Goal: Task Accomplishment & Management: Use online tool/utility

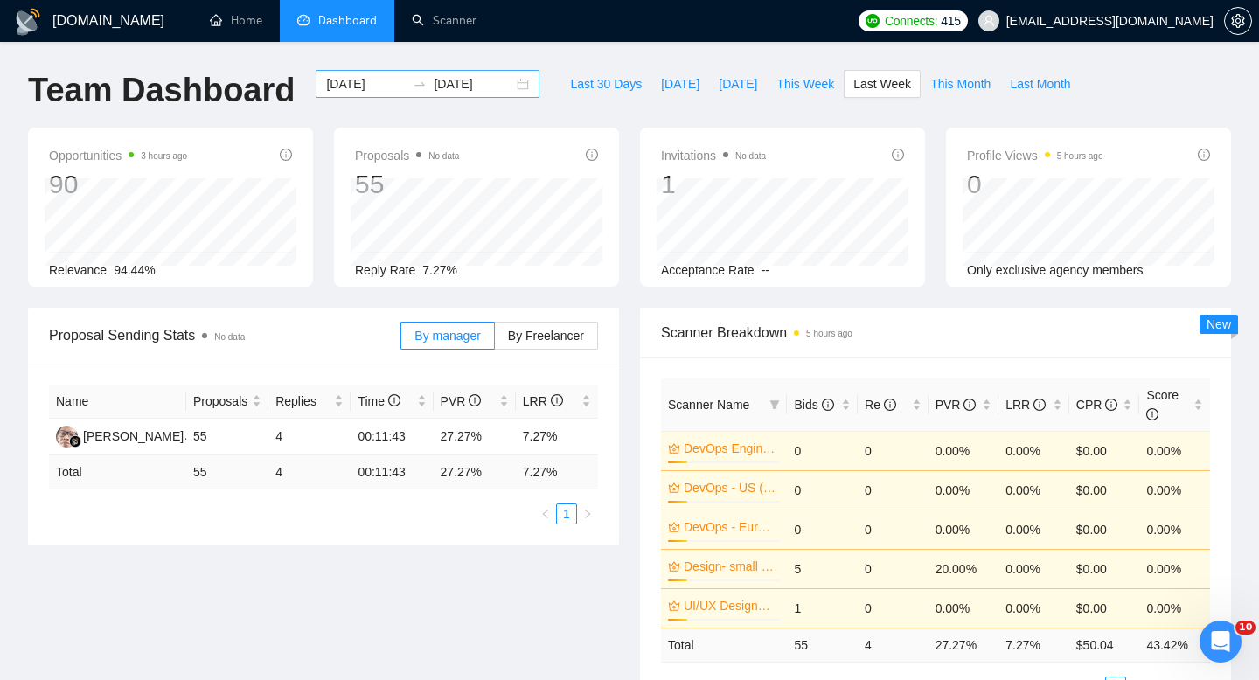
click at [509, 82] on div "[DATE] [DATE]" at bounding box center [428, 84] width 224 height 28
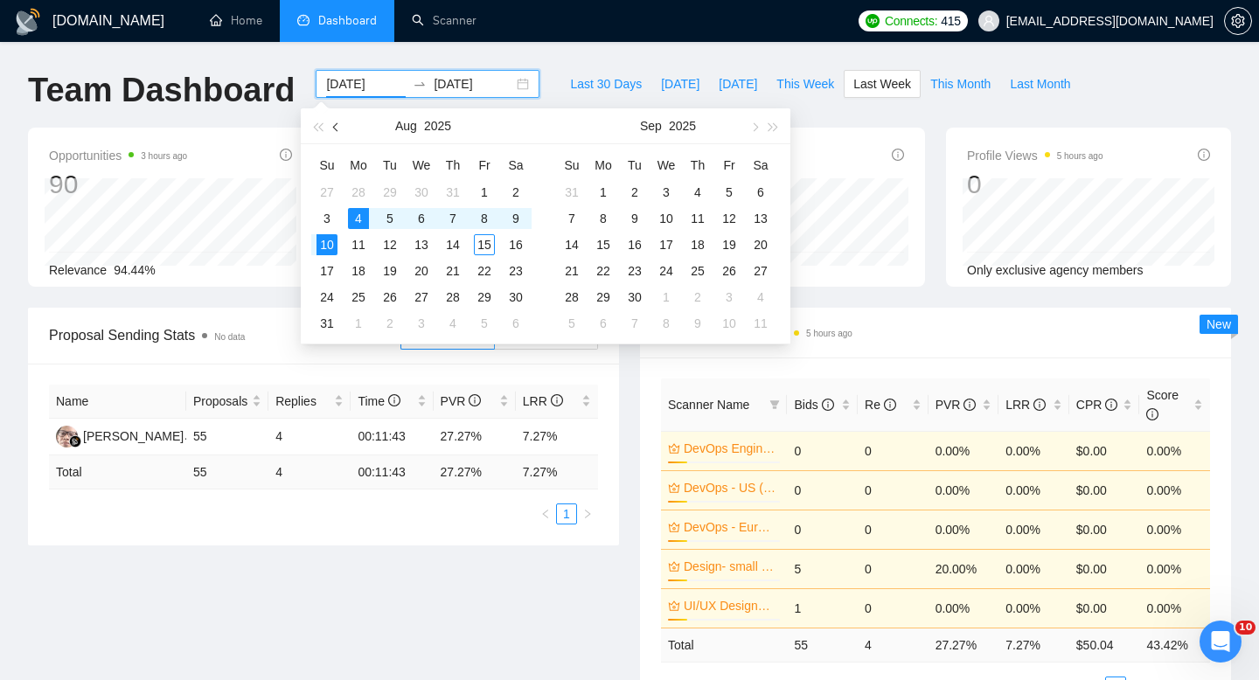
click at [336, 132] on button "button" at bounding box center [336, 125] width 19 height 35
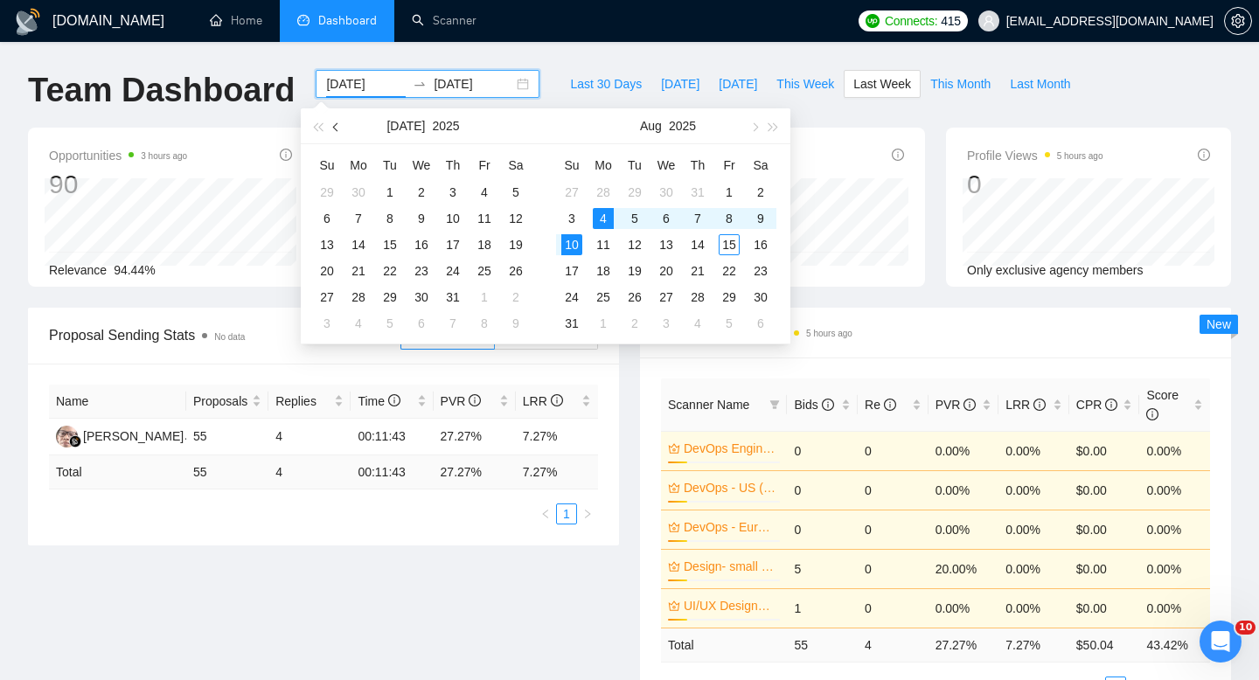
click at [336, 128] on span "button" at bounding box center [337, 126] width 9 height 9
type input "2025-05-22"
click at [449, 275] on div "22" at bounding box center [452, 271] width 21 height 21
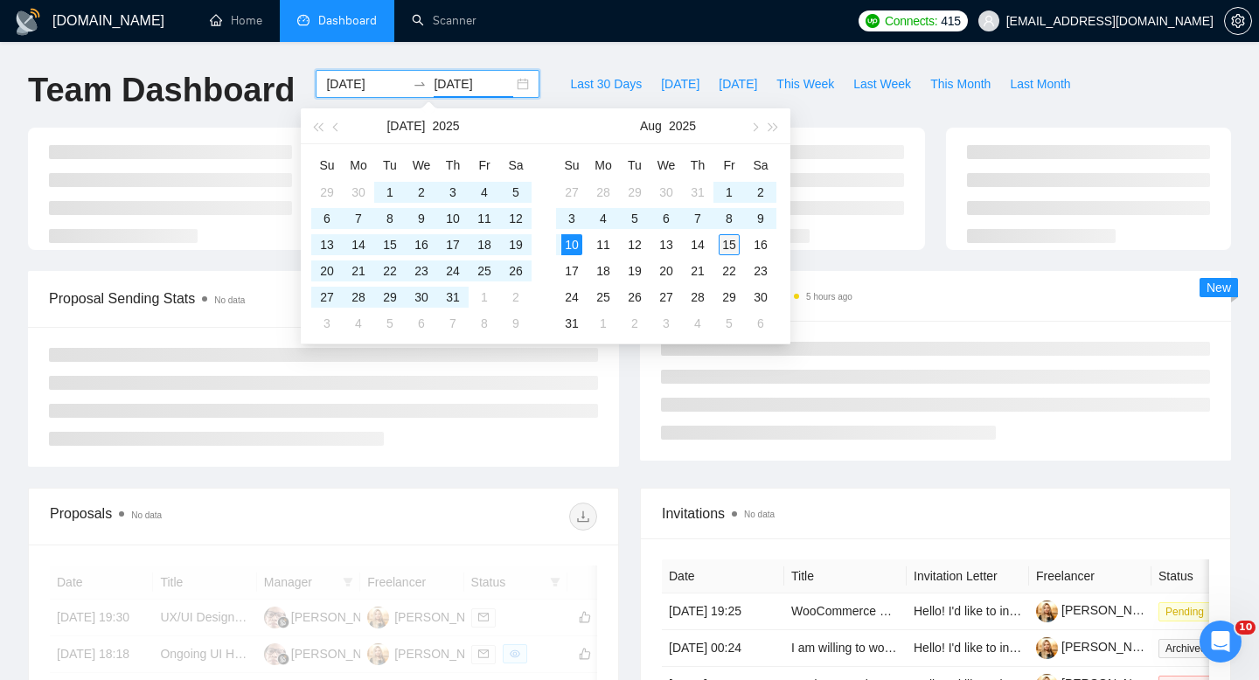
type input "[DATE]"
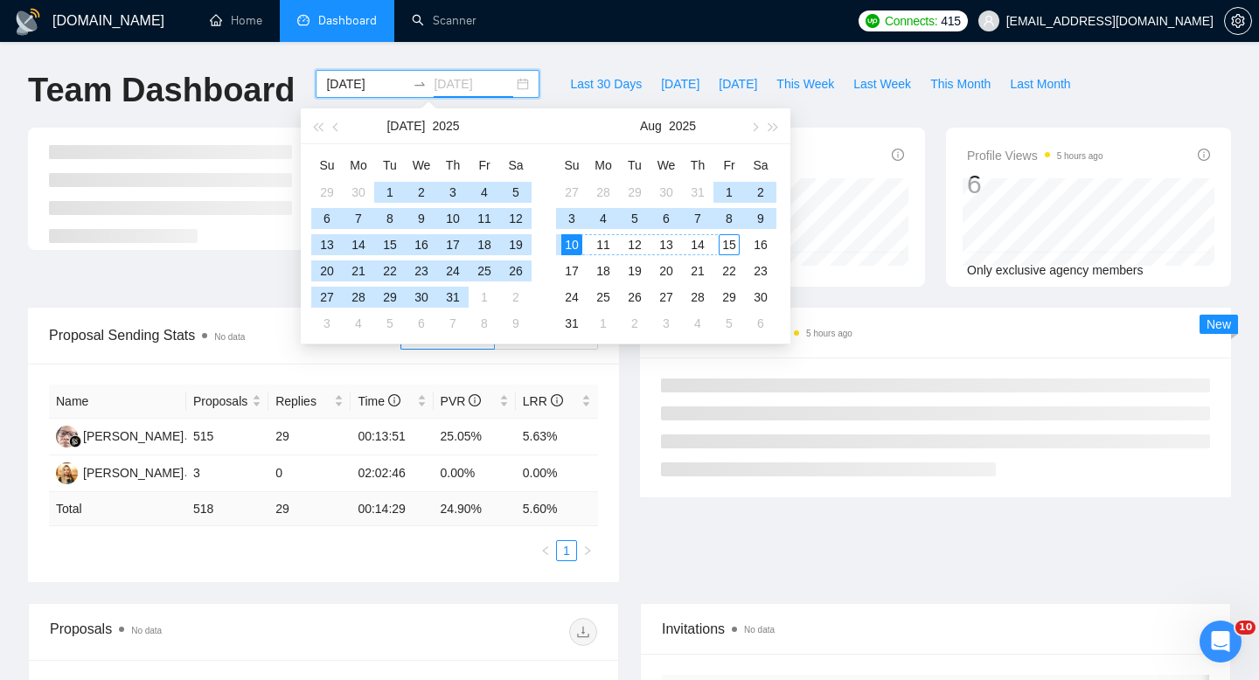
click at [730, 247] on div "15" at bounding box center [729, 244] width 21 height 21
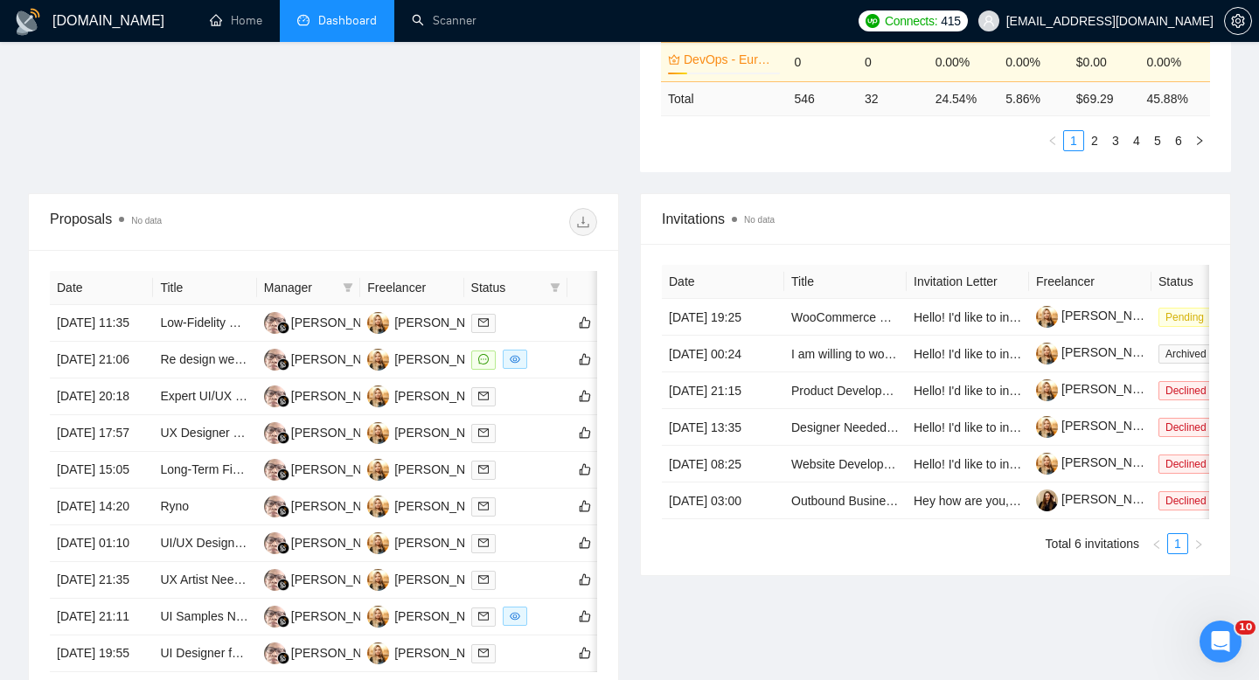
scroll to position [653, 0]
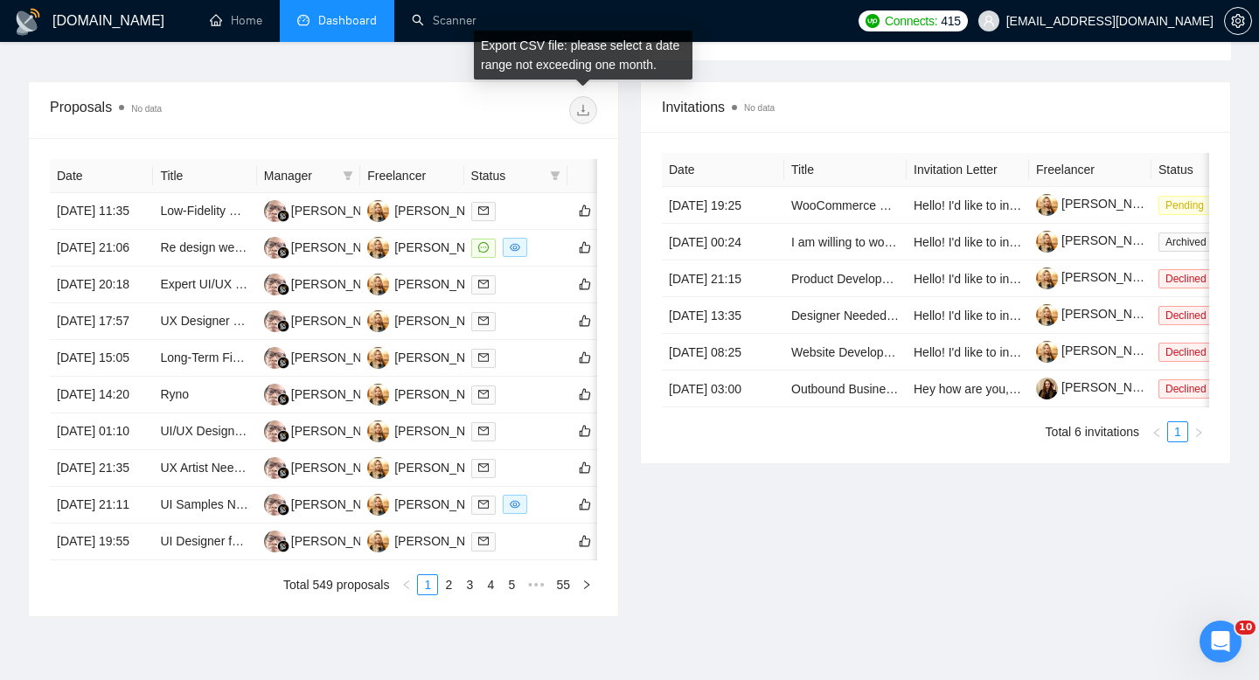
click at [583, 105] on span at bounding box center [583, 110] width 28 height 28
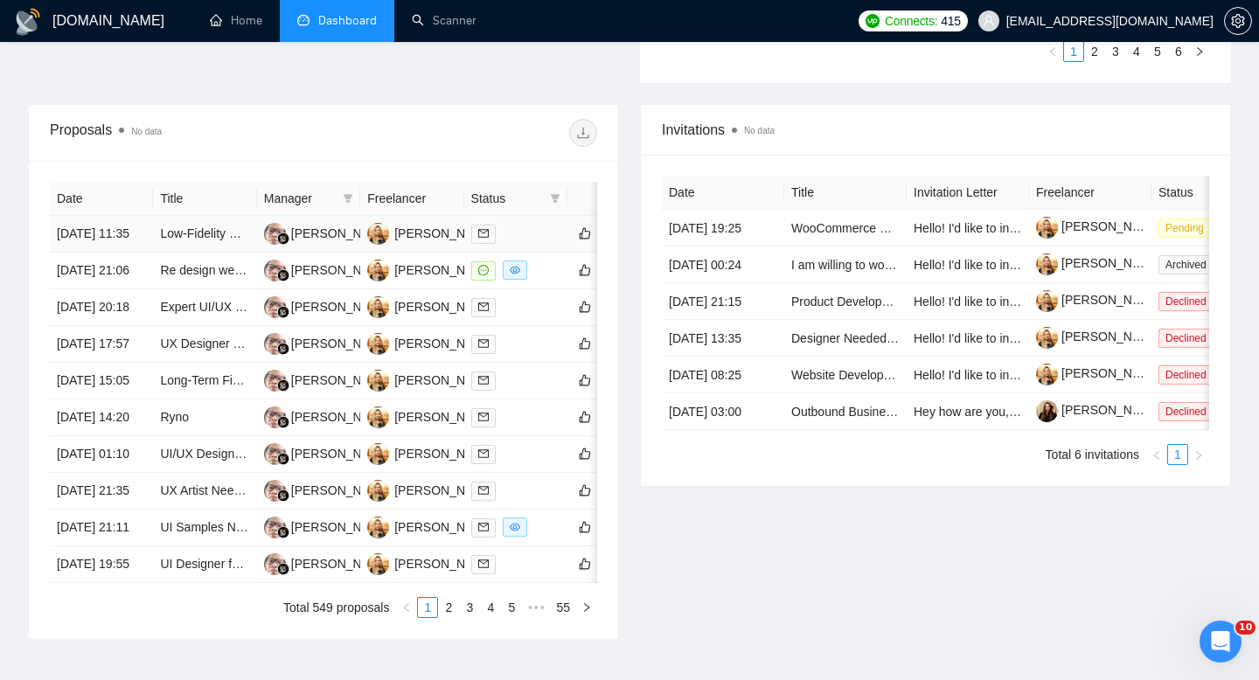
scroll to position [0, 0]
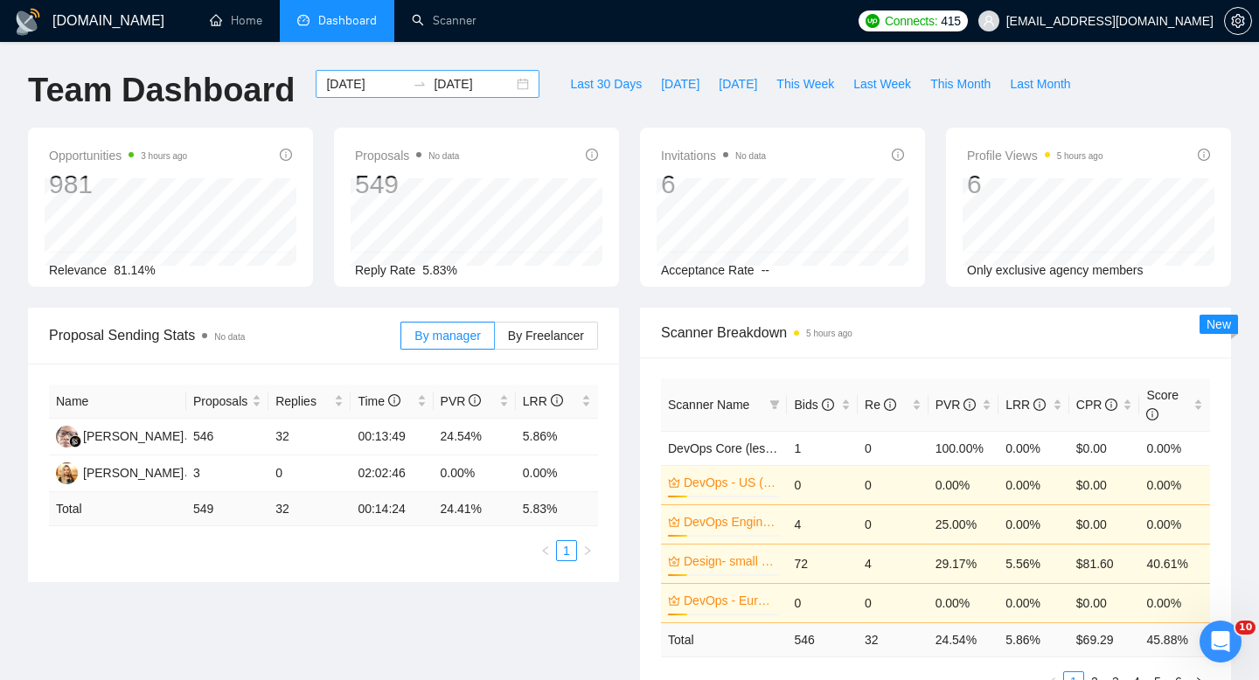
click at [510, 87] on div "2025-05-22 2025-08-15" at bounding box center [428, 84] width 224 height 28
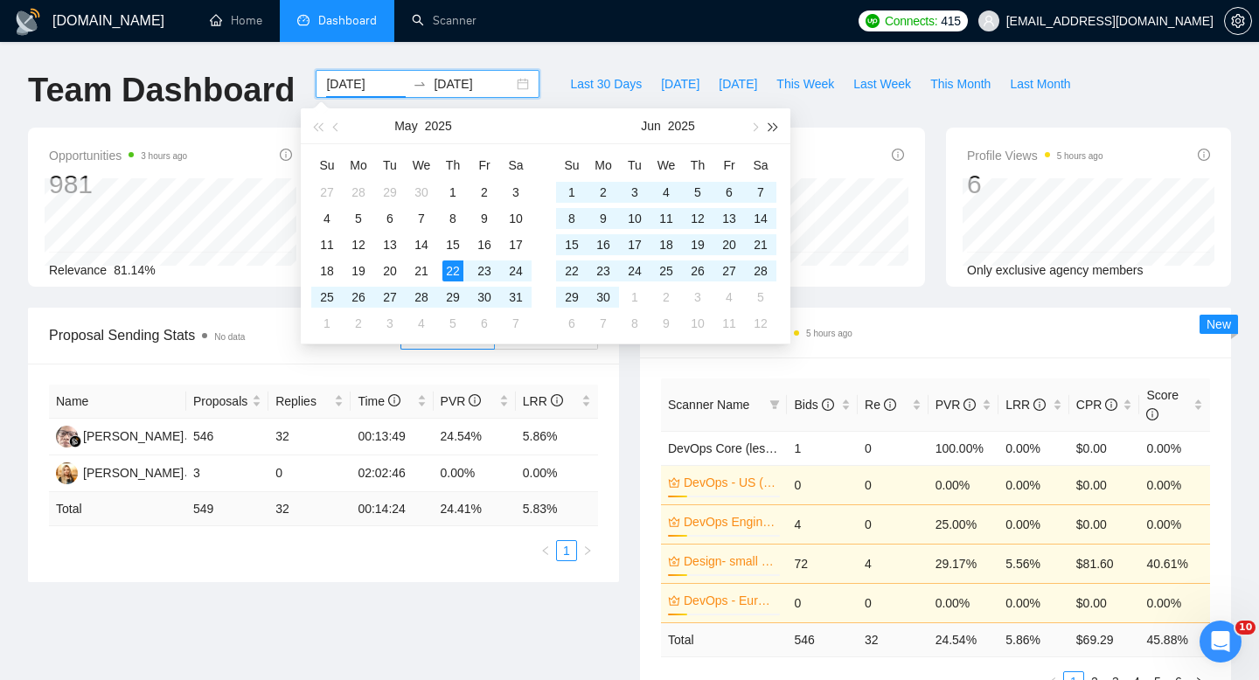
click at [773, 124] on span "button" at bounding box center [774, 126] width 9 height 9
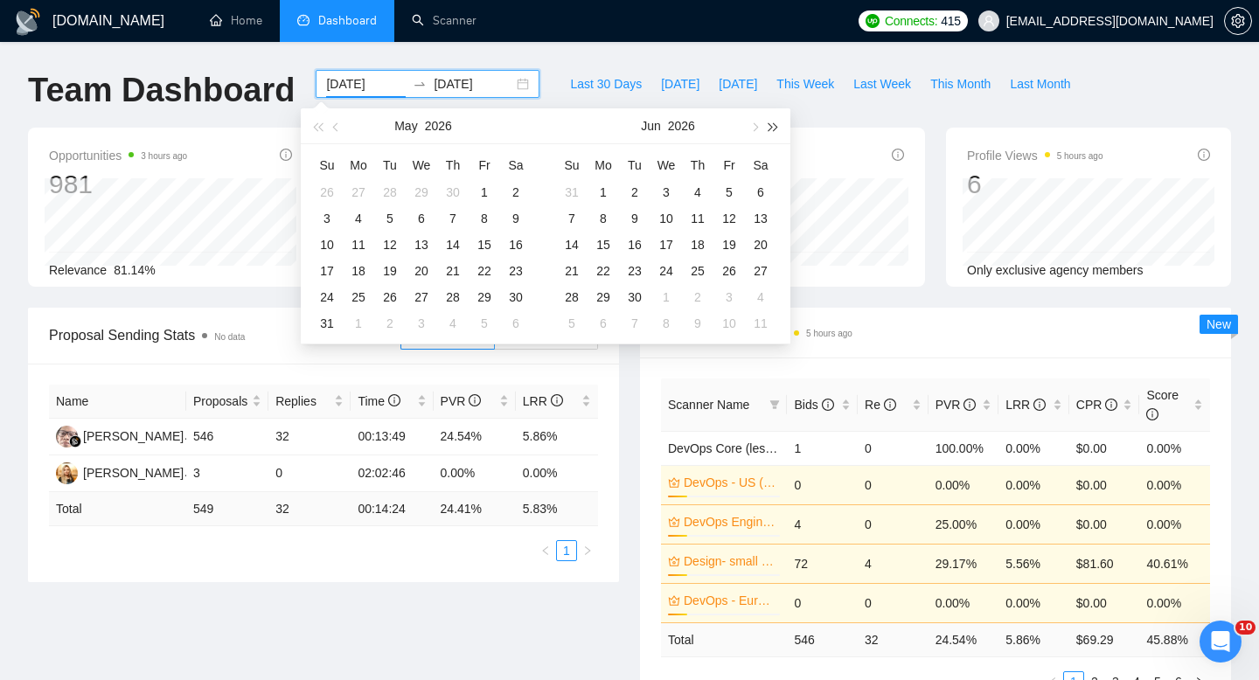
click at [773, 124] on span "button" at bounding box center [774, 126] width 9 height 9
click at [751, 125] on span "button" at bounding box center [753, 126] width 9 height 9
click at [317, 127] on span "button" at bounding box center [317, 126] width 9 height 9
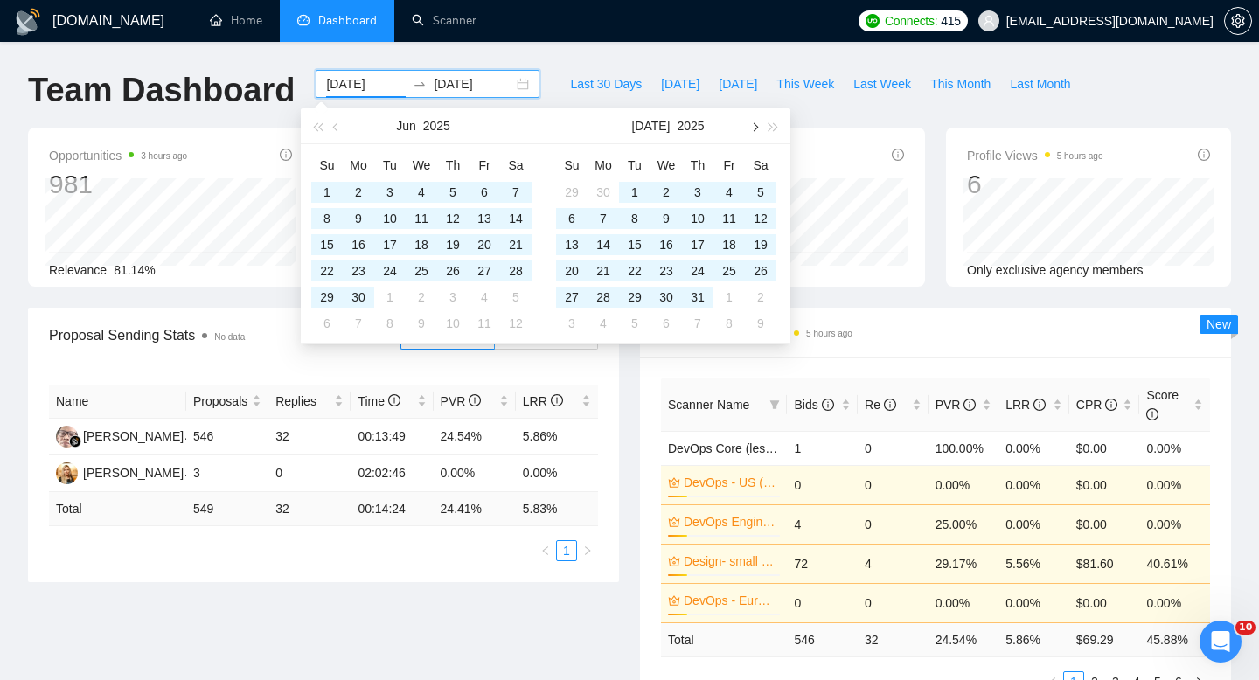
click at [751, 135] on button "button" at bounding box center [753, 125] width 19 height 35
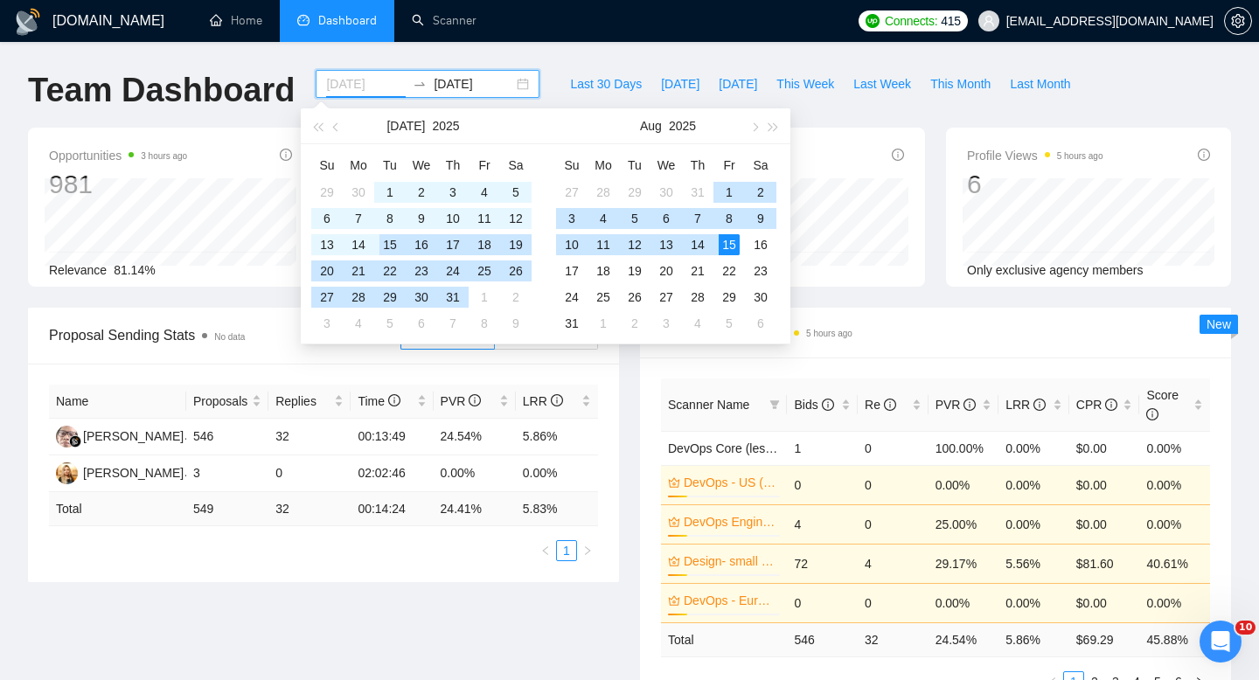
click at [393, 247] on div "15" at bounding box center [390, 244] width 21 height 21
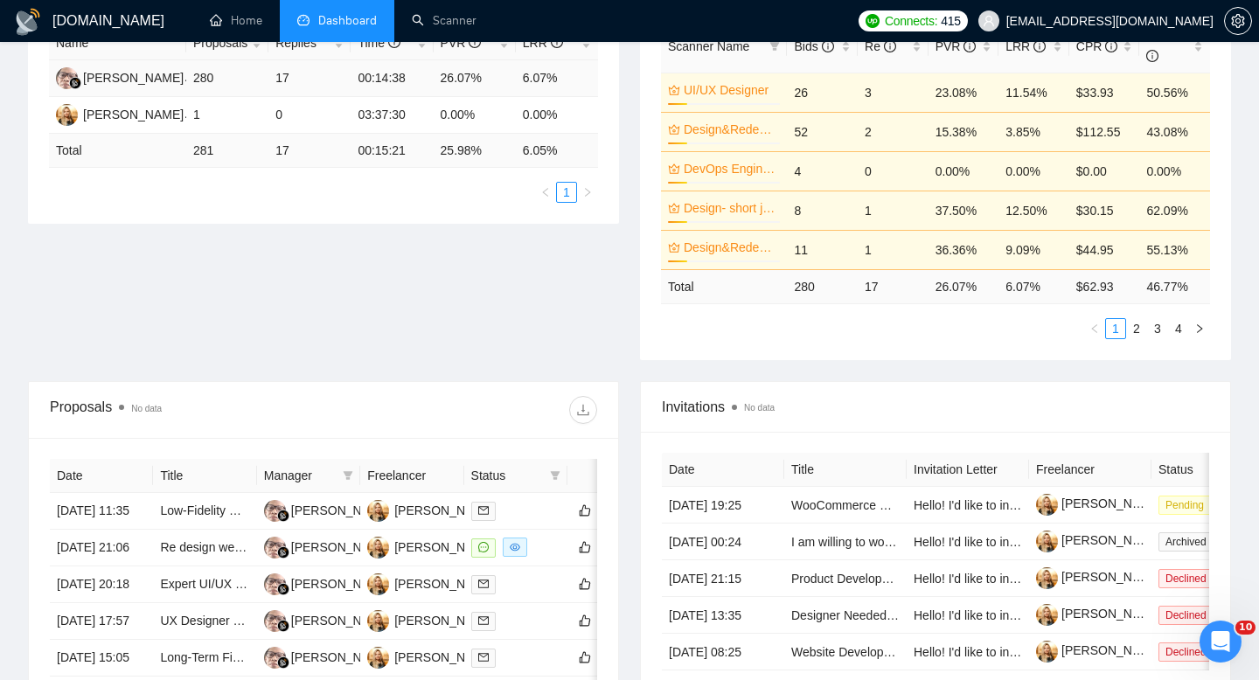
scroll to position [462, 0]
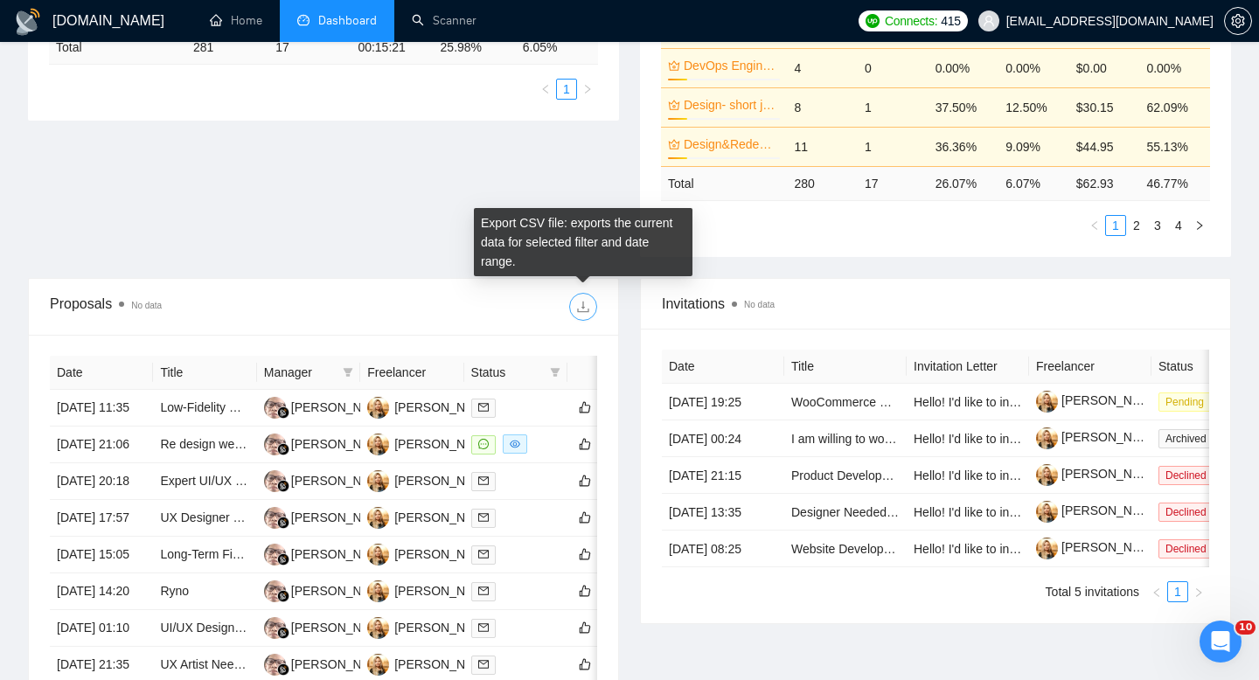
click at [585, 312] on icon "download" at bounding box center [582, 307] width 11 height 11
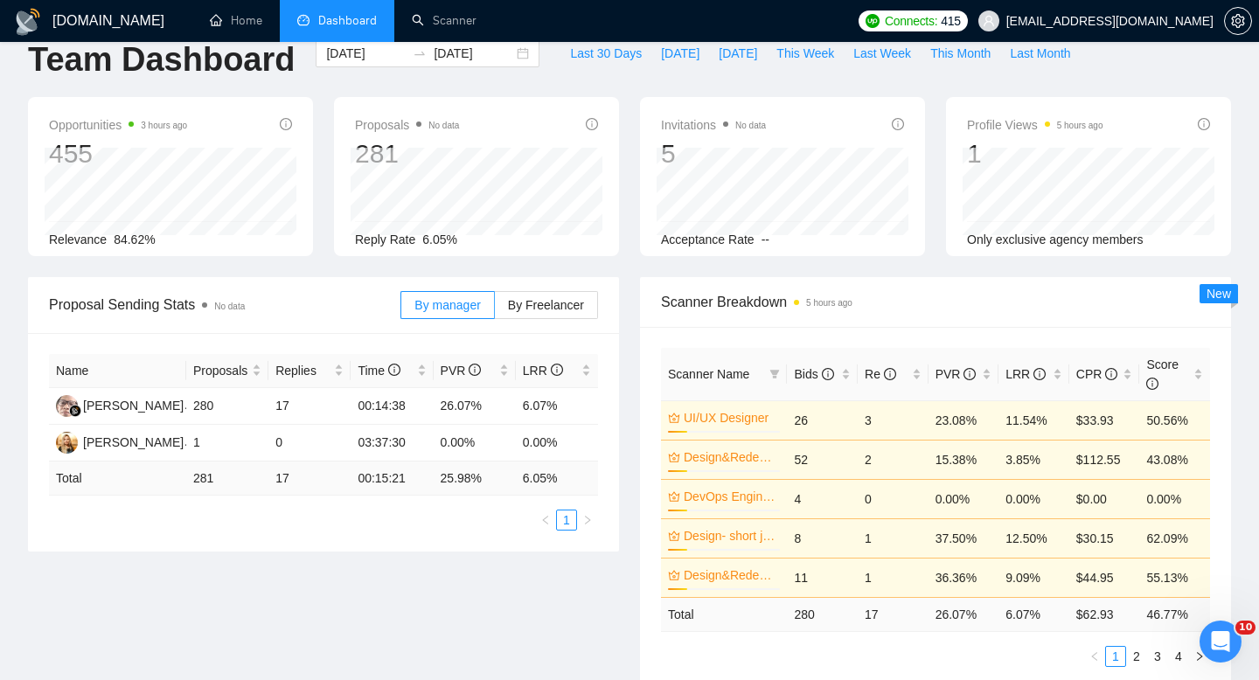
scroll to position [0, 0]
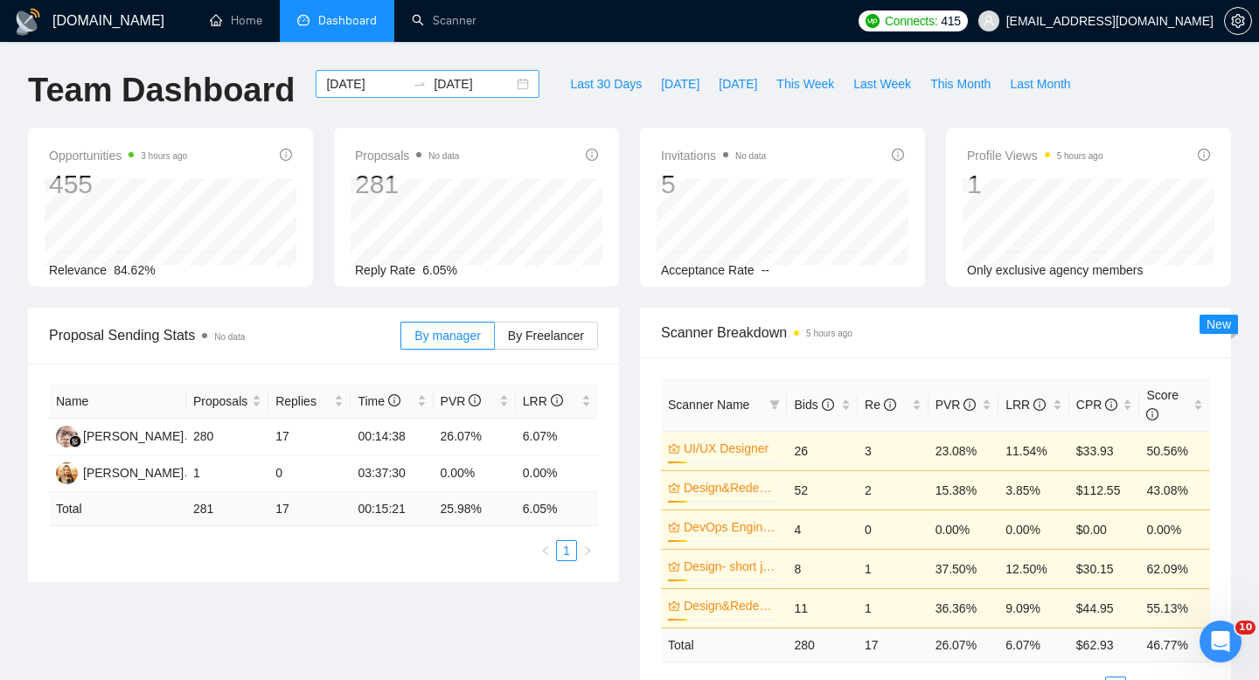
click at [509, 86] on div "2025-07-15 2025-08-15" at bounding box center [428, 84] width 224 height 28
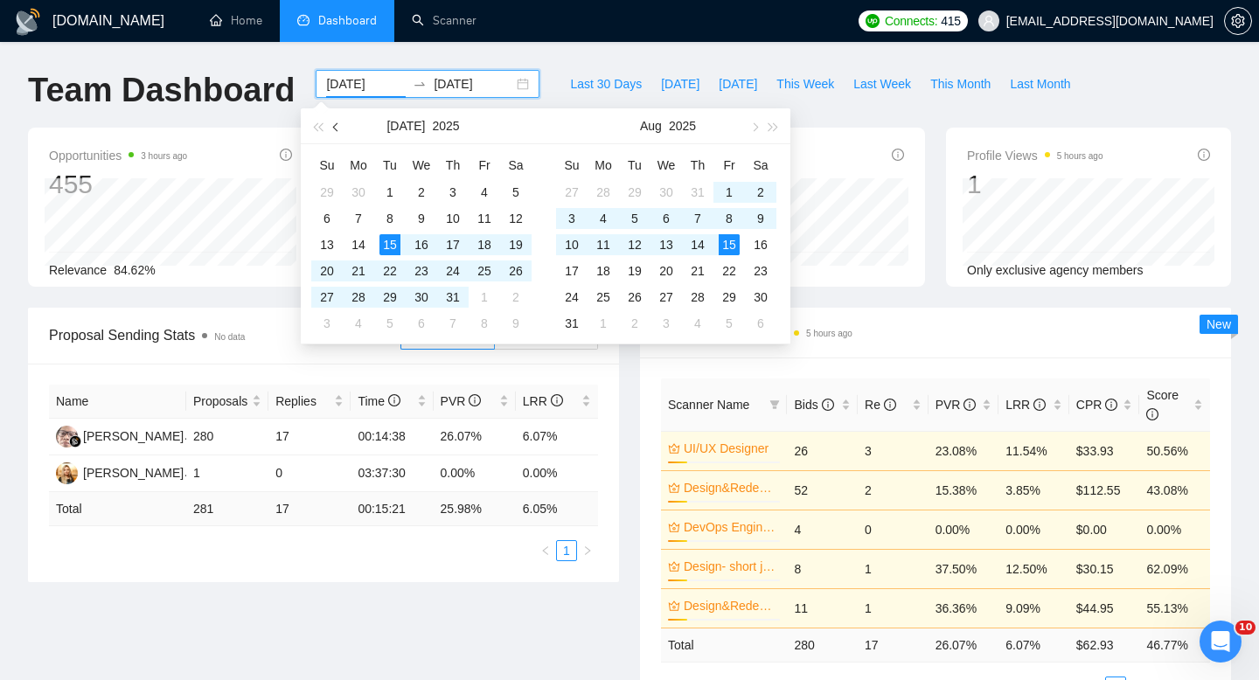
click at [334, 128] on span "button" at bounding box center [337, 126] width 9 height 9
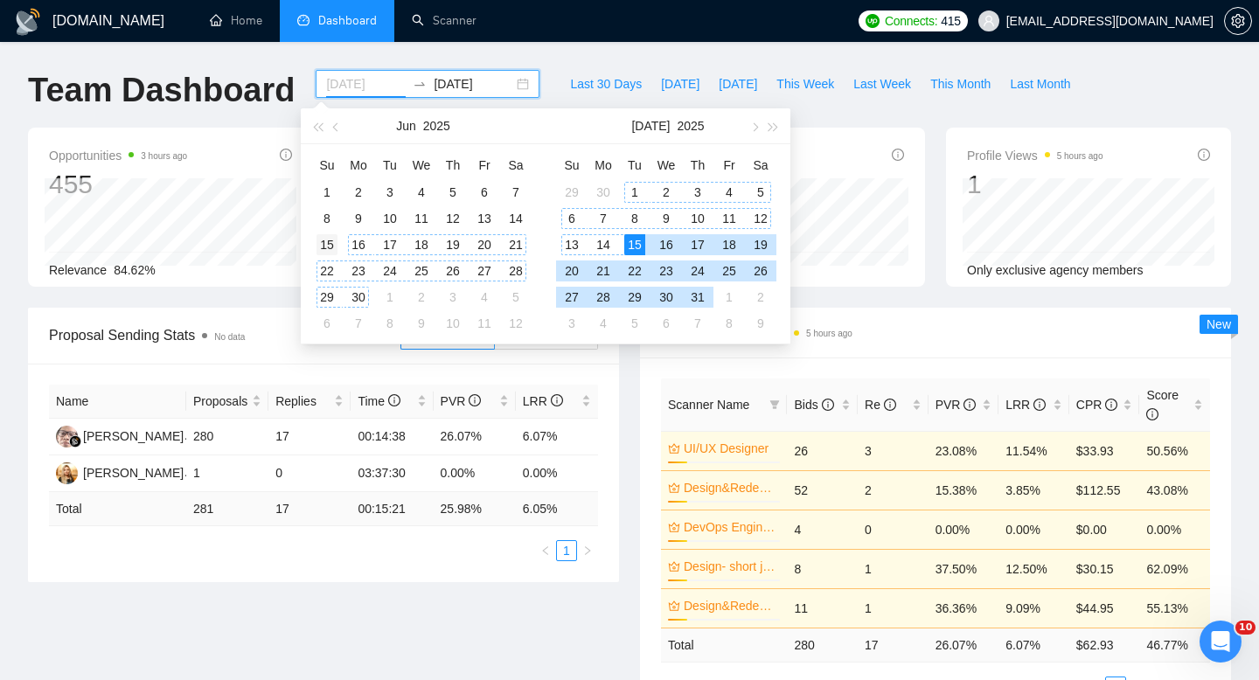
type input "2025-06-15"
click at [331, 240] on div "15" at bounding box center [327, 244] width 21 height 21
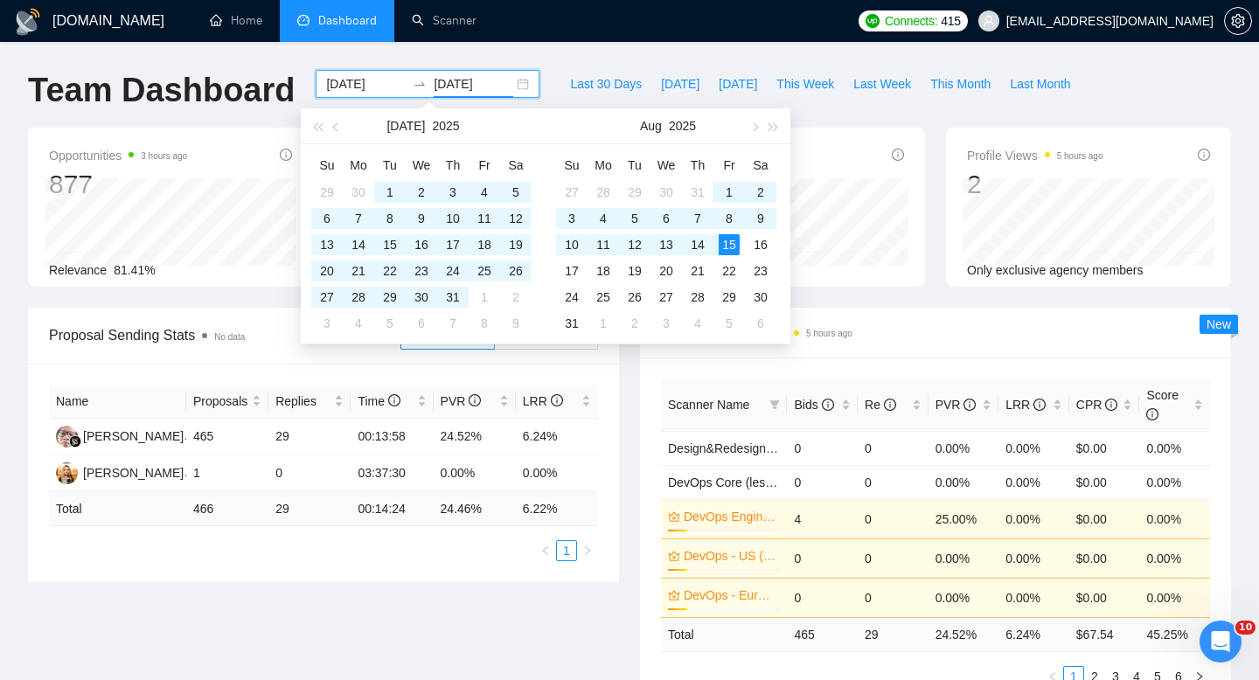
click at [512, 83] on div "2025-06-15 2025-08-15" at bounding box center [428, 84] width 224 height 28
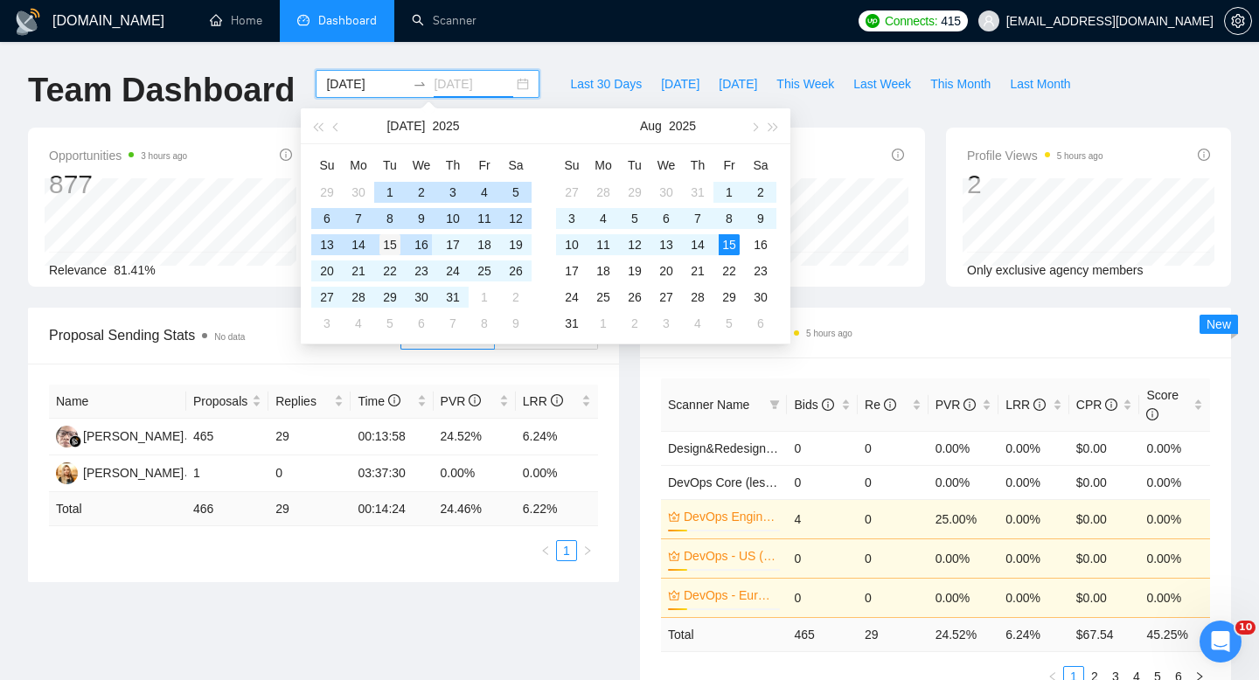
type input "2025-07-15"
click at [389, 239] on div "15" at bounding box center [390, 244] width 21 height 21
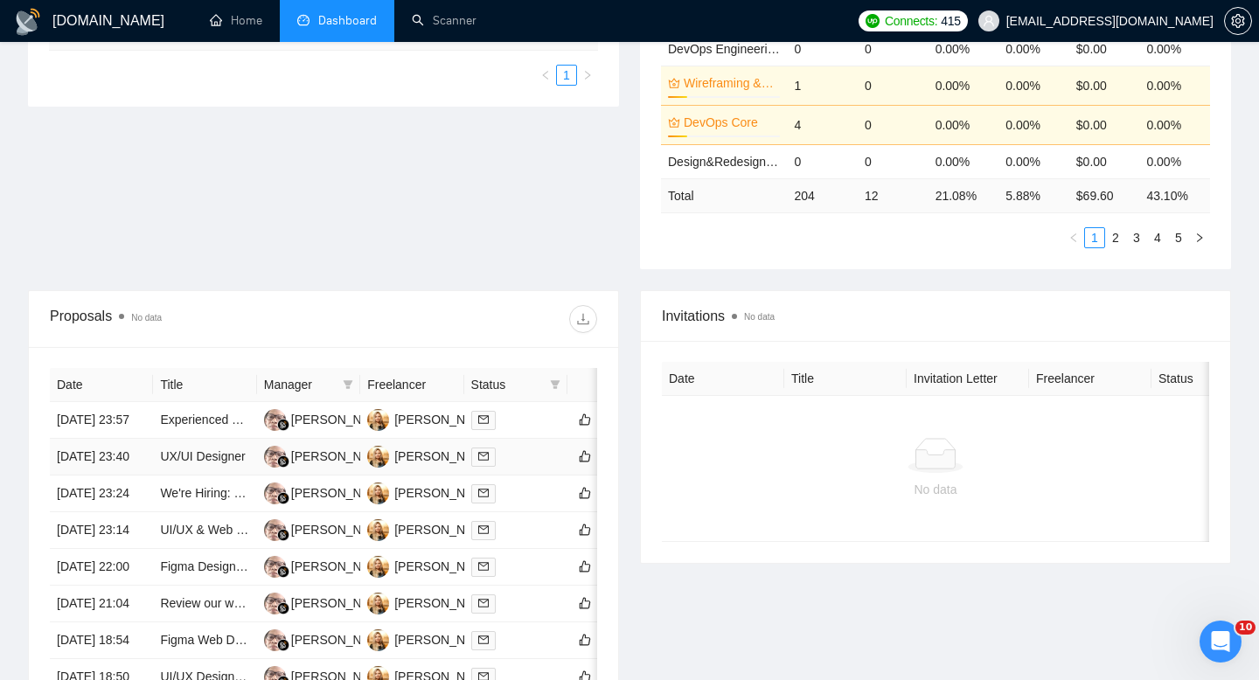
scroll to position [449, 0]
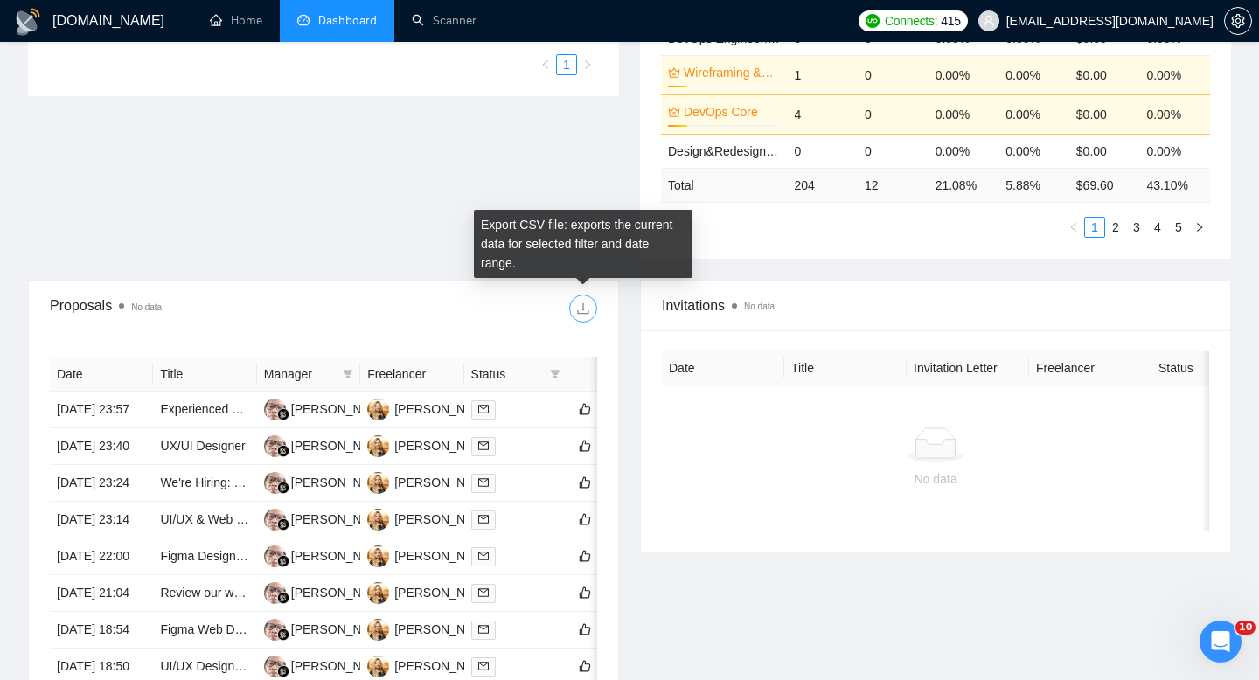
click at [582, 303] on icon "download" at bounding box center [582, 308] width 11 height 11
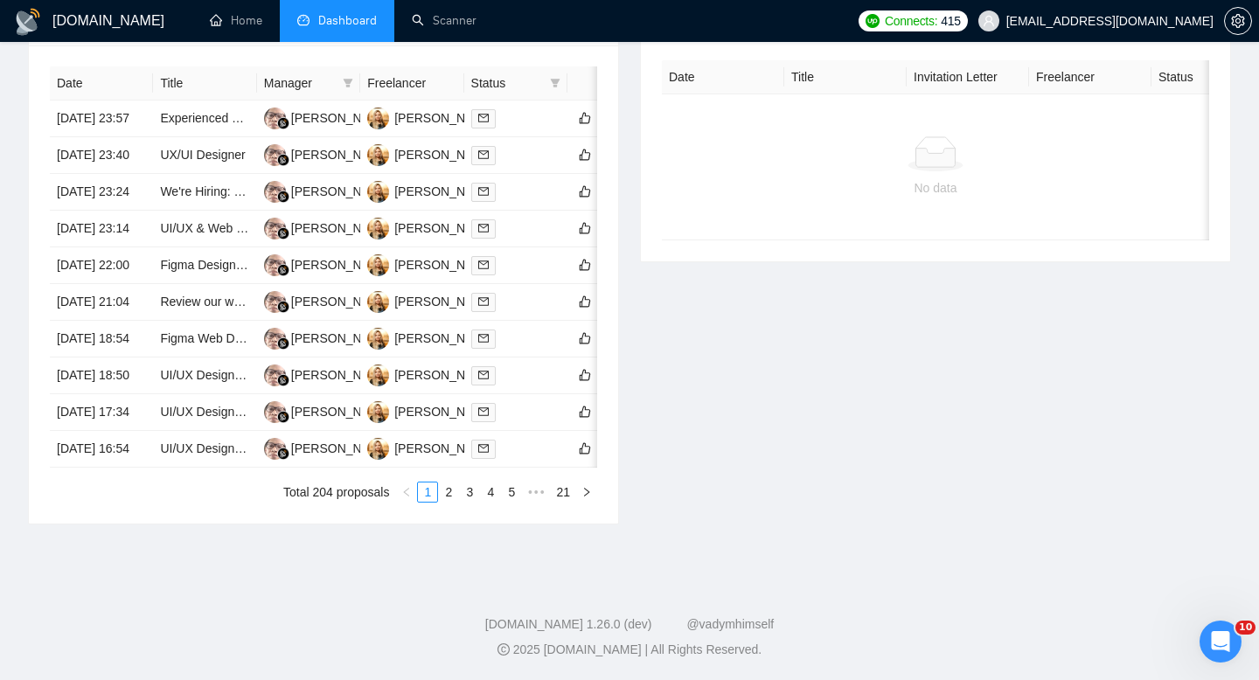
scroll to position [773, 0]
click at [507, 502] on link "5" at bounding box center [511, 492] width 19 height 19
click at [530, 503] on span "•••" at bounding box center [536, 492] width 28 height 21
click at [411, 502] on link "8" at bounding box center [413, 492] width 19 height 19
click at [418, 502] on link "6" at bounding box center [423, 492] width 19 height 19
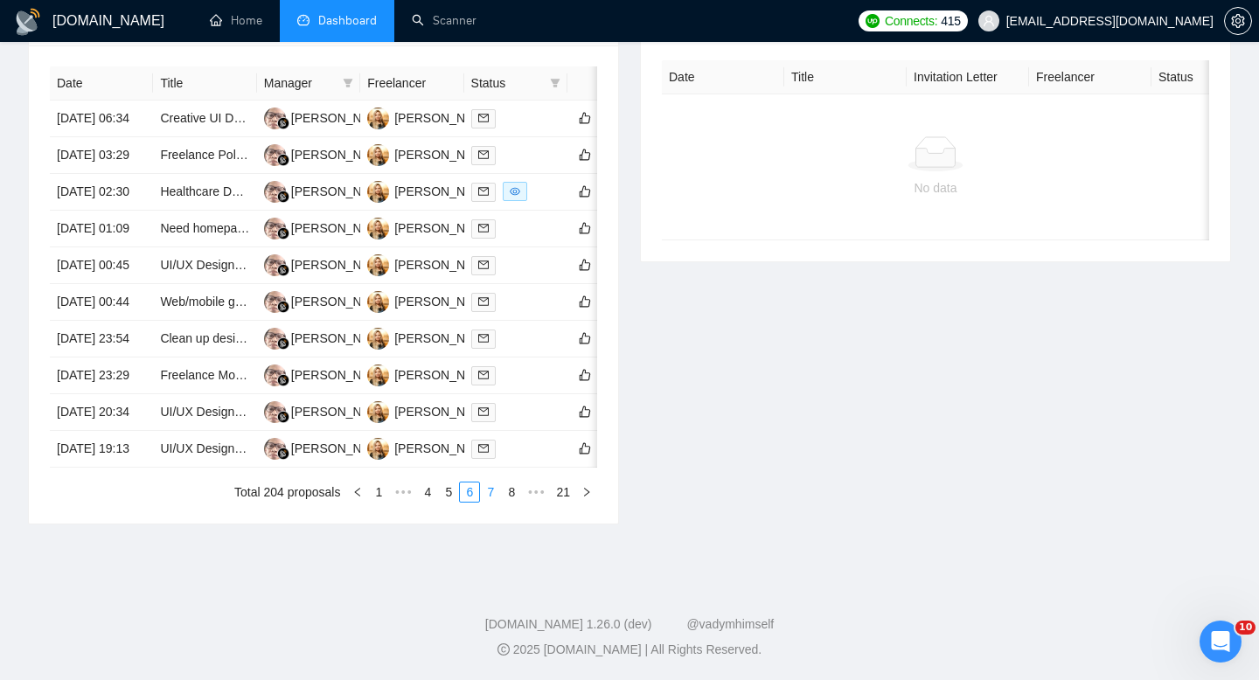
click at [484, 502] on link "7" at bounding box center [490, 492] width 19 height 19
click at [378, 502] on link "1" at bounding box center [378, 492] width 19 height 19
click at [464, 502] on link "3" at bounding box center [469, 492] width 19 height 19
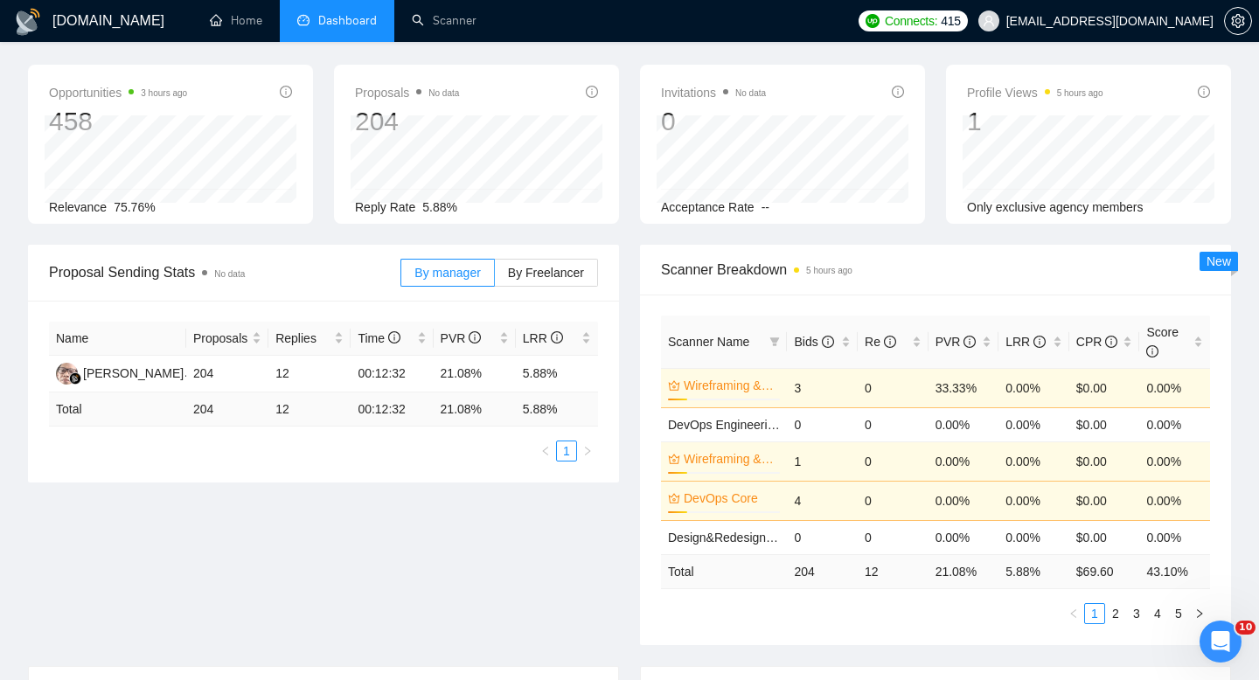
scroll to position [0, 0]
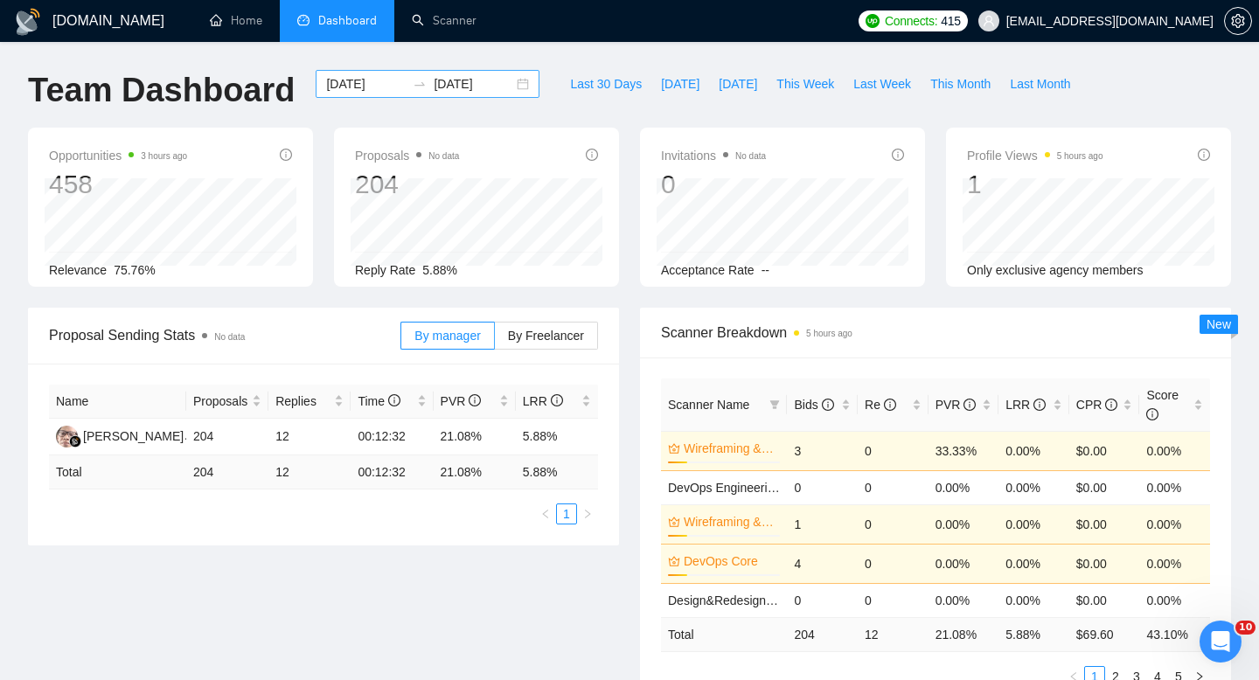
click at [506, 88] on div "2025-06-15 2025-07-15" at bounding box center [428, 84] width 224 height 28
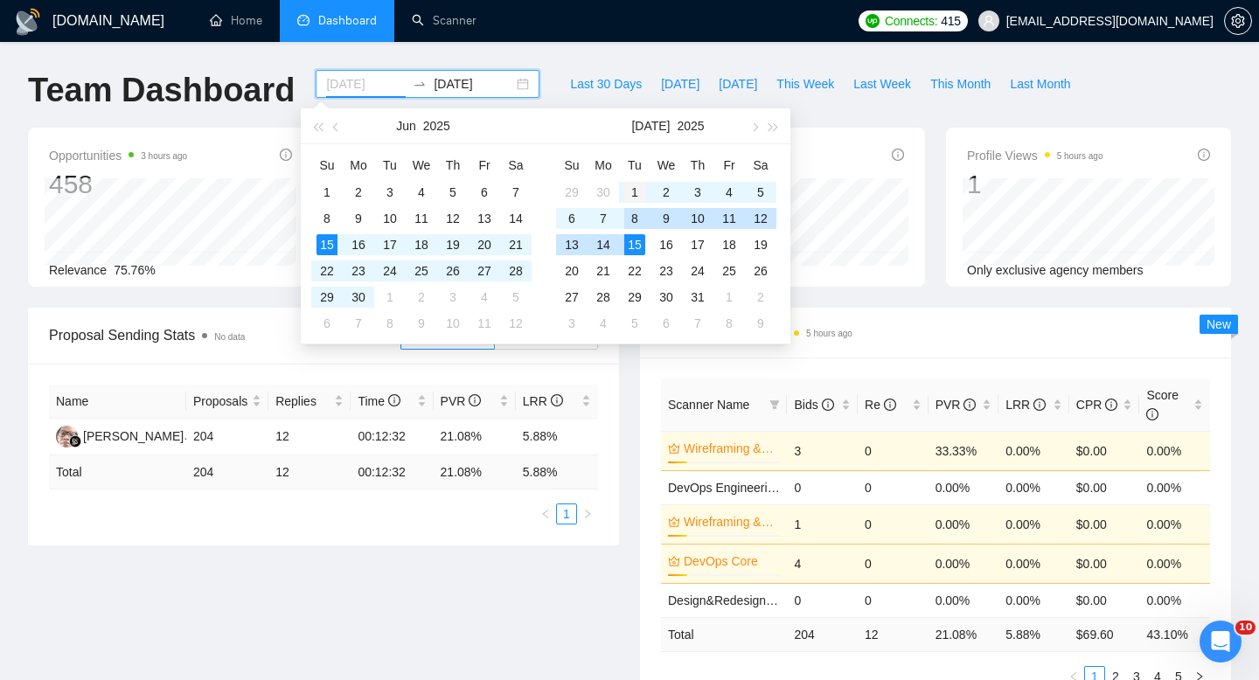
type input "2025-07-01"
click at [632, 189] on div "1" at bounding box center [634, 192] width 21 height 21
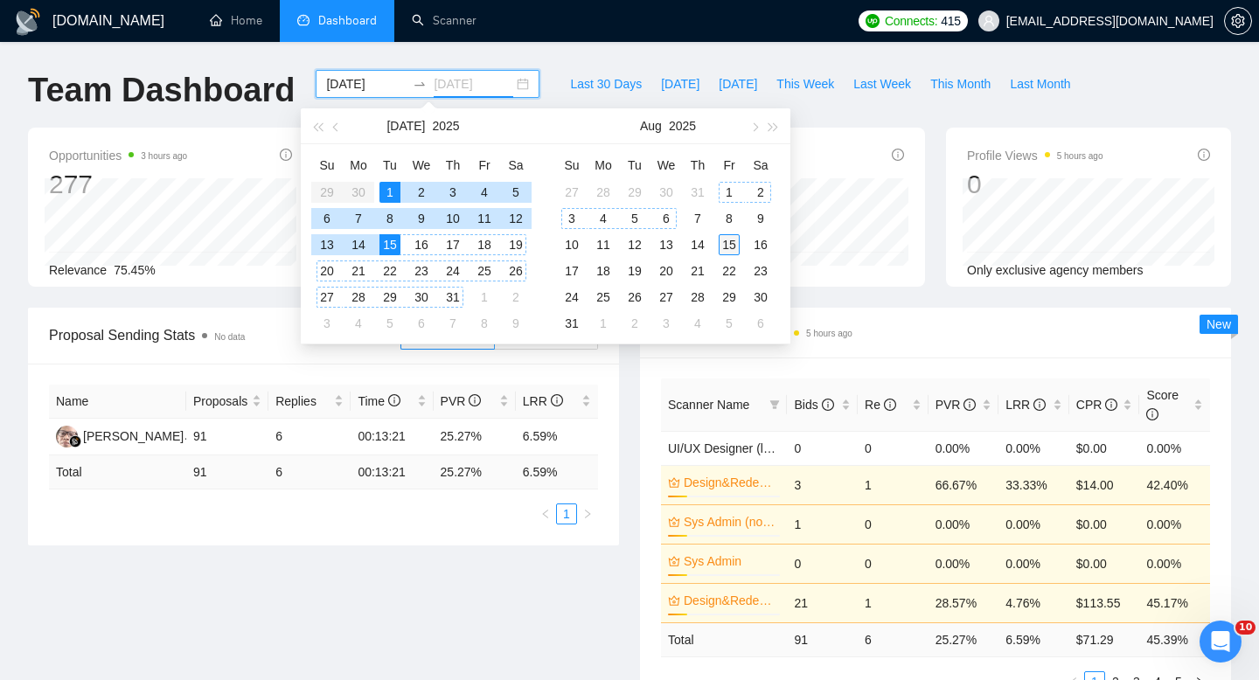
type input "[DATE]"
click at [724, 247] on div "15" at bounding box center [729, 244] width 21 height 21
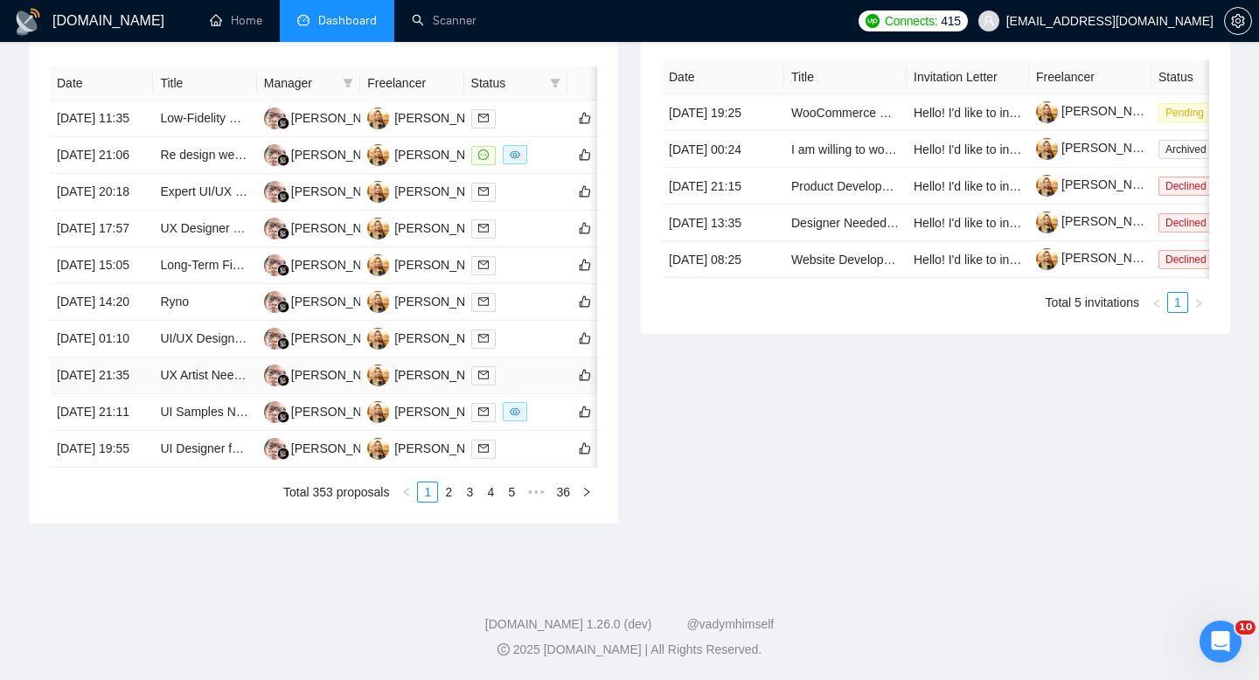
scroll to position [790, 0]
click at [450, 502] on link "2" at bounding box center [448, 492] width 19 height 19
click at [470, 502] on link "3" at bounding box center [469, 492] width 19 height 19
click at [490, 502] on link "4" at bounding box center [490, 492] width 19 height 19
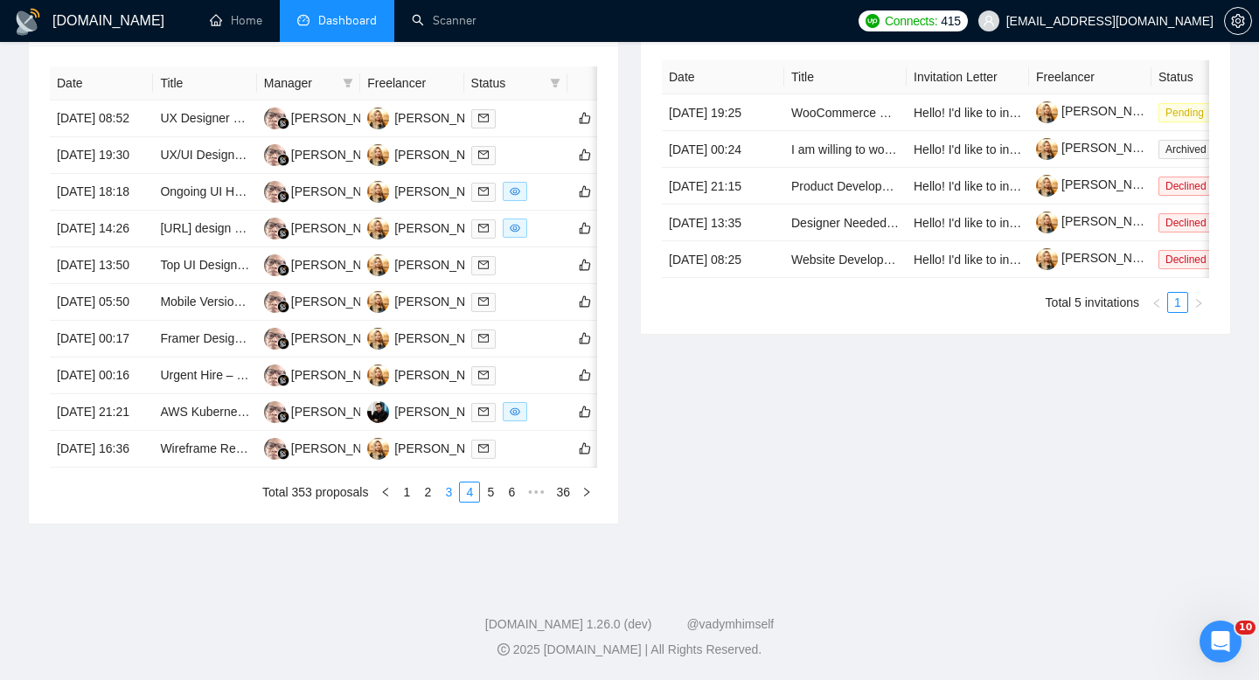
click at [448, 502] on link "3" at bounding box center [448, 492] width 19 height 19
click at [516, 502] on link "5" at bounding box center [511, 492] width 19 height 19
click at [506, 502] on link "7" at bounding box center [511, 492] width 19 height 19
click at [445, 502] on link "6" at bounding box center [448, 492] width 19 height 19
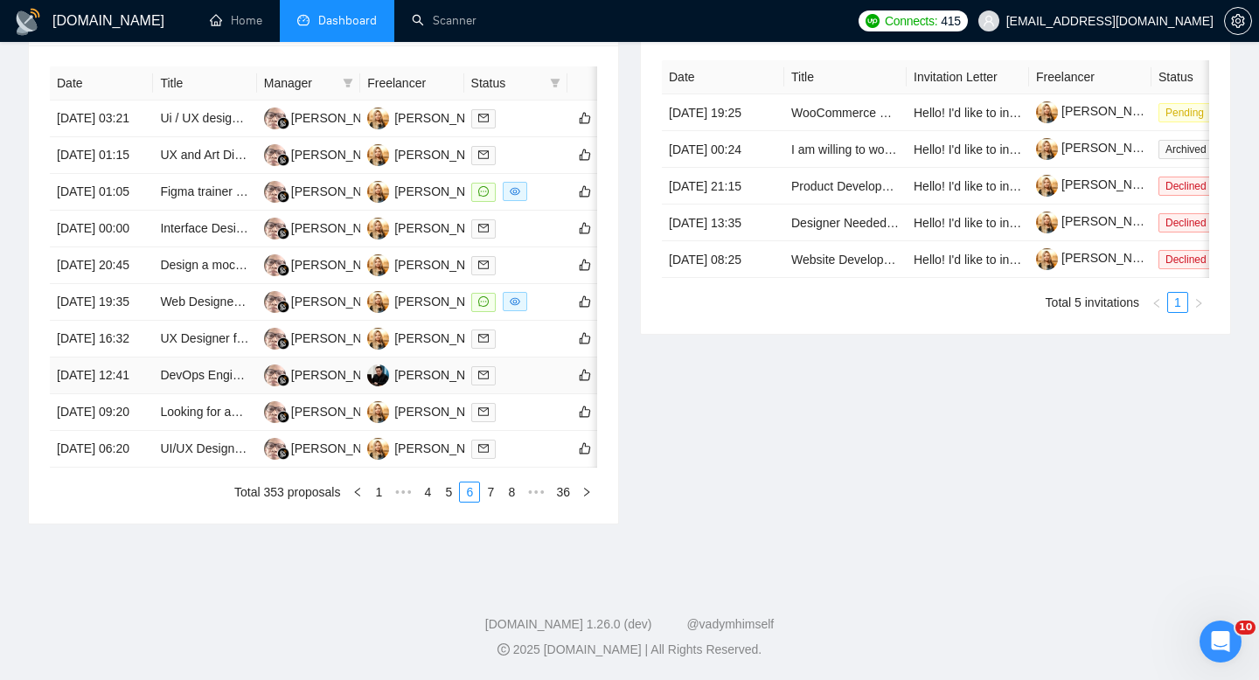
scroll to position [789, 0]
click at [512, 502] on link "8" at bounding box center [511, 492] width 19 height 19
click at [480, 502] on link "9" at bounding box center [486, 492] width 19 height 19
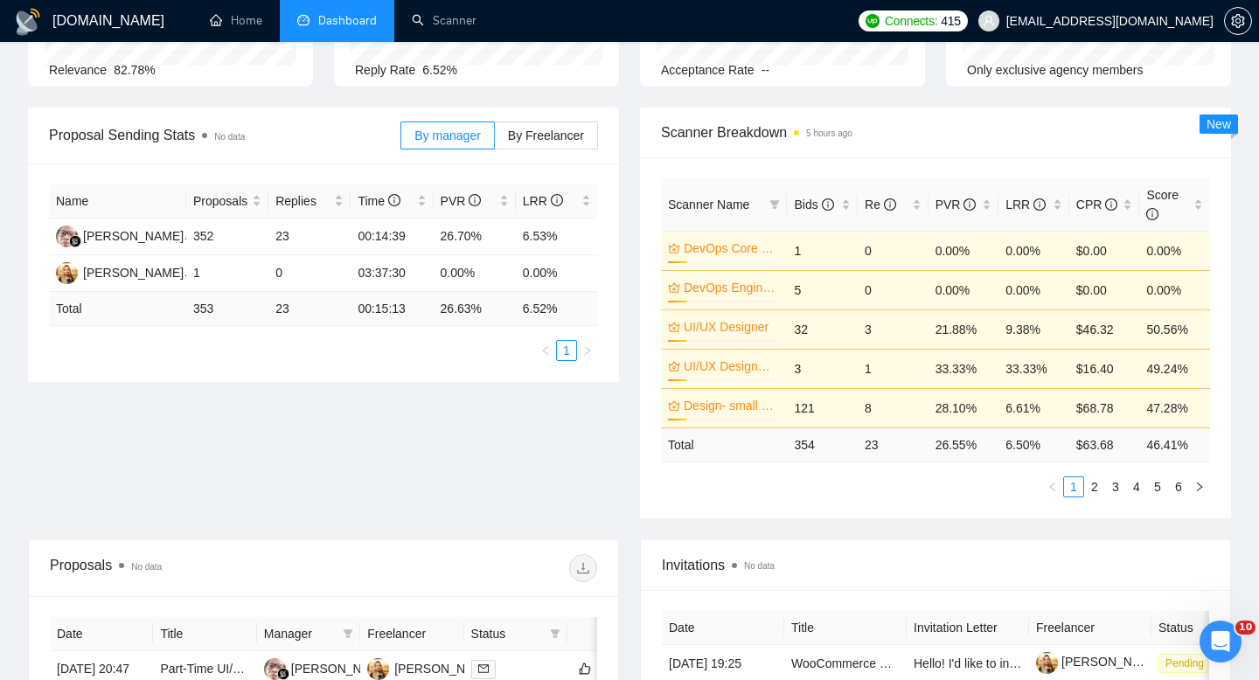
scroll to position [0, 0]
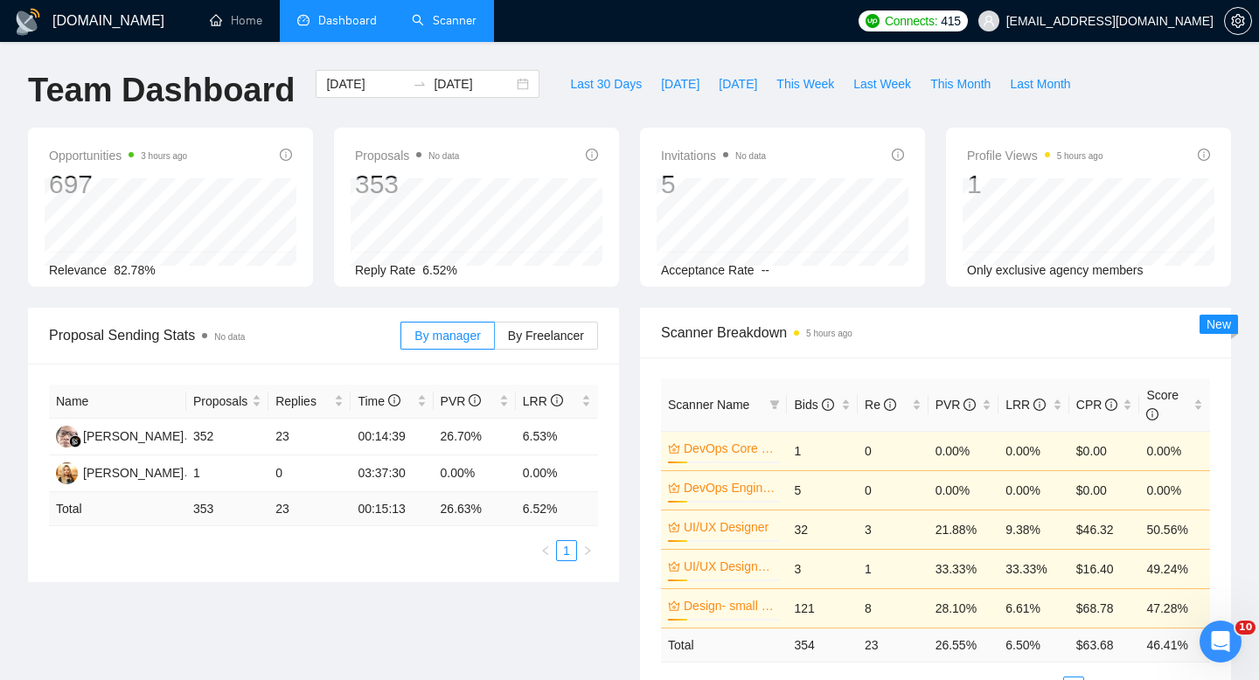
click at [442, 24] on link "Scanner" at bounding box center [444, 20] width 65 height 15
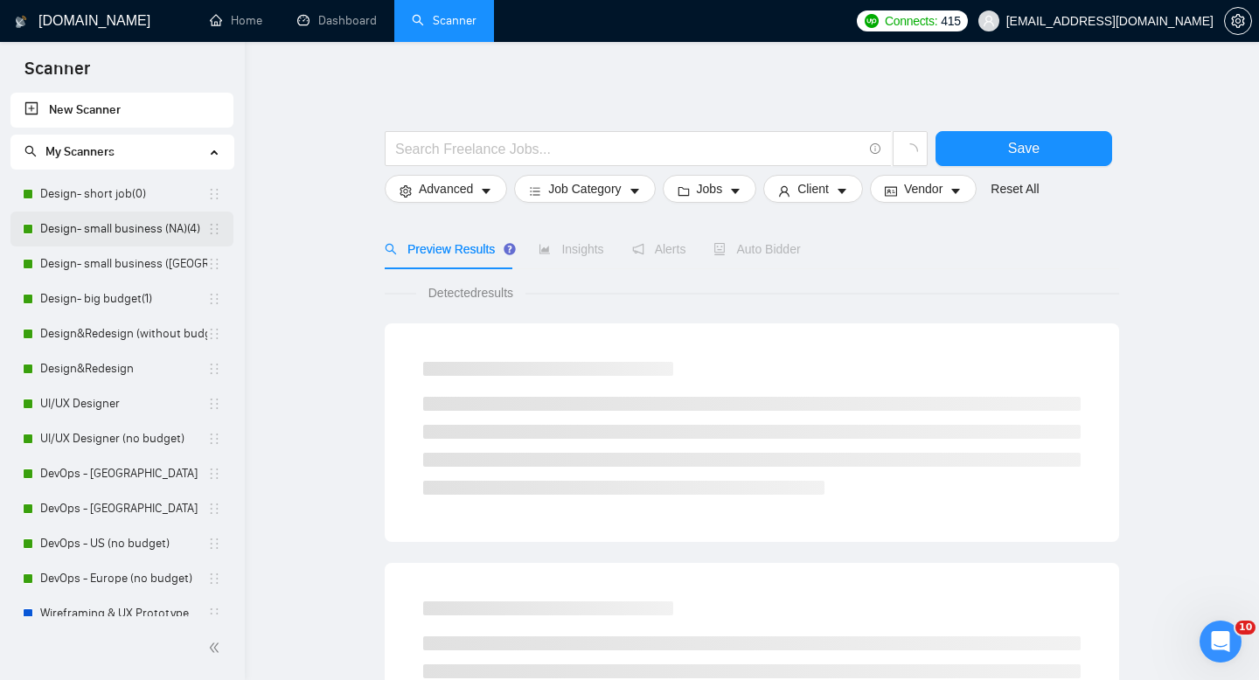
click at [99, 230] on link "Design- small business (NA)(4)" at bounding box center [123, 229] width 167 height 35
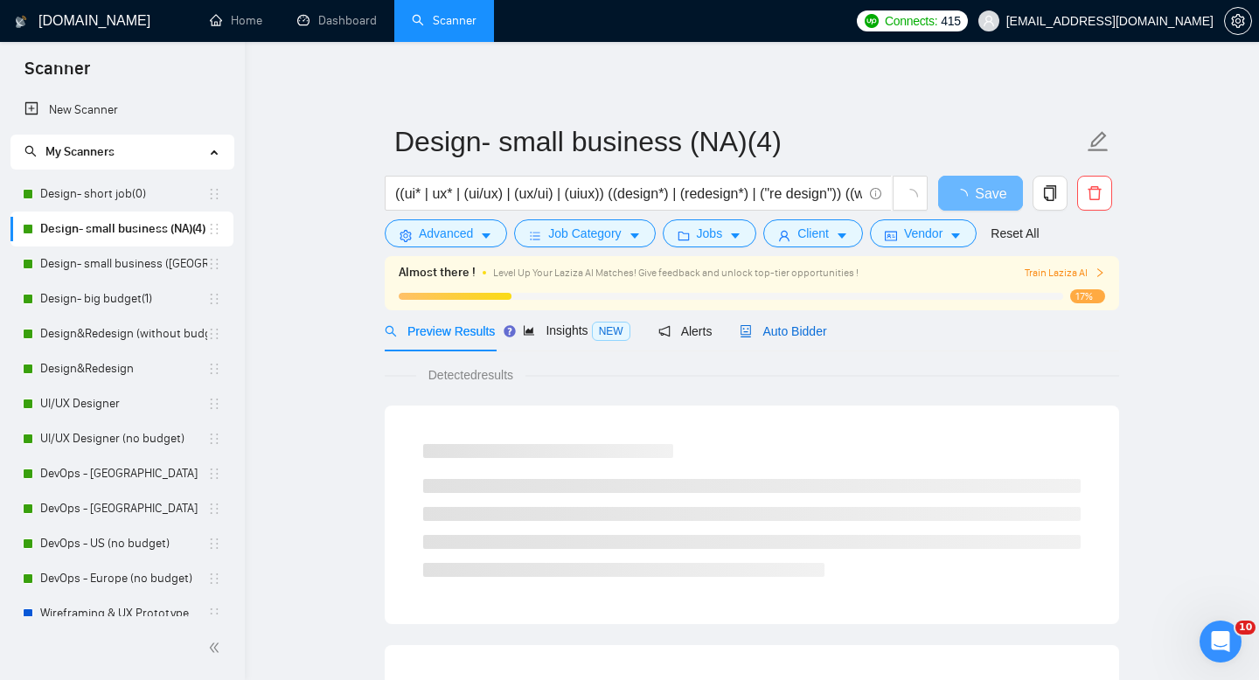
click at [796, 327] on span "Auto Bidder" at bounding box center [783, 331] width 87 height 14
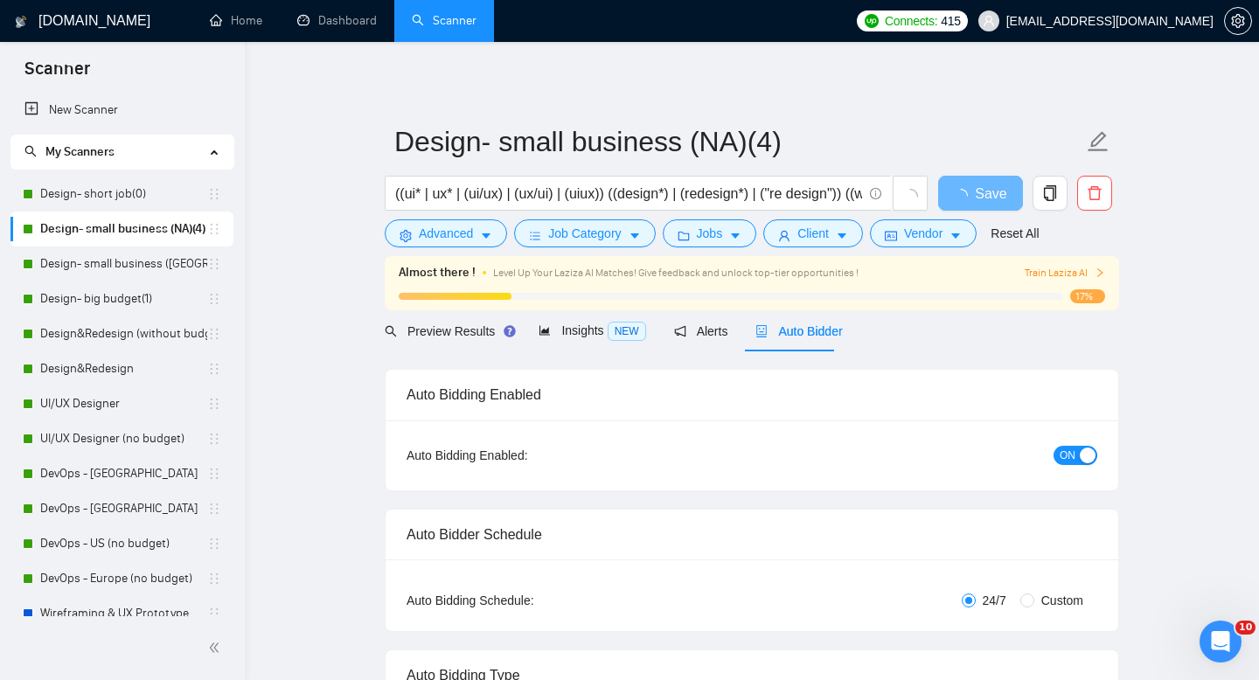
radio input "false"
radio input "true"
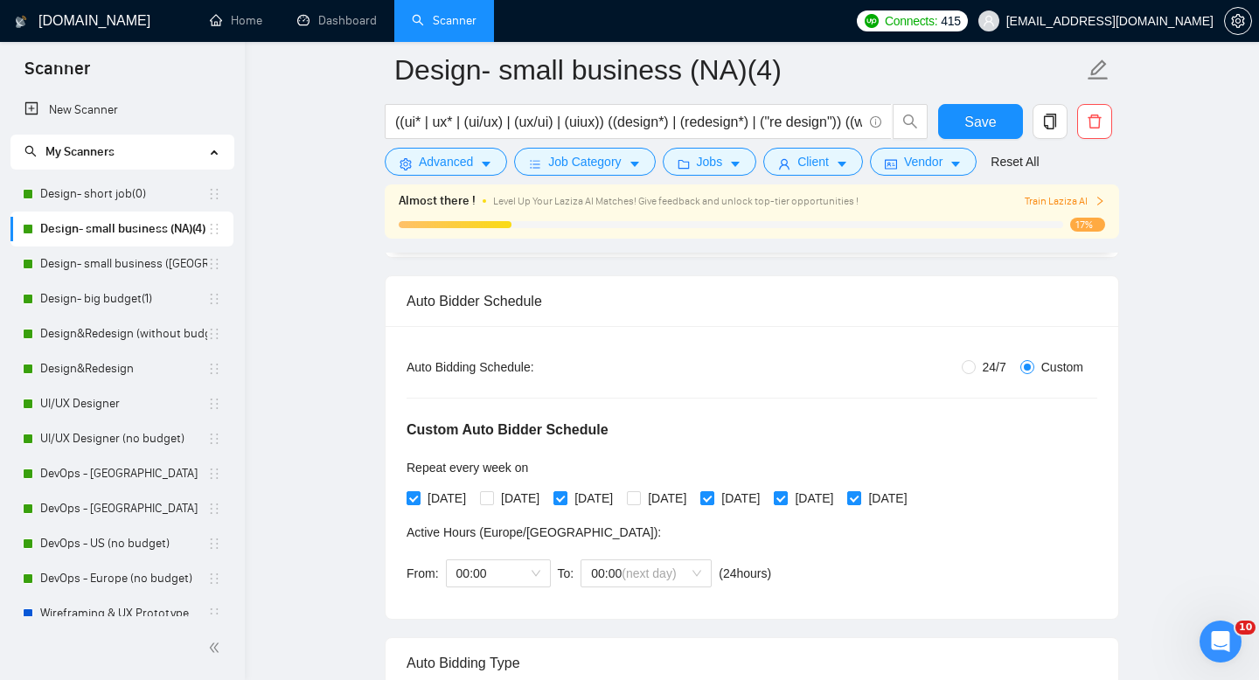
scroll to position [249, 0]
click at [108, 269] on link "Design- small business ([GEOGRAPHIC_DATA])(4)" at bounding box center [123, 264] width 167 height 35
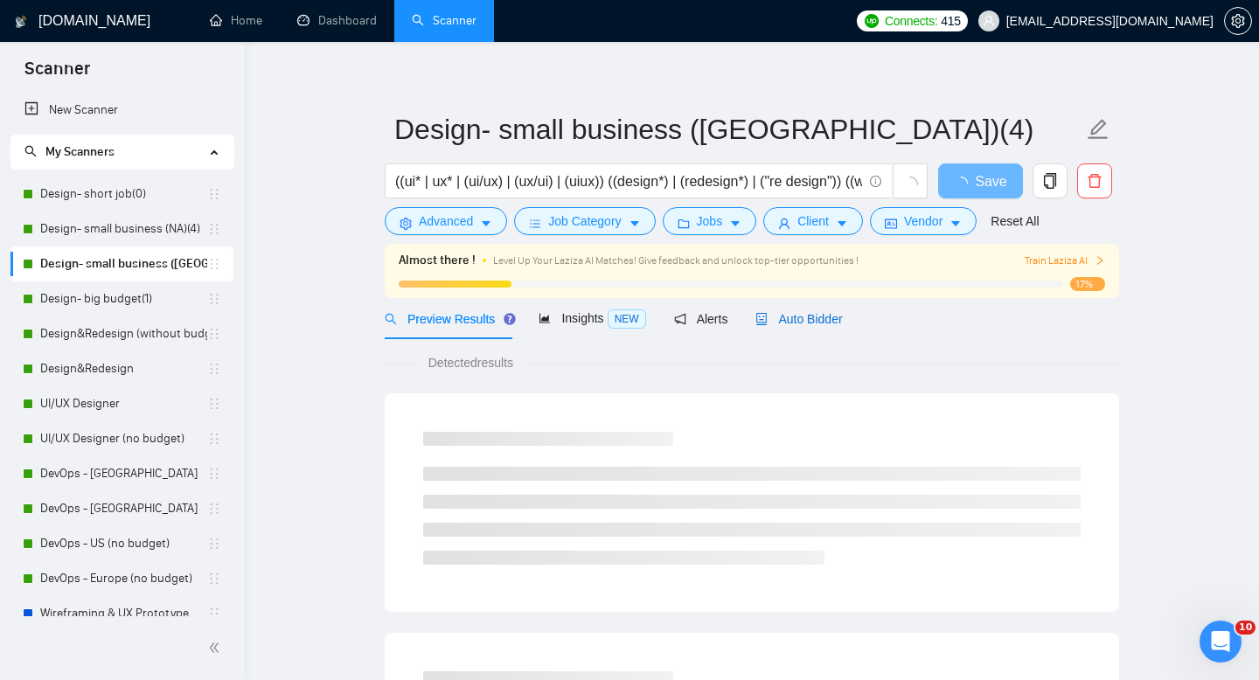
click at [797, 328] on div "Auto Bidder" at bounding box center [799, 319] width 87 height 19
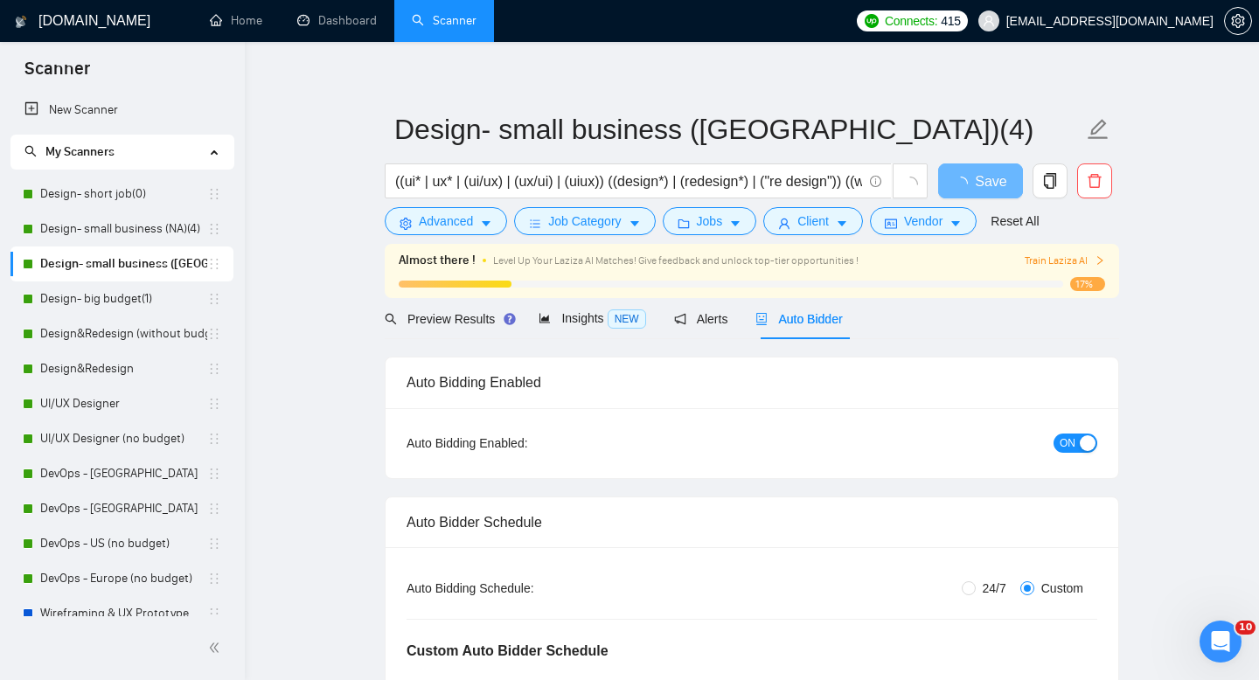
radio input "false"
radio input "true"
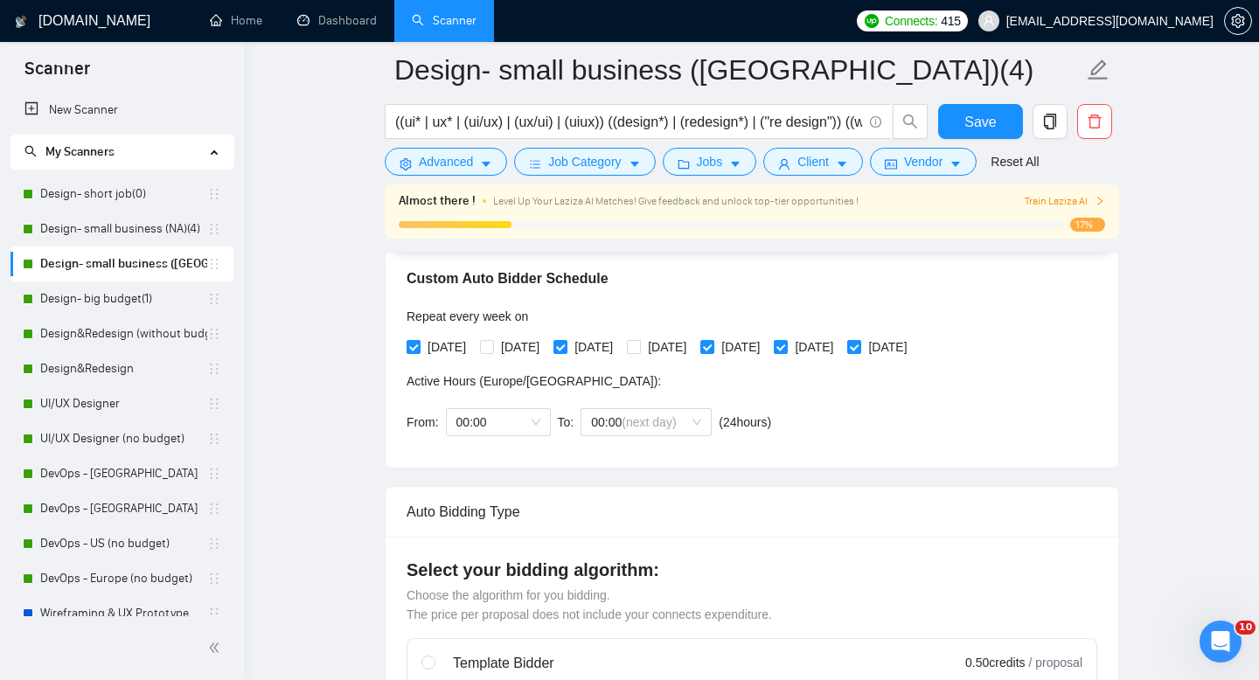
scroll to position [376, 0]
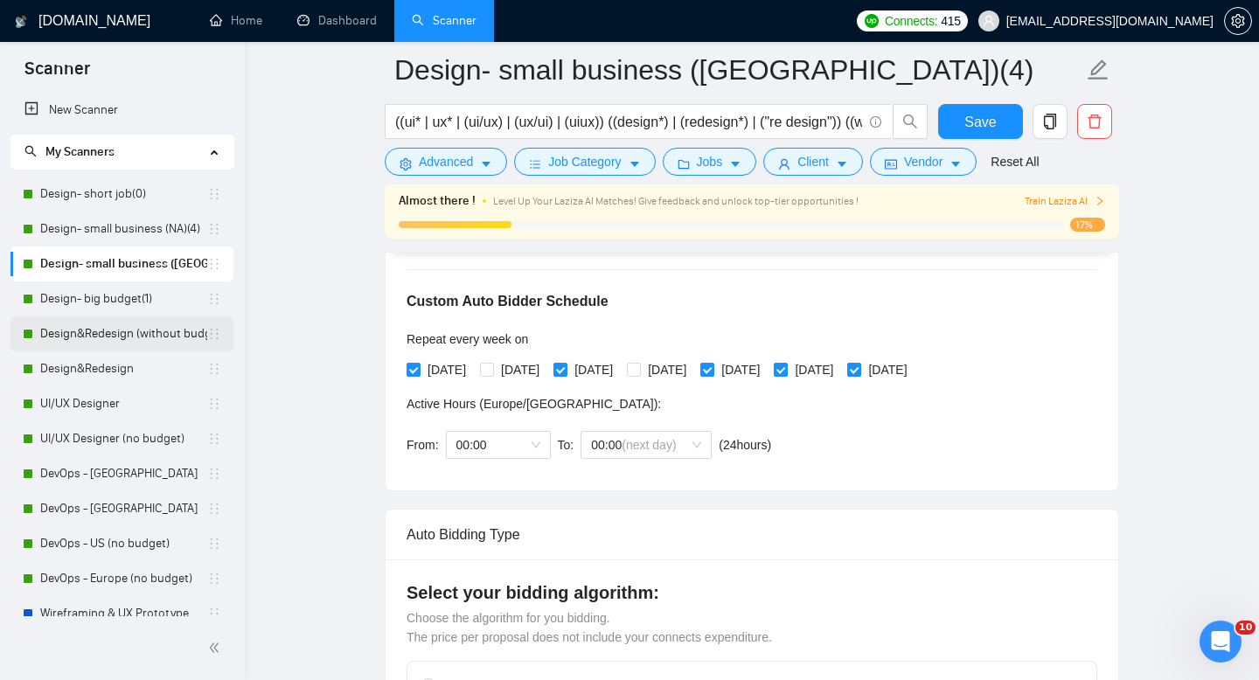
click at [75, 343] on link "Design&Redesign (without budget)" at bounding box center [123, 334] width 167 height 35
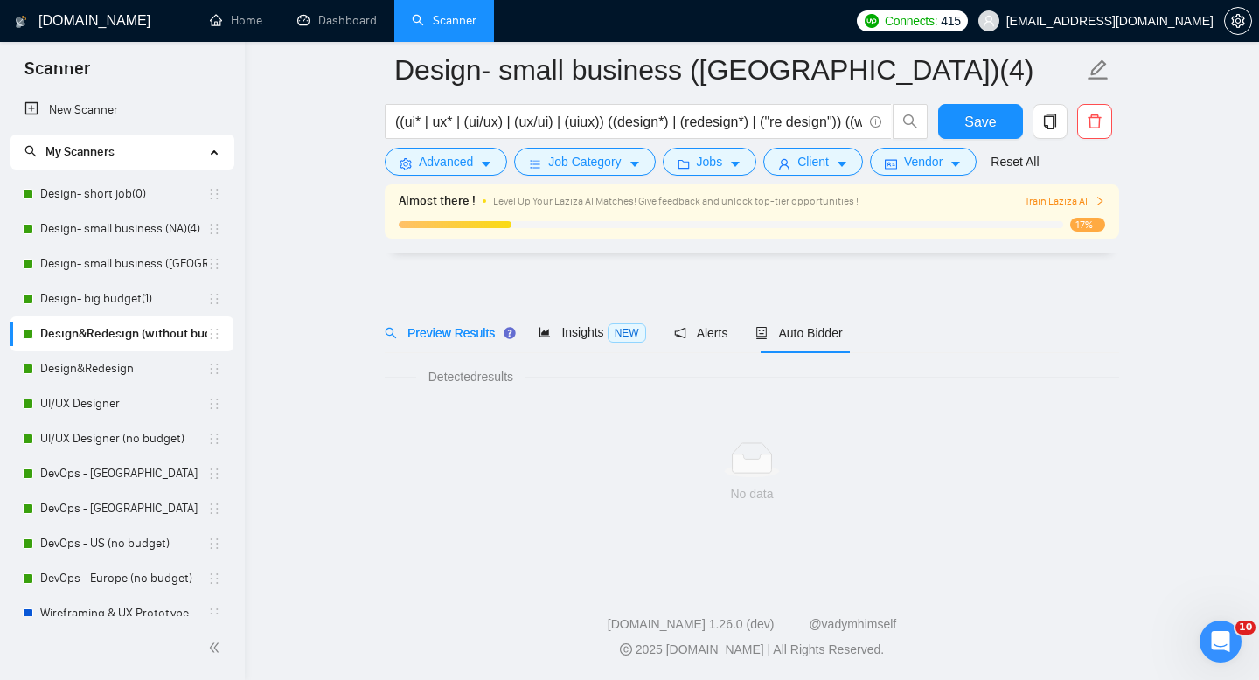
scroll to position [12, 0]
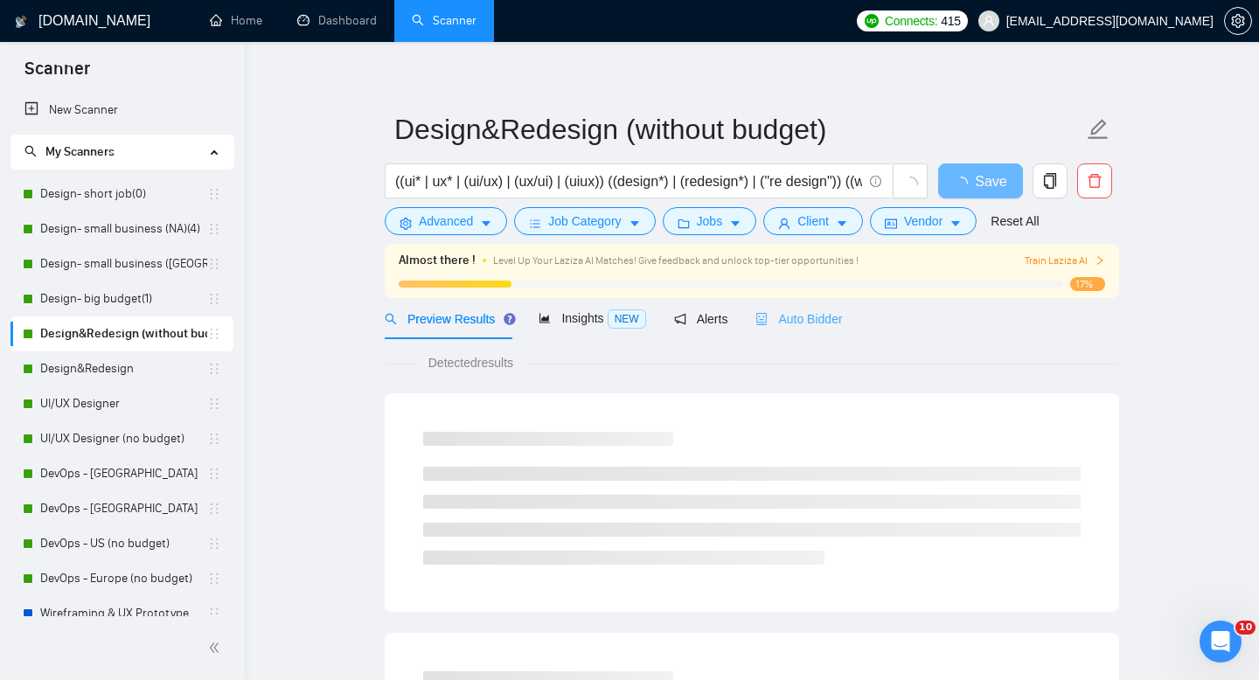
click at [817, 305] on div "Auto Bidder" at bounding box center [799, 318] width 87 height 41
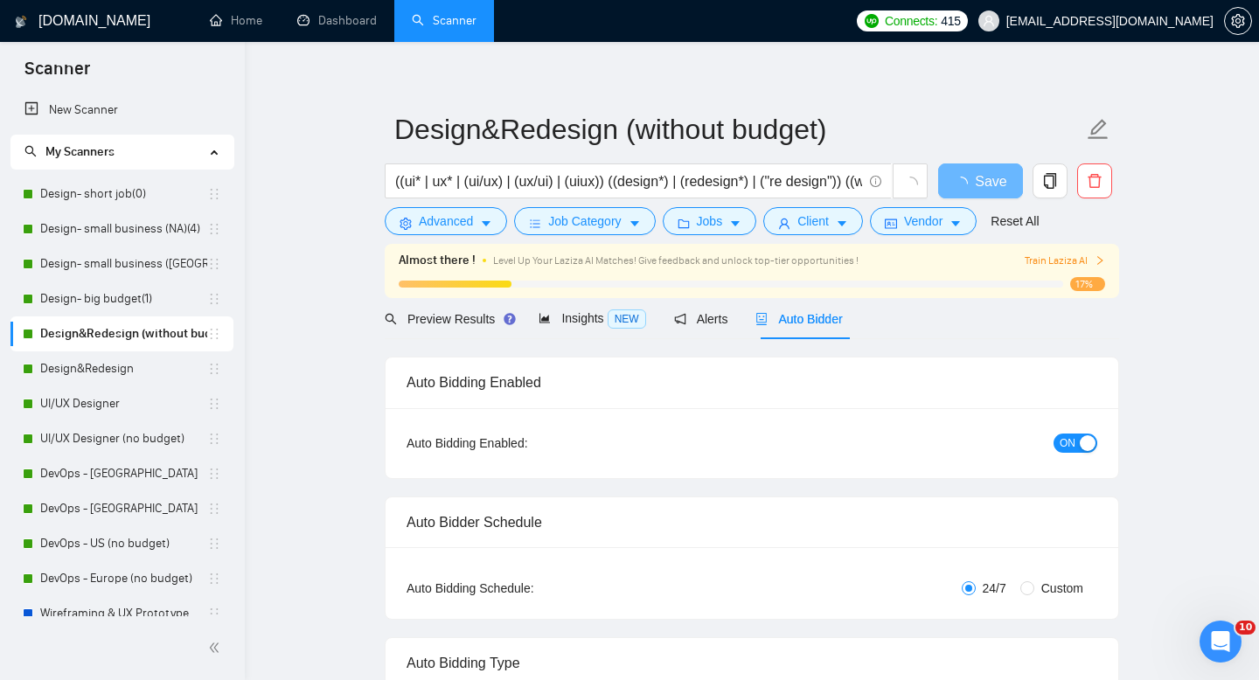
radio input "false"
radio input "true"
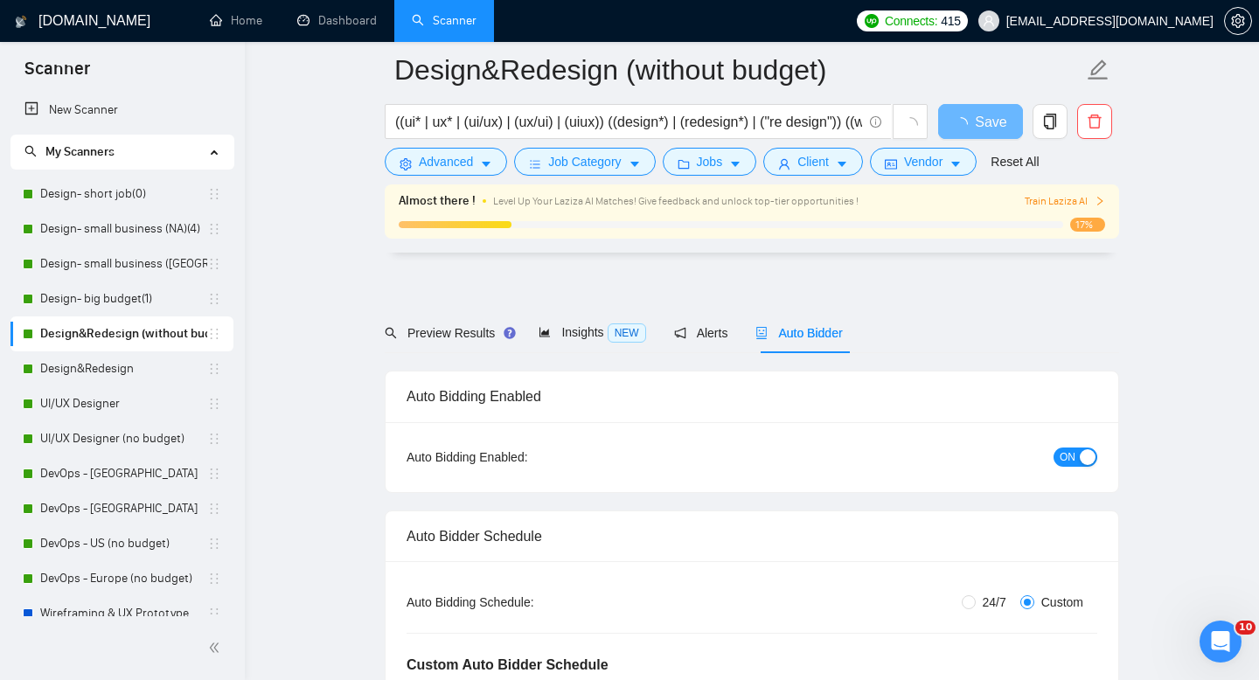
scroll to position [420, 0]
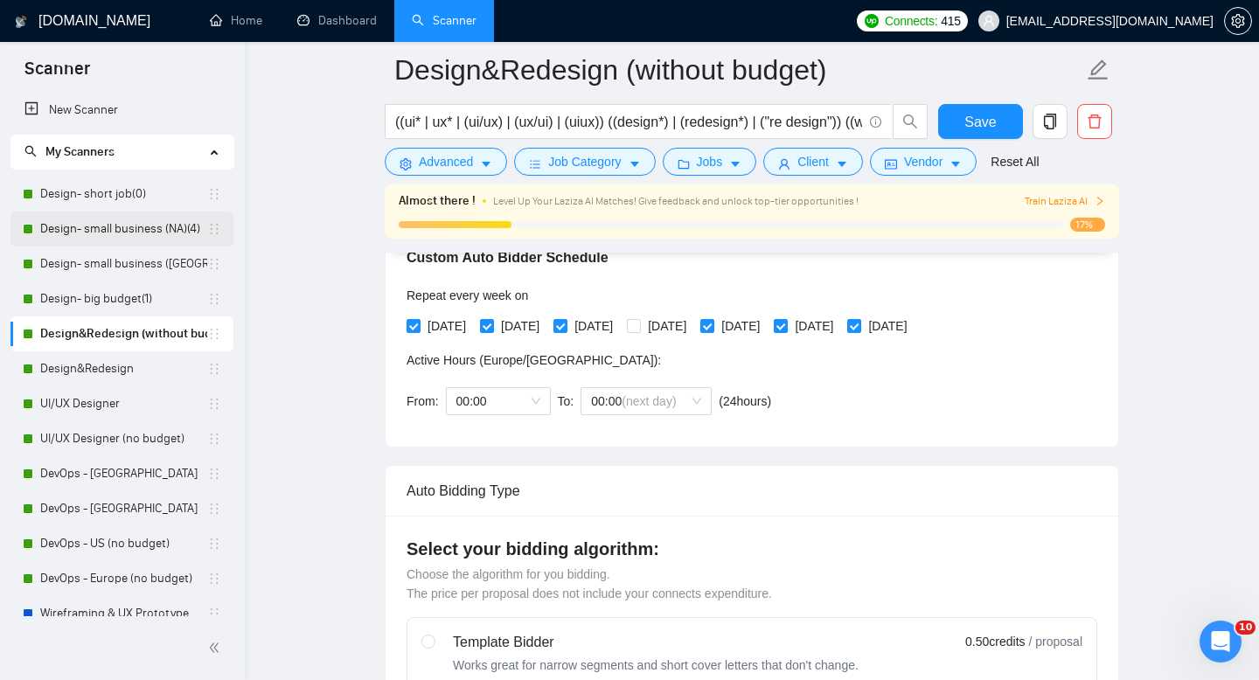
click at [107, 234] on link "Design- small business (NA)(4)" at bounding box center [123, 229] width 167 height 35
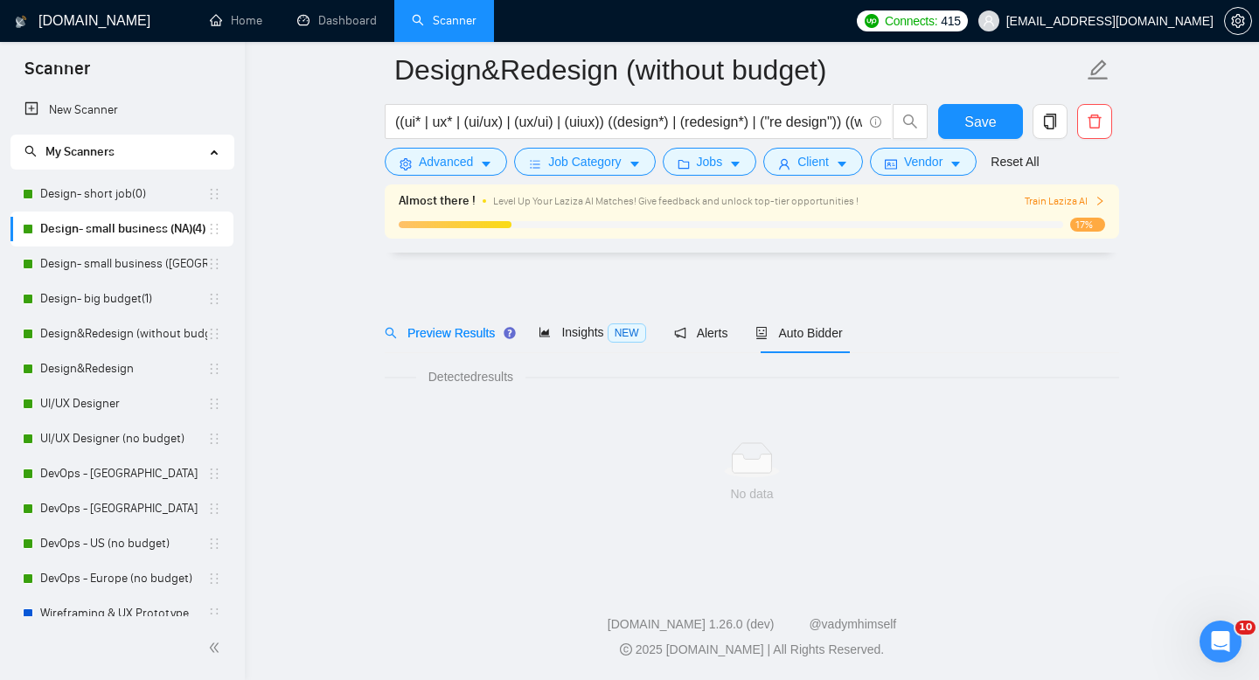
scroll to position [12, 0]
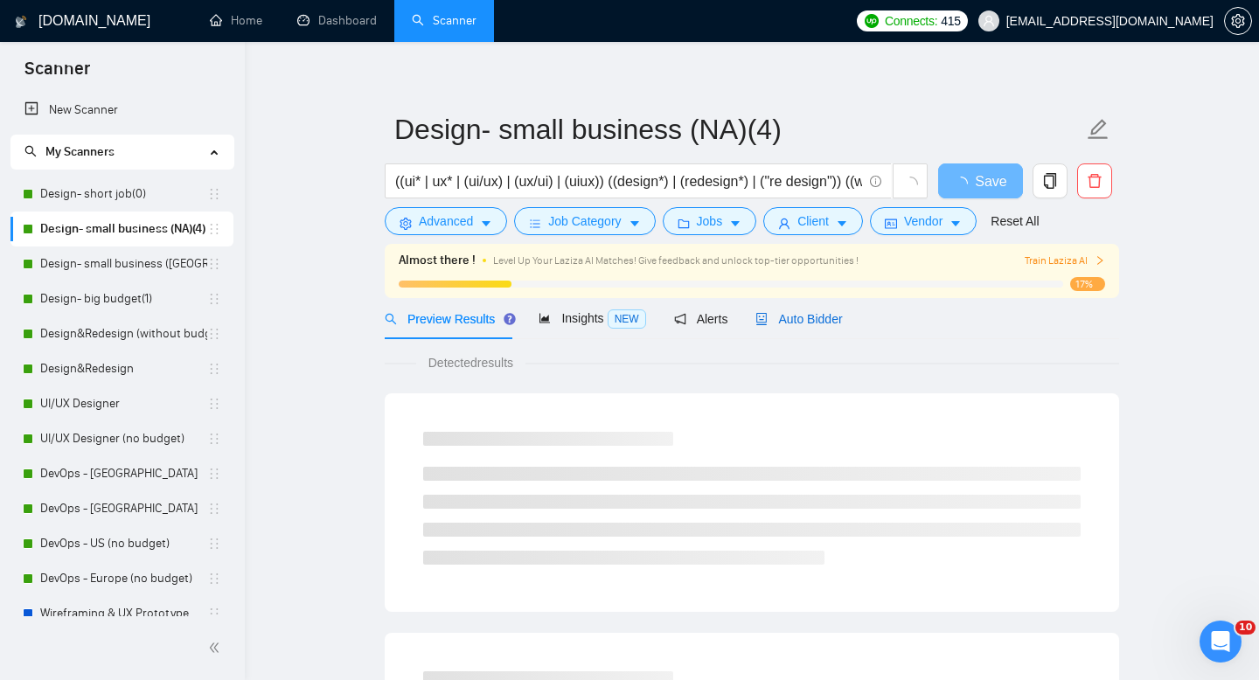
click at [815, 317] on span "Auto Bidder" at bounding box center [799, 319] width 87 height 14
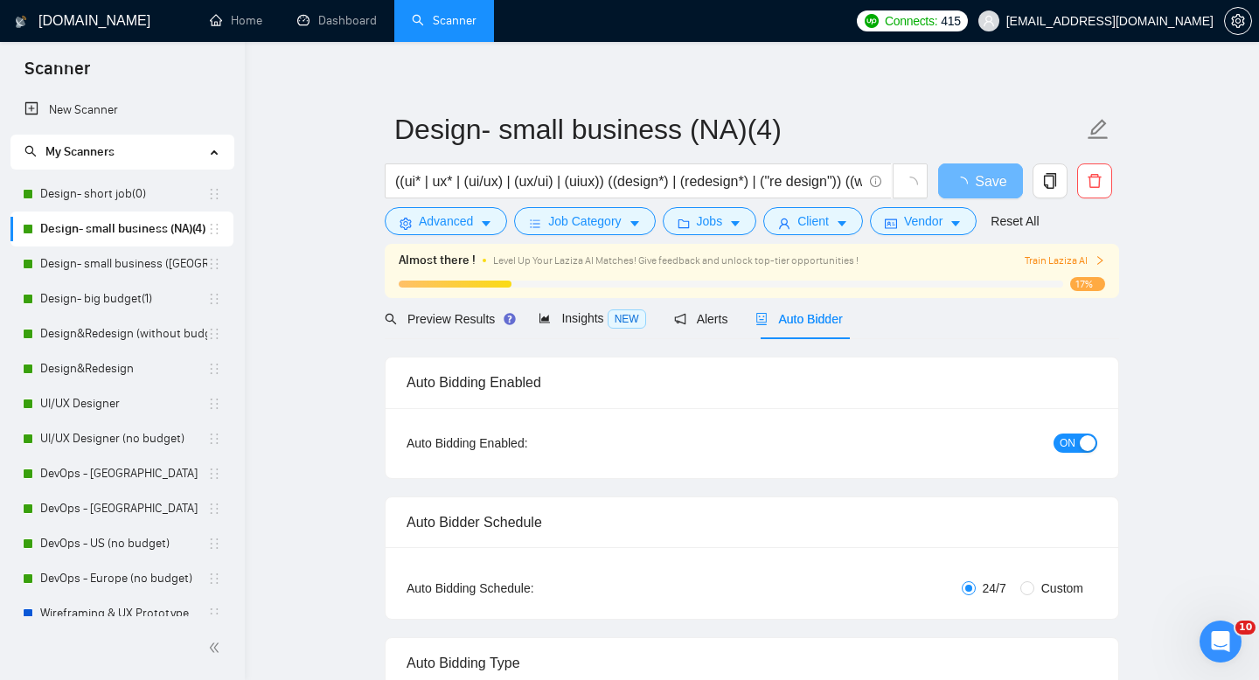
radio input "false"
radio input "true"
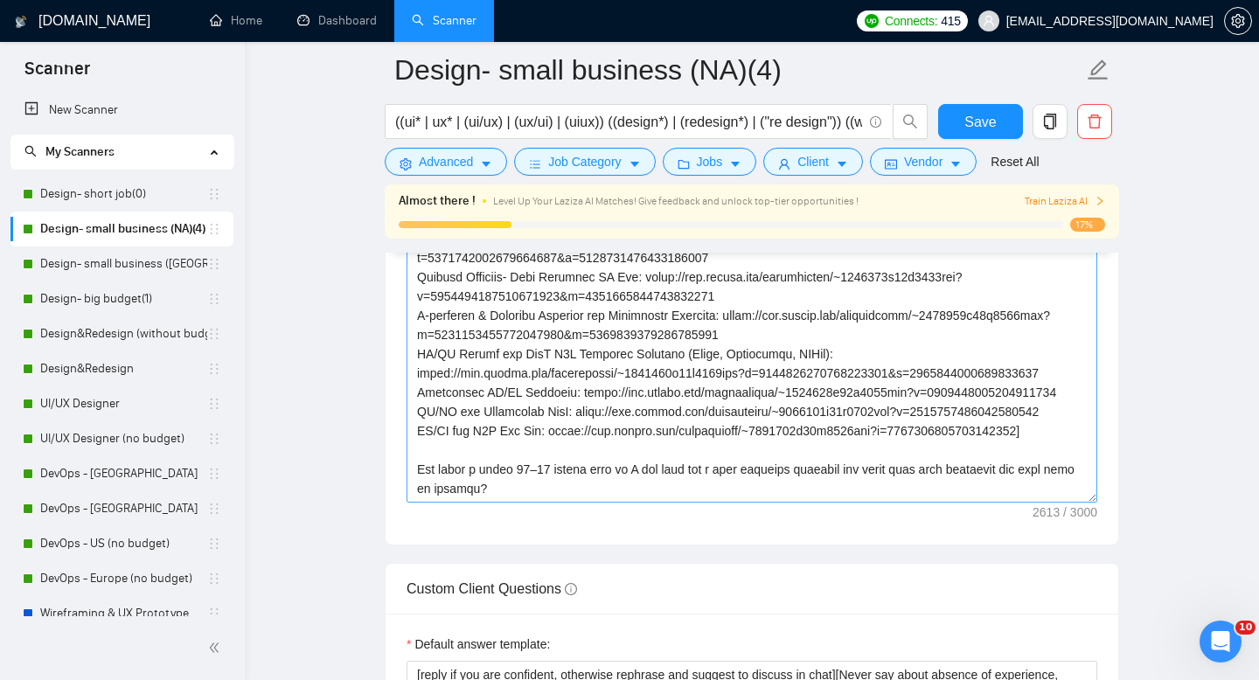
scroll to position [2488, 0]
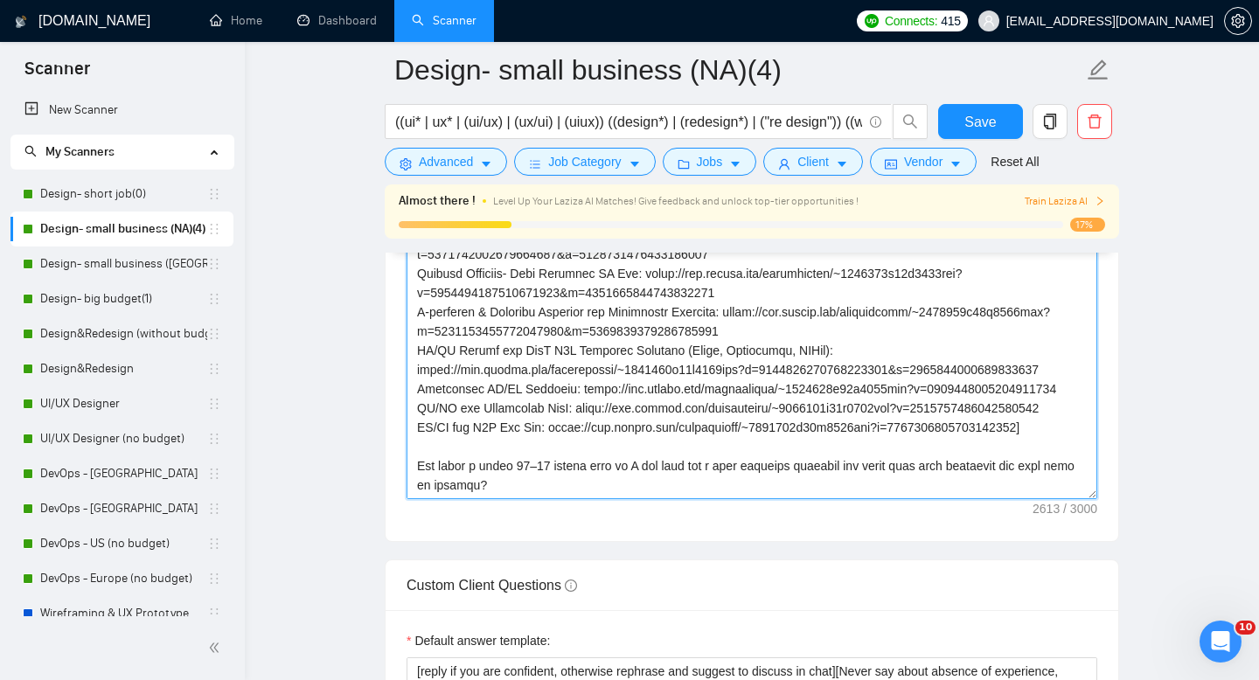
click at [540, 345] on textarea "Cover letter template:" at bounding box center [752, 302] width 691 height 393
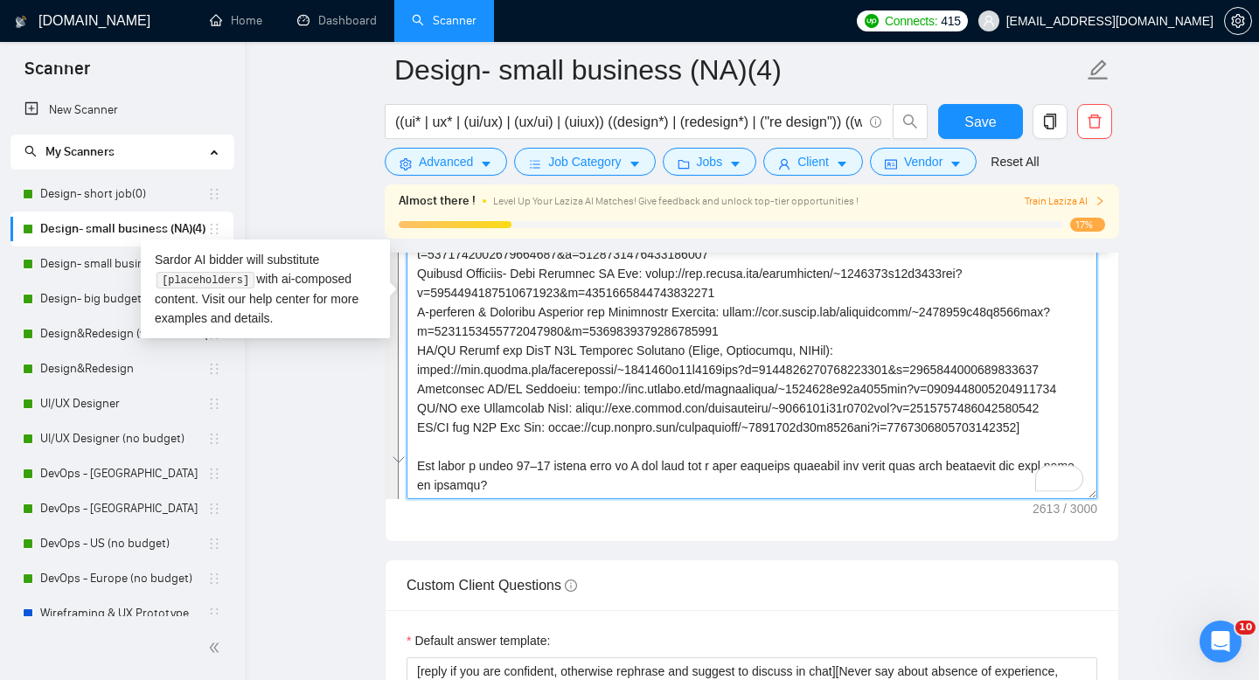
scroll to position [462, 0]
click at [540, 345] on textarea "Cover letter template:" at bounding box center [752, 302] width 691 height 393
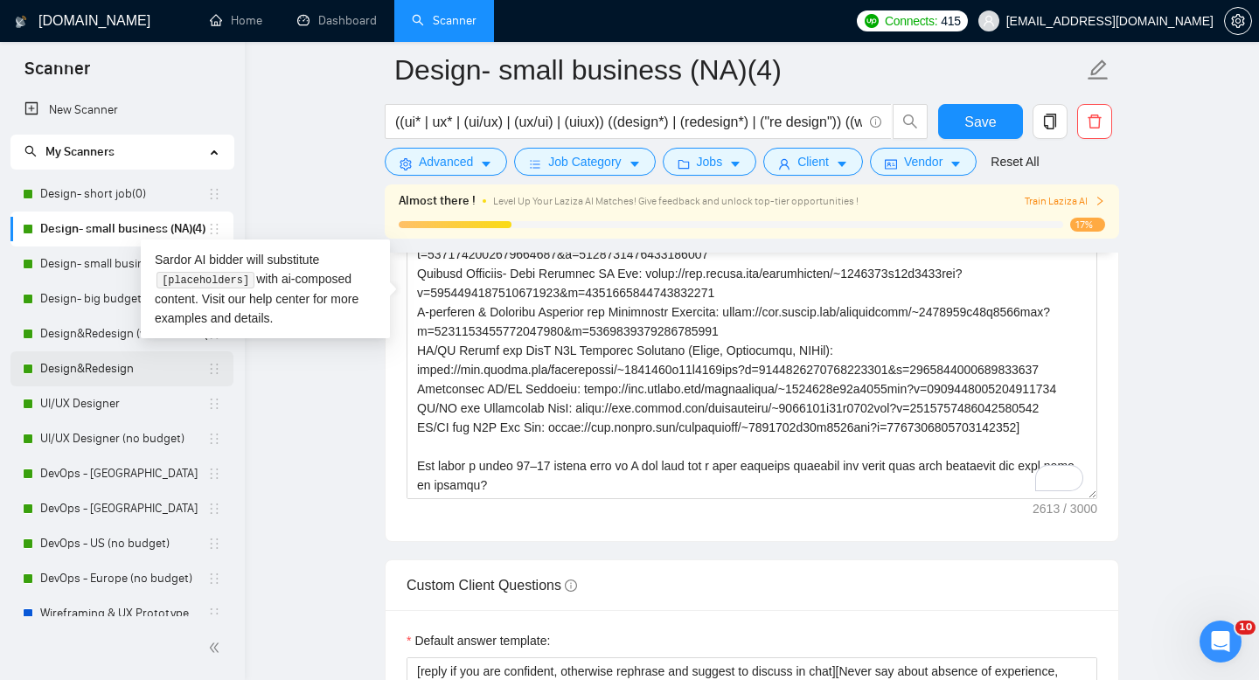
click at [67, 363] on link "Design&Redesign" at bounding box center [123, 369] width 167 height 35
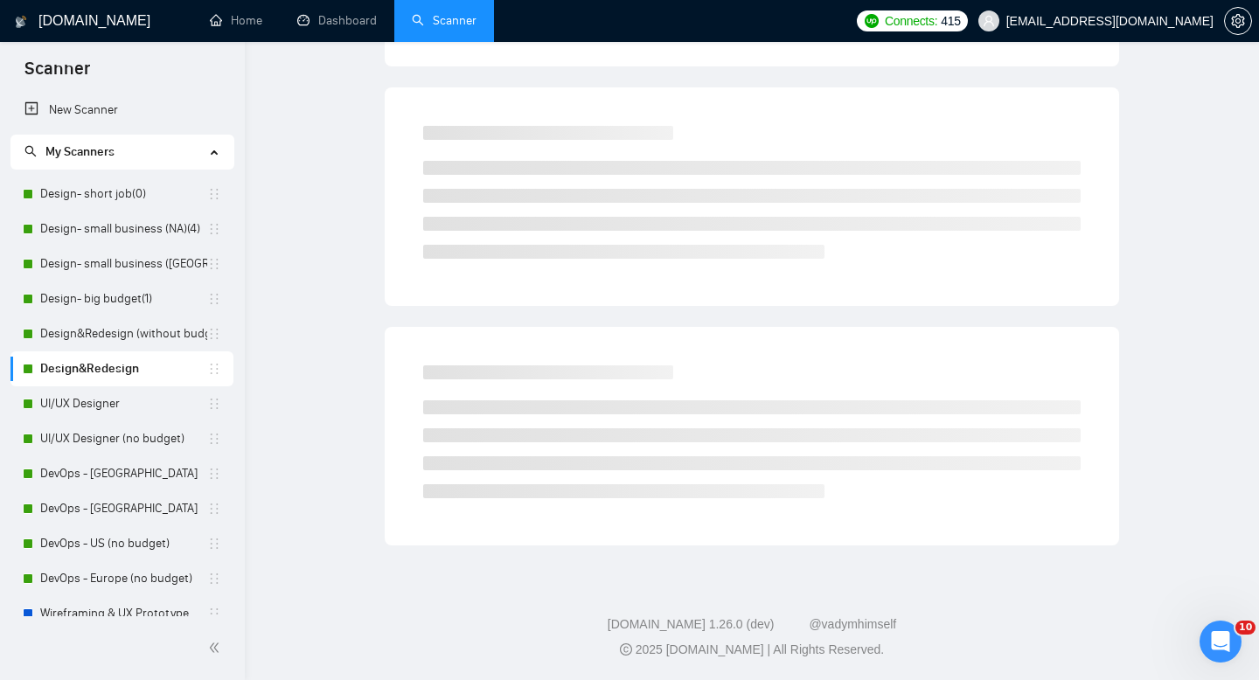
scroll to position [12, 0]
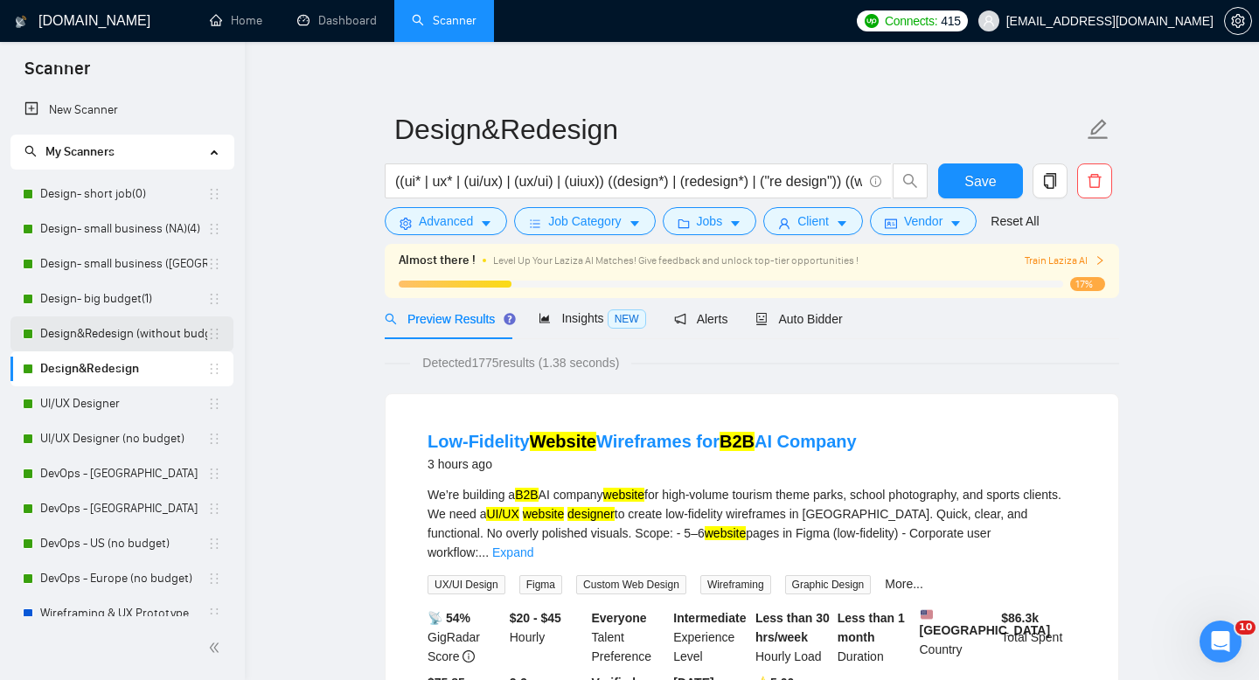
click at [121, 334] on link "Design&Redesign (without budget)" at bounding box center [123, 334] width 167 height 35
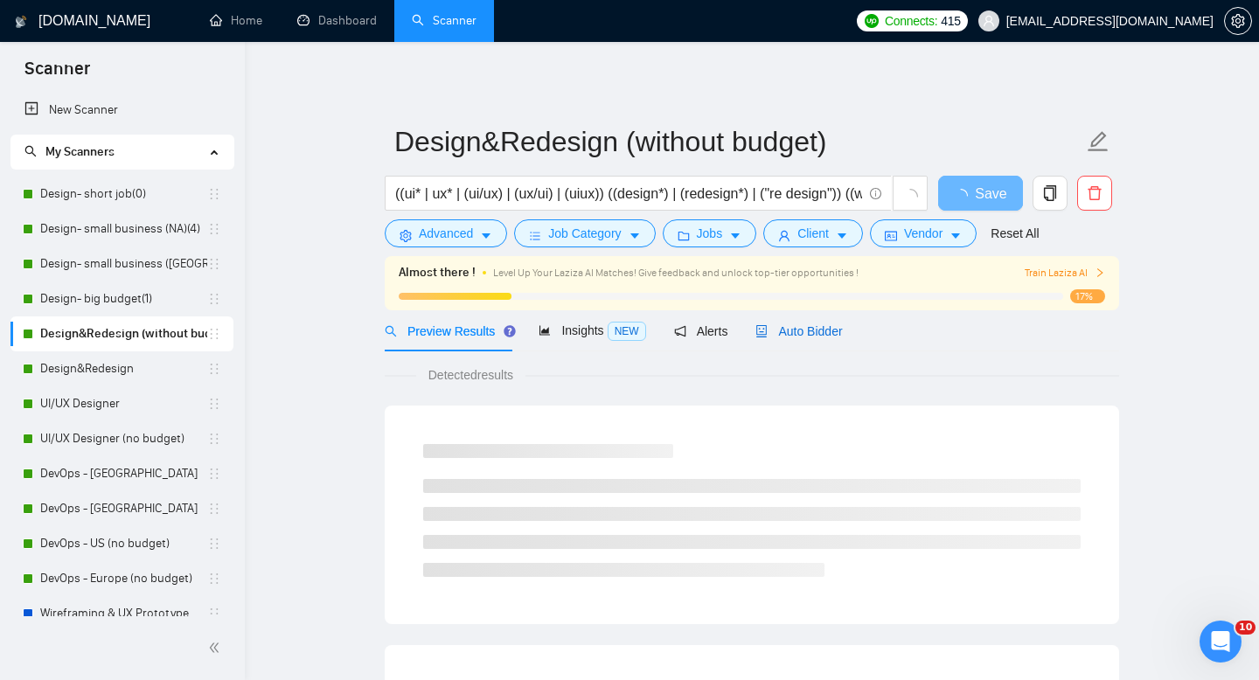
click at [803, 338] on span "Auto Bidder" at bounding box center [799, 331] width 87 height 14
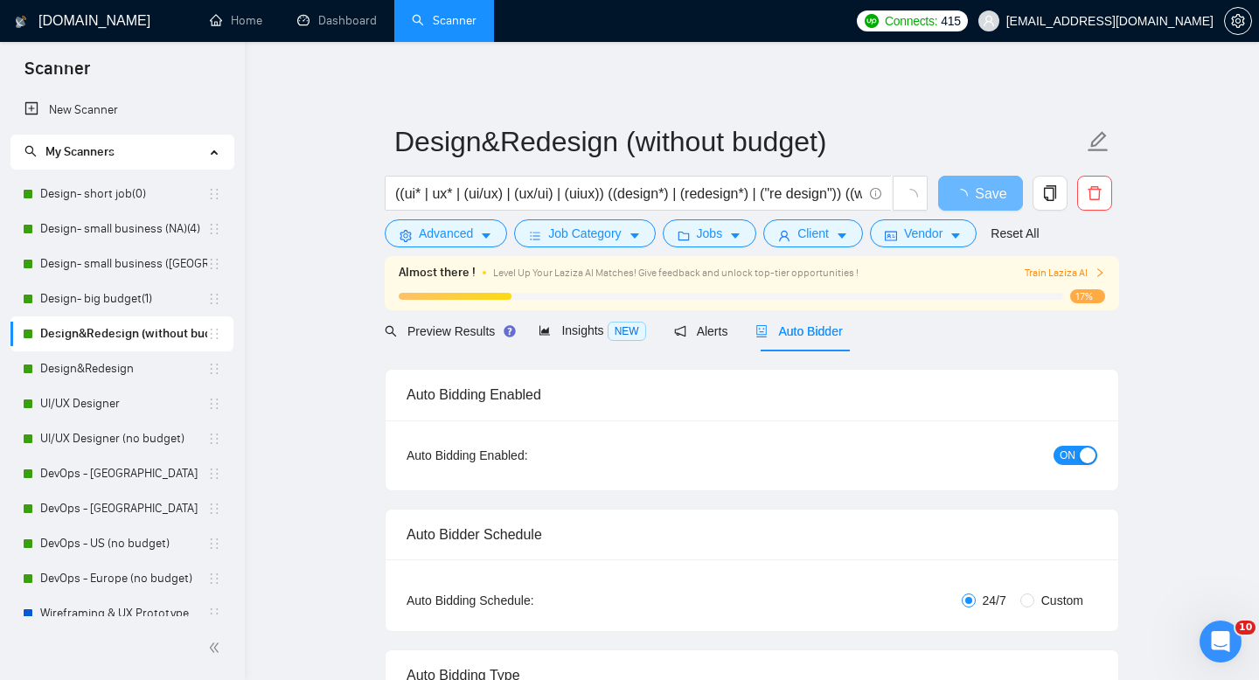
radio input "false"
radio input "true"
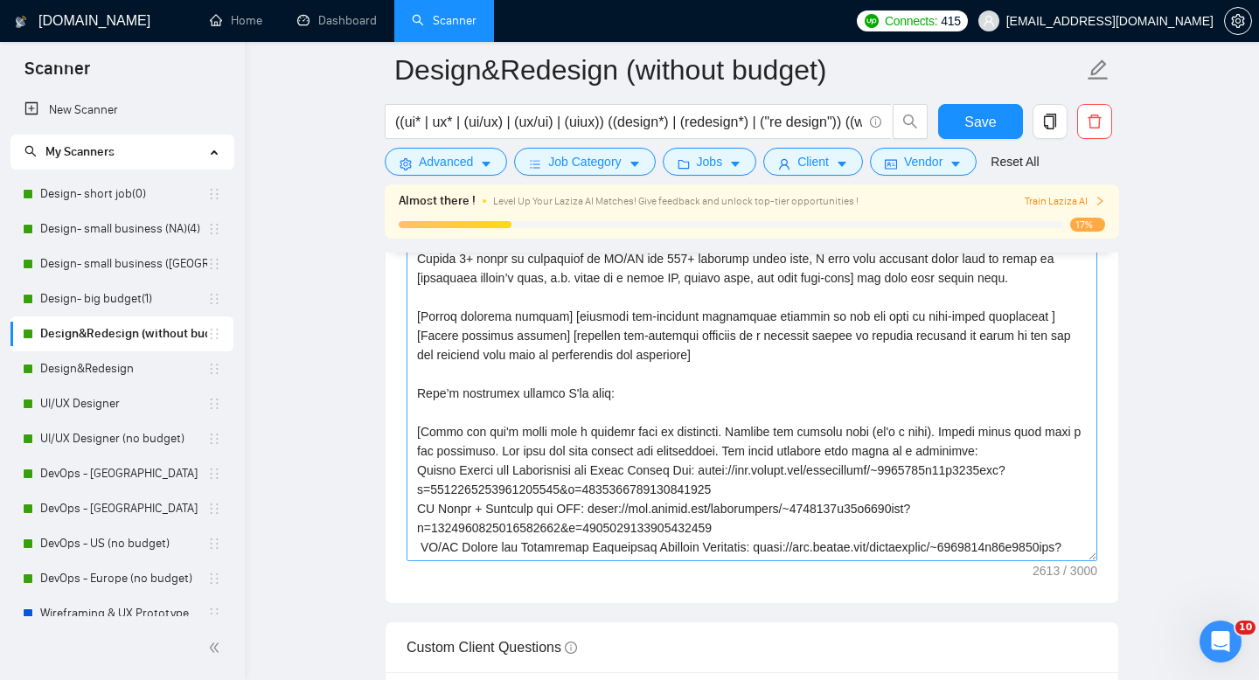
scroll to position [2430, 0]
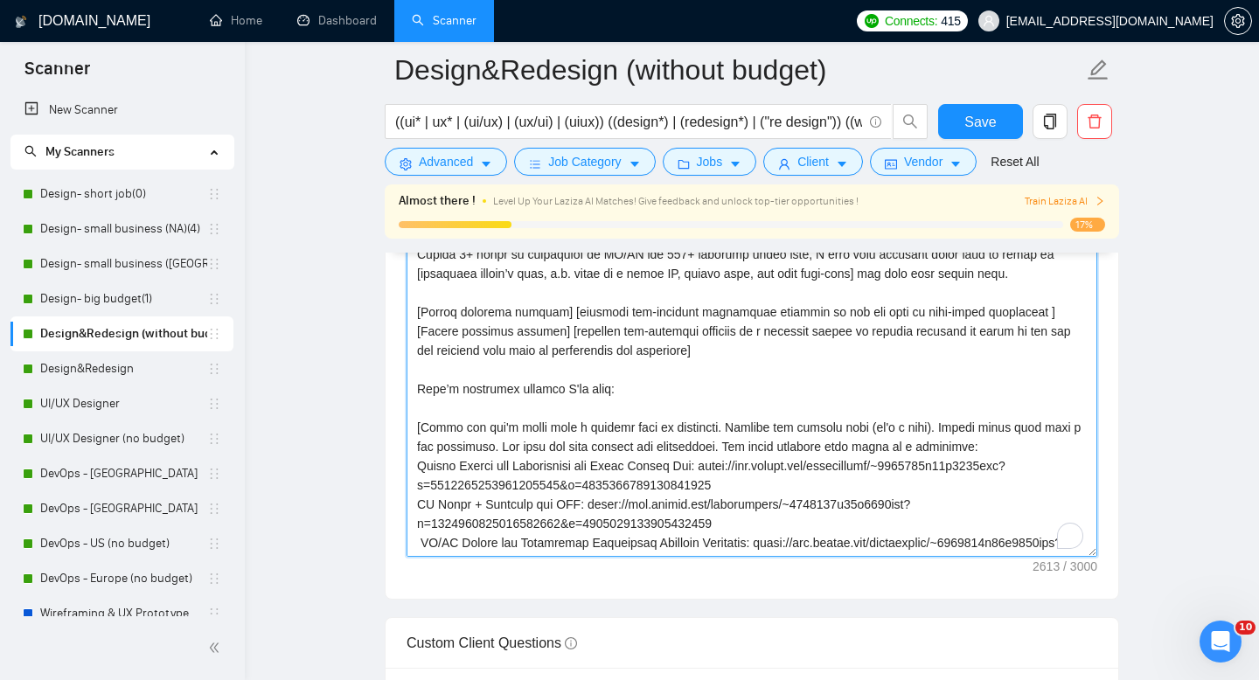
click at [687, 411] on textarea "Cover letter template:" at bounding box center [752, 360] width 691 height 393
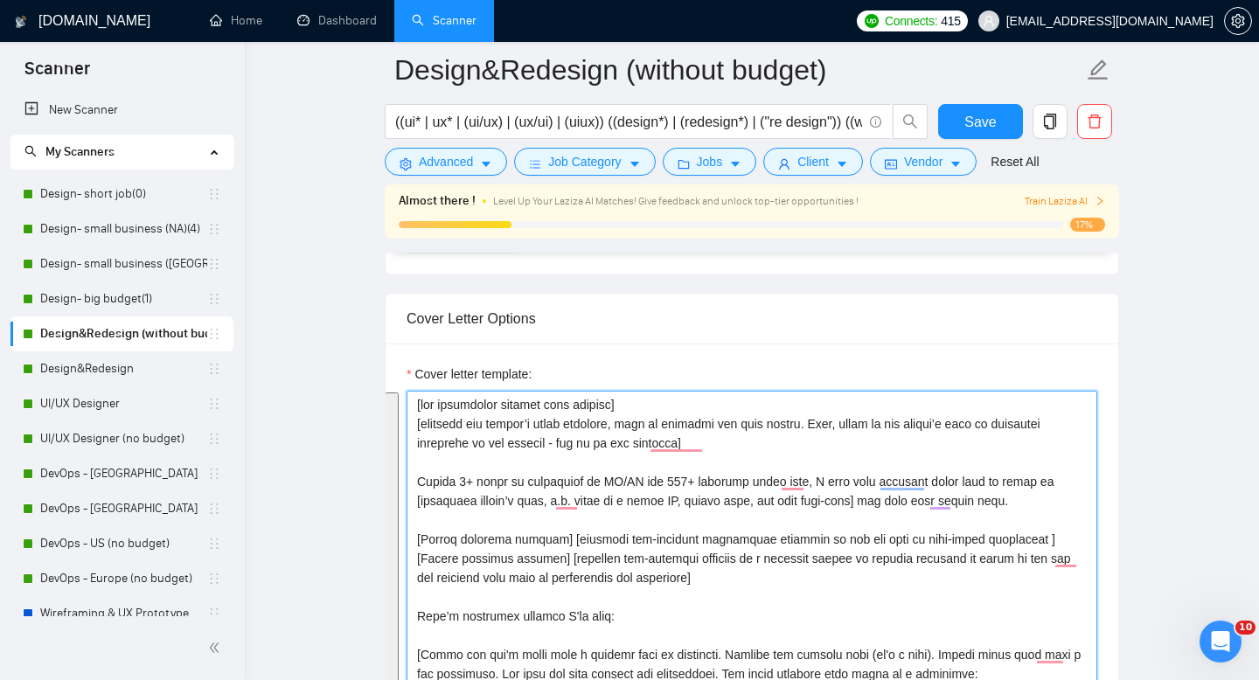
scroll to position [2204, 0]
click at [589, 518] on textarea "Cover letter template:" at bounding box center [752, 585] width 691 height 393
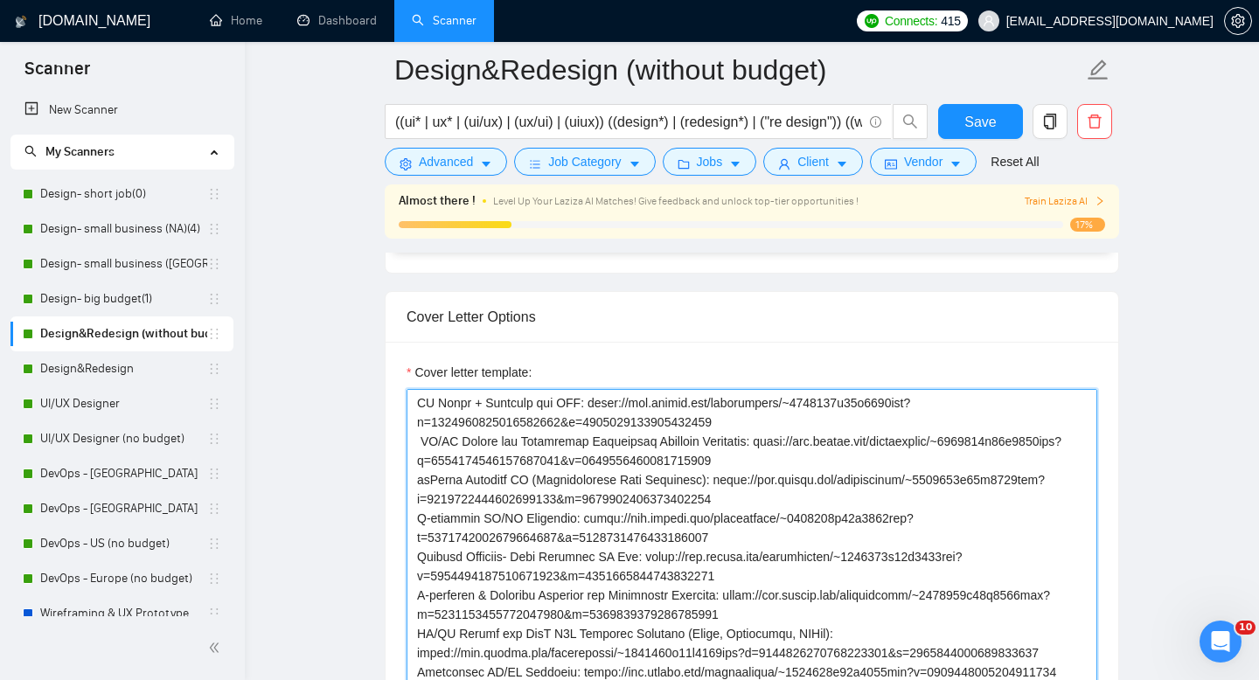
scroll to position [0, 0]
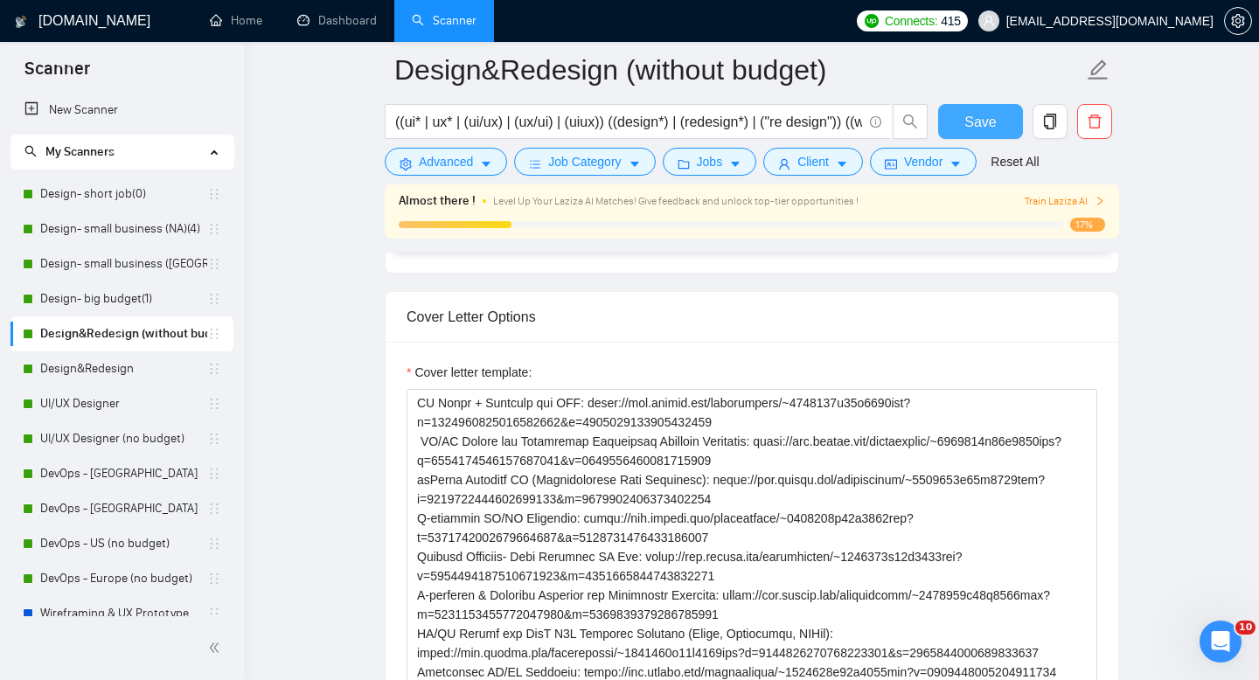
click at [972, 124] on span "Save" at bounding box center [980, 122] width 31 height 22
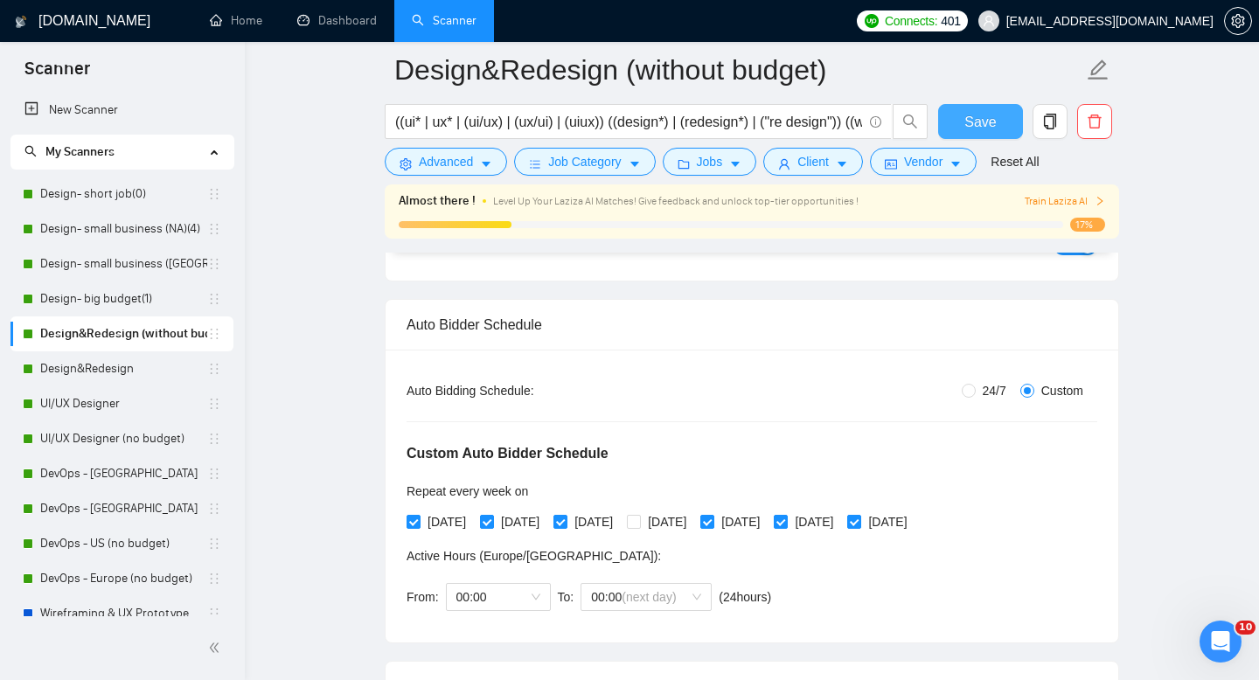
scroll to position [225, 0]
click at [492, 520] on input "[DATE]" at bounding box center [486, 520] width 12 height 12
checkbox input "false"
click at [947, 126] on button "Save" at bounding box center [980, 121] width 85 height 35
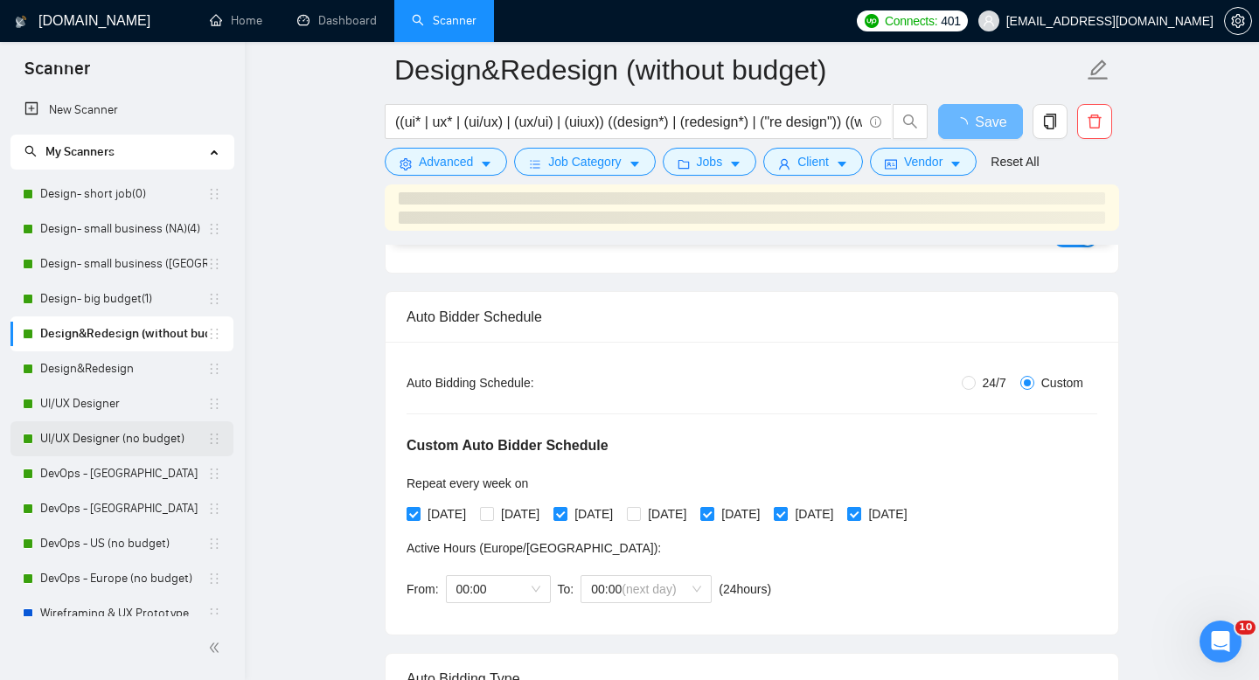
click at [120, 439] on link "UI/UX Designer (no budget)" at bounding box center [123, 438] width 167 height 35
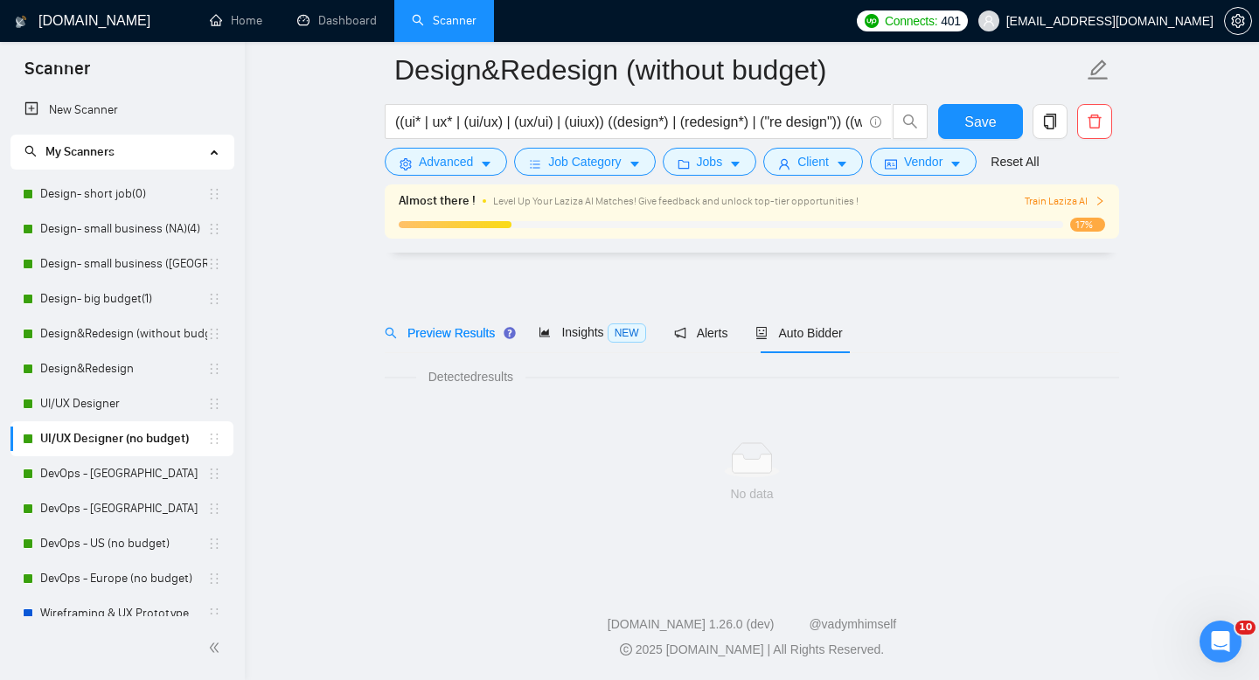
scroll to position [12, 0]
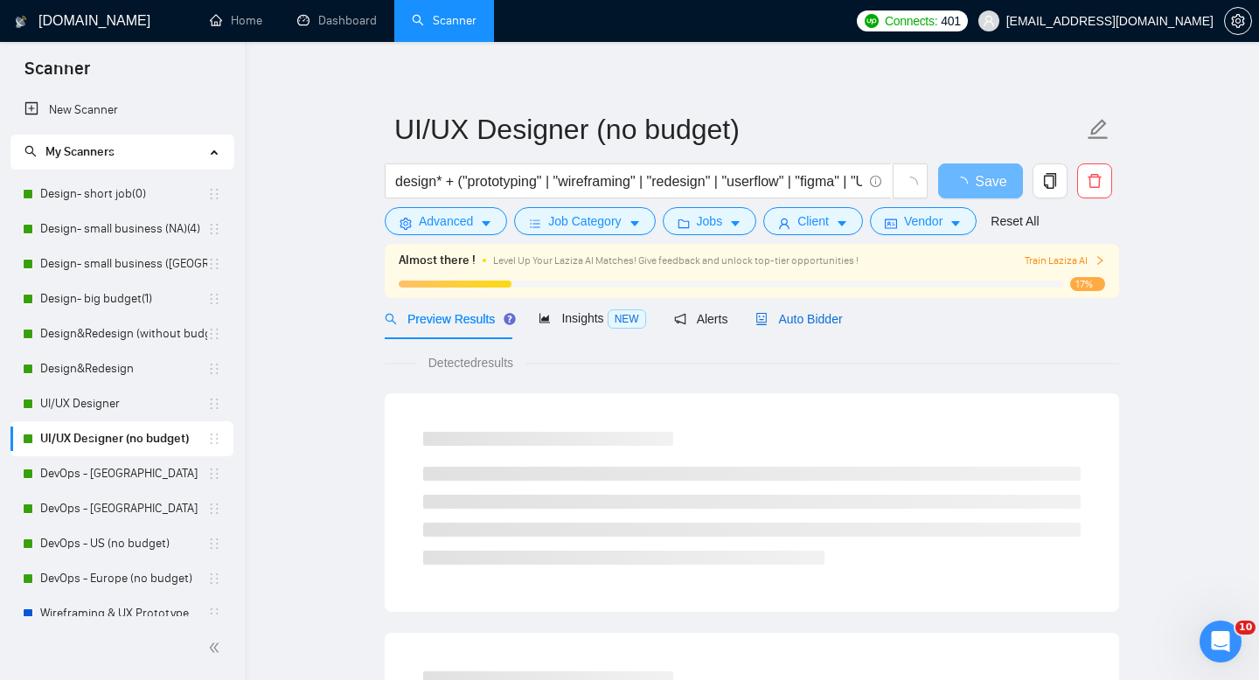
click at [814, 322] on span "Auto Bidder" at bounding box center [799, 319] width 87 height 14
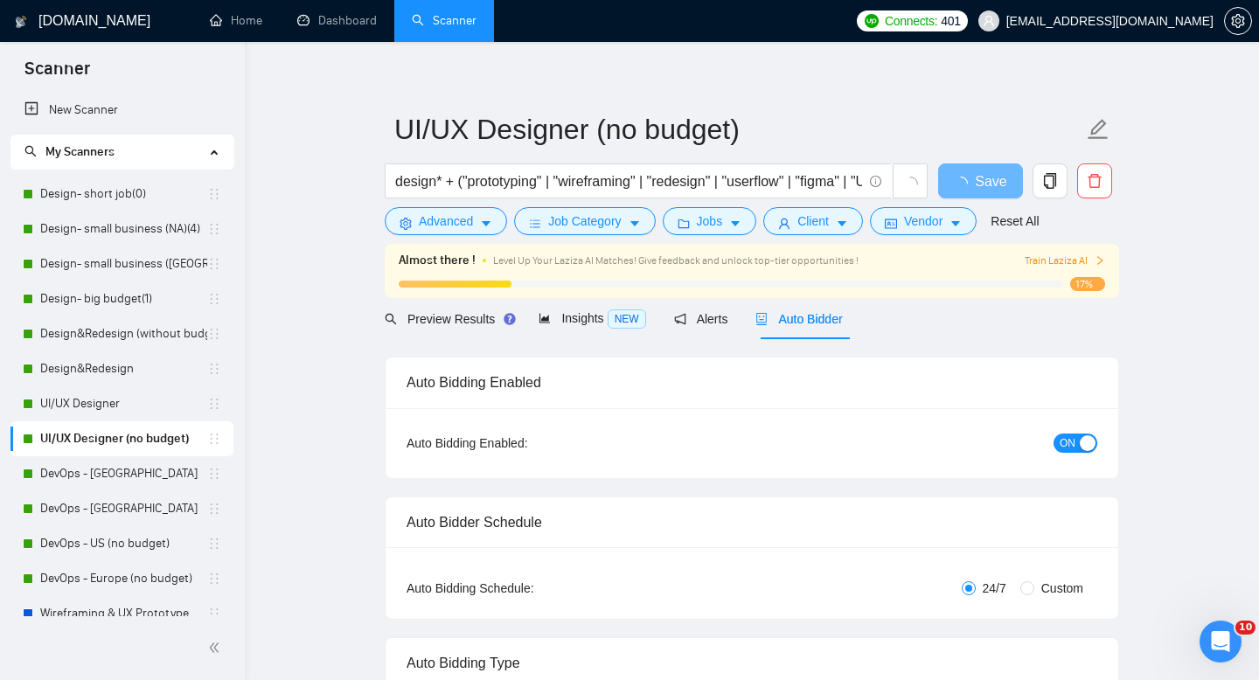
radio input "false"
radio input "true"
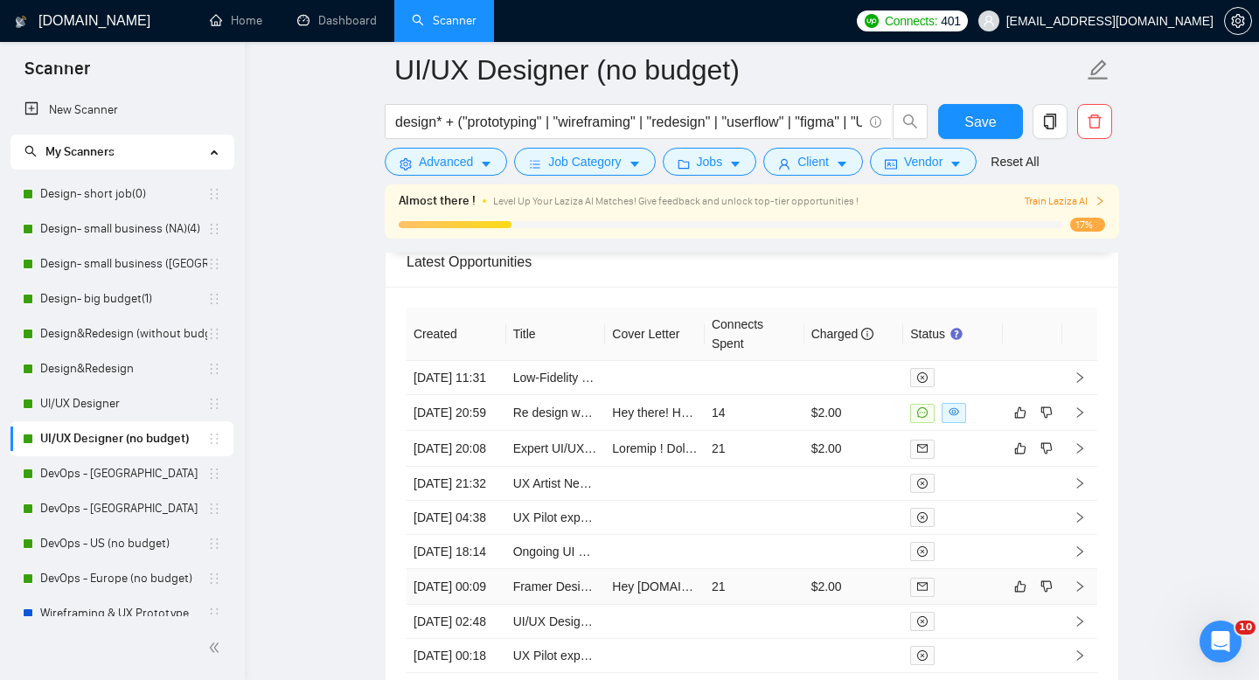
scroll to position [4630, 0]
click at [721, 430] on td "14" at bounding box center [755, 412] width 100 height 36
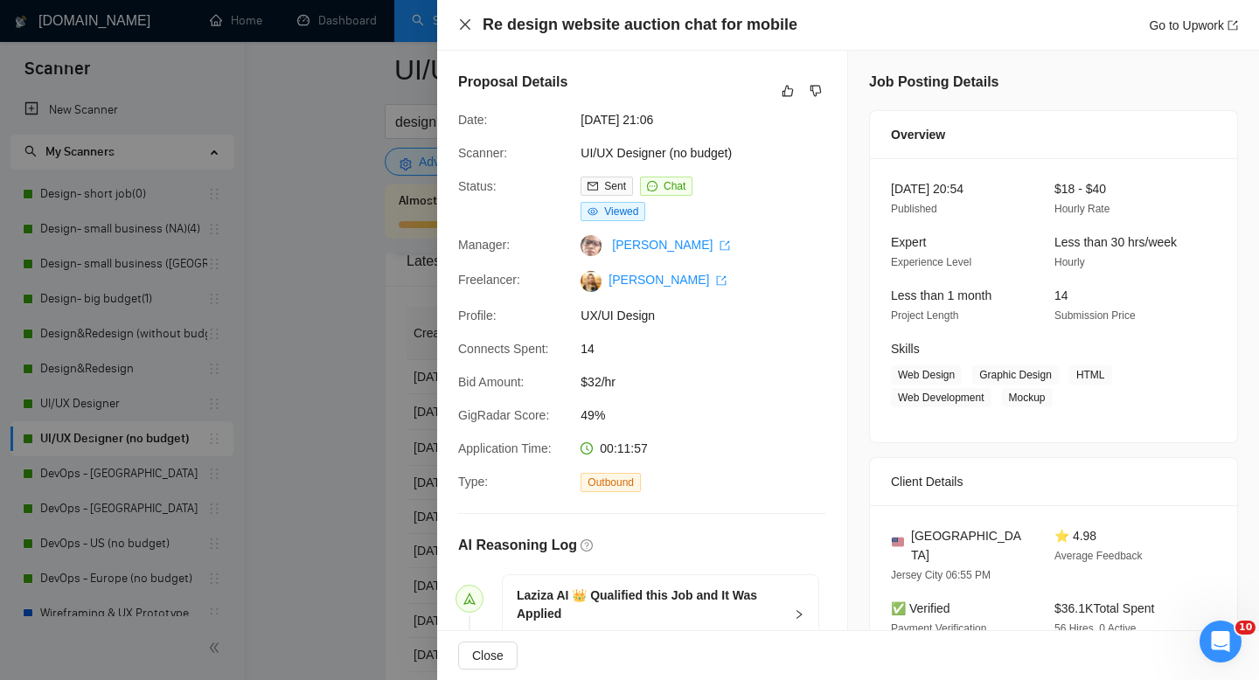
click at [469, 26] on icon "close" at bounding box center [465, 24] width 14 height 14
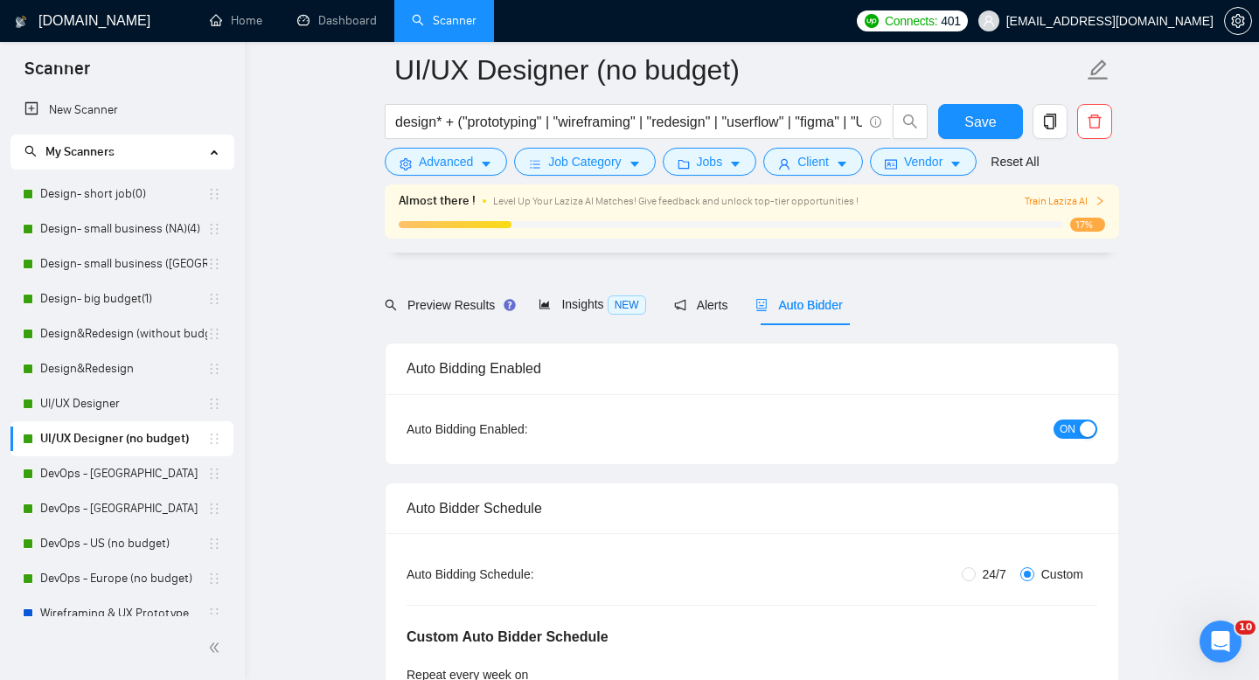
scroll to position [317, 0]
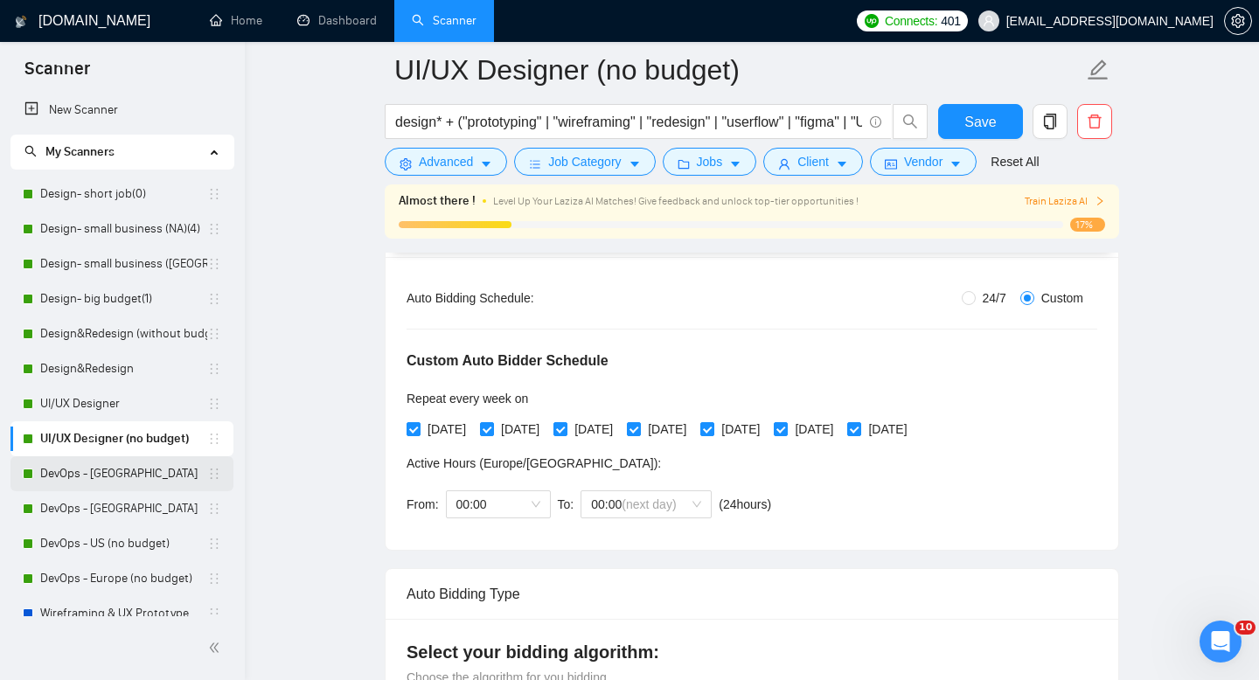
click at [117, 471] on link "DevOps - [GEOGRAPHIC_DATA]" at bounding box center [123, 473] width 167 height 35
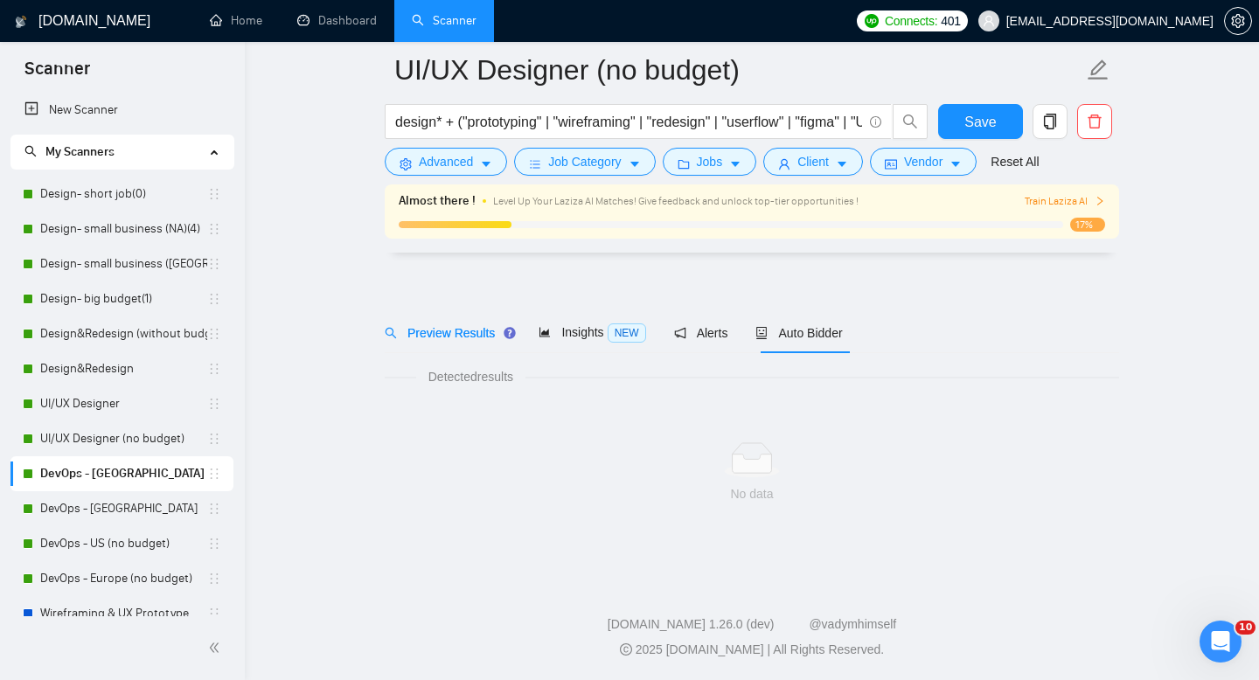
scroll to position [12, 0]
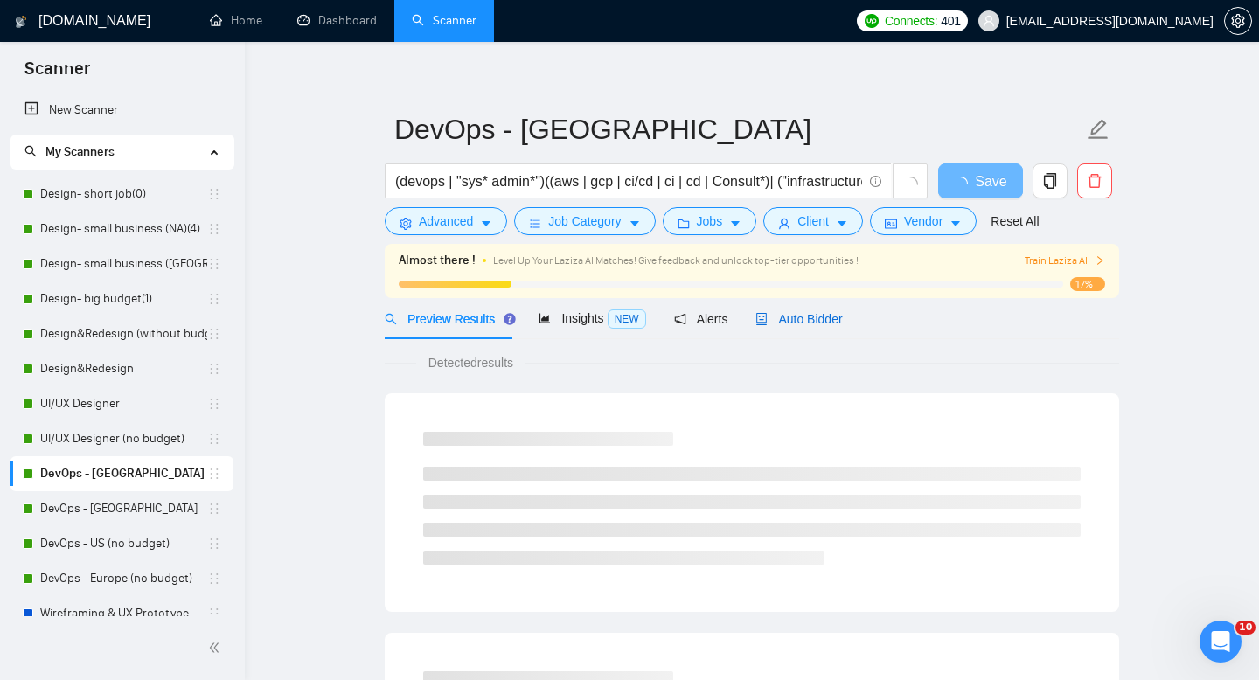
click at [803, 314] on span "Auto Bidder" at bounding box center [799, 319] width 87 height 14
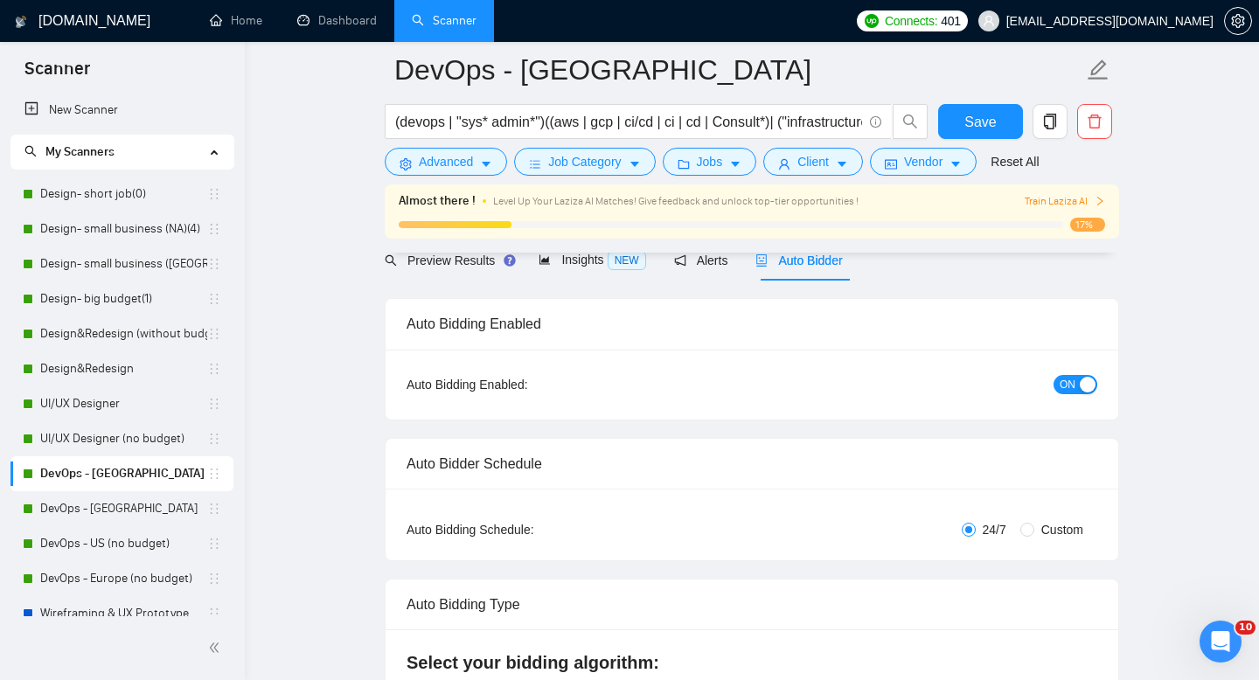
scroll to position [93, 0]
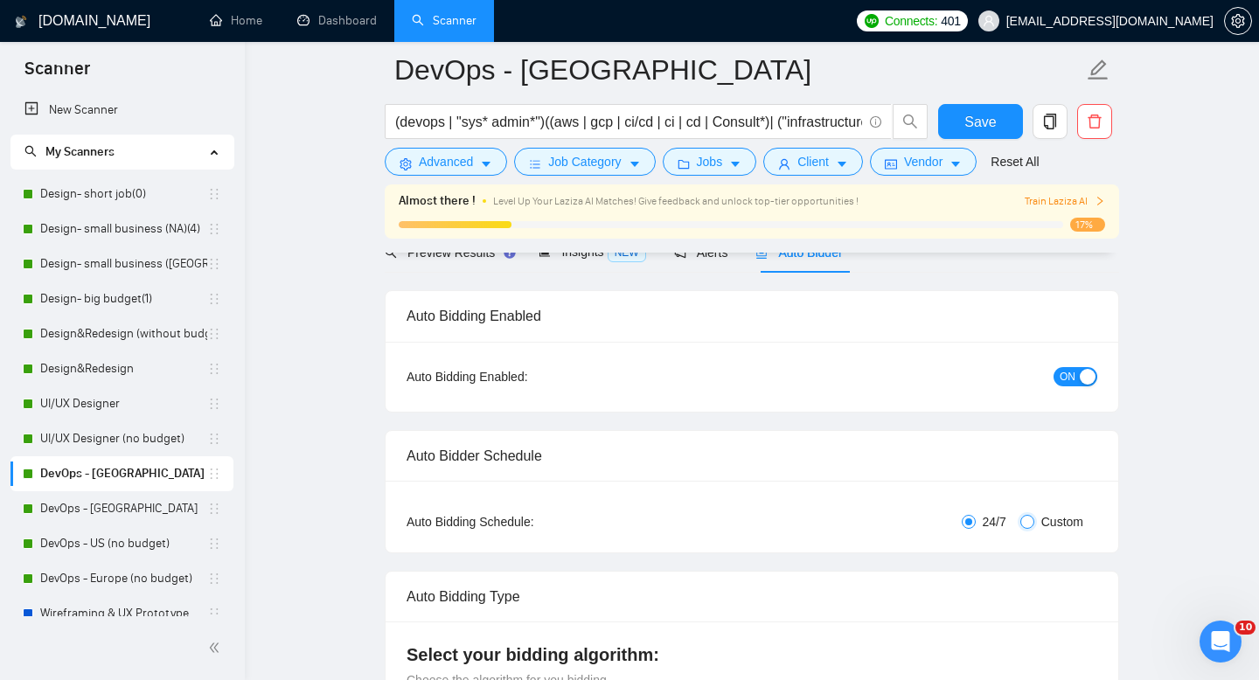
click at [1028, 522] on input "Custom" at bounding box center [1027, 522] width 14 height 14
radio input "true"
radio input "false"
checkbox input "true"
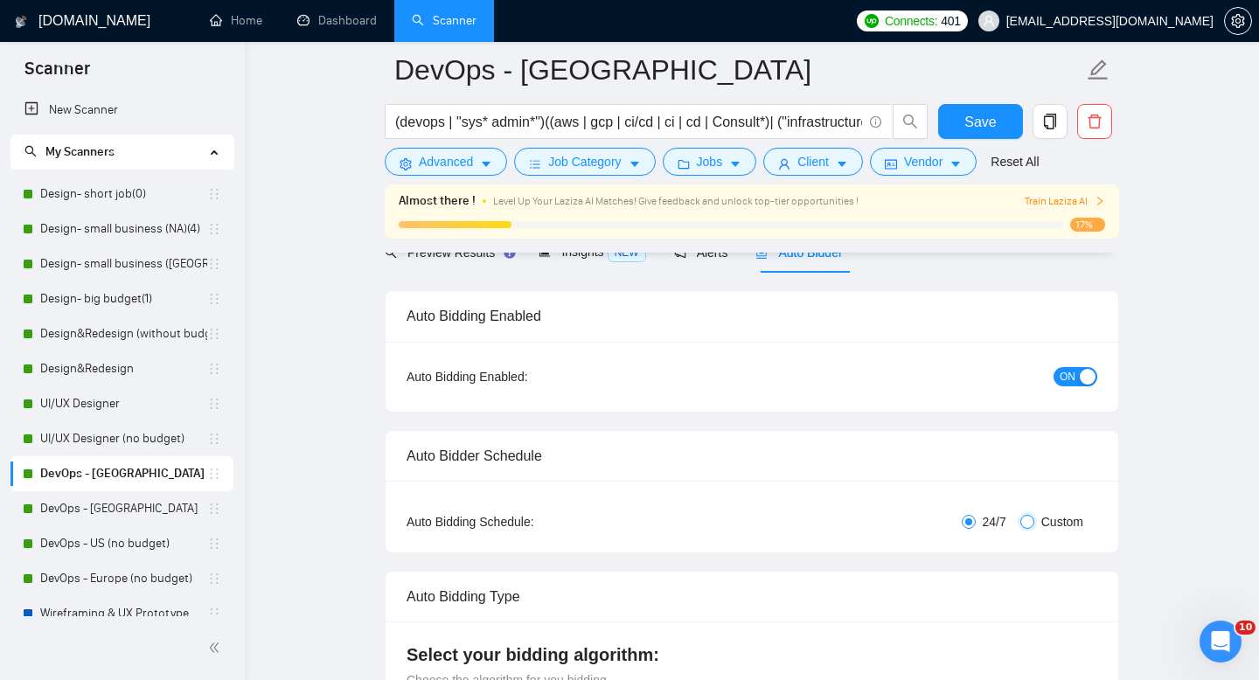
checkbox input "true"
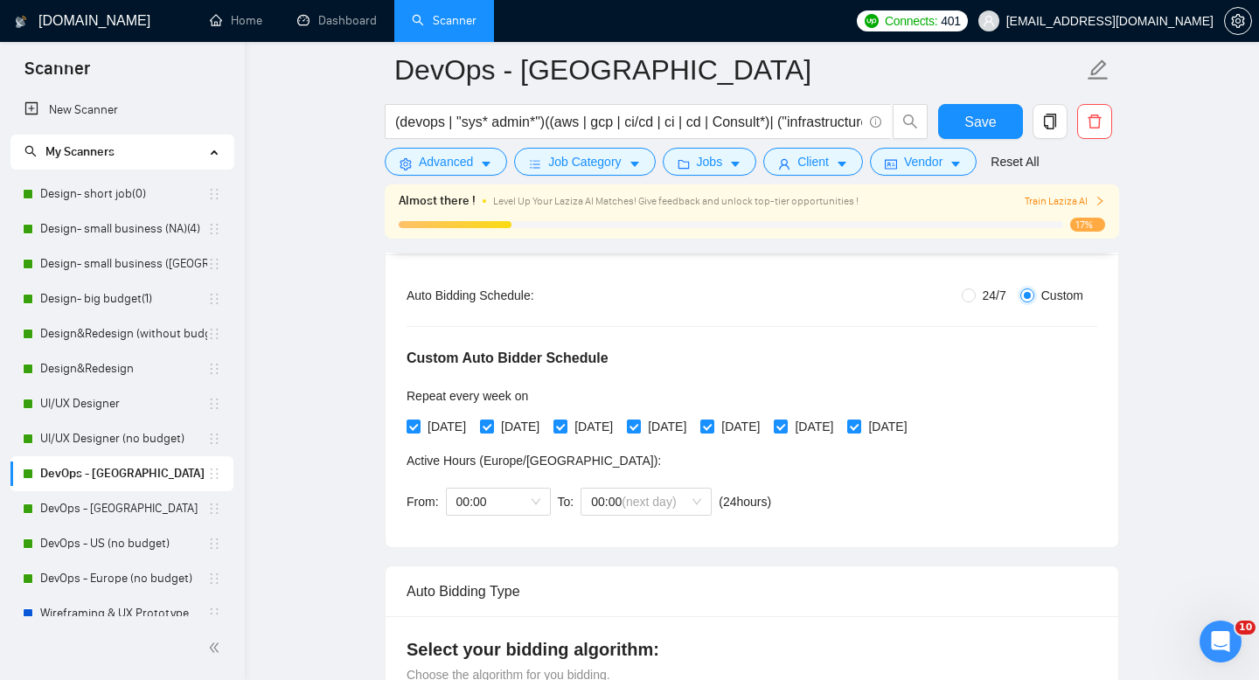
scroll to position [323, 0]
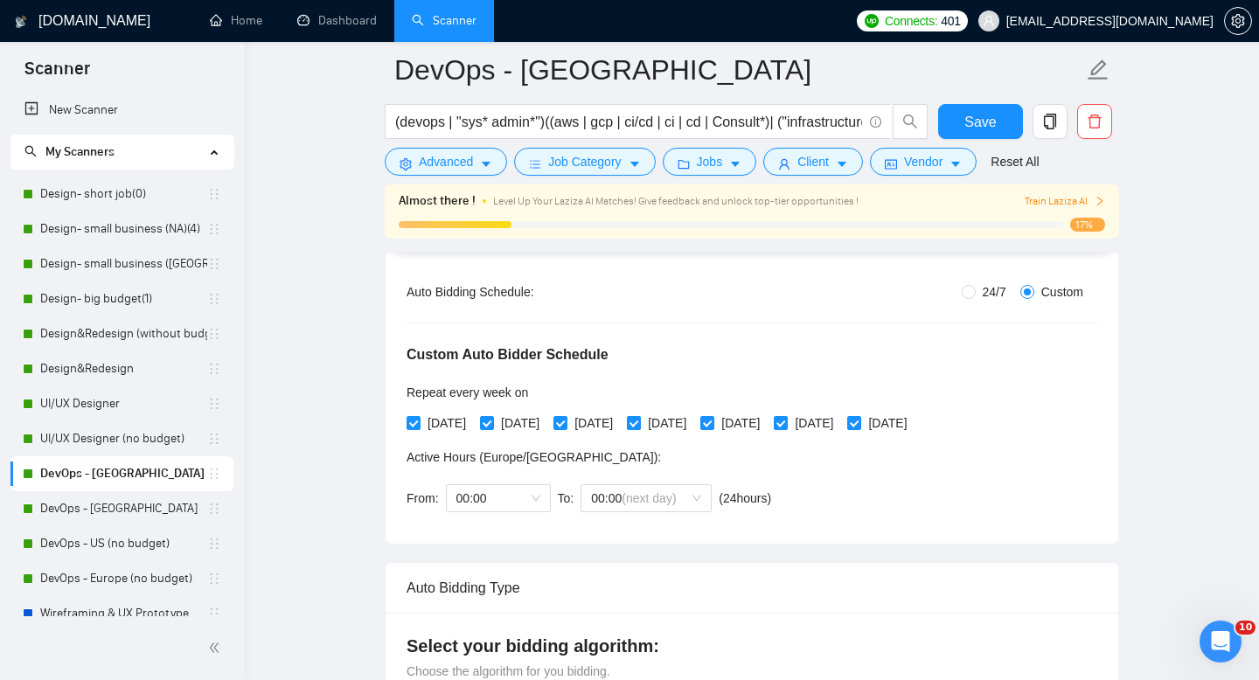
click at [639, 422] on input "[DATE]" at bounding box center [633, 422] width 12 height 12
checkbox input "false"
click at [491, 423] on input "[DATE]" at bounding box center [486, 422] width 12 height 12
checkbox input "false"
click at [999, 118] on button "Save" at bounding box center [980, 121] width 85 height 35
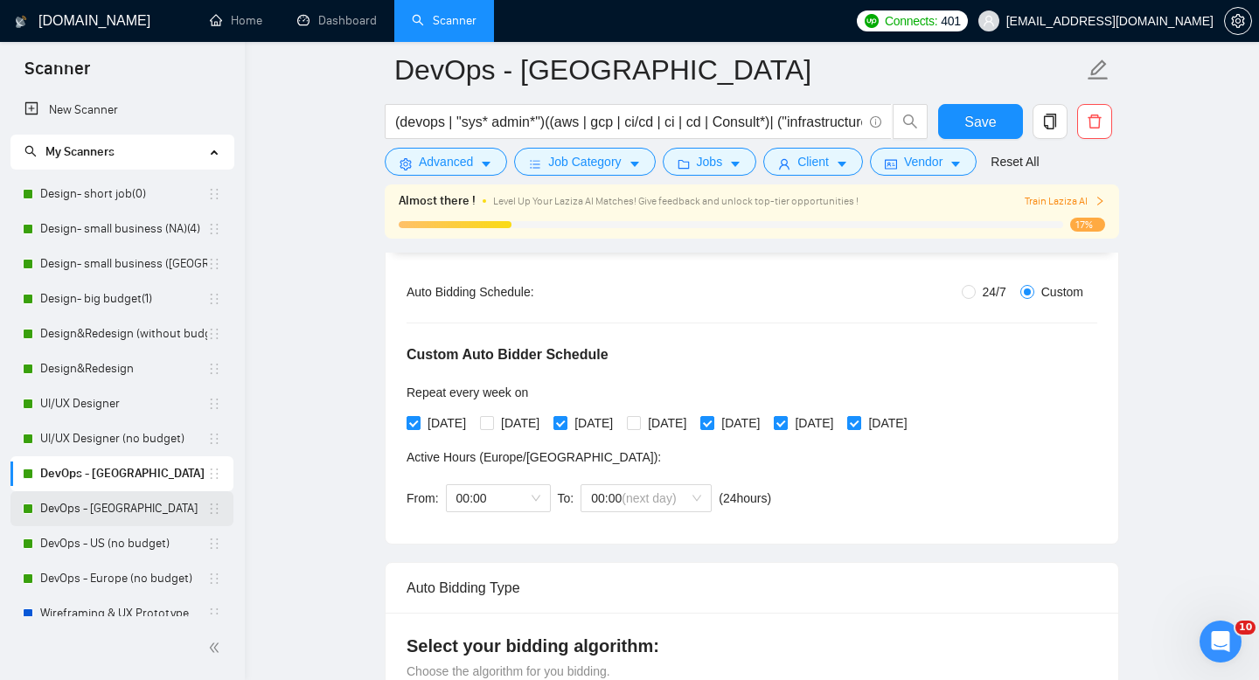
click at [115, 512] on link "DevOps - [GEOGRAPHIC_DATA]" at bounding box center [123, 508] width 167 height 35
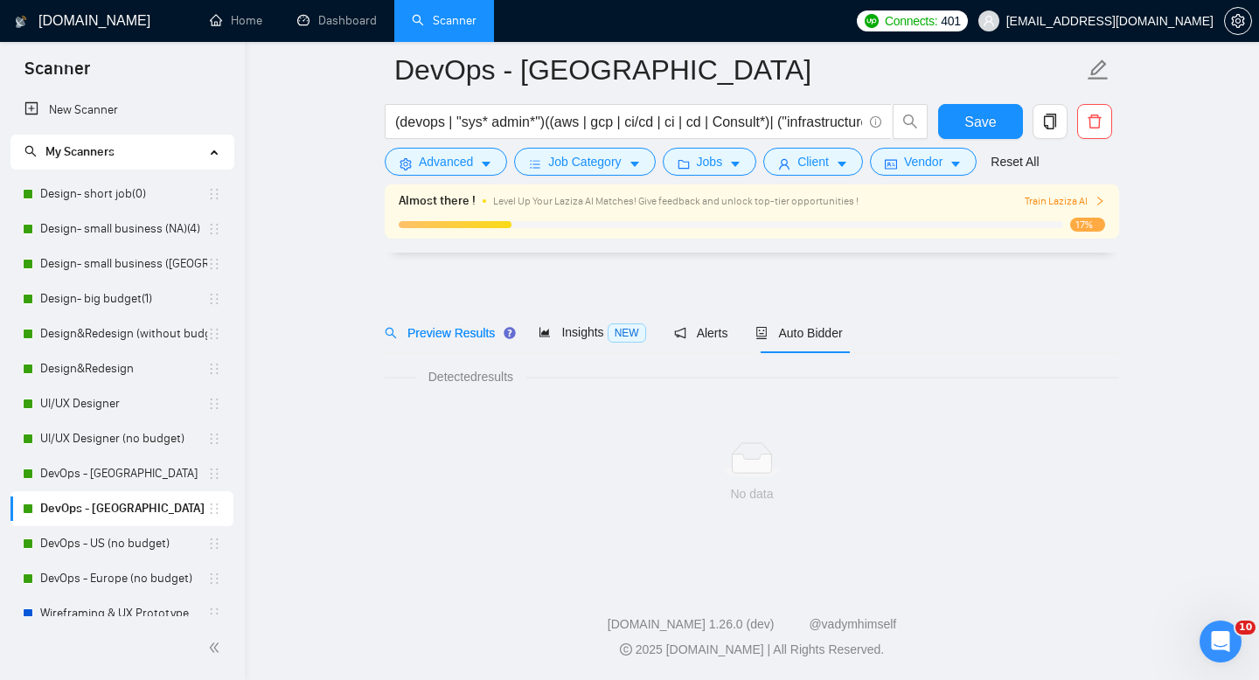
scroll to position [12, 0]
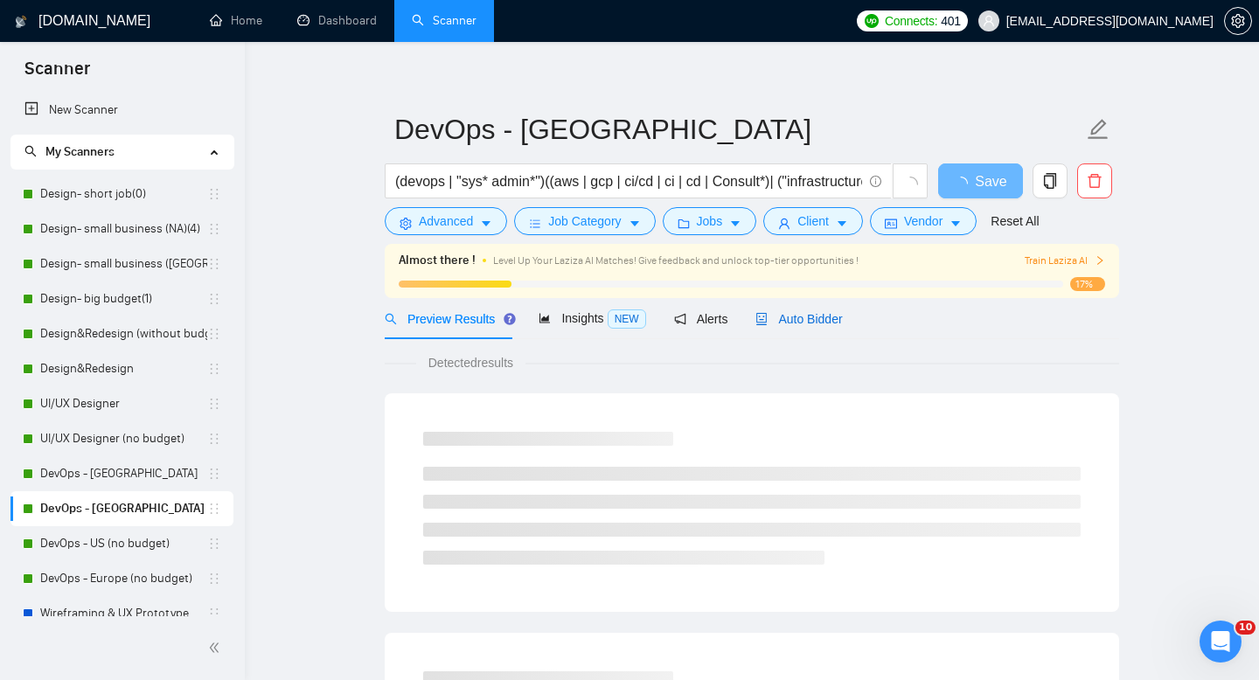
click at [784, 324] on span "Auto Bidder" at bounding box center [799, 319] width 87 height 14
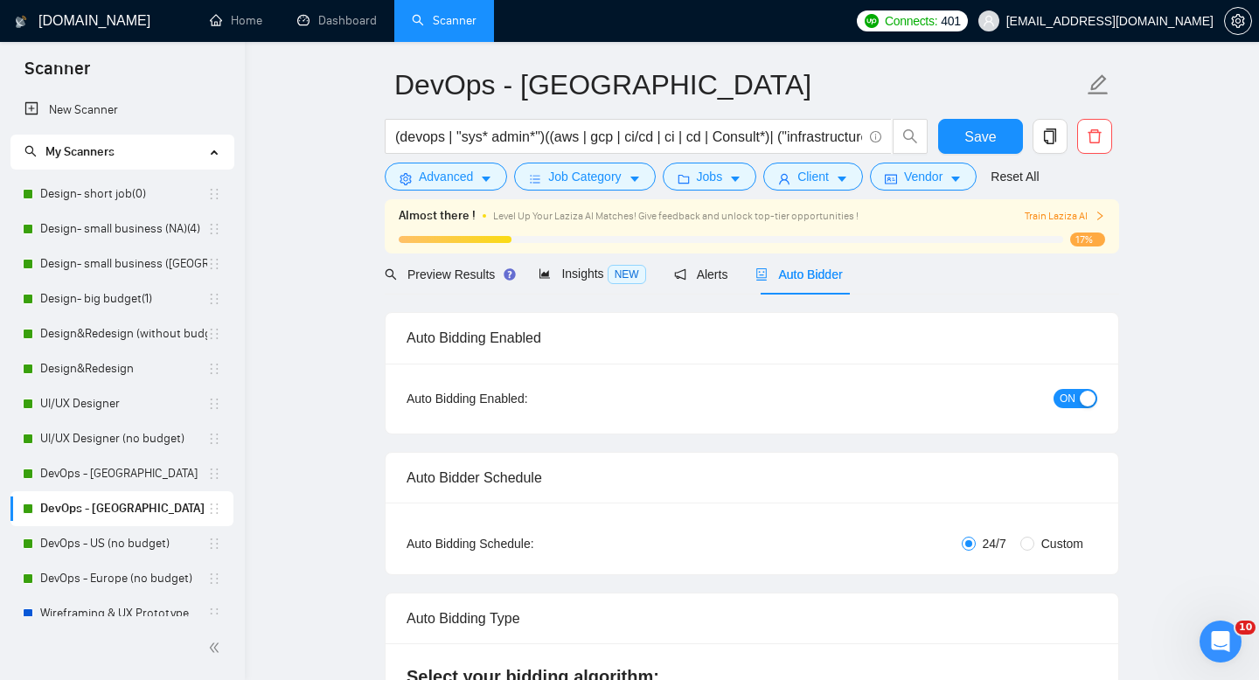
scroll to position [31, 0]
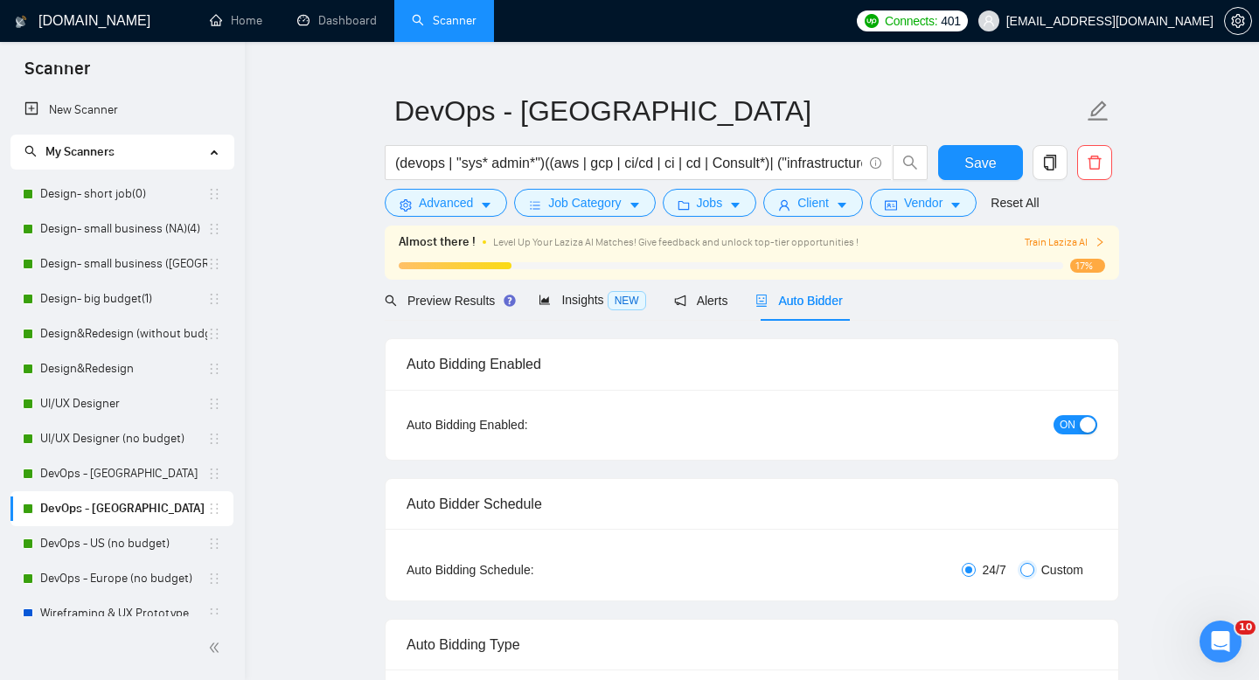
click at [1023, 563] on input "Custom" at bounding box center [1027, 570] width 14 height 14
radio input "true"
radio input "false"
checkbox input "true"
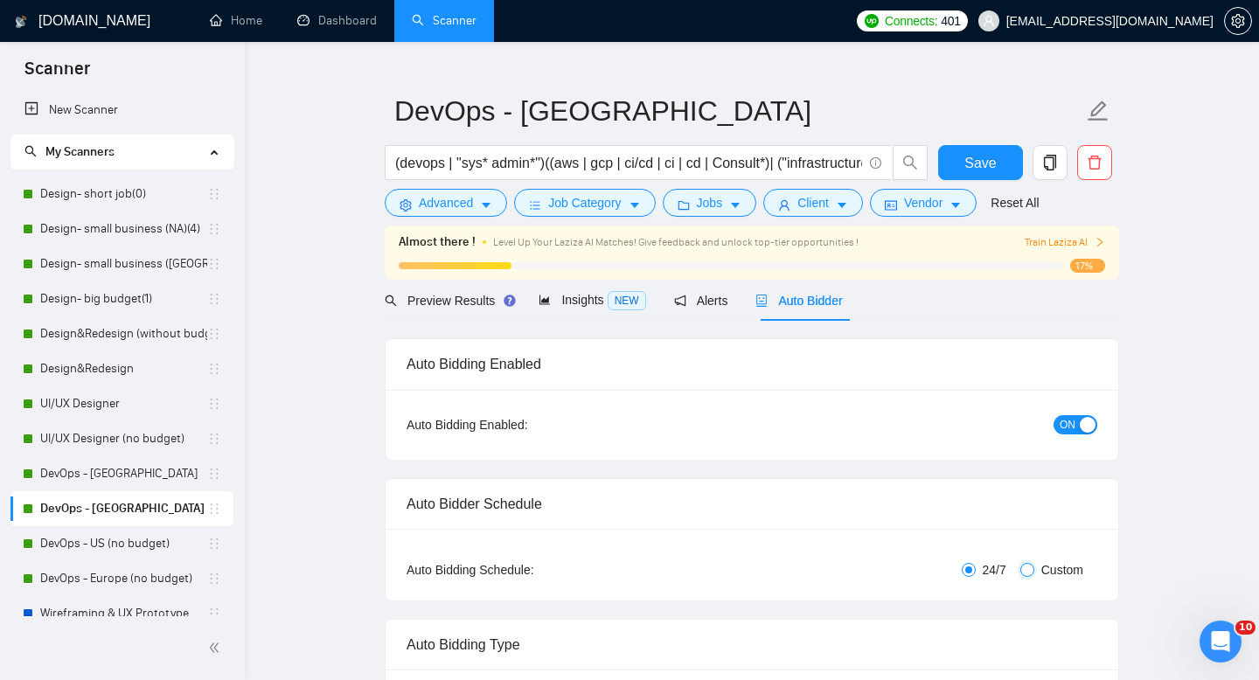
checkbox input "true"
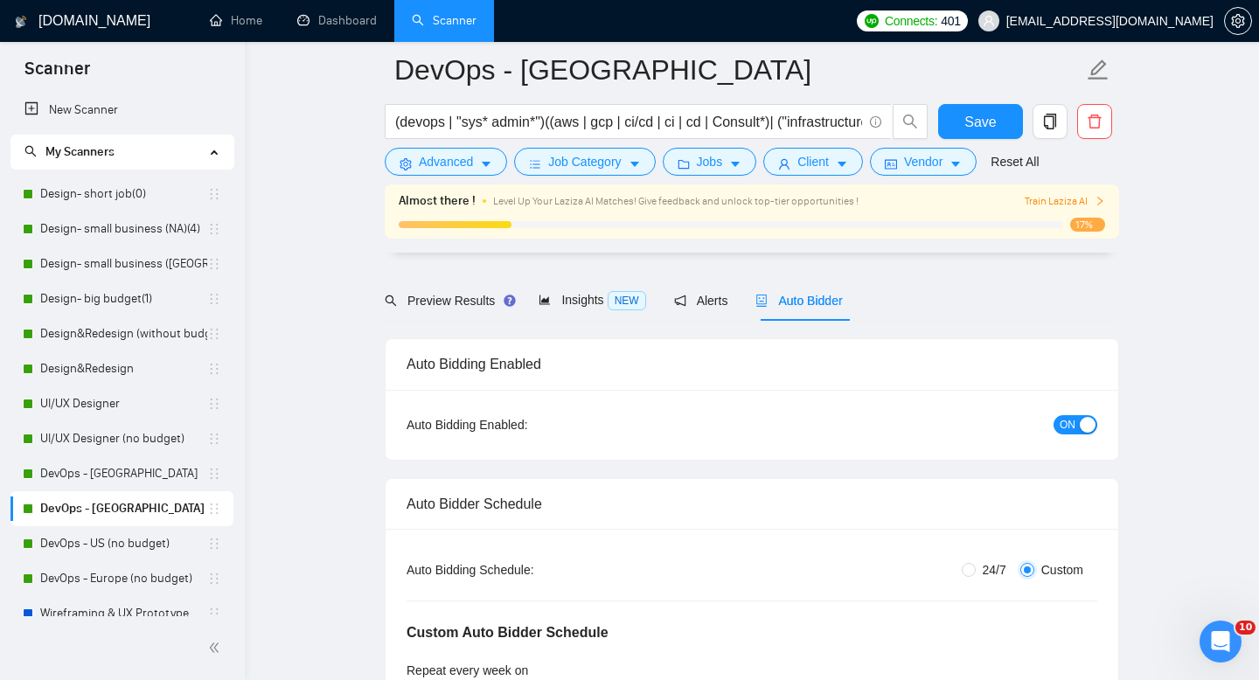
scroll to position [215, 0]
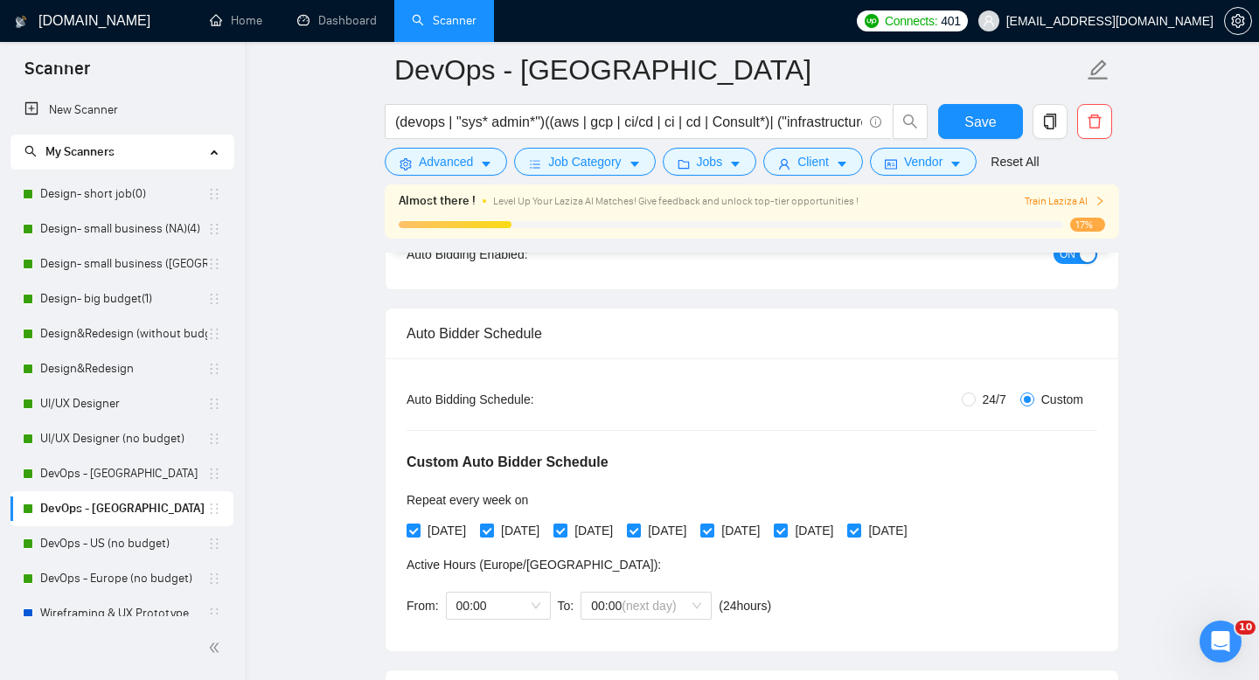
click at [492, 527] on input "[DATE]" at bounding box center [486, 530] width 12 height 12
checkbox input "false"
click at [639, 533] on input "[DATE]" at bounding box center [633, 530] width 12 height 12
checkbox input "false"
click at [956, 122] on button "Save" at bounding box center [980, 121] width 85 height 35
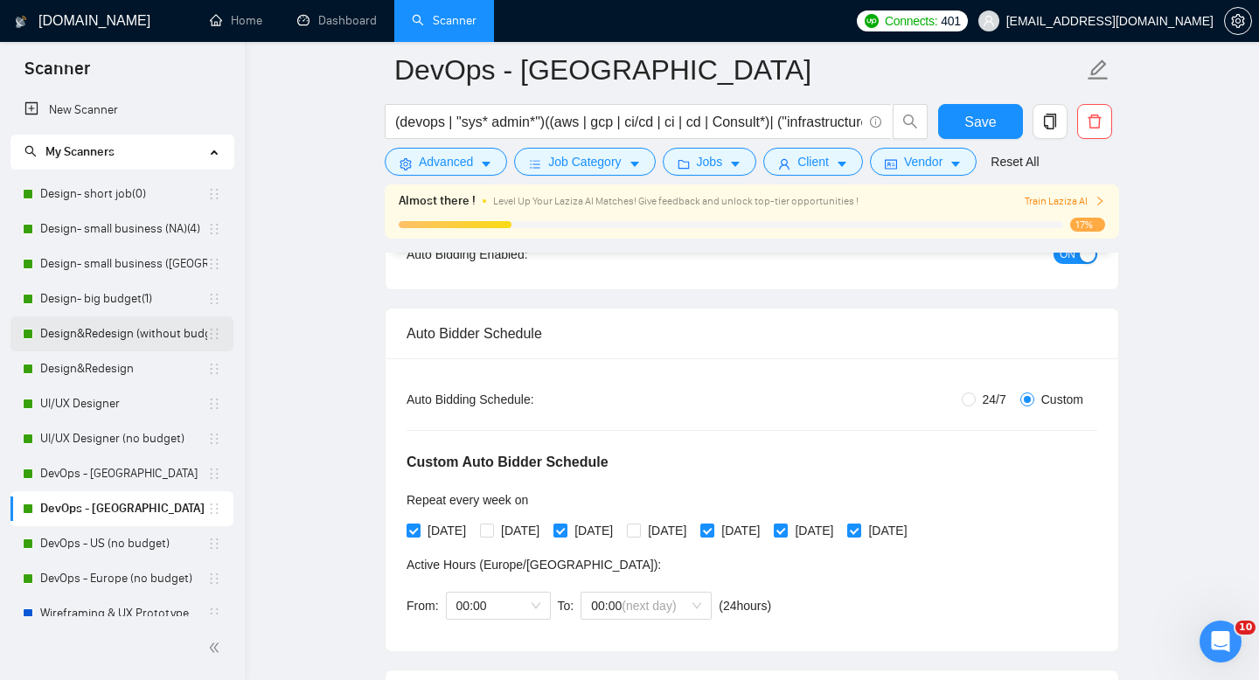
click at [113, 337] on link "Design&Redesign (without budget)" at bounding box center [123, 334] width 167 height 35
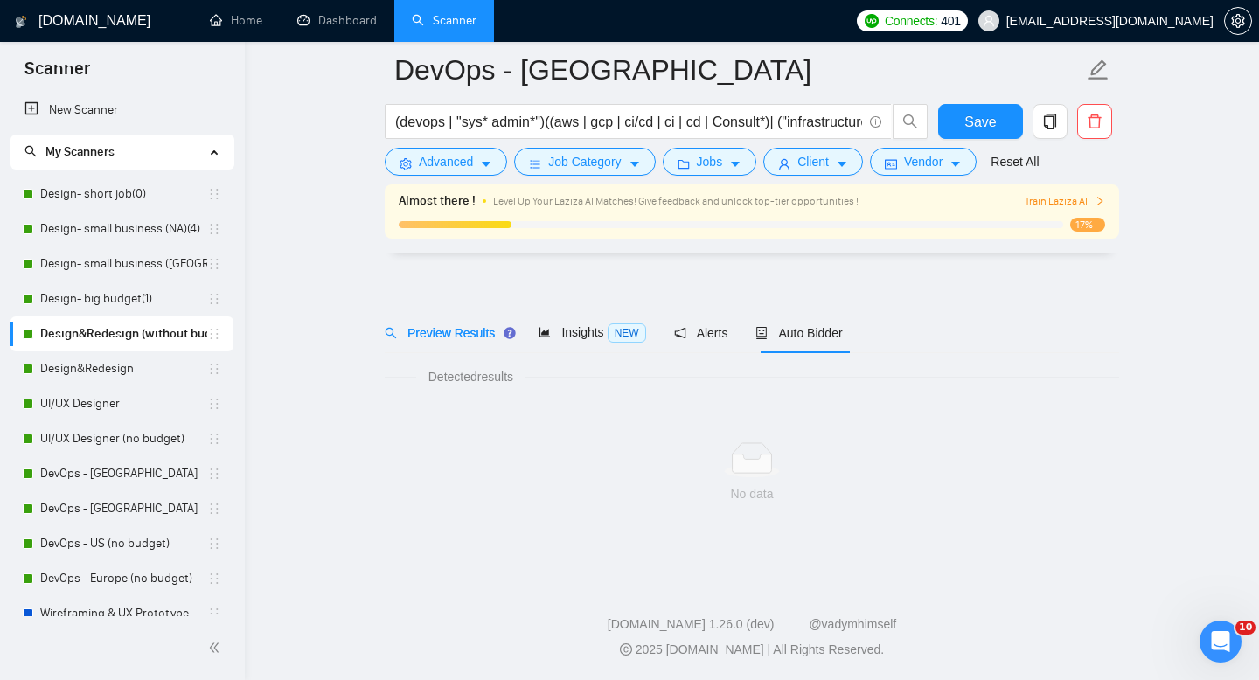
scroll to position [12, 0]
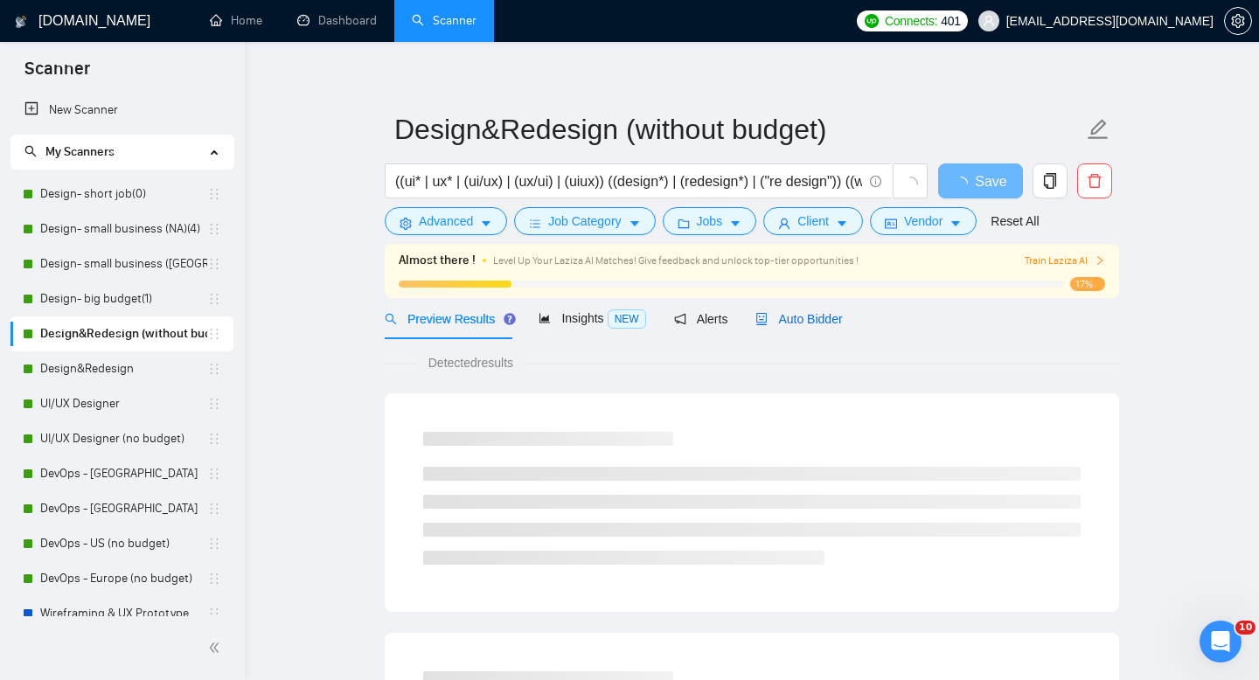
click at [811, 318] on span "Auto Bidder" at bounding box center [799, 319] width 87 height 14
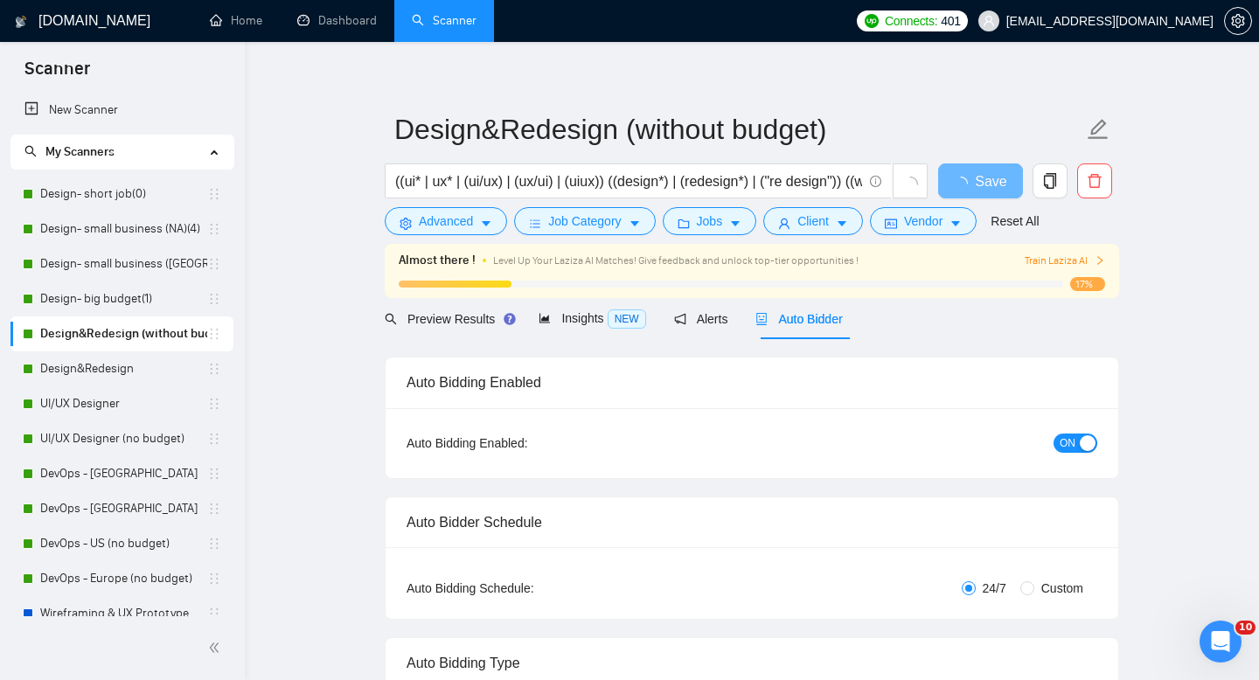
radio input "false"
radio input "true"
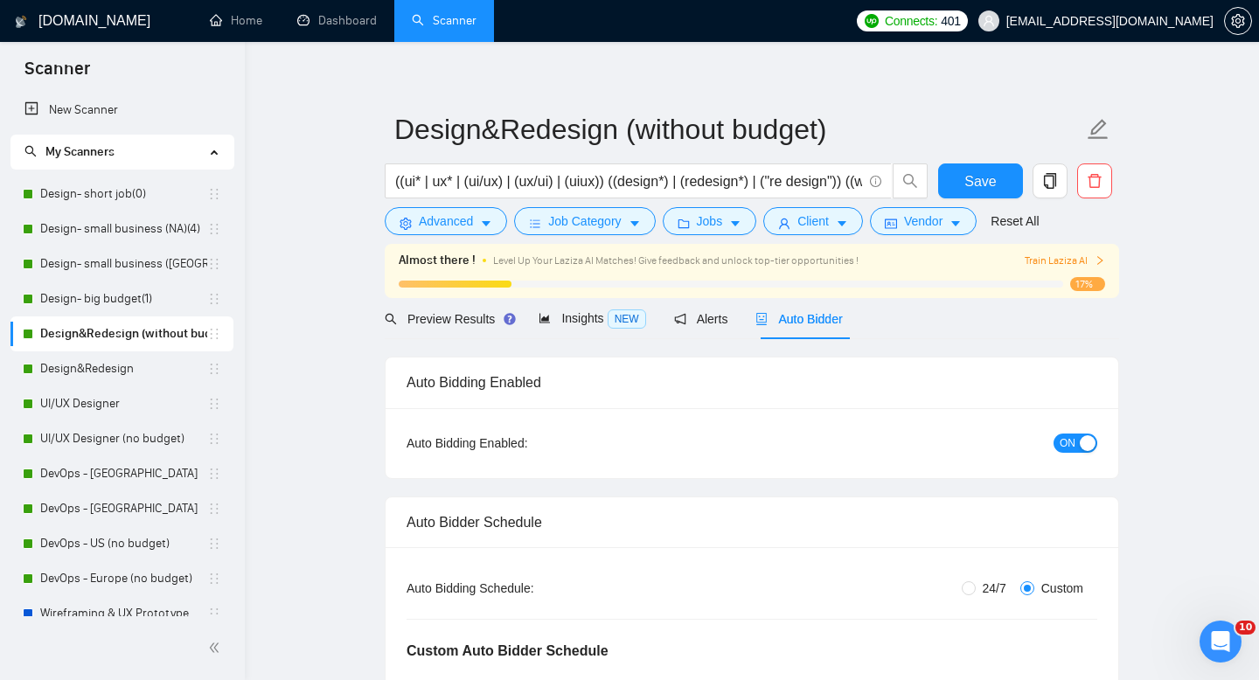
scroll to position [264, 0]
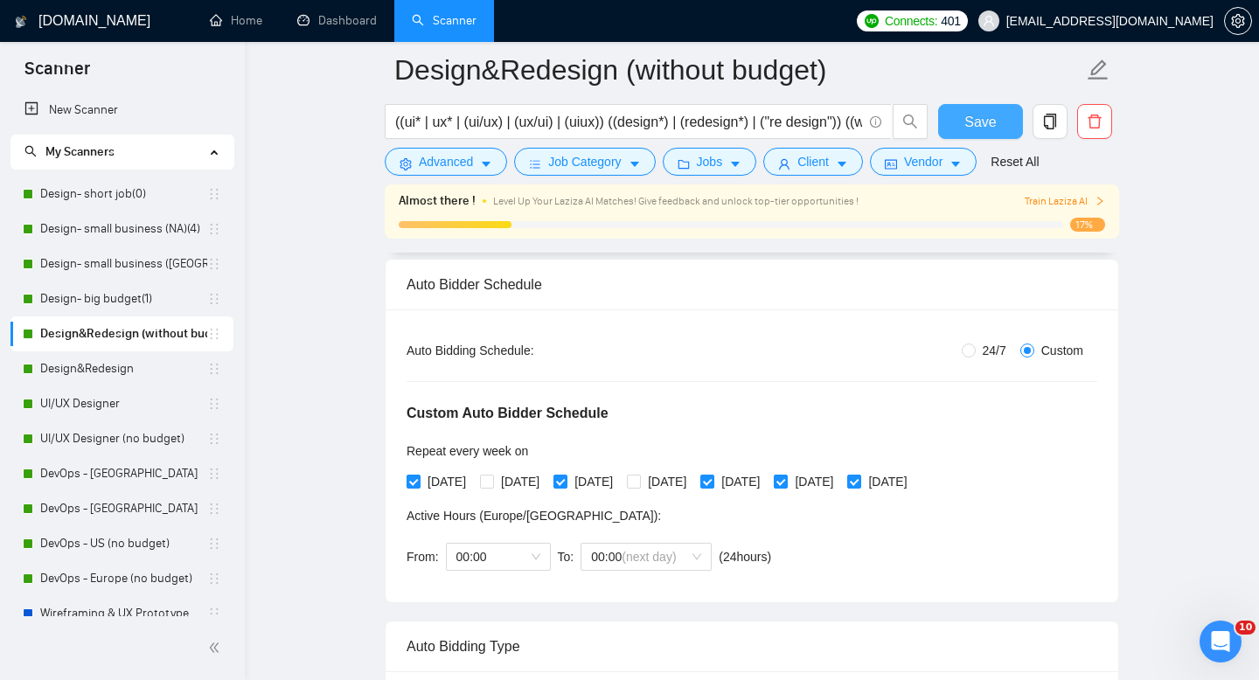
click at [968, 126] on span "Save" at bounding box center [980, 122] width 31 height 22
click at [115, 228] on link "Design- small business (NA)(4)" at bounding box center [123, 229] width 167 height 35
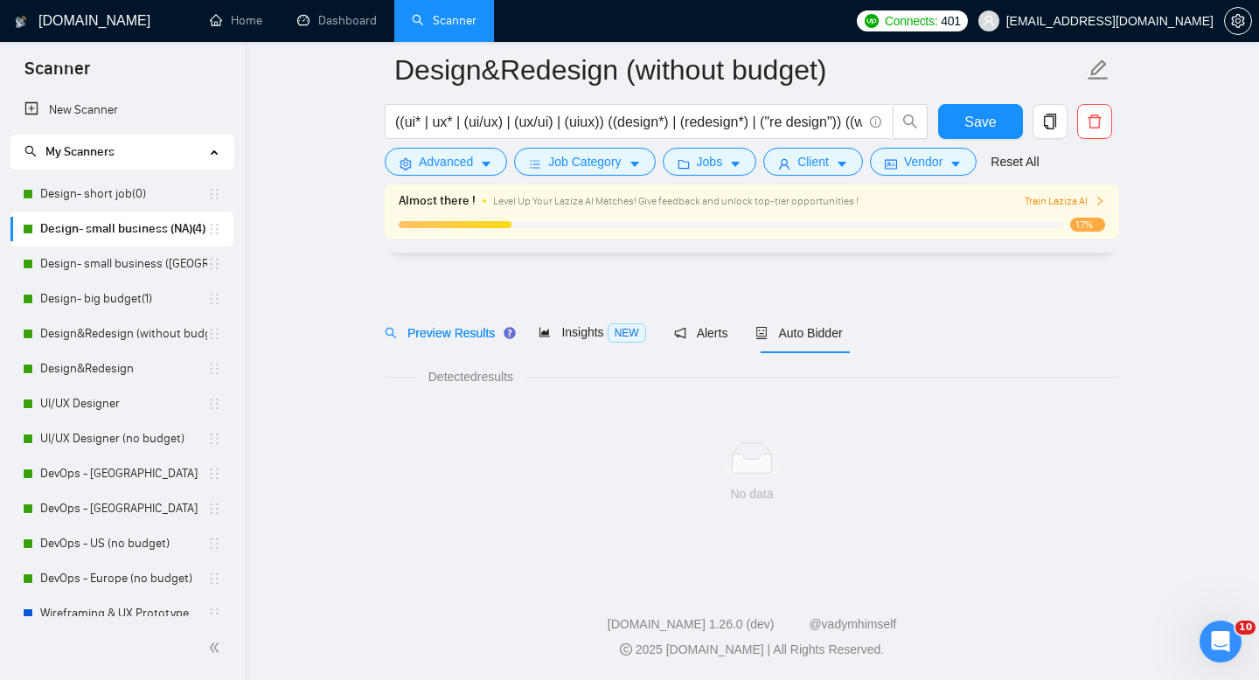
scroll to position [12, 0]
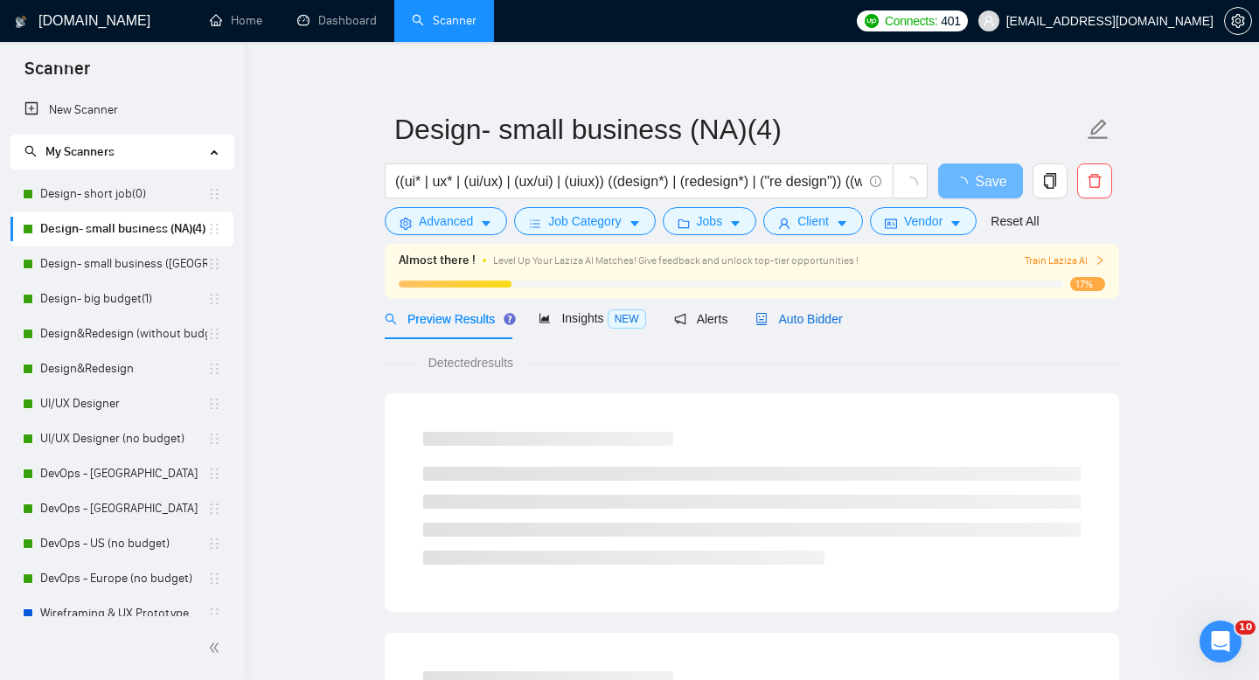
click at [821, 319] on span "Auto Bidder" at bounding box center [799, 319] width 87 height 14
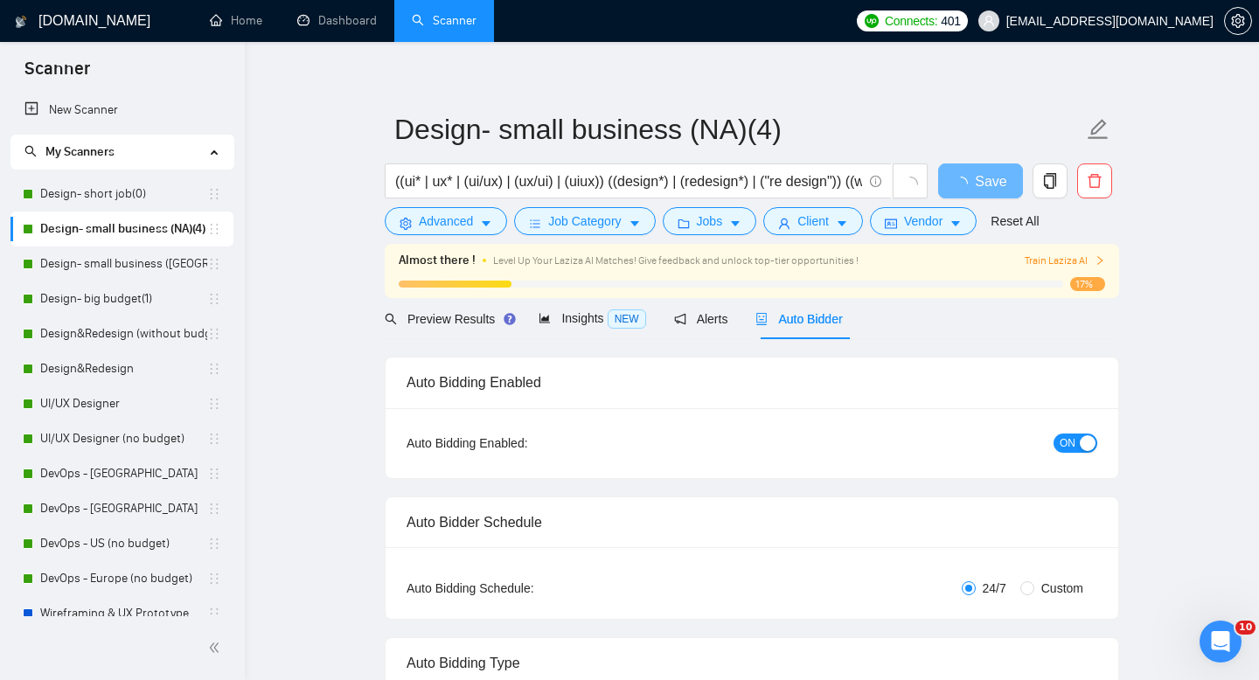
radio input "false"
radio input "true"
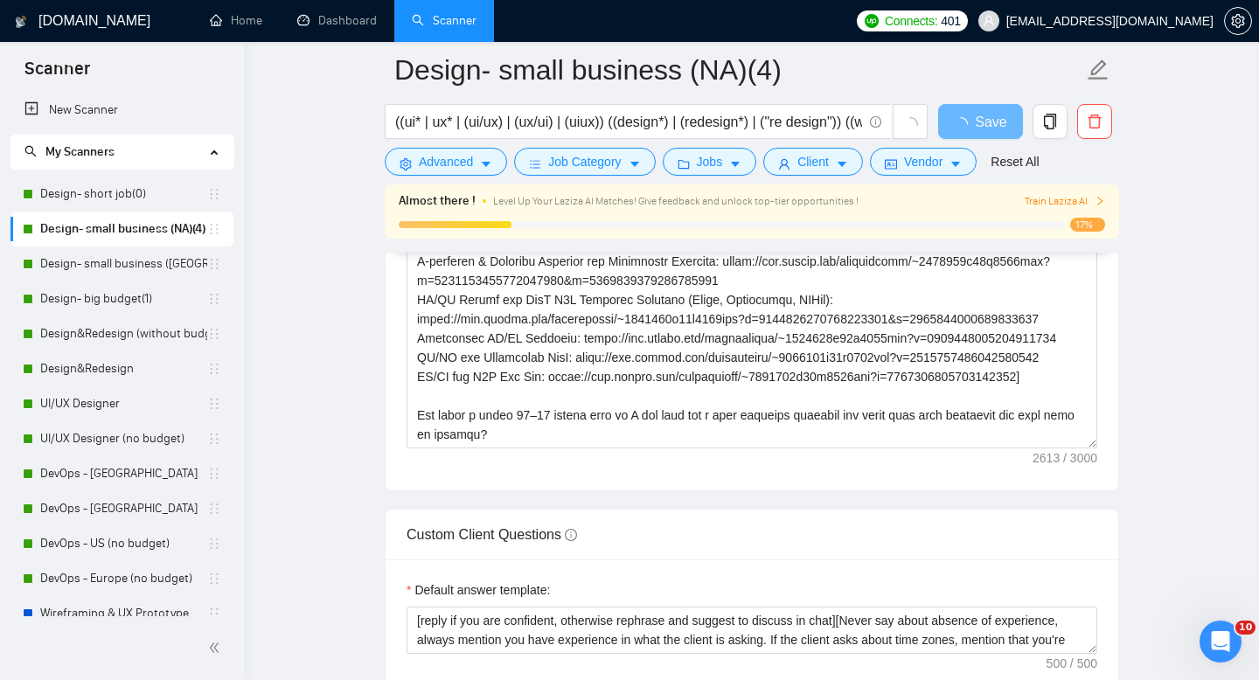
scroll to position [2463, 0]
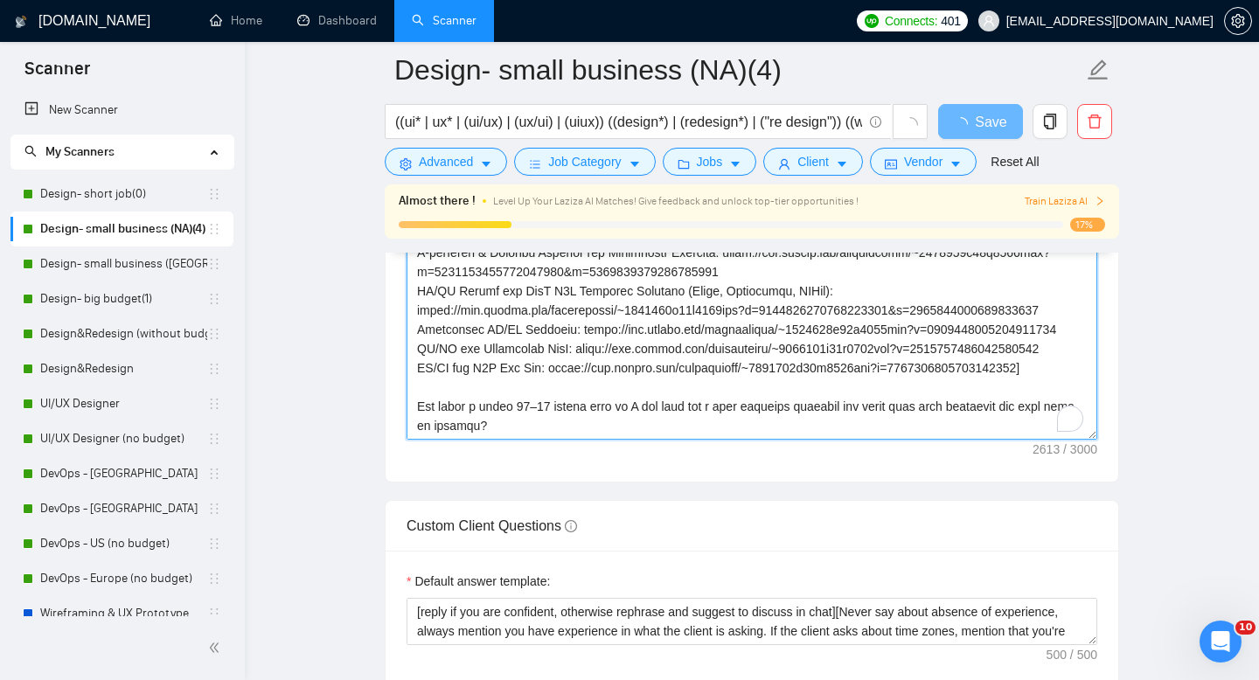
click at [769, 352] on textarea "Cover letter template:" at bounding box center [752, 242] width 691 height 393
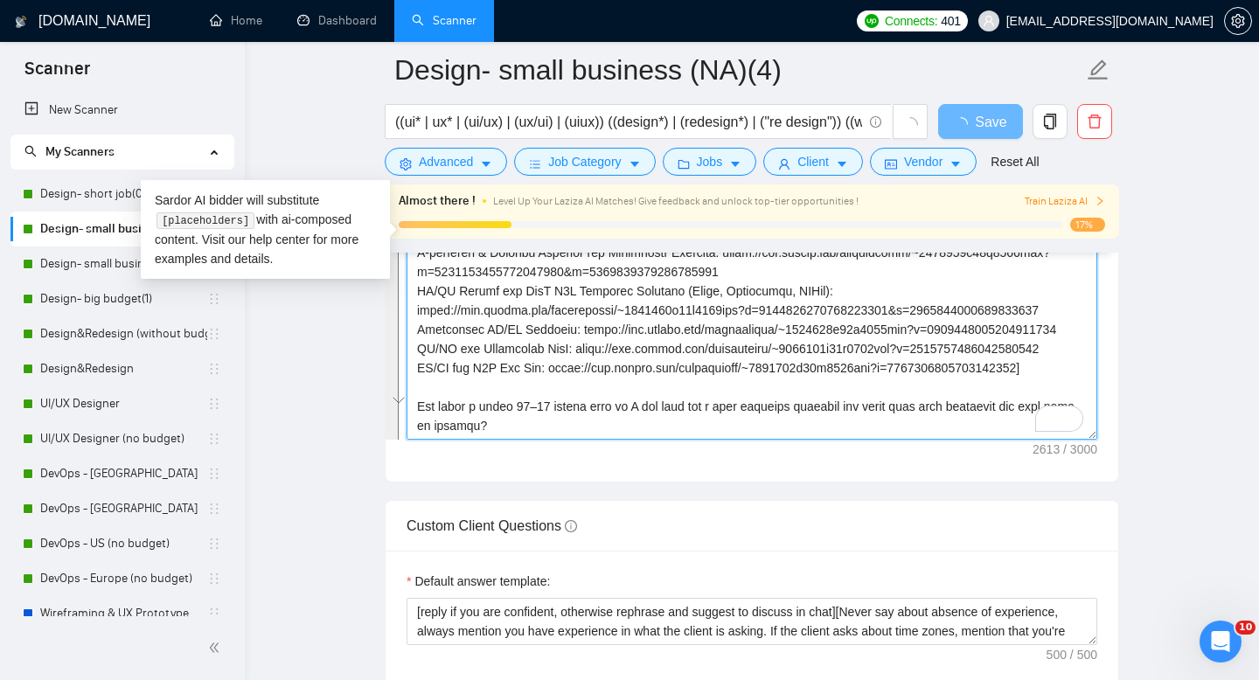
scroll to position [462, 0]
click at [742, 395] on textarea "Cover letter template:" at bounding box center [752, 242] width 691 height 393
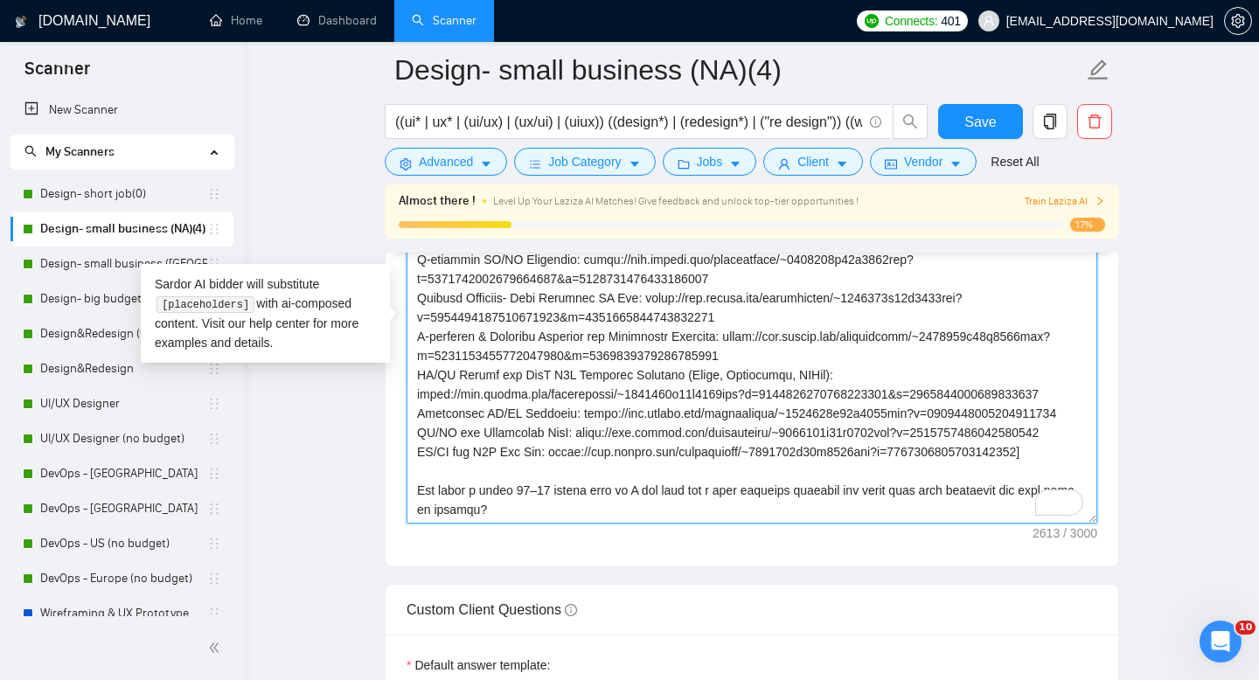
scroll to position [434, 0]
drag, startPoint x: 418, startPoint y: 460, endPoint x: 549, endPoint y: 480, distance: 132.7
click at [549, 480] on textarea "Cover letter template:" at bounding box center [752, 326] width 691 height 393
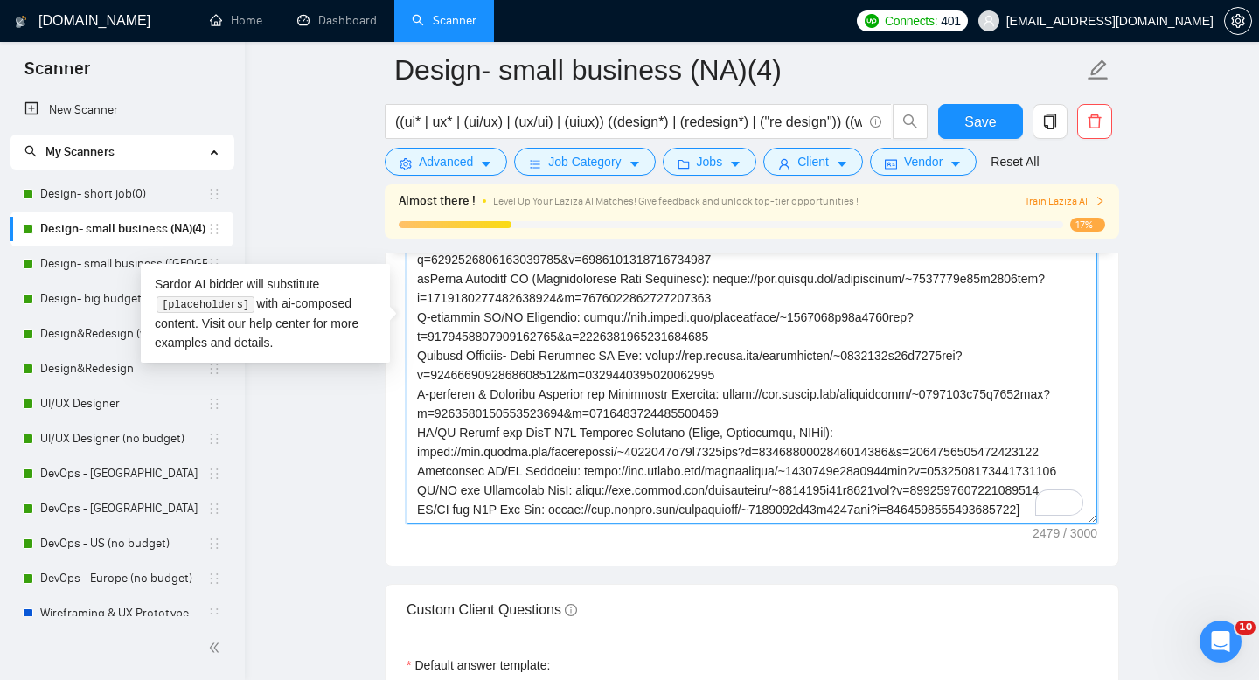
scroll to position [366, 0]
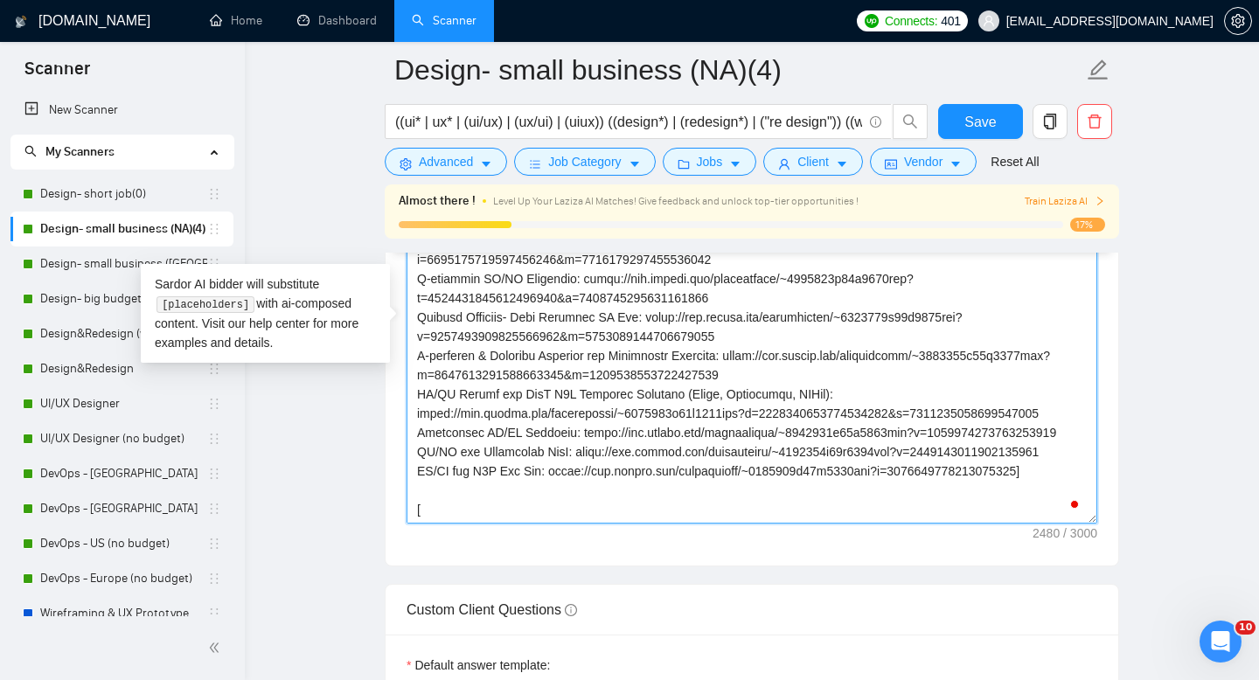
paste textarea "a short call-to-action for a 15–20 min call, highlighting a clear benefit for t…"
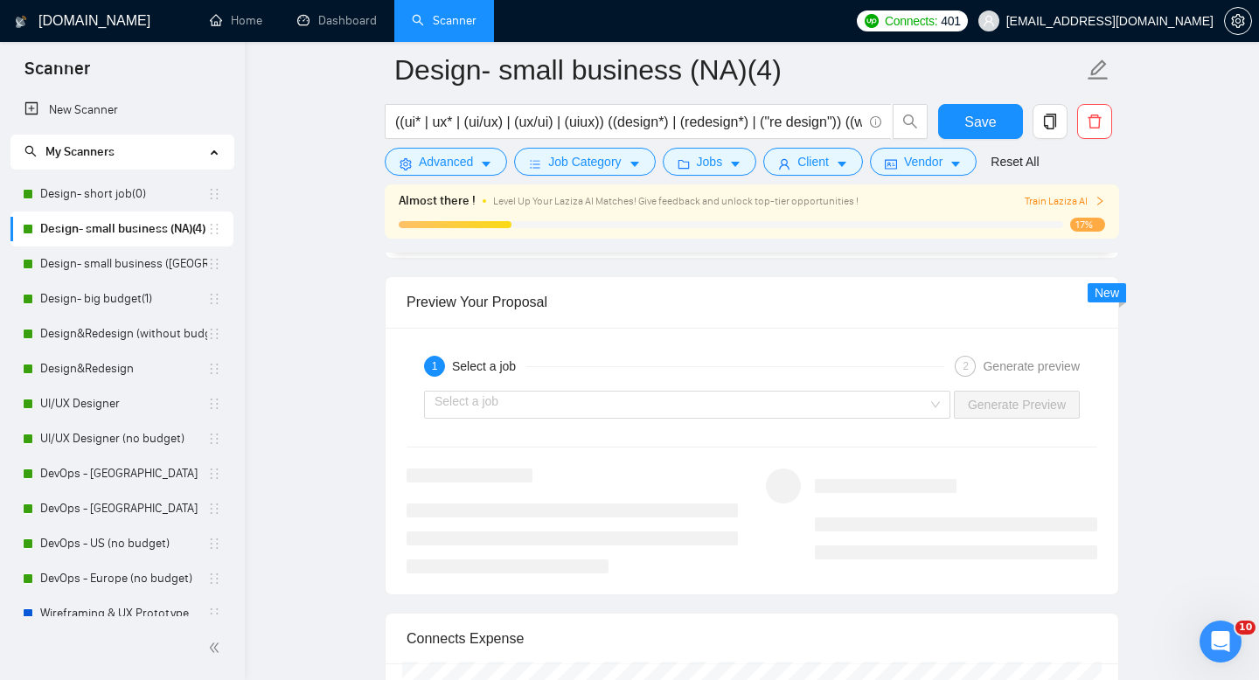
scroll to position [3534, 0]
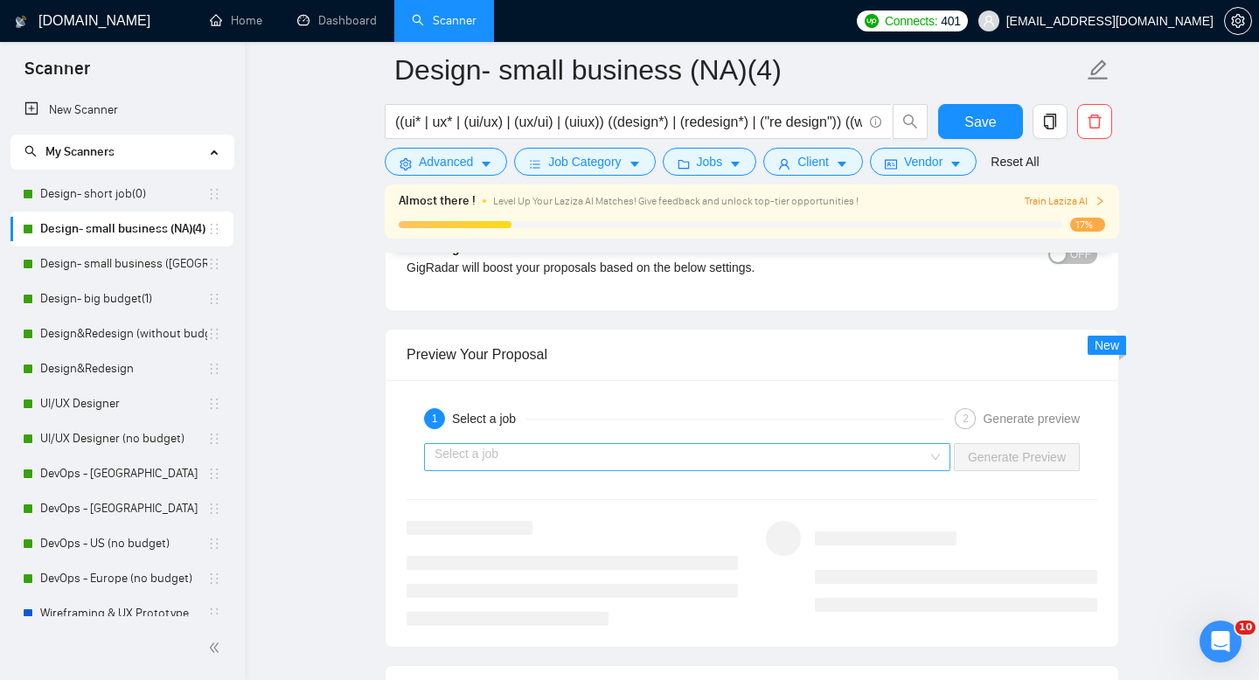
click at [751, 460] on input "search" at bounding box center [681, 457] width 493 height 26
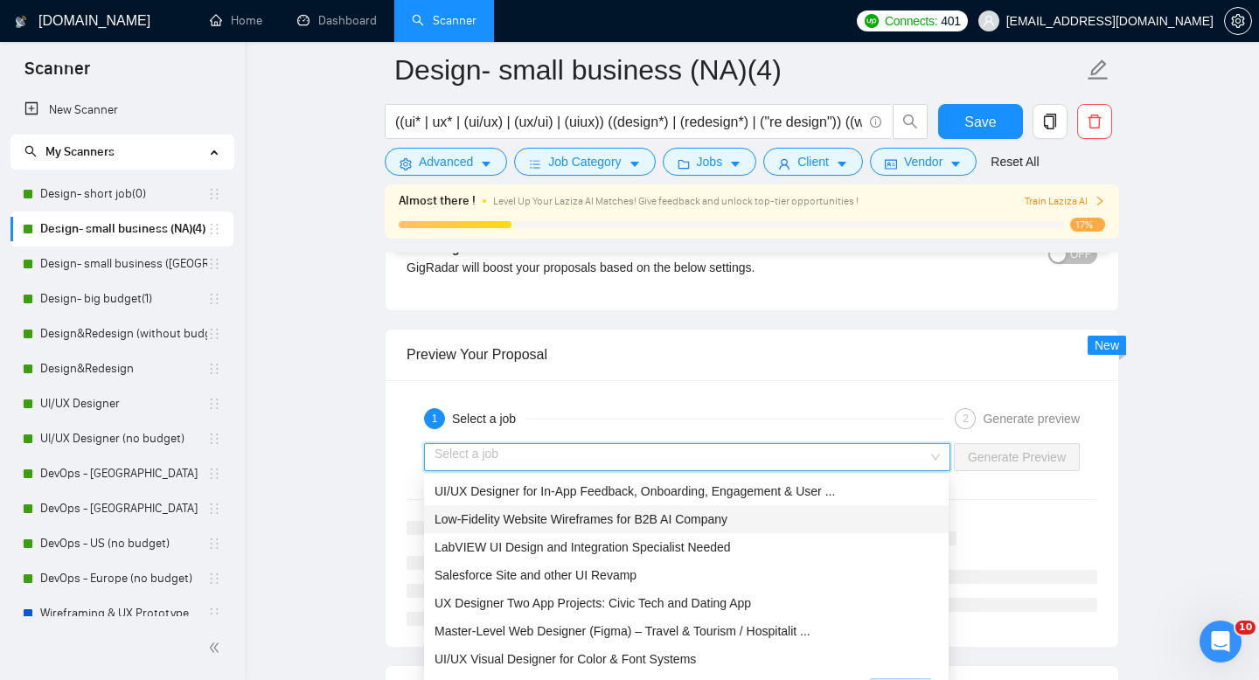
click at [728, 520] on span "Low-Fidelity Website Wireframes for B2B AI Company" at bounding box center [581, 519] width 293 height 14
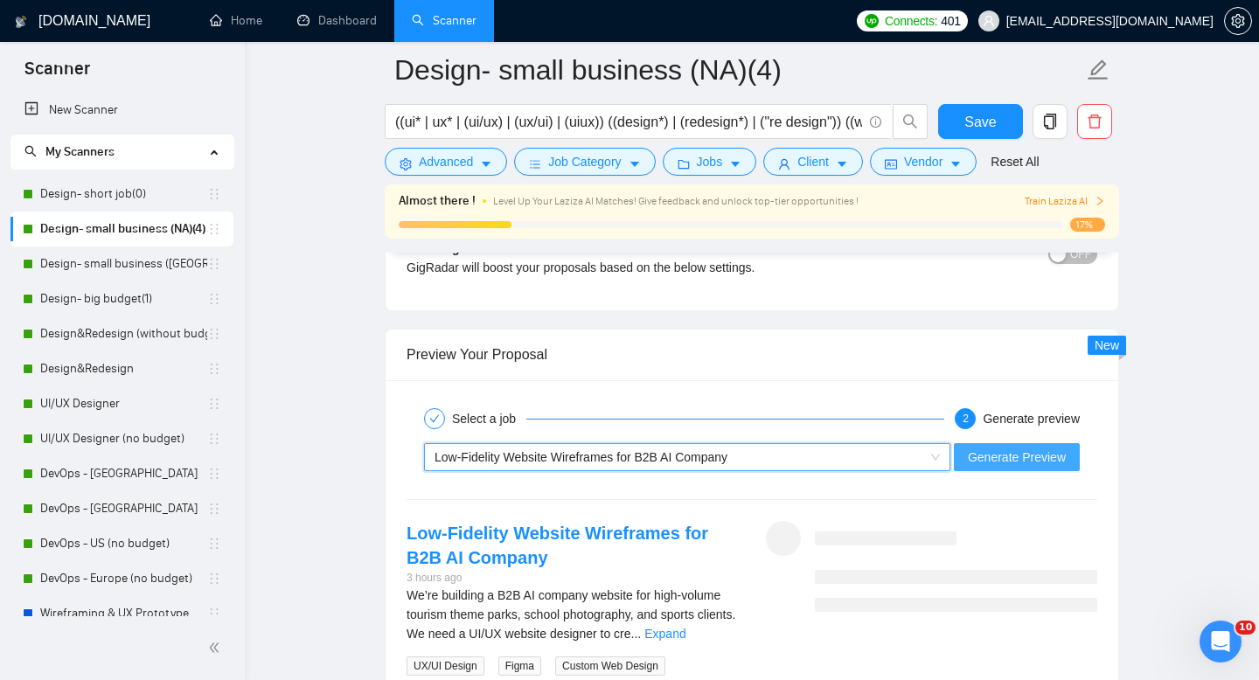
click at [1001, 460] on span "Generate Preview" at bounding box center [1017, 457] width 98 height 19
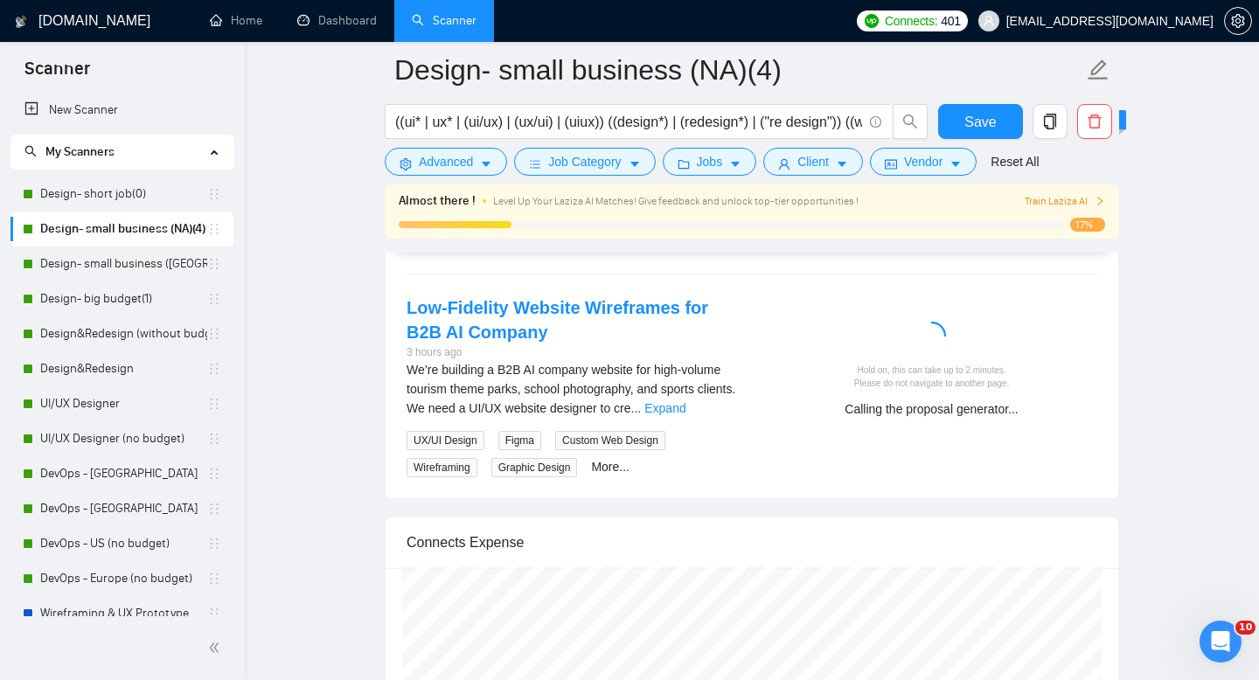
scroll to position [3763, 0]
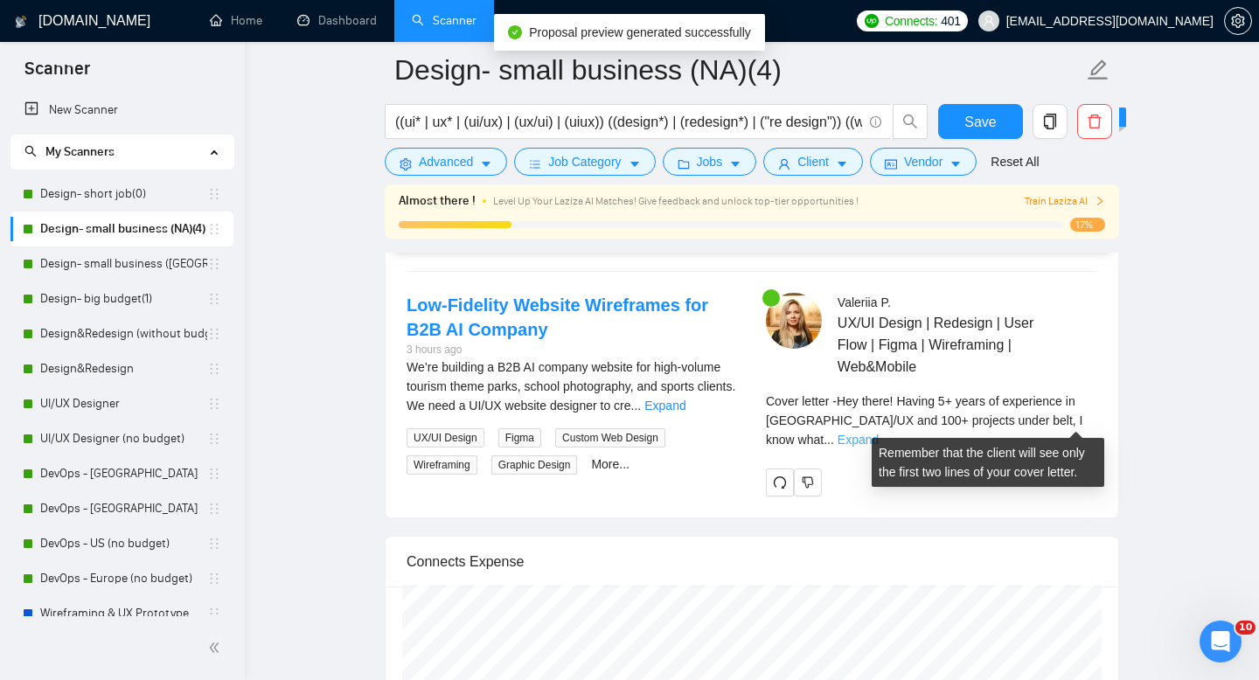
click at [879, 433] on link "Expand" at bounding box center [858, 440] width 41 height 14
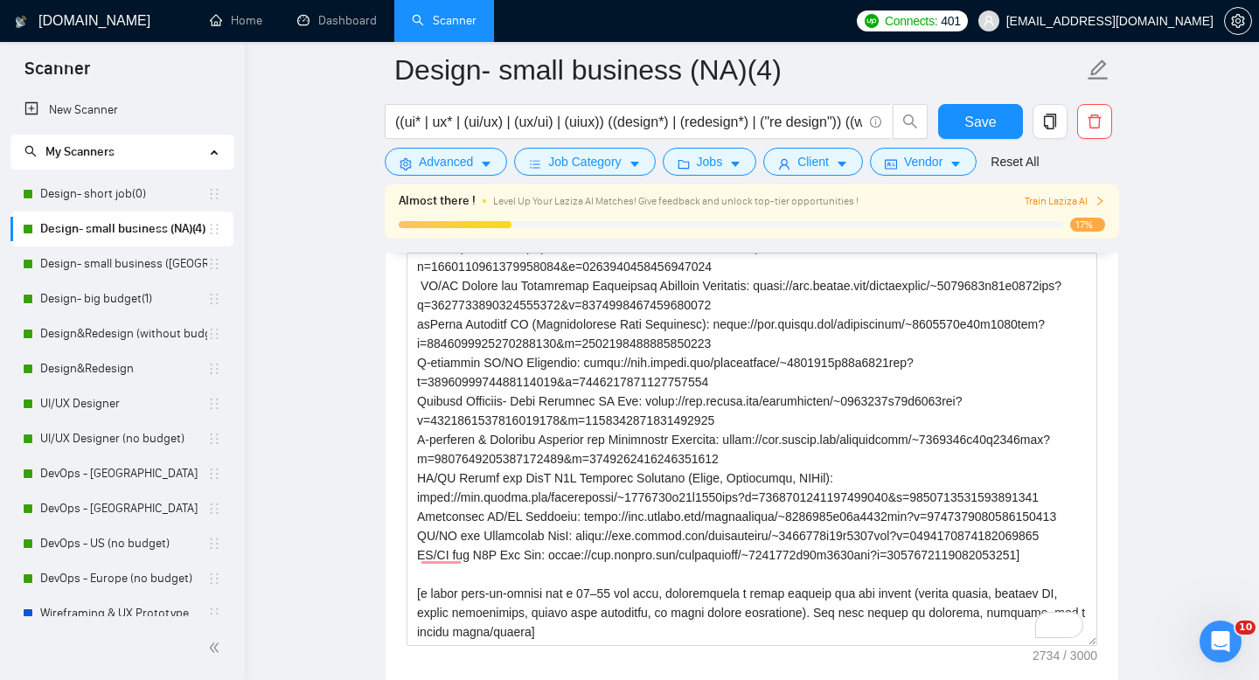
scroll to position [481, 0]
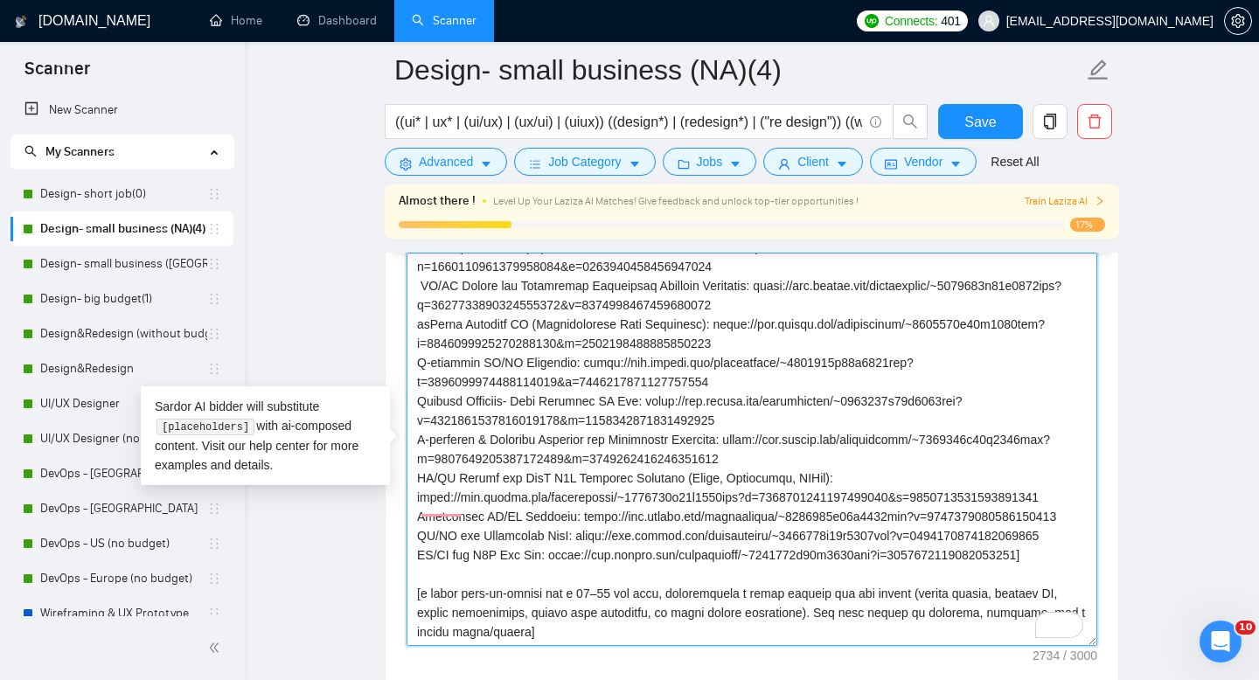
drag, startPoint x: 421, startPoint y: 538, endPoint x: 478, endPoint y: 570, distance: 65.4
click at [478, 570] on textarea "Cover letter template:" at bounding box center [752, 449] width 691 height 393
paste textarea ", friendly invitation to a 15–20 min consultation call. Emphasize that you’ll a…"
type textarea "[lor ipsumdolor sitamet cons adipisc] [elitsedd eiu tempor’i utlab etdolore, ma…"
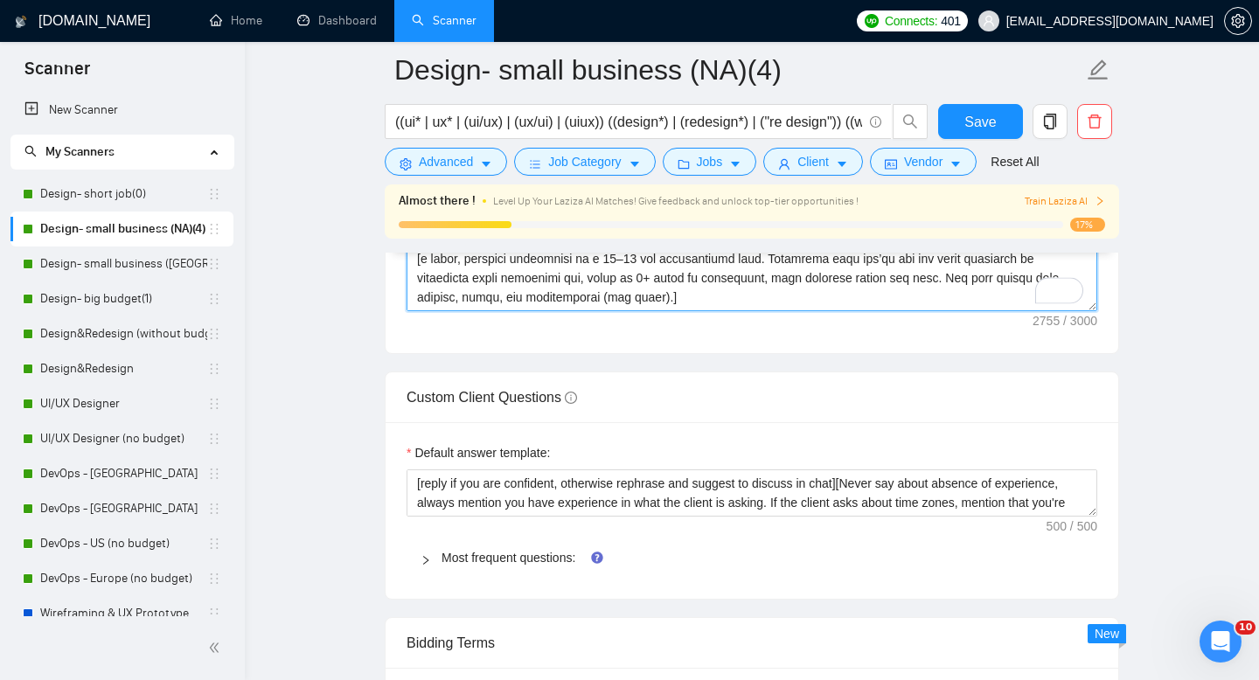
scroll to position [2974, 0]
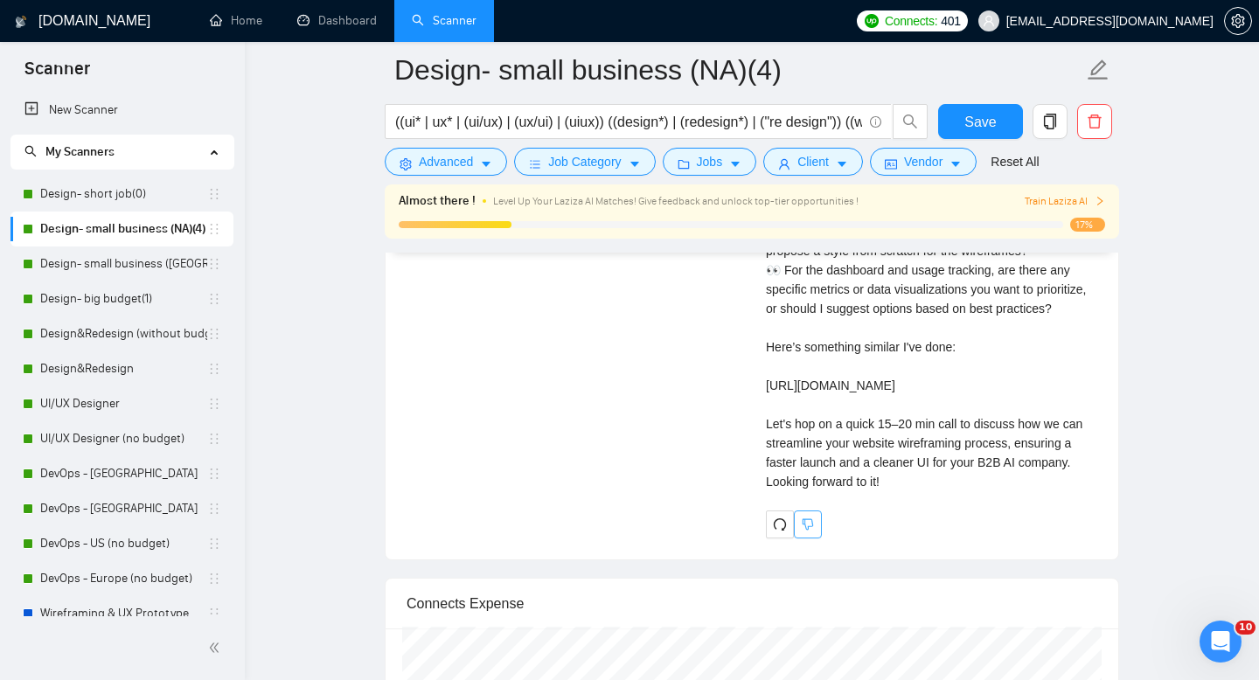
scroll to position [4099, 0]
click at [776, 540] on button "button" at bounding box center [780, 526] width 28 height 28
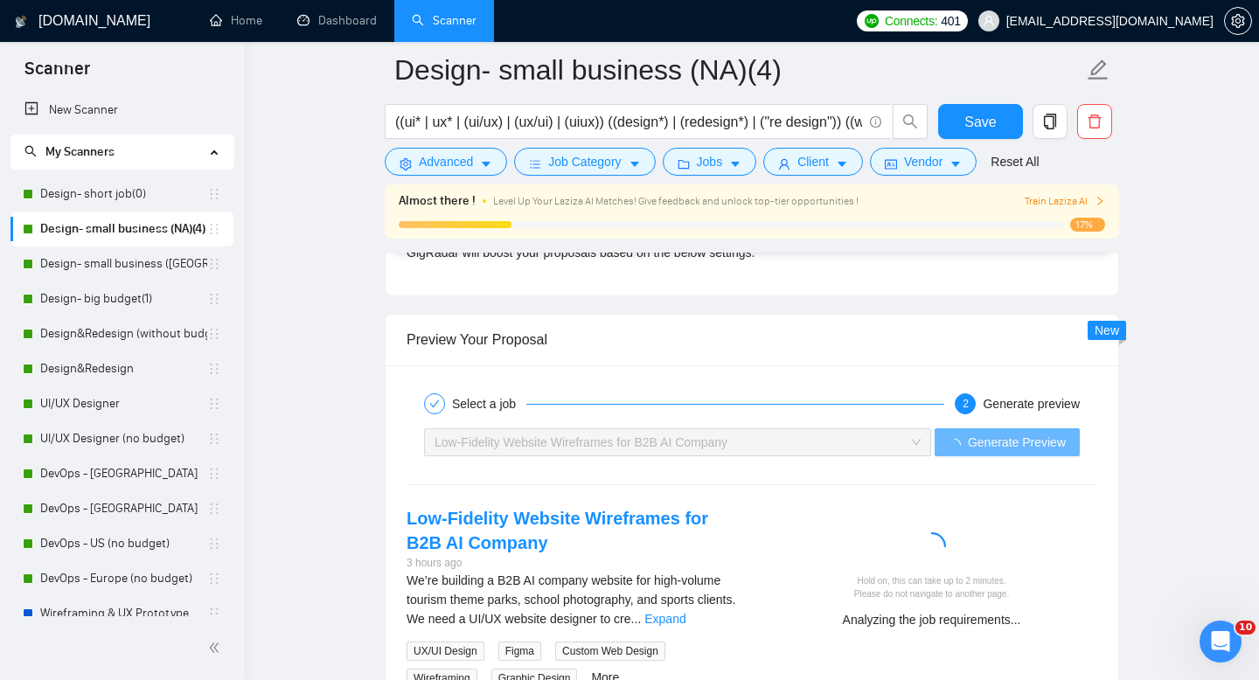
scroll to position [3620, 0]
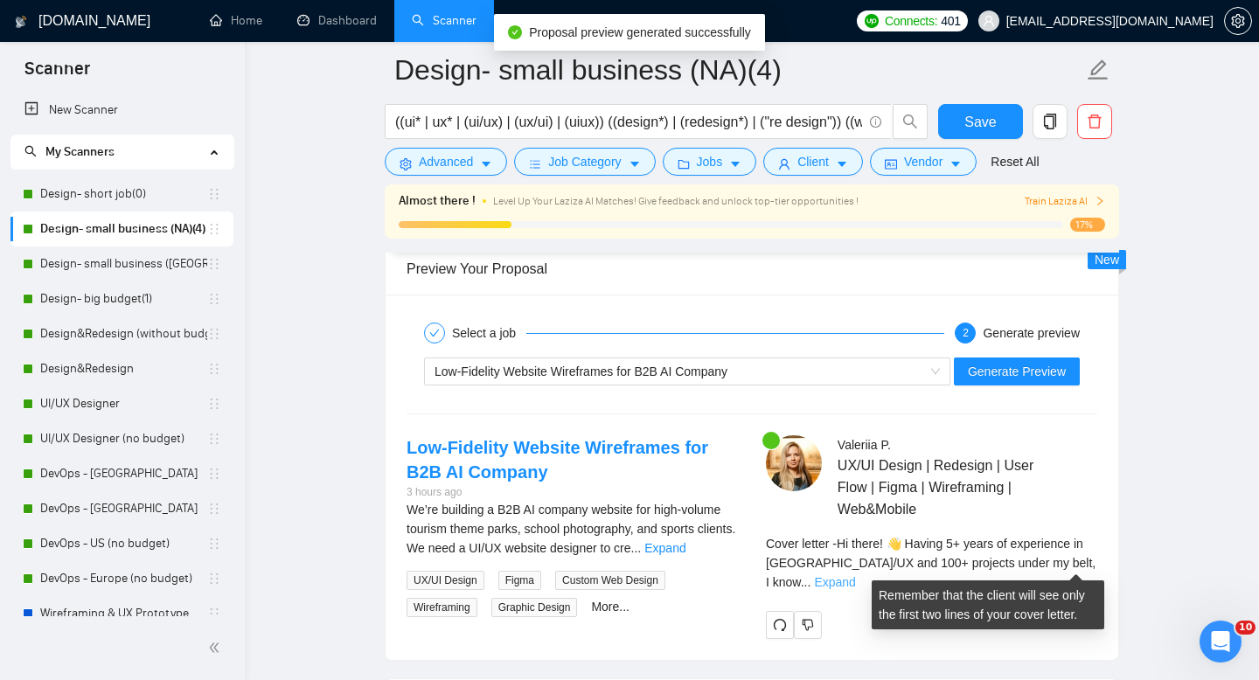
click at [855, 575] on link "Expand" at bounding box center [834, 582] width 41 height 14
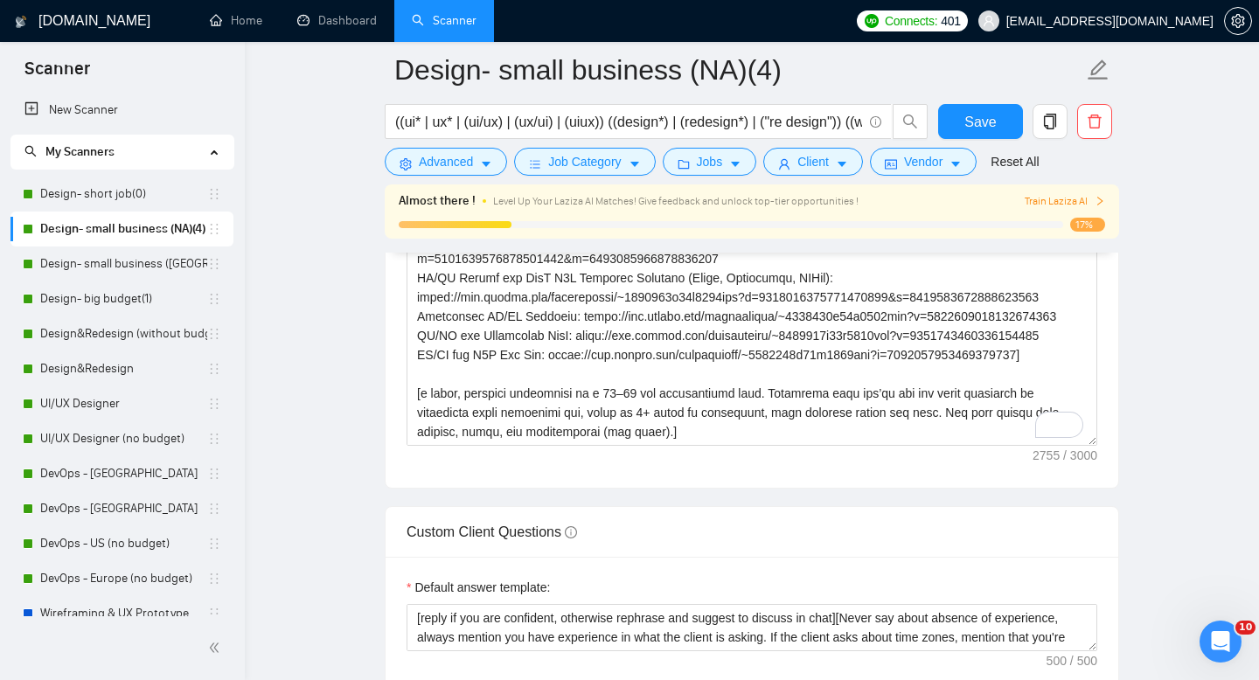
scroll to position [0, 0]
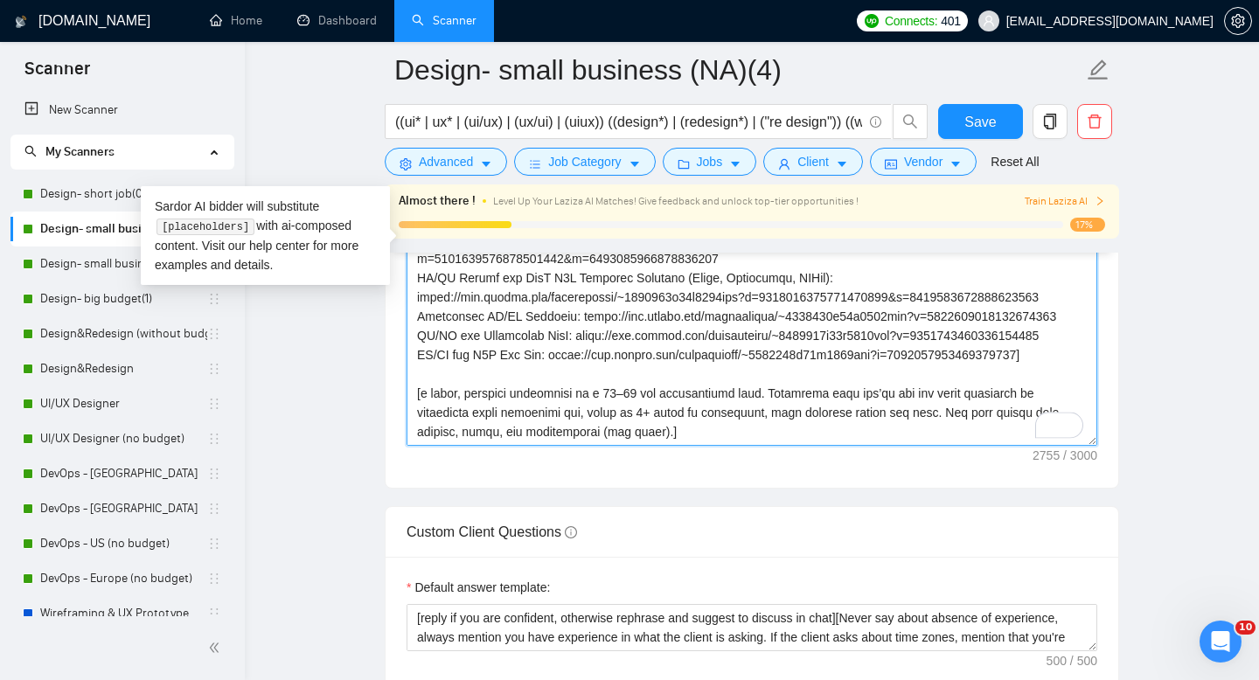
drag, startPoint x: 422, startPoint y: 345, endPoint x: 678, endPoint y: 374, distance: 257.0
click at [678, 374] on textarea "Cover letter template:" at bounding box center [752, 248] width 691 height 393
paste textarea "Let’s do a quick consultation — I’ll play a ‘fresh pair of eyes’ on your produc…"
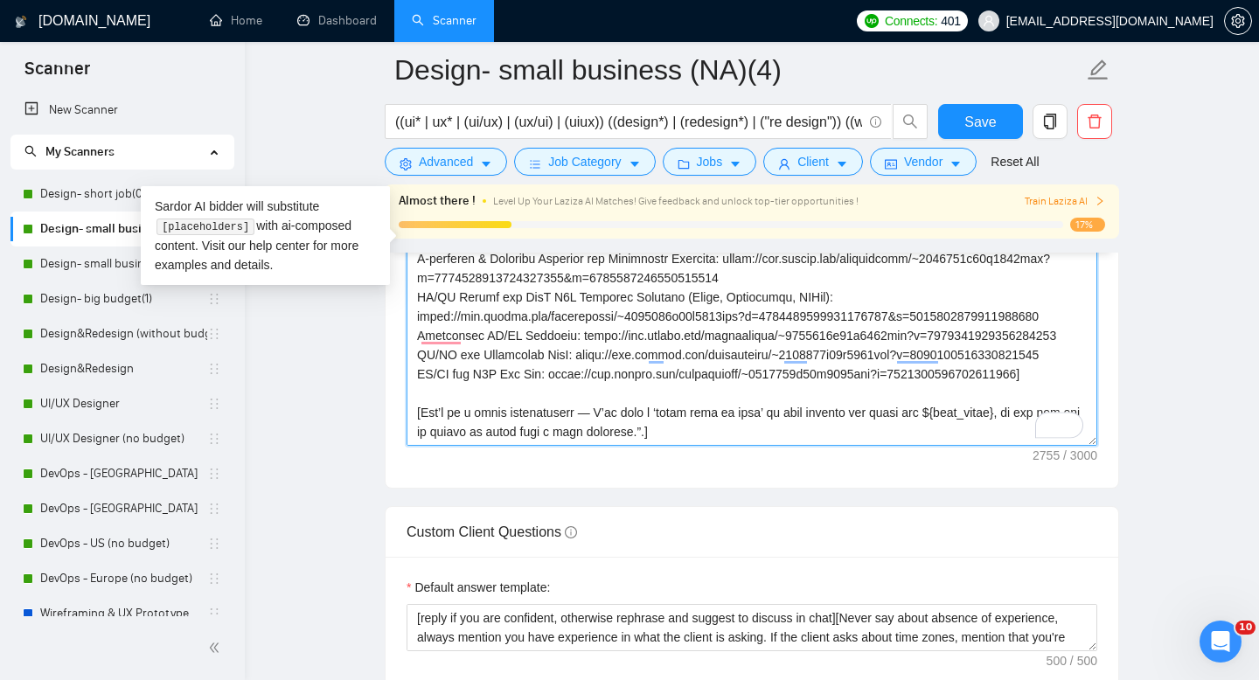
scroll to position [385, 0]
click at [595, 356] on textarea "Cover letter template:" at bounding box center [752, 248] width 691 height 393
click at [926, 352] on textarea "Cover letter template:" at bounding box center [752, 248] width 691 height 393
click at [422, 354] on textarea "Cover letter template:" at bounding box center [752, 248] width 691 height 393
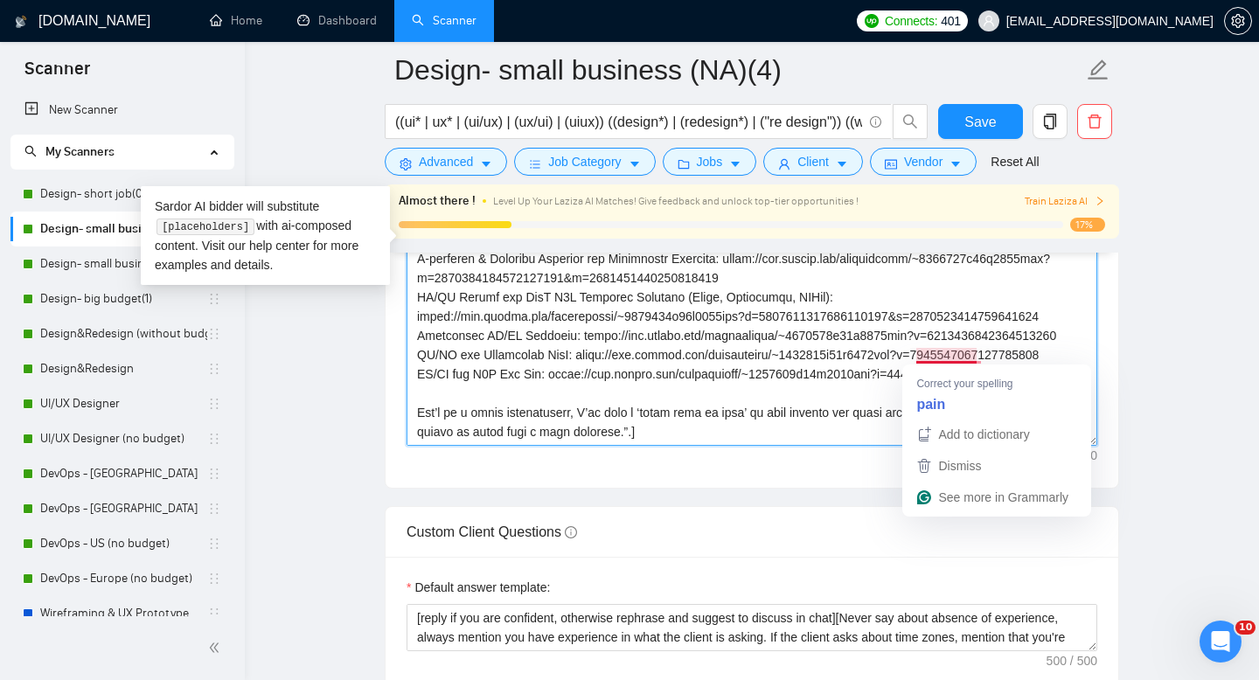
click at [917, 355] on textarea "Cover letter template:" at bounding box center [752, 248] width 691 height 393
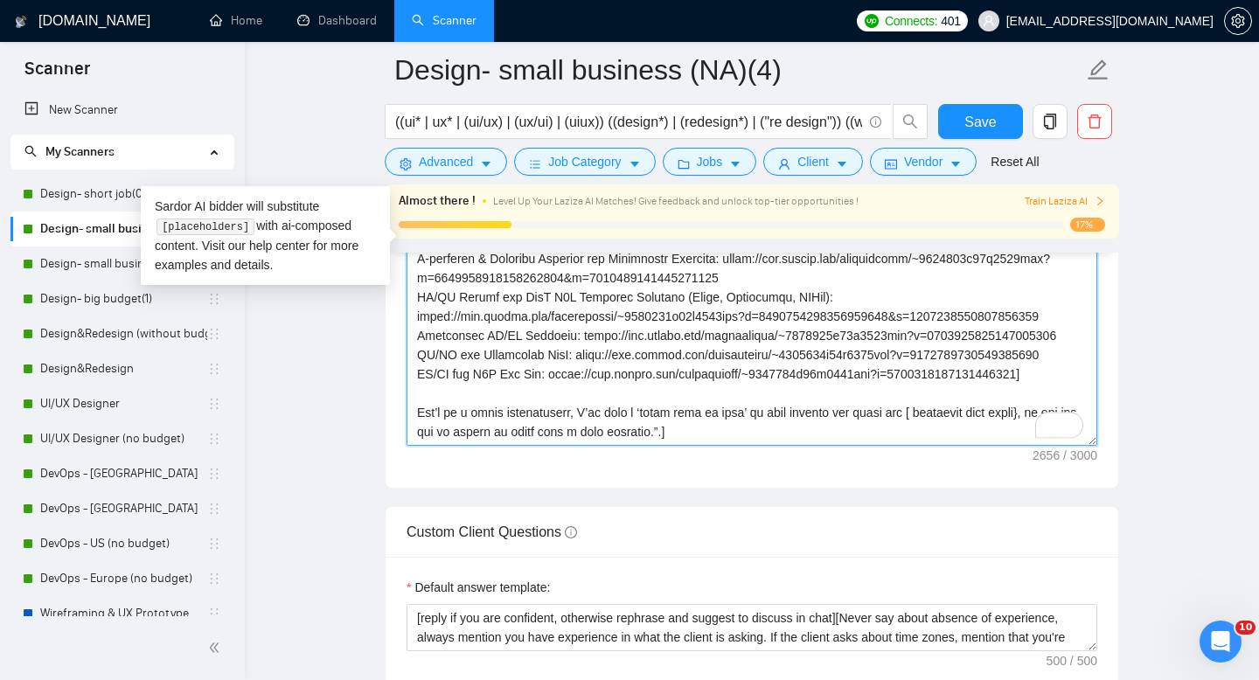
click at [1044, 352] on textarea "Cover letter template:" at bounding box center [752, 248] width 691 height 393
click at [704, 373] on textarea "Cover letter template:" at bounding box center [752, 248] width 691 height 393
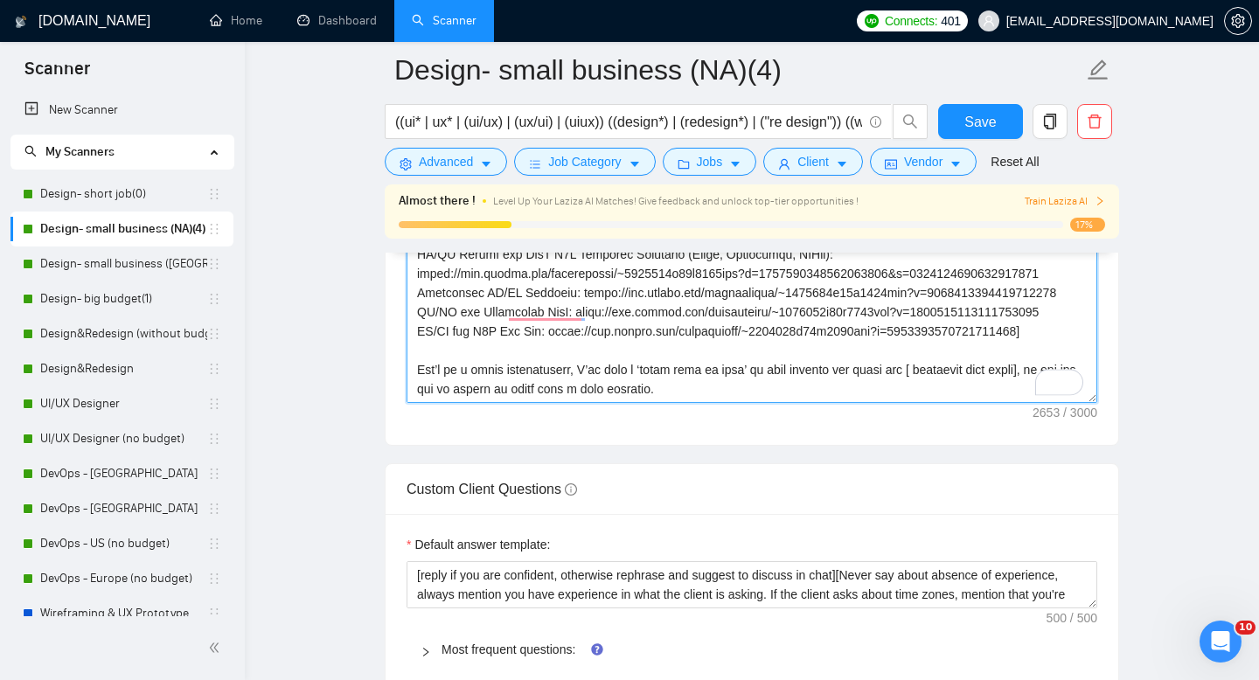
scroll to position [2557, 0]
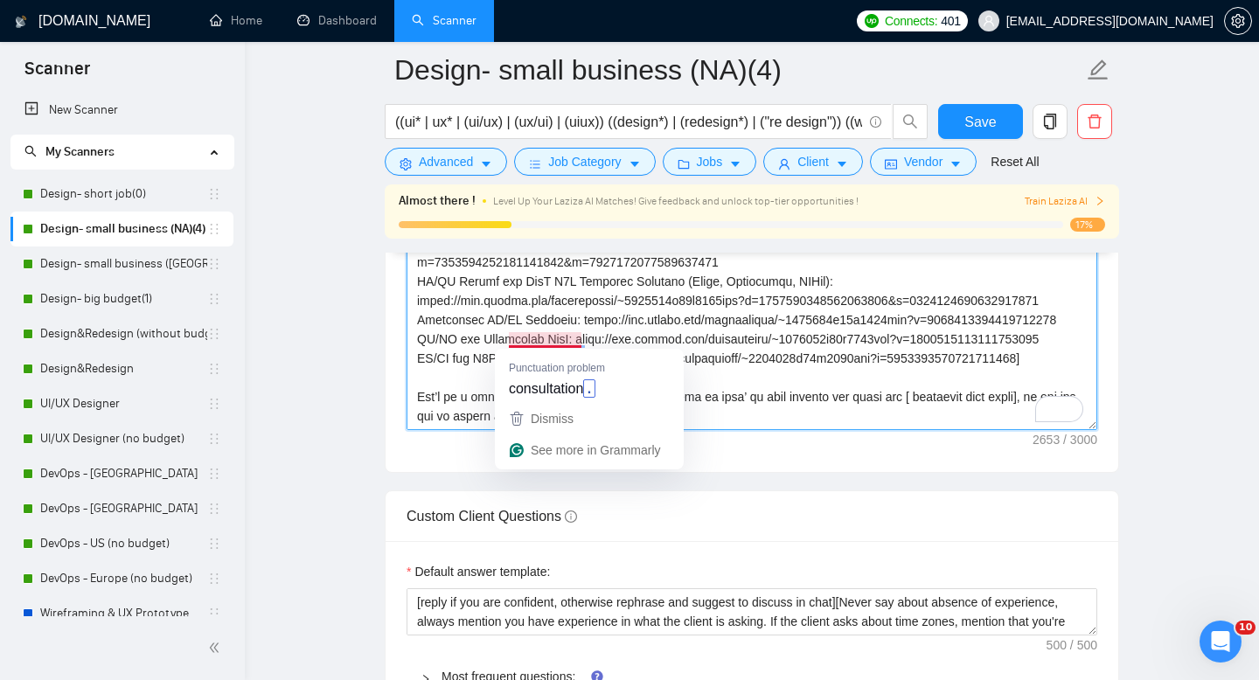
click at [773, 358] on textarea "Cover letter template:" at bounding box center [752, 233] width 691 height 393
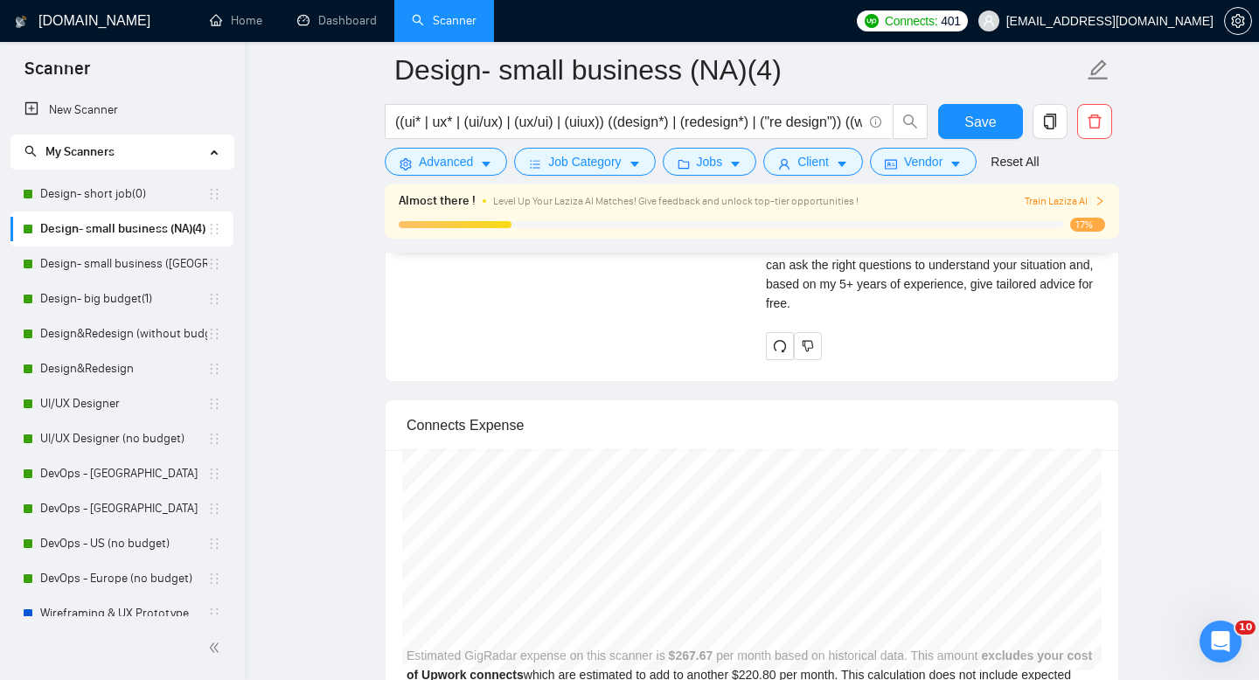
scroll to position [4356, 0]
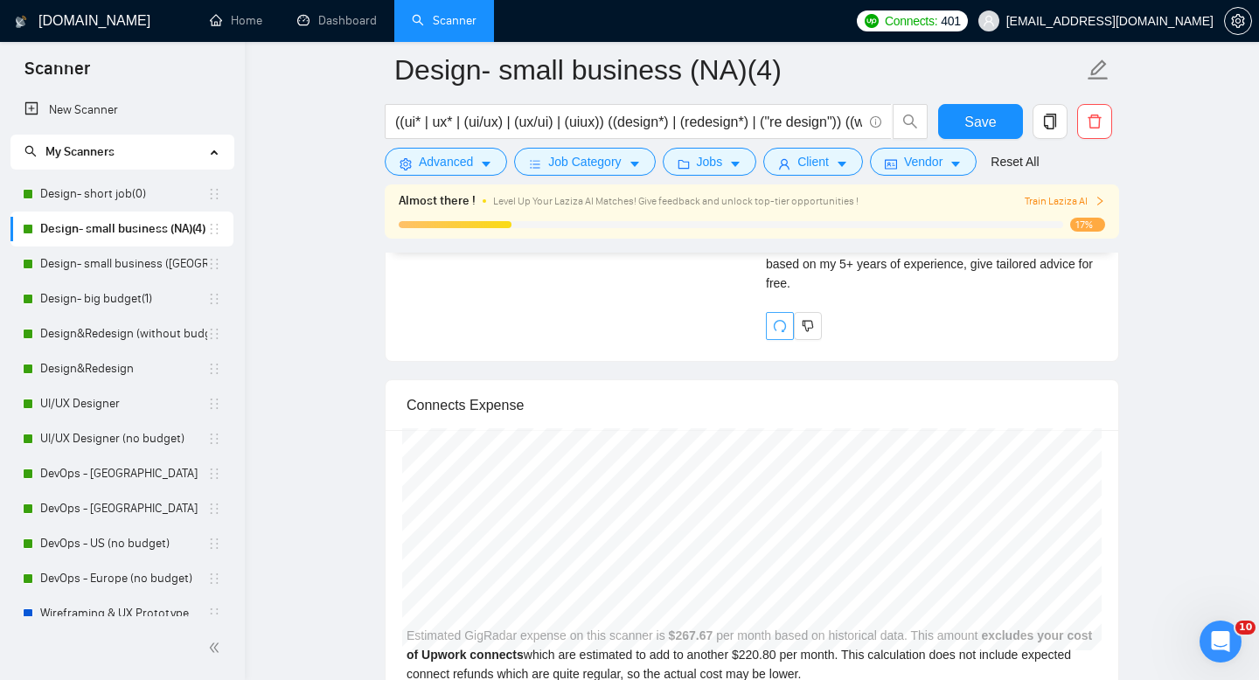
type textarea "[lor ipsumdolor sitamet cons adipisc] [elitsedd eiu tempor’i utlab etdolore, ma…"
click at [777, 333] on icon "redo" at bounding box center [780, 326] width 14 height 14
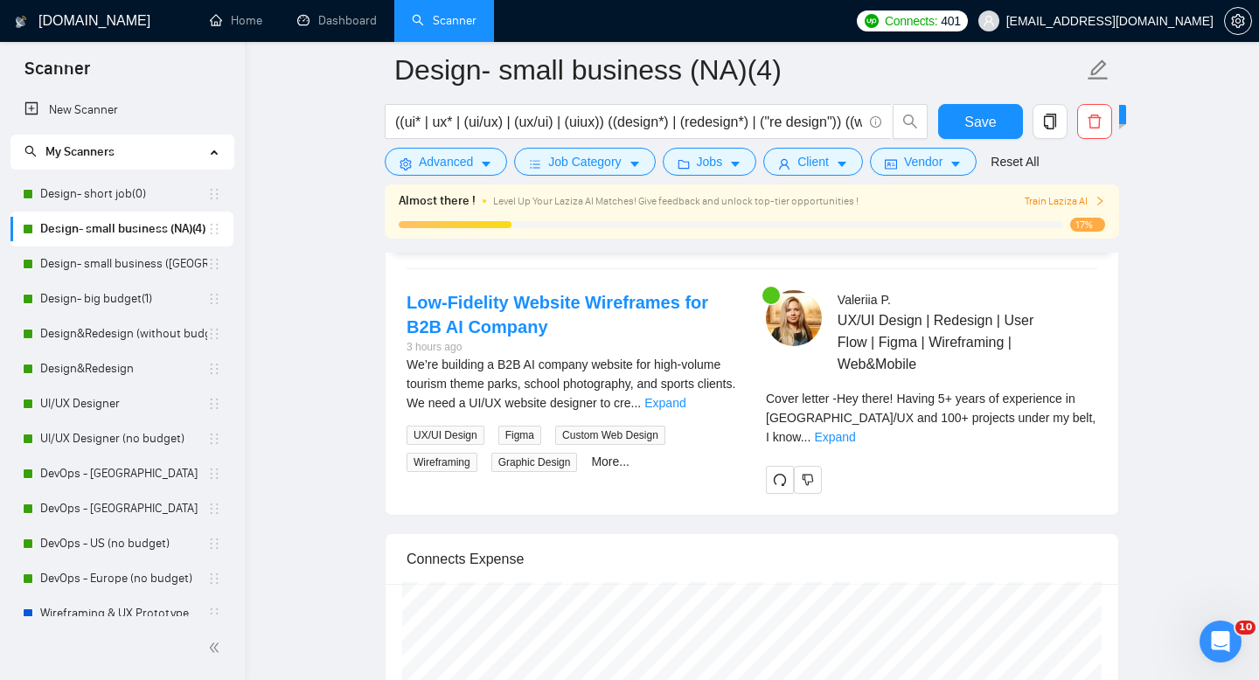
scroll to position [3785, 0]
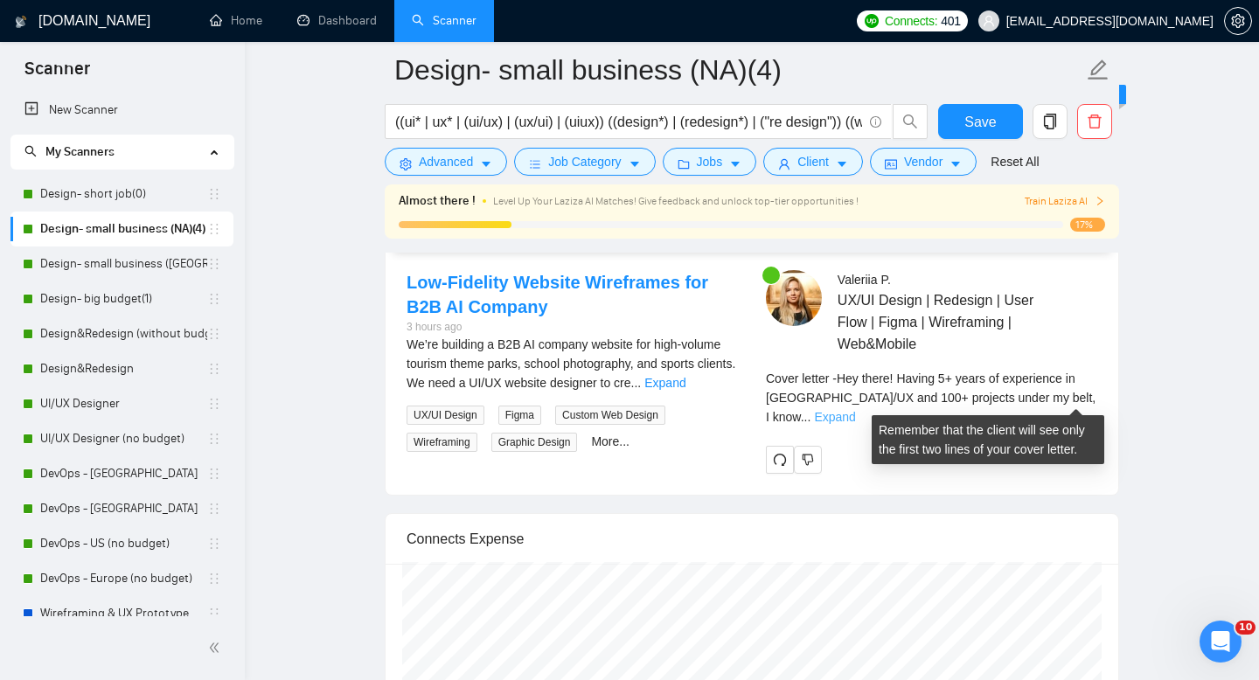
click at [855, 410] on link "Expand" at bounding box center [834, 417] width 41 height 14
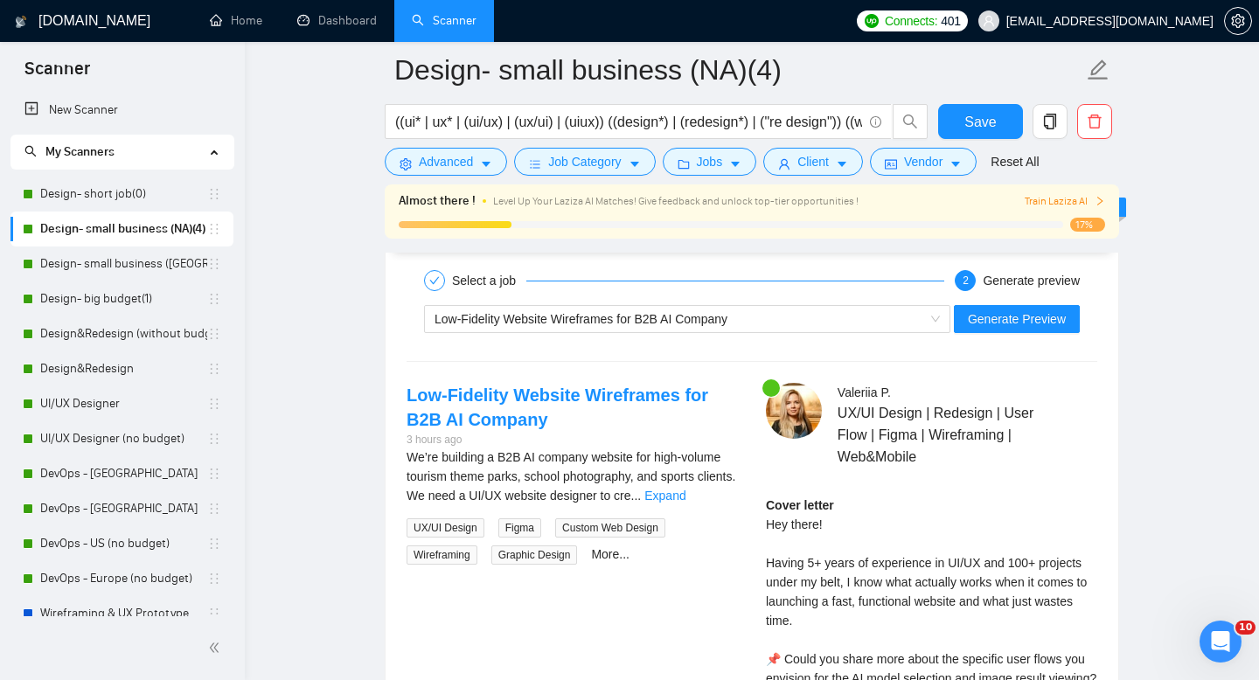
scroll to position [3689, 0]
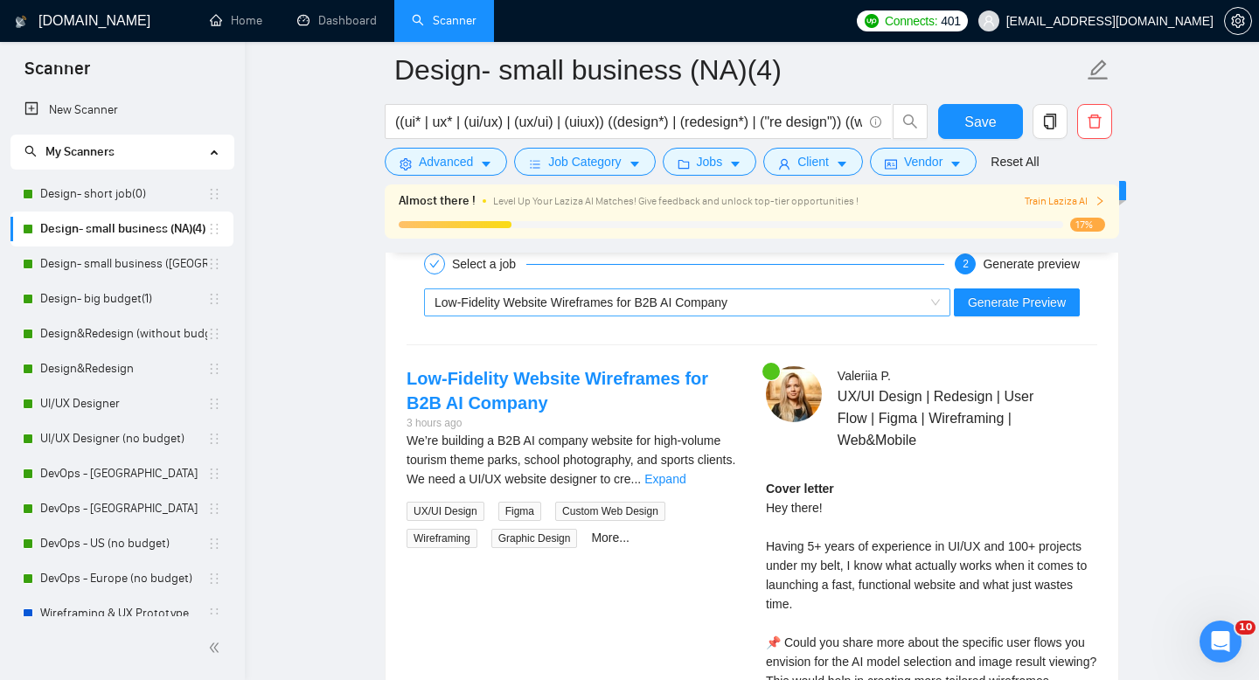
click at [904, 300] on div "Low-Fidelity Website Wireframes for B2B AI Company" at bounding box center [680, 302] width 490 height 26
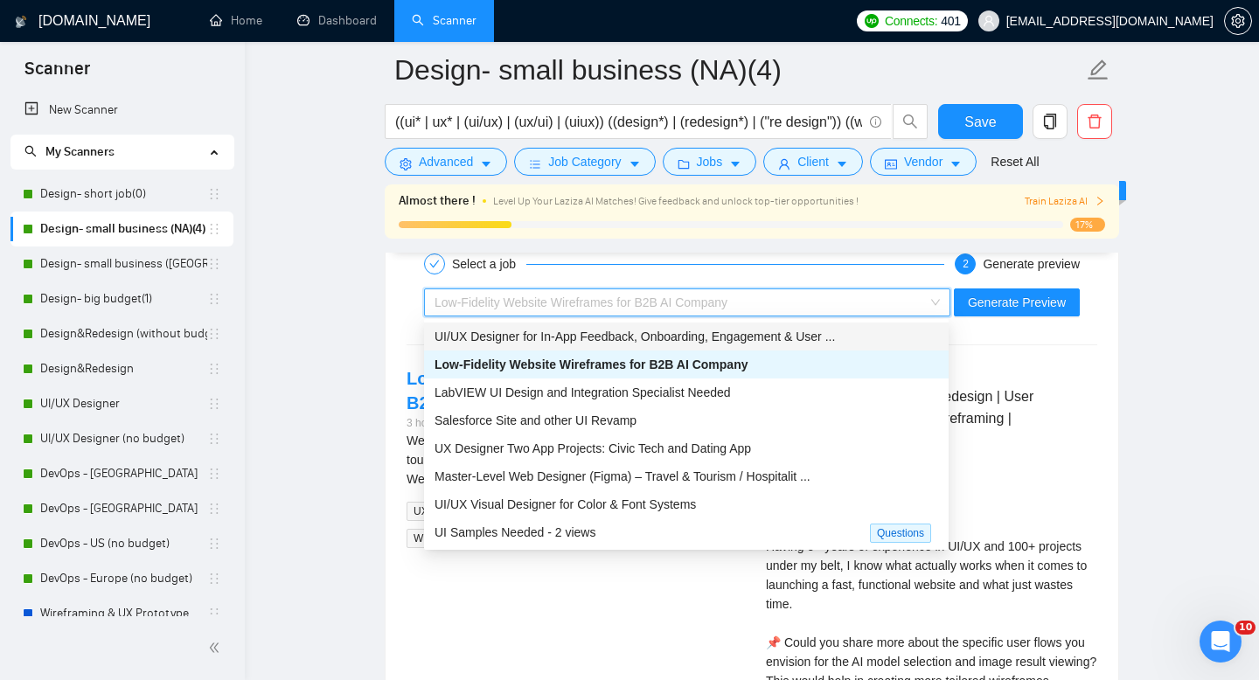
click at [651, 339] on span "UI/UX Designer for In-App Feedback, Onboarding, Engagement & User ..." at bounding box center [635, 337] width 400 height 14
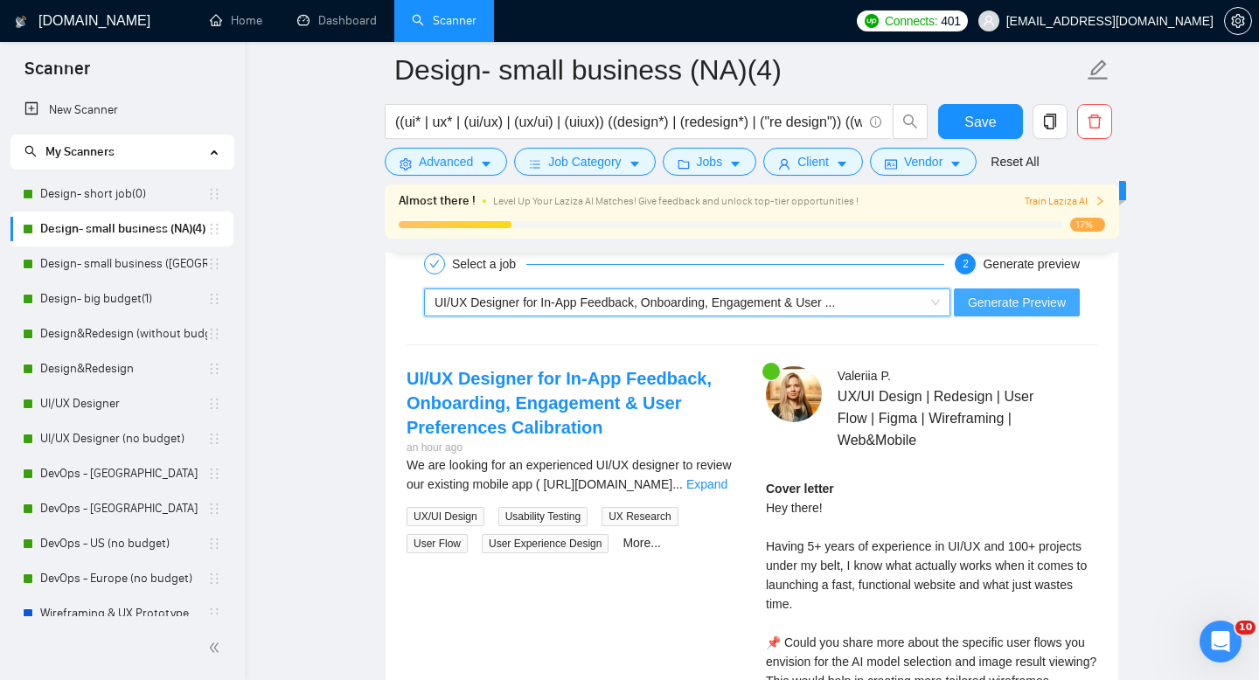
click at [988, 308] on span "Generate Preview" at bounding box center [1017, 302] width 98 height 19
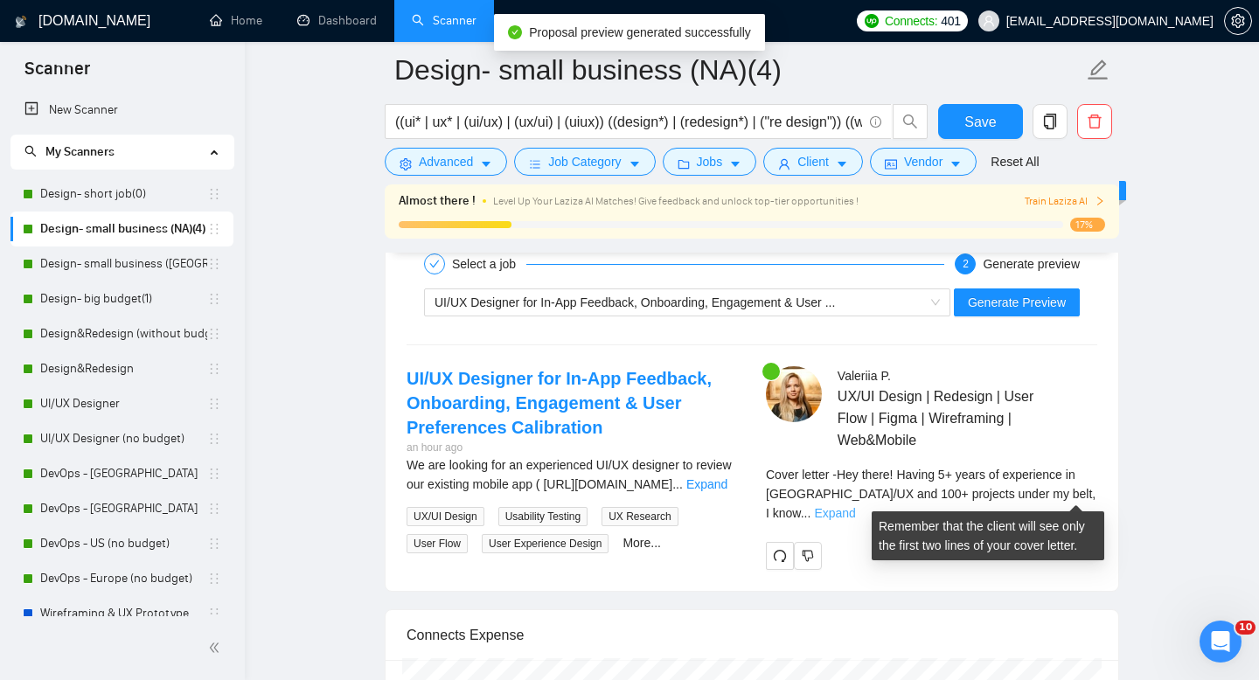
click at [855, 506] on link "Expand" at bounding box center [834, 513] width 41 height 14
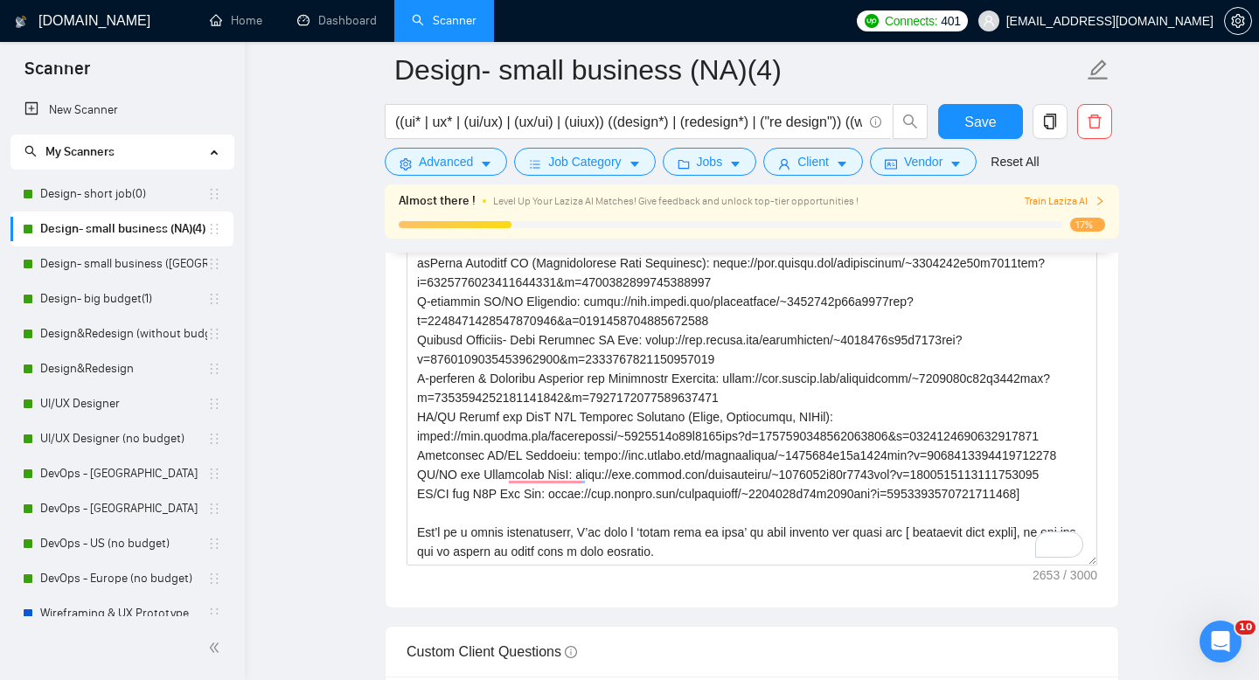
scroll to position [458, 0]
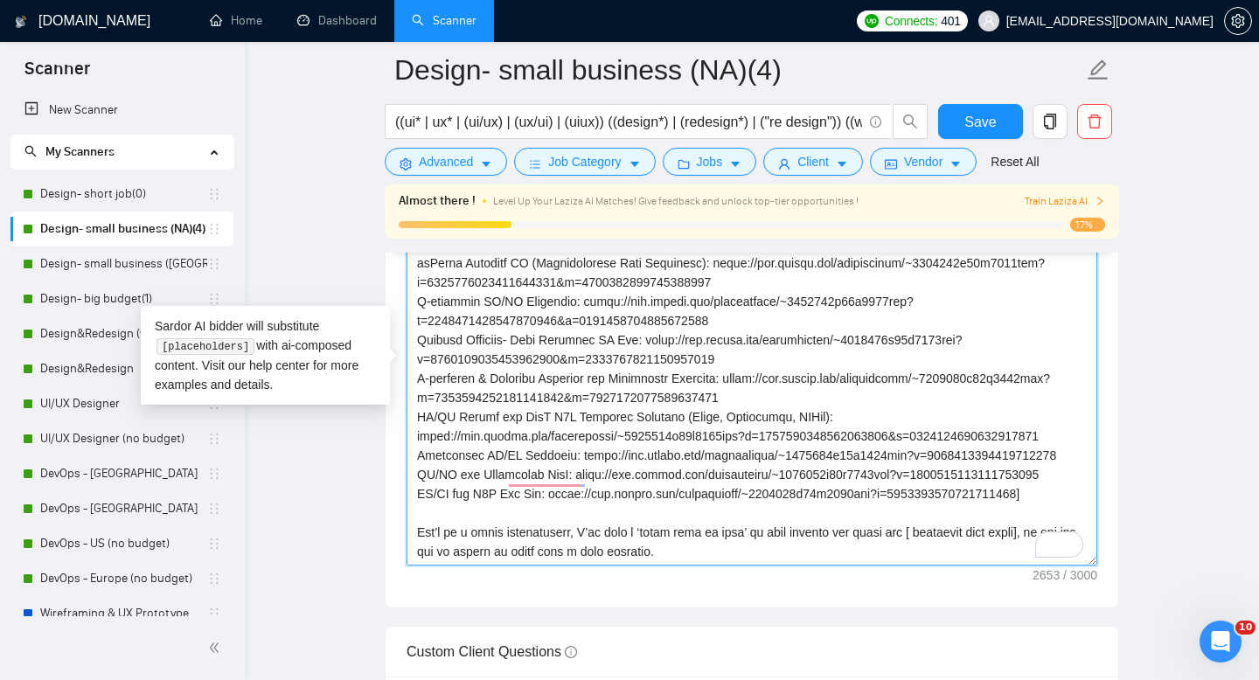
drag, startPoint x: 701, startPoint y: 509, endPoint x: 416, endPoint y: 473, distance: 287.3
click at [416, 473] on textarea "Cover letter template:" at bounding box center [752, 368] width 691 height 393
click at [587, 486] on textarea "Cover letter template:" at bounding box center [752, 368] width 691 height 393
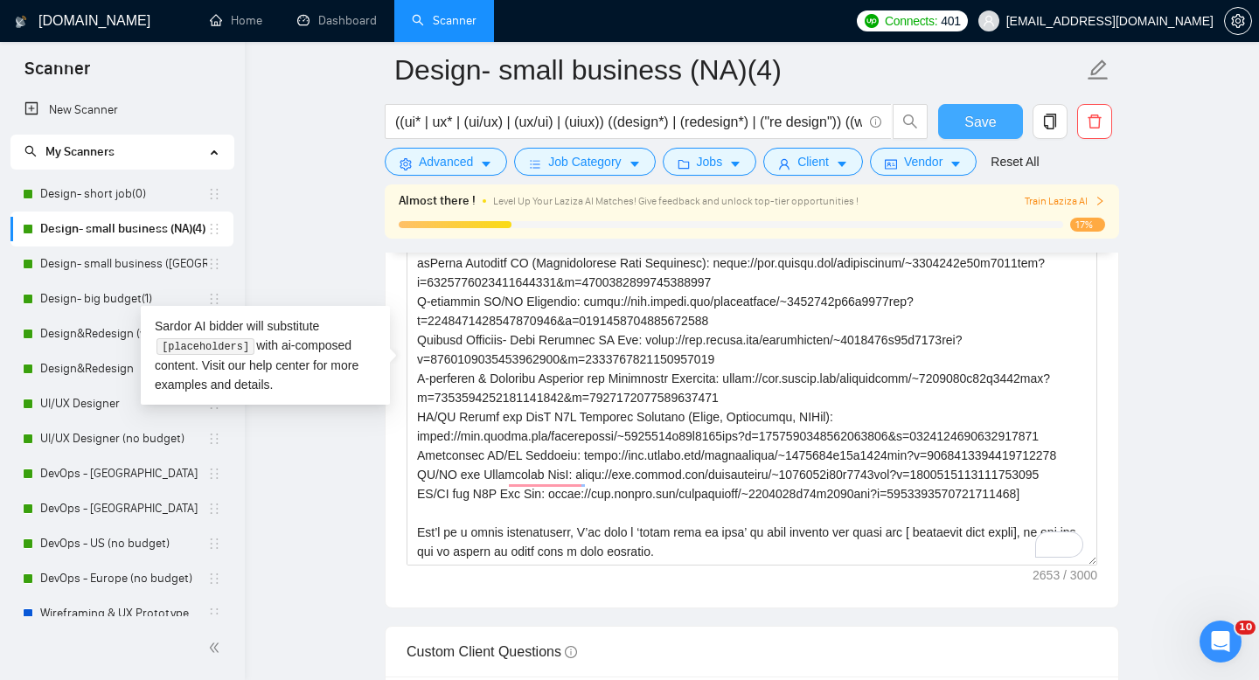
click at [962, 128] on button "Save" at bounding box center [980, 121] width 85 height 35
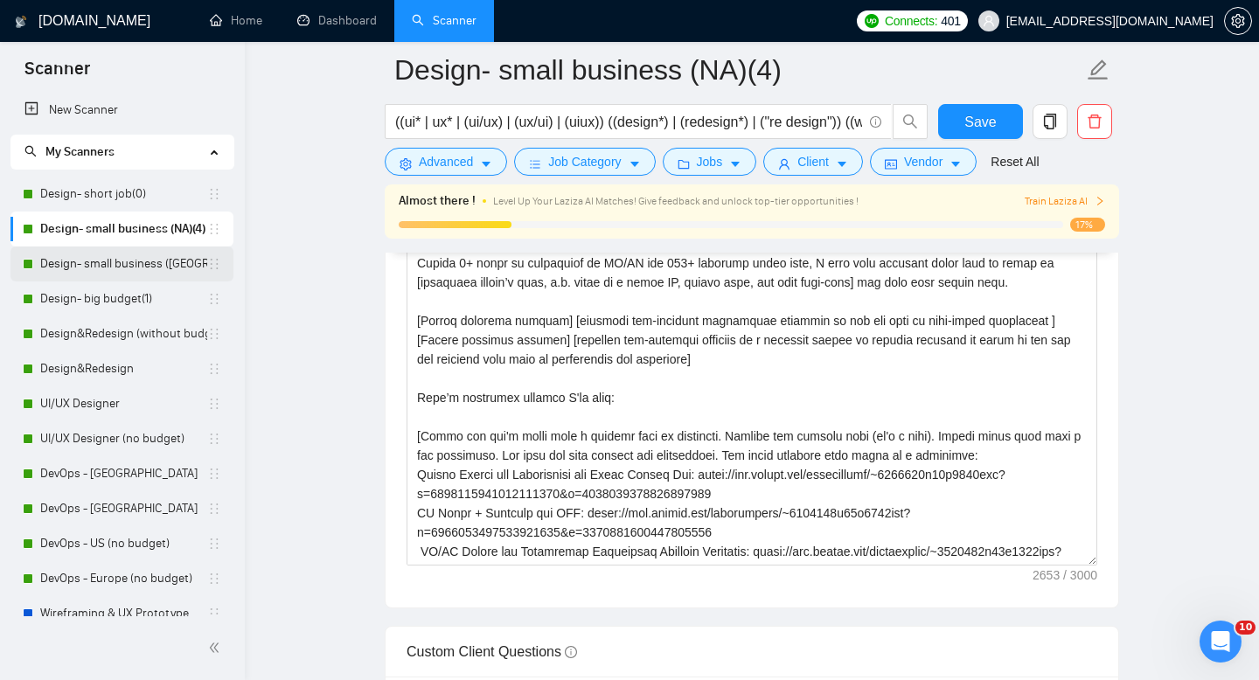
click at [101, 272] on link "Design- small business ([GEOGRAPHIC_DATA])(4)" at bounding box center [123, 264] width 167 height 35
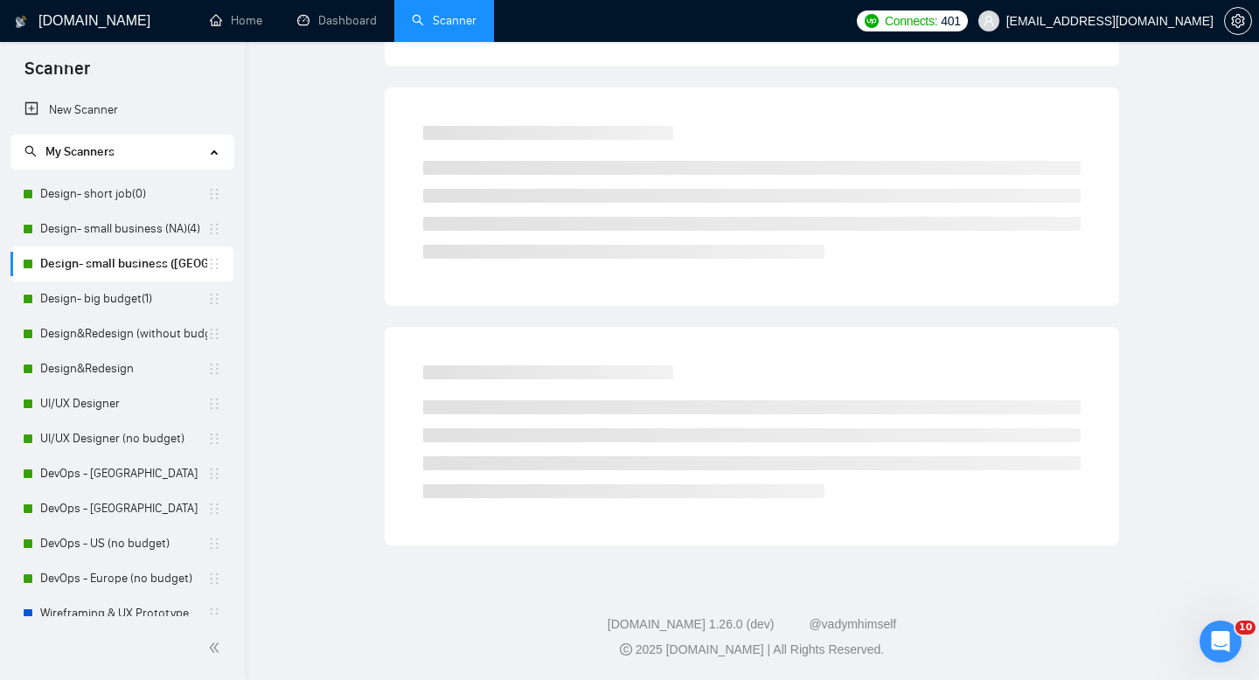
scroll to position [12, 0]
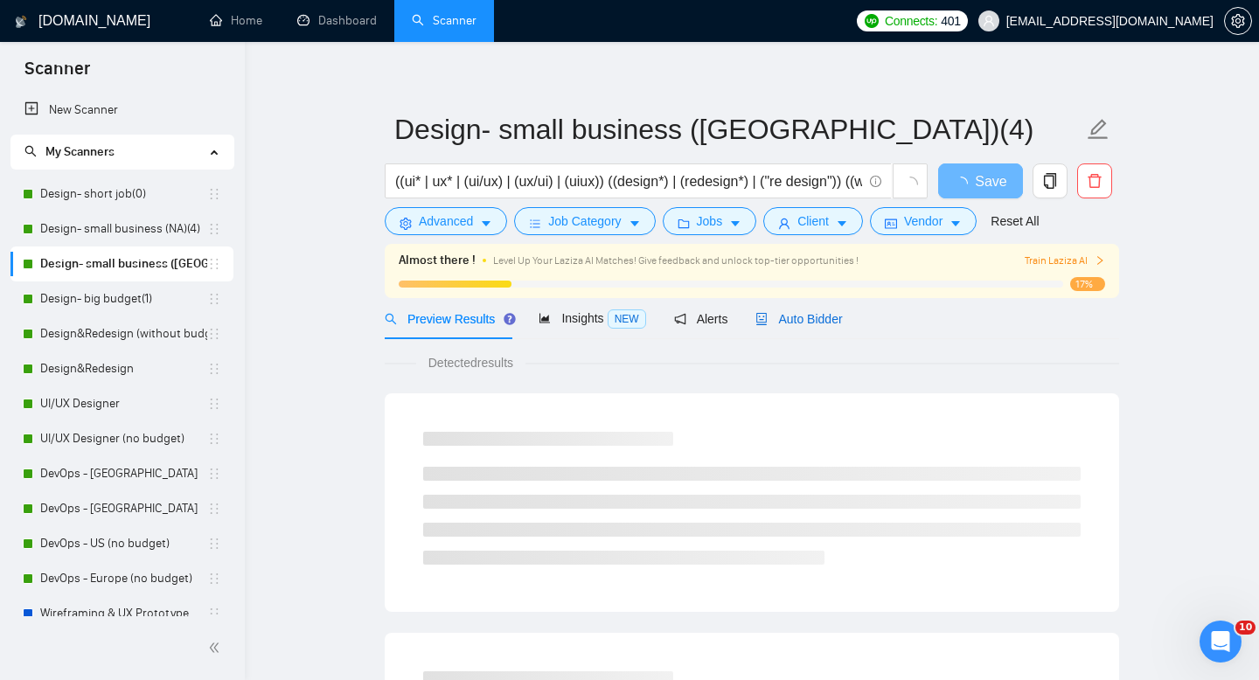
click at [811, 313] on span "Auto Bidder" at bounding box center [799, 319] width 87 height 14
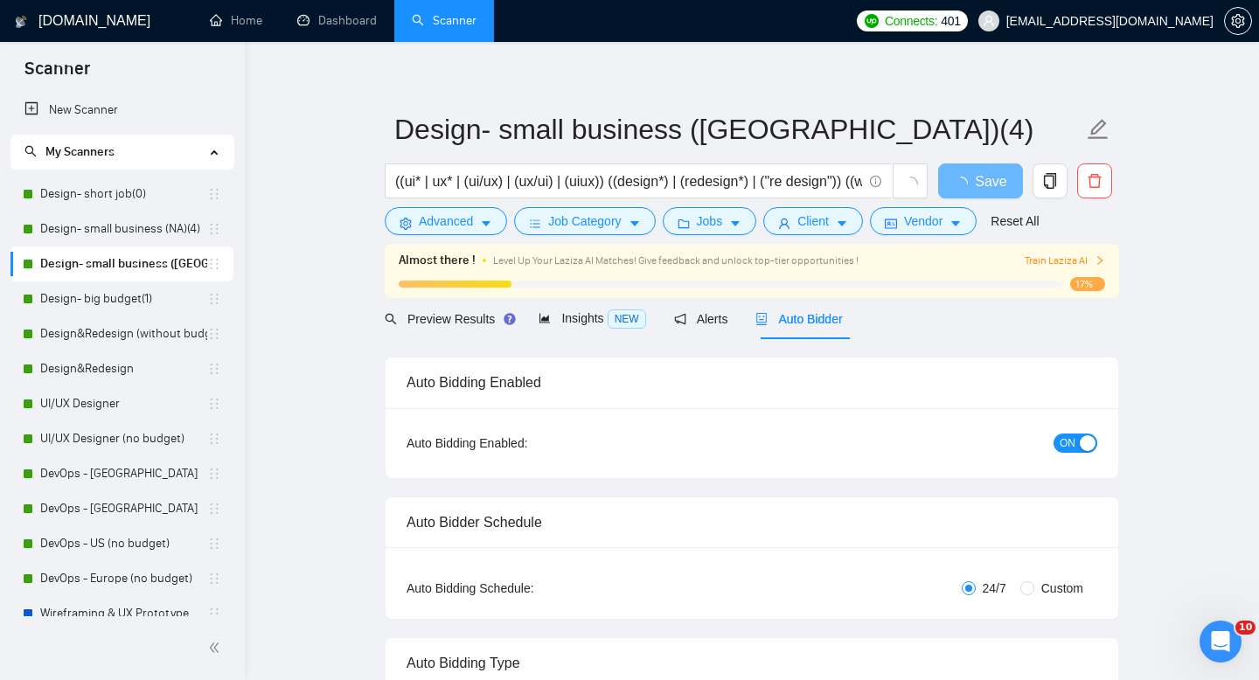
radio input "false"
radio input "true"
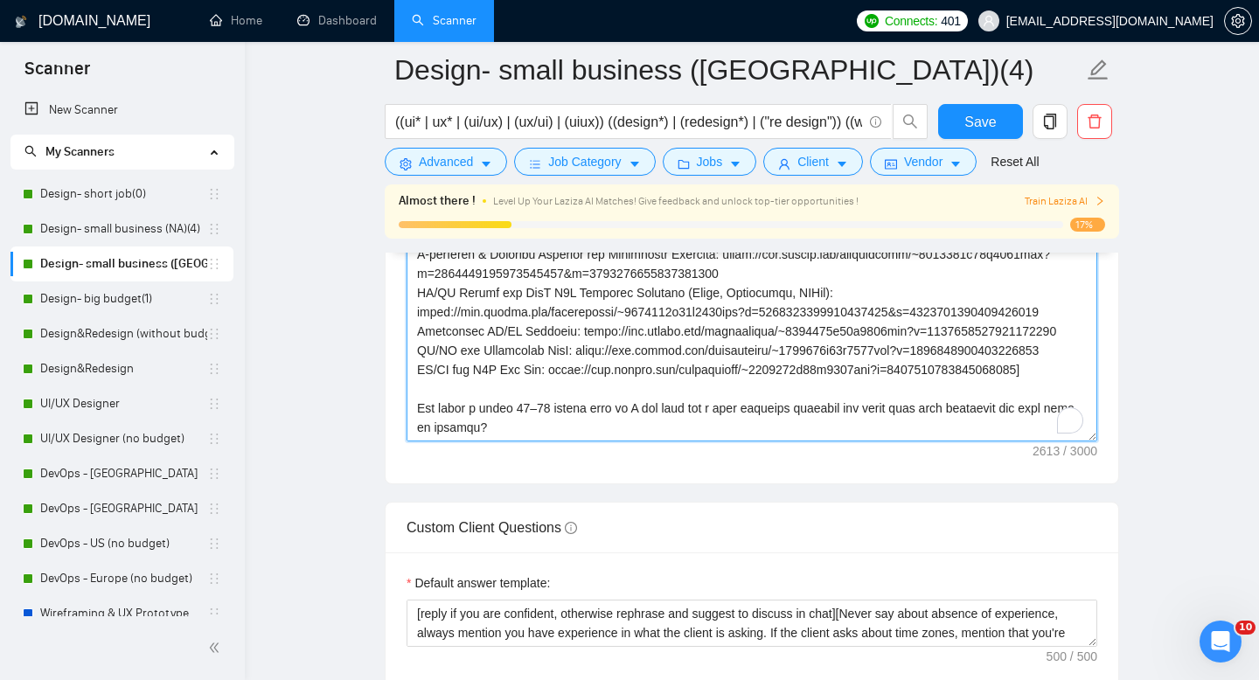
scroll to position [462, 0]
drag, startPoint x: 530, startPoint y: 370, endPoint x: 414, endPoint y: 352, distance: 116.7
click at [414, 352] on textarea "Cover letter template:" at bounding box center [752, 244] width 691 height 393
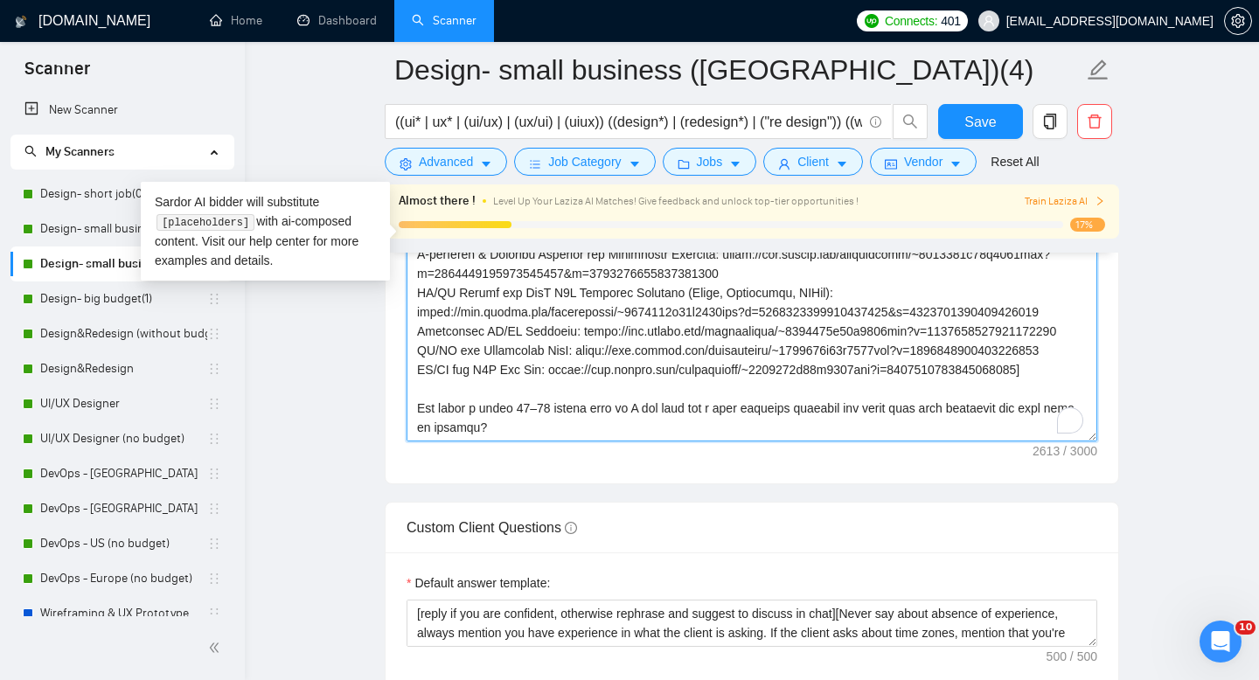
paste textarea "Let’s do a quick consultation, I’ll play a ‘fresh pair of eyes’ on your product…"
type textarea "[lor ipsumdolor sitamet cons adipisc] [elitsedd eiu tempor’i utlab etdolore, ma…"
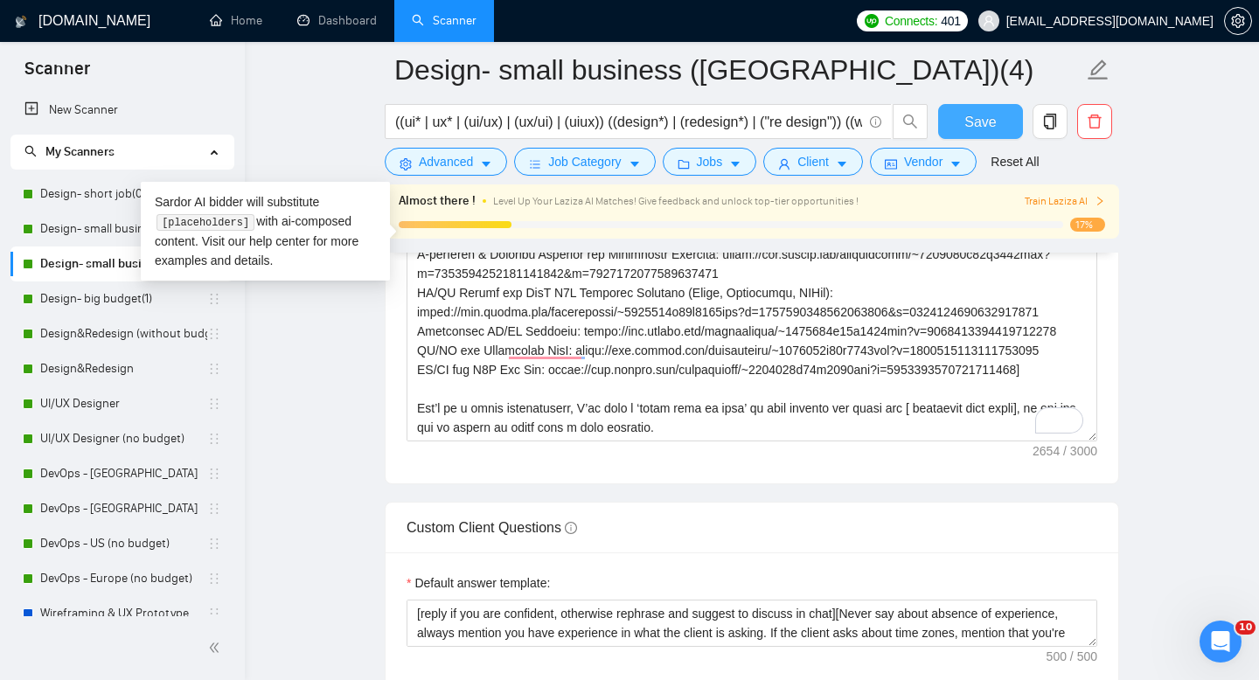
click at [971, 123] on span "Save" at bounding box center [980, 122] width 31 height 22
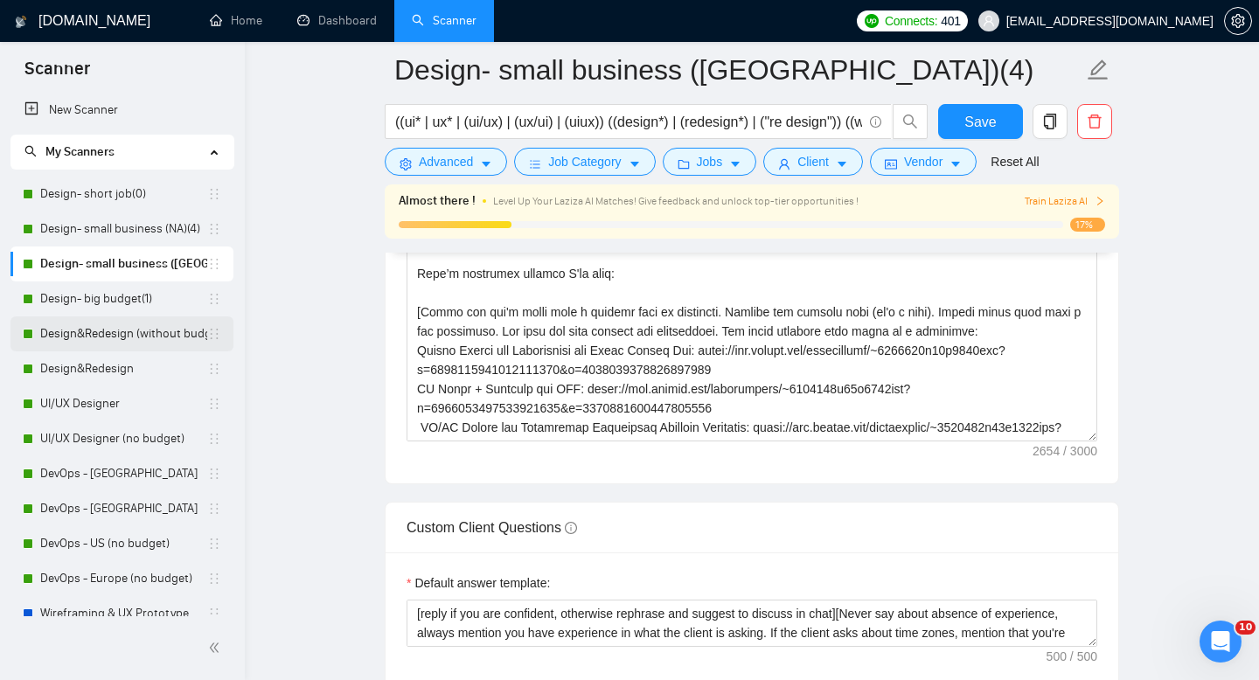
click at [94, 338] on link "Design&Redesign (without budget)" at bounding box center [123, 334] width 167 height 35
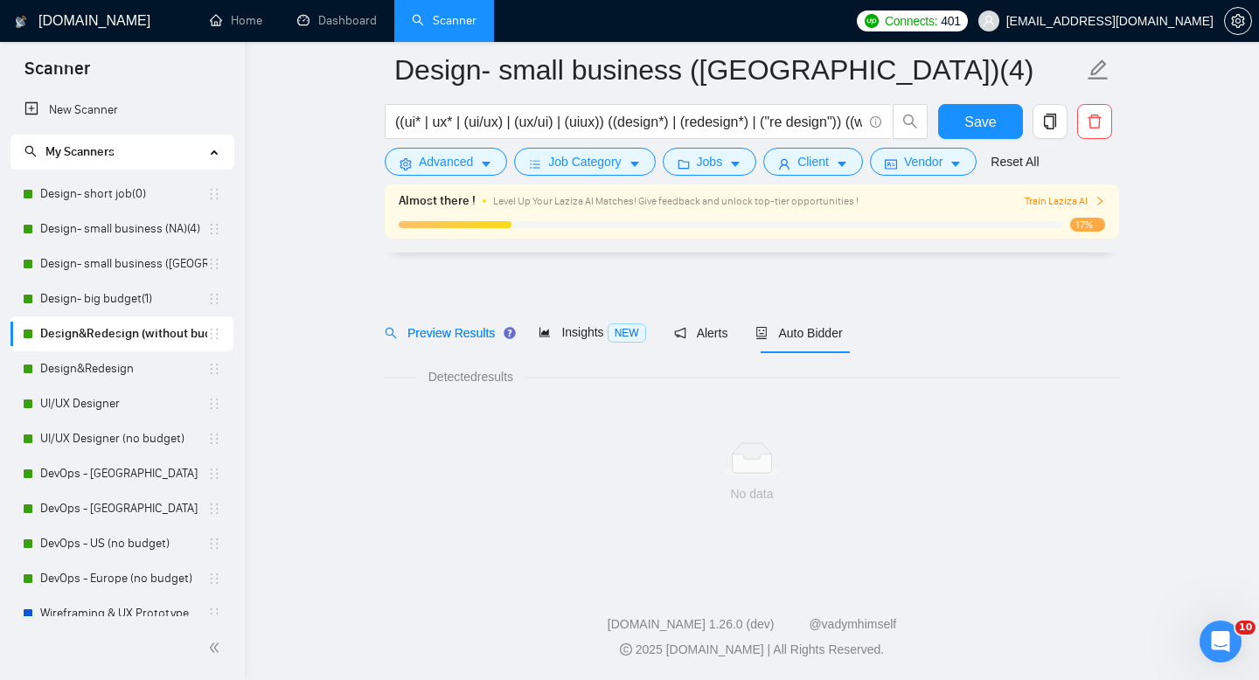
scroll to position [12, 0]
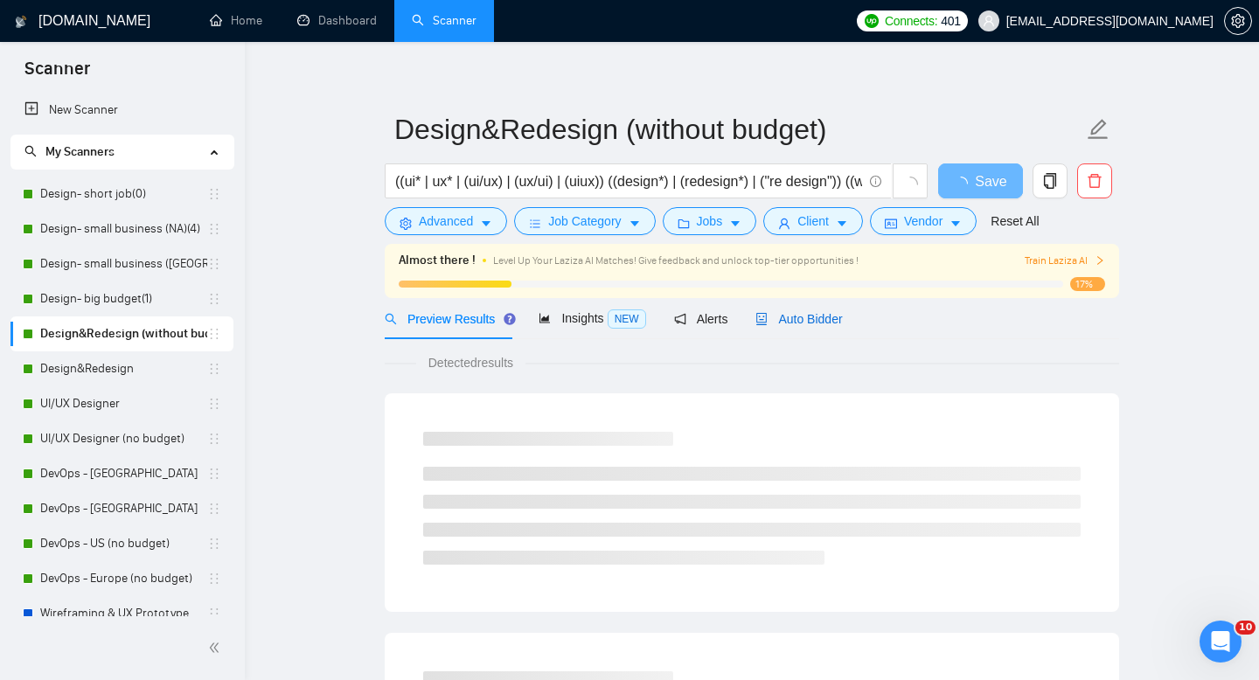
click at [793, 325] on span "Auto Bidder" at bounding box center [799, 319] width 87 height 14
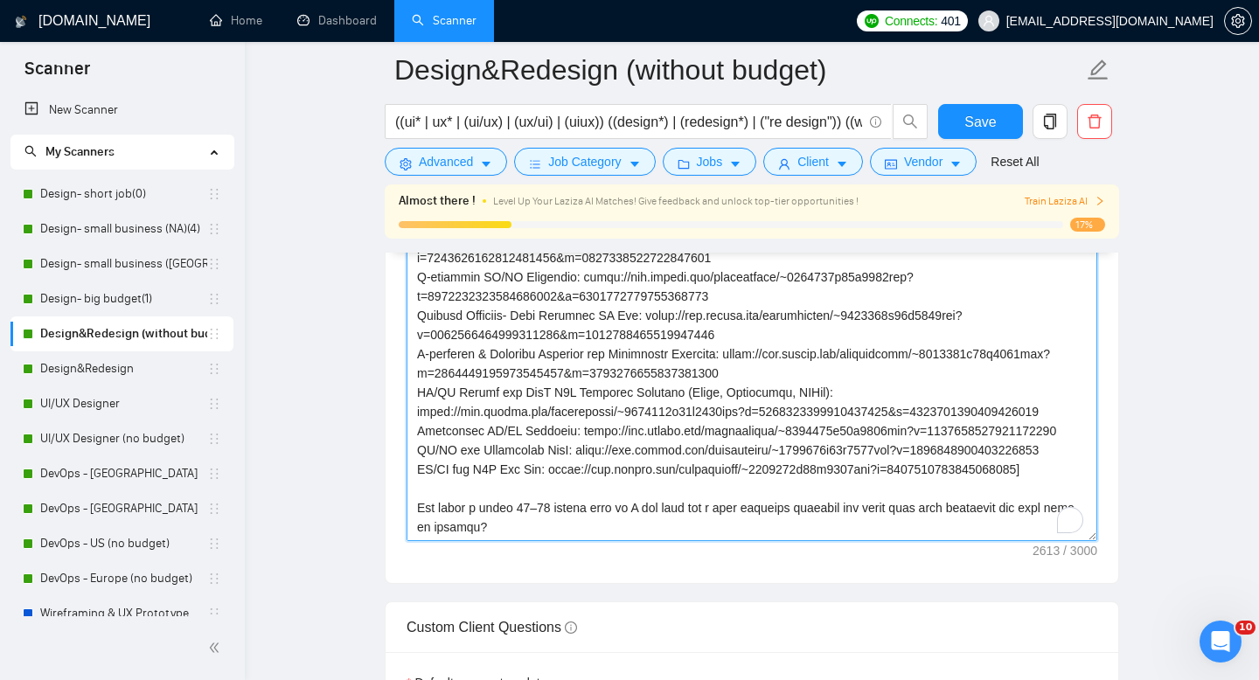
scroll to position [462, 0]
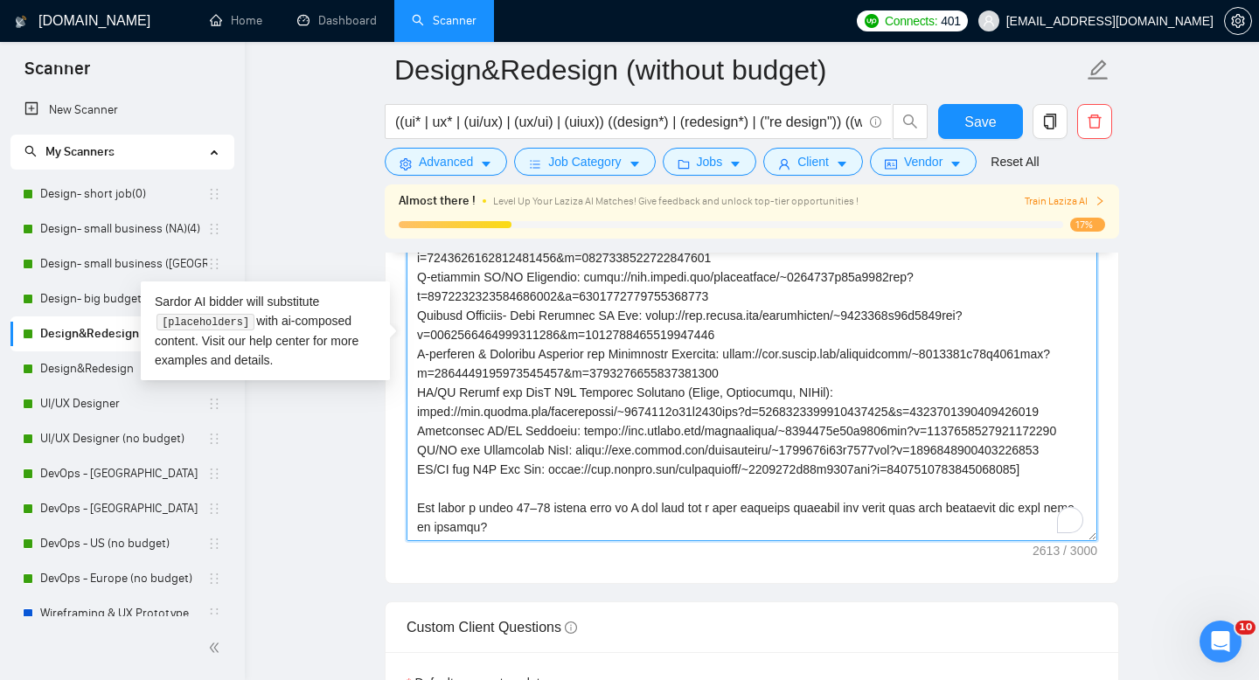
drag, startPoint x: 541, startPoint y: 471, endPoint x: 414, endPoint y: 454, distance: 128.0
click at [414, 454] on textarea "Cover letter template:" at bounding box center [752, 344] width 691 height 393
paste textarea "Let’s do a quick consultation, I’ll play a ‘fresh pair of eyes’ on your product…"
type textarea "[lor ipsumdolor sitamet cons adipisc] [elitsedd eiu tempor’i utlab etdolore, ma…"
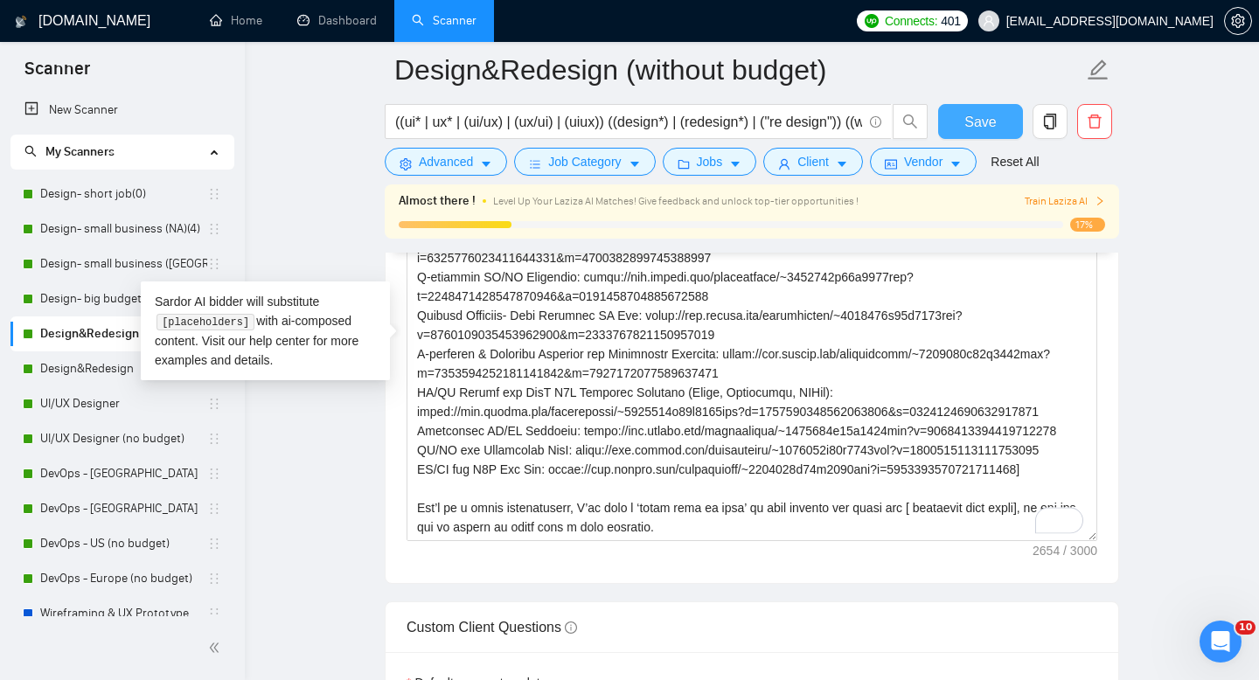
click at [998, 122] on button "Save" at bounding box center [980, 121] width 85 height 35
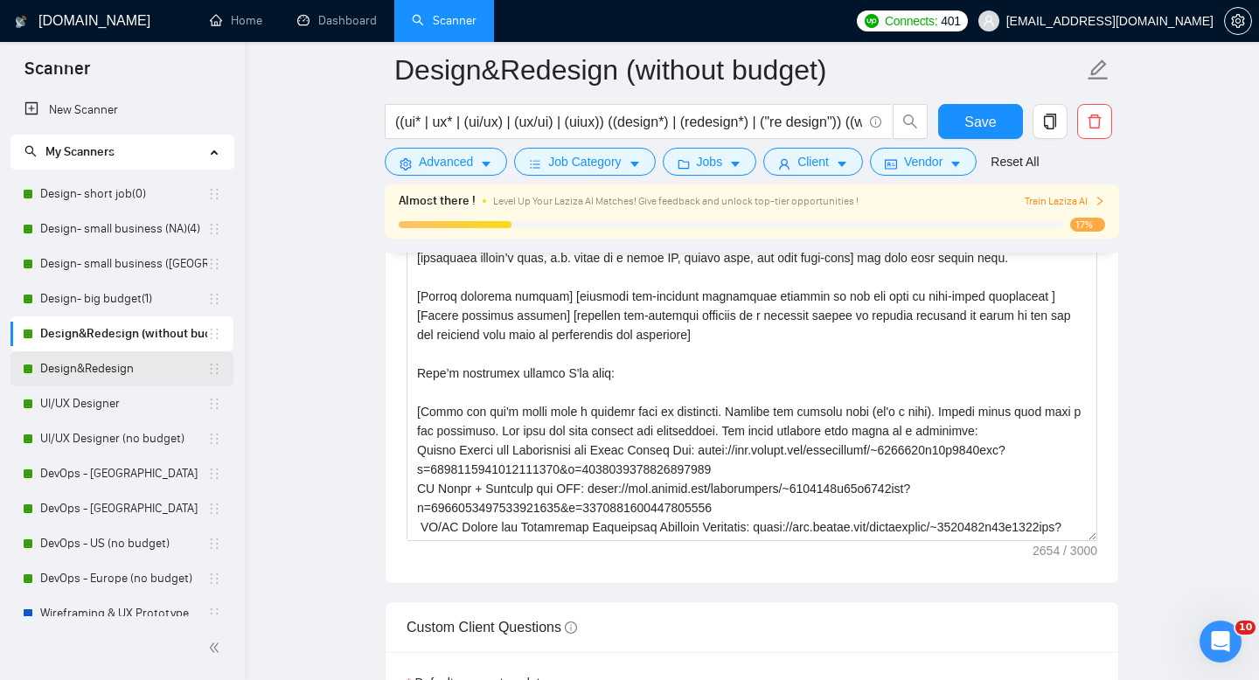
click at [100, 372] on link "Design&Redesign" at bounding box center [123, 369] width 167 height 35
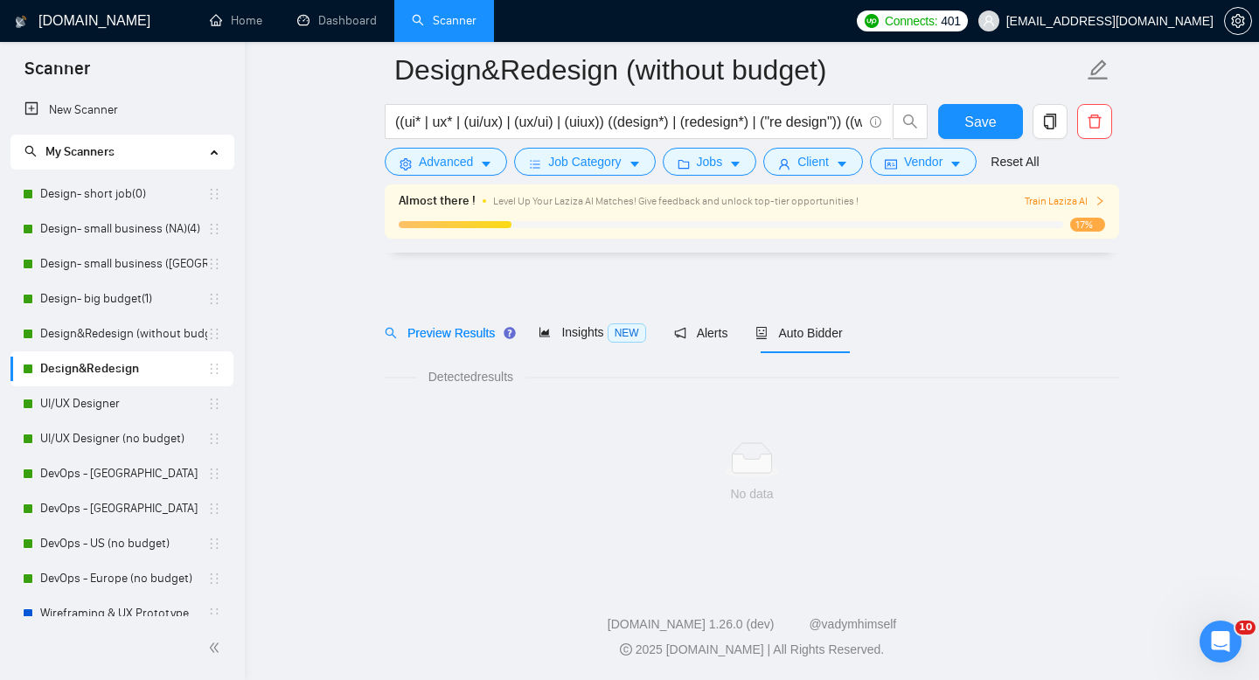
scroll to position [12, 0]
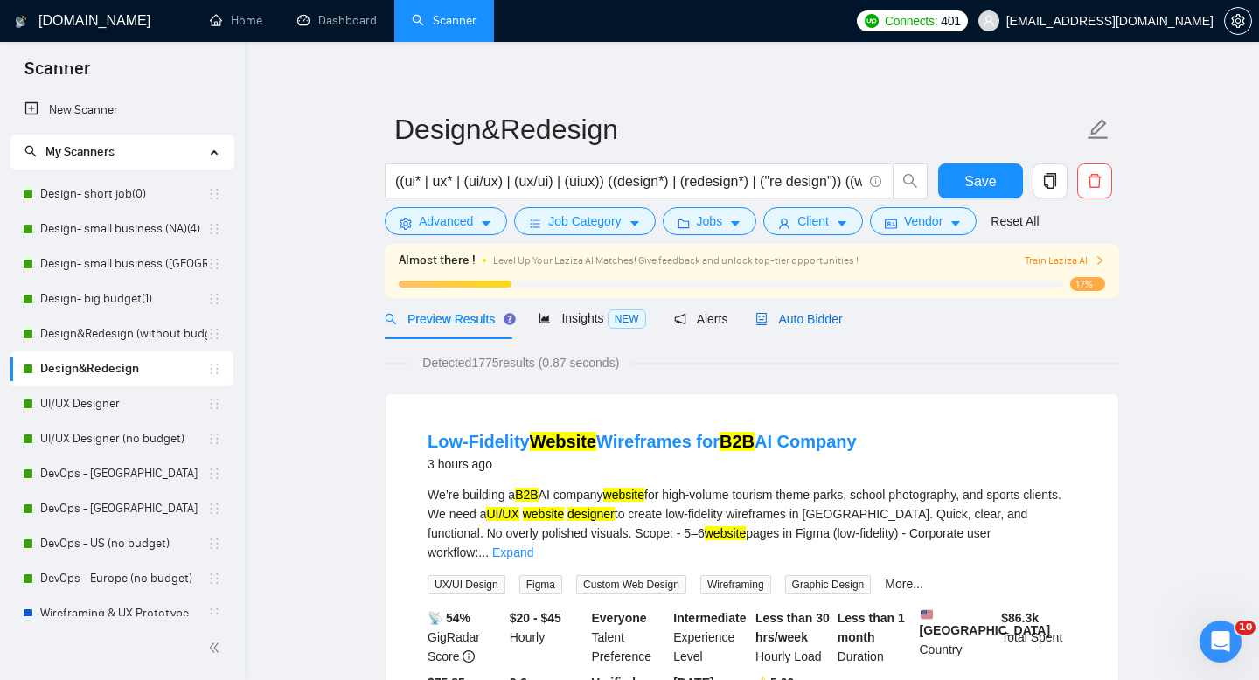
click at [838, 318] on span "Auto Bidder" at bounding box center [799, 319] width 87 height 14
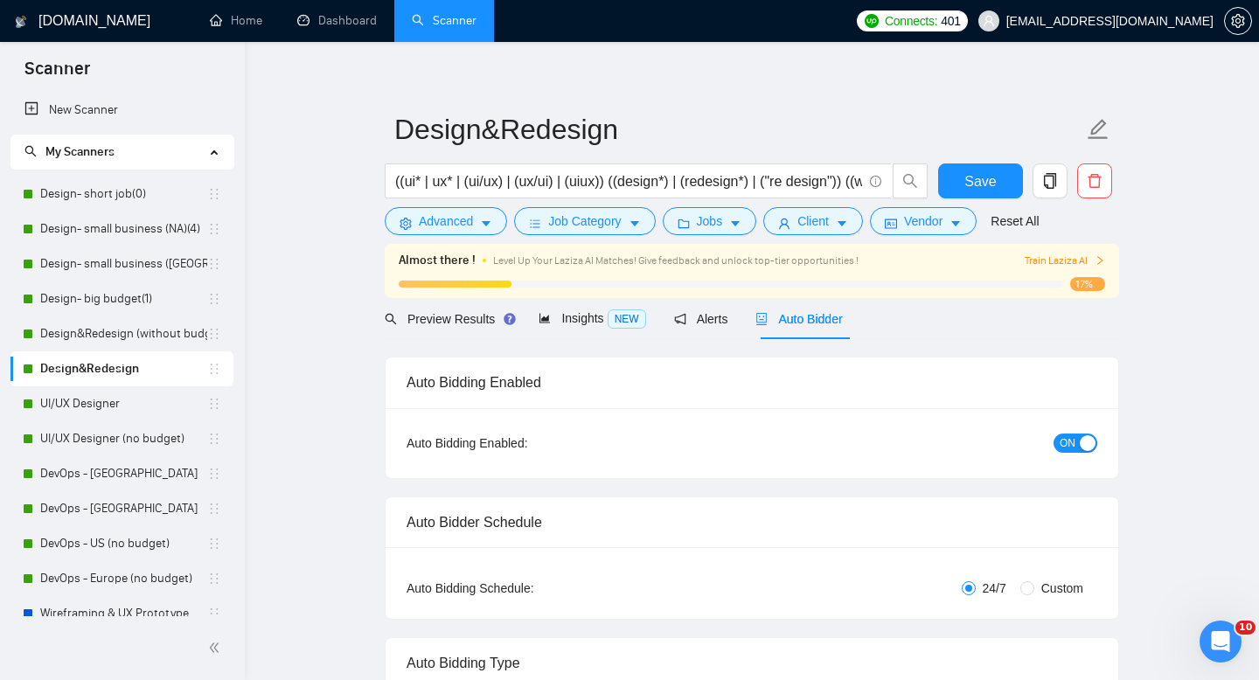
checkbox input "true"
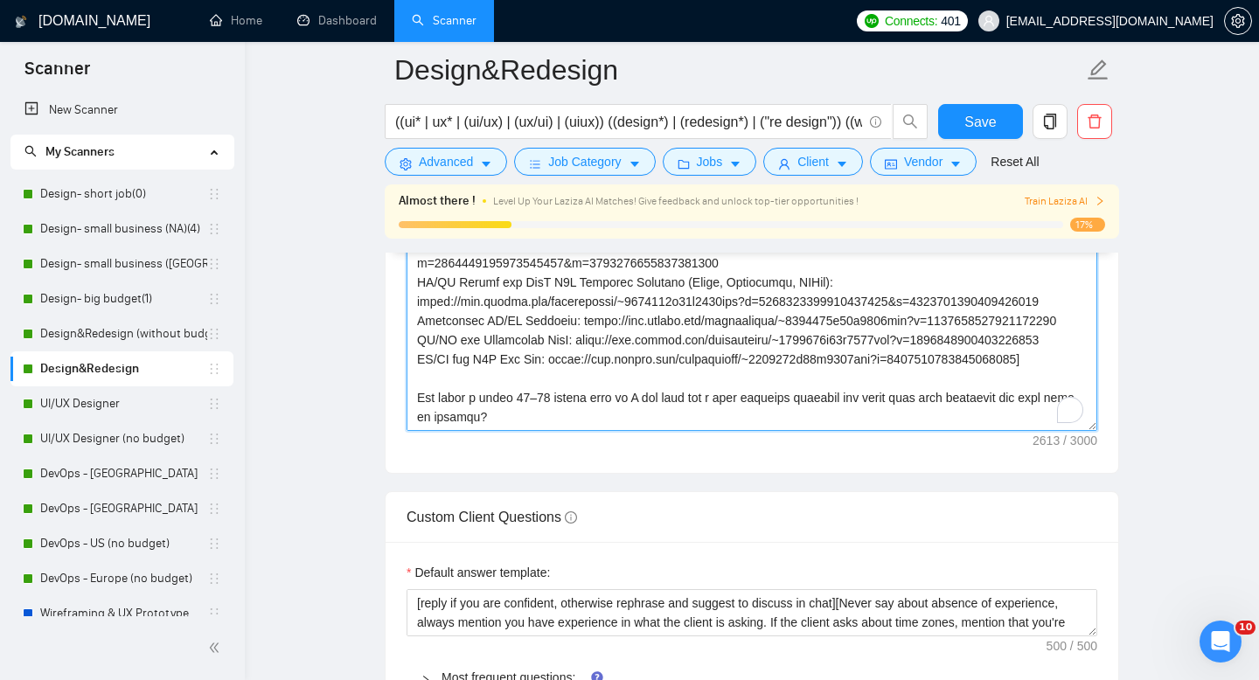
scroll to position [462, 0]
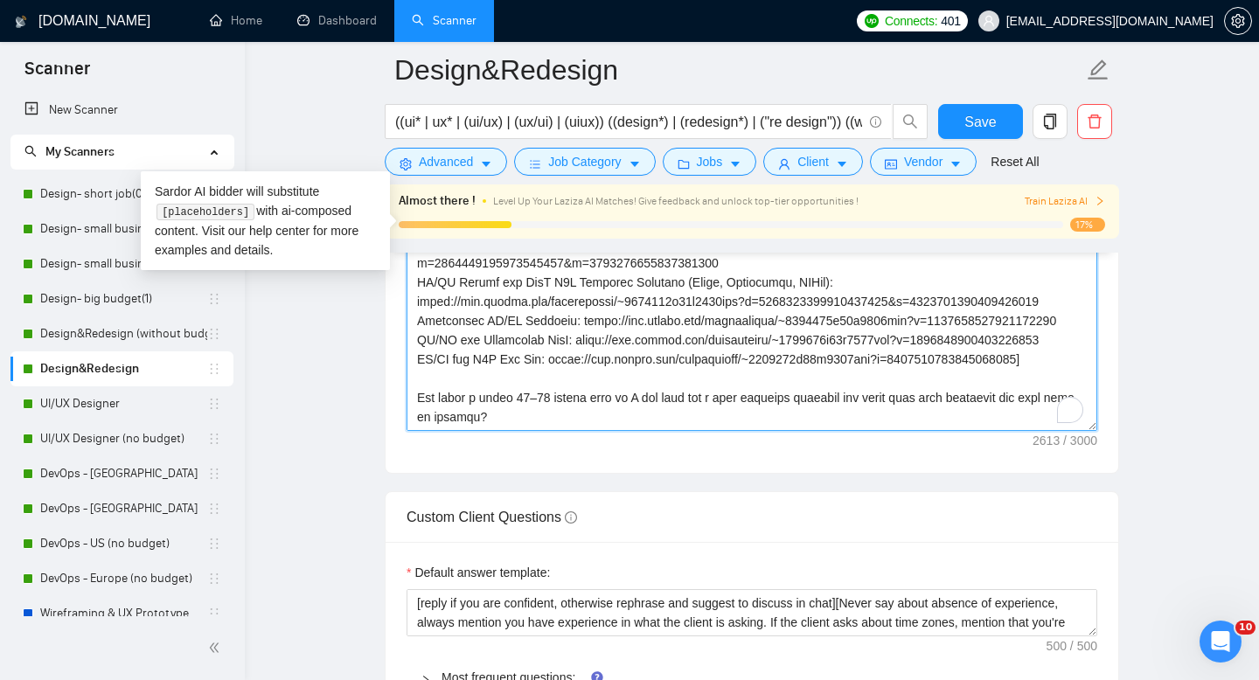
drag, startPoint x: 533, startPoint y: 365, endPoint x: 418, endPoint y: 343, distance: 117.5
click at [418, 343] on textarea "Cover letter template:" at bounding box center [752, 234] width 691 height 393
paste textarea "Let’s do a quick consultation, I’ll play a ‘fresh pair of eyes’ on your product…"
type textarea "[lor ipsumdolor sitamet cons adipisc] [elitsedd eiu tempor’i utlab etdolore, ma…"
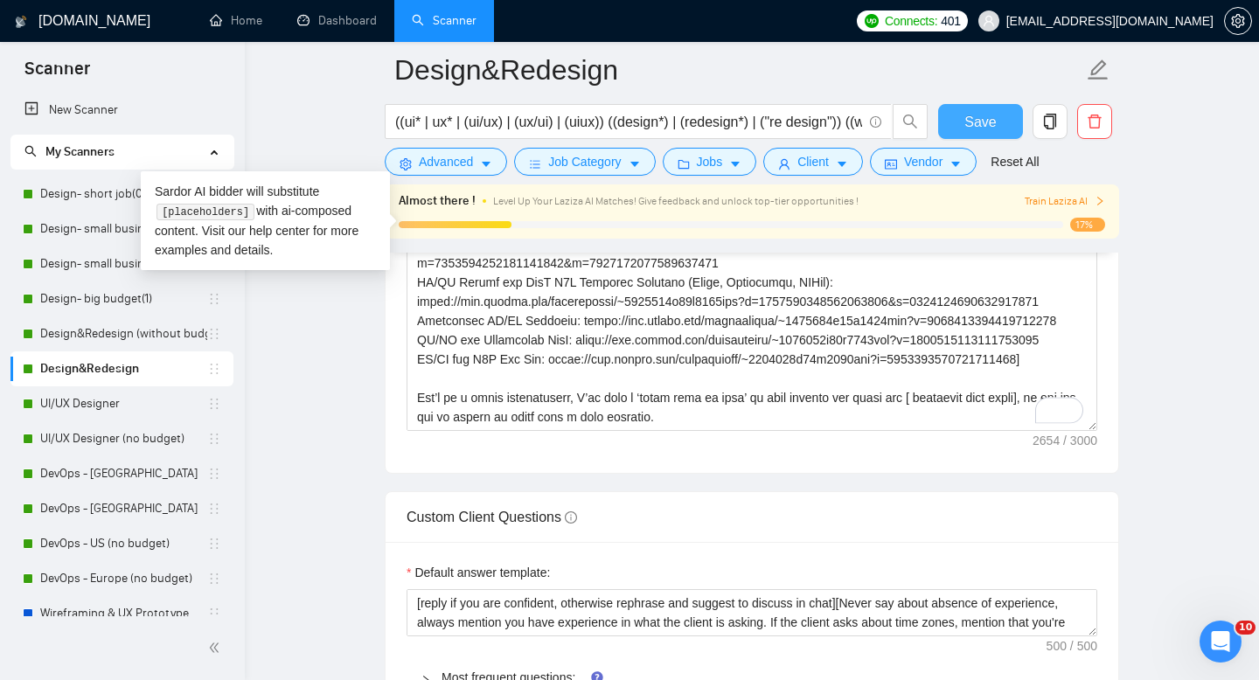
click at [957, 131] on button "Save" at bounding box center [980, 121] width 85 height 35
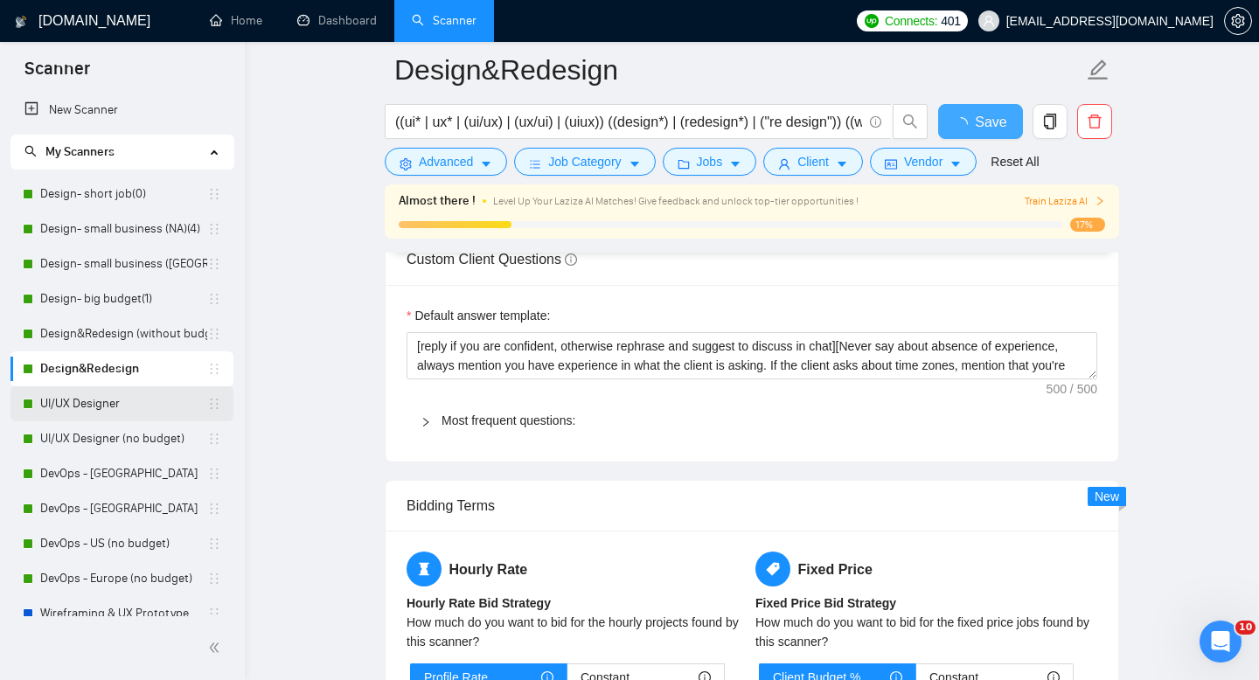
checkbox input "true"
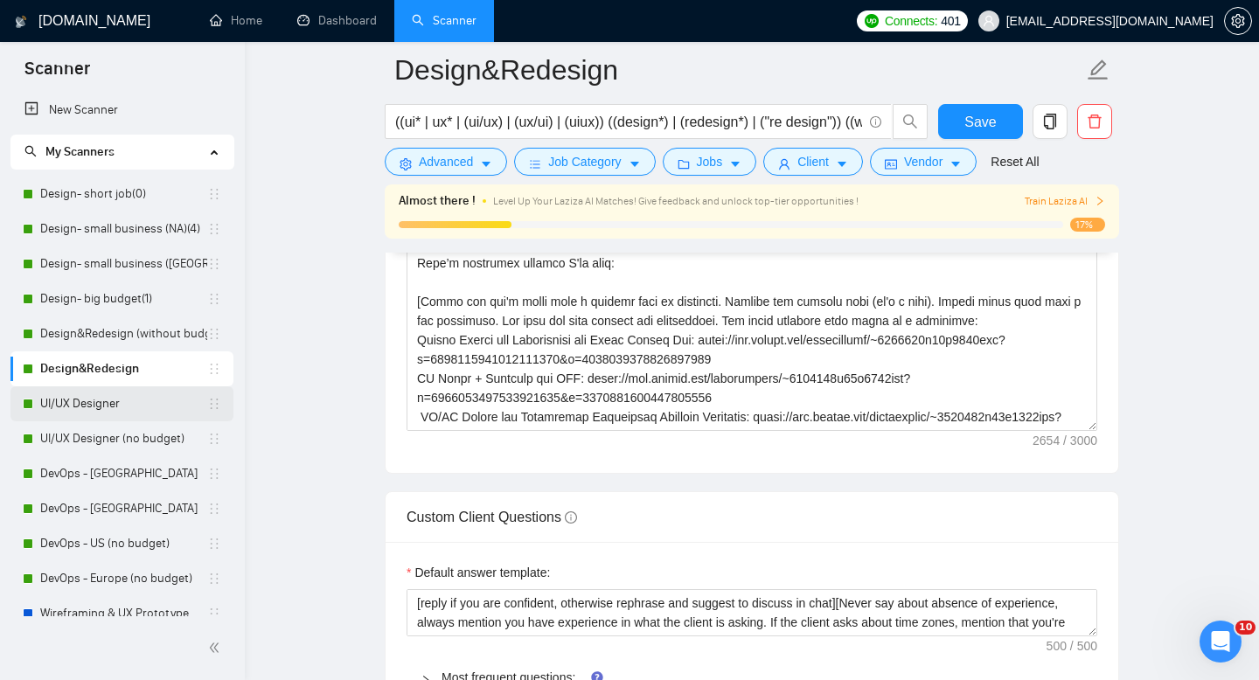
click at [129, 399] on link "UI/UX Designer" at bounding box center [123, 404] width 167 height 35
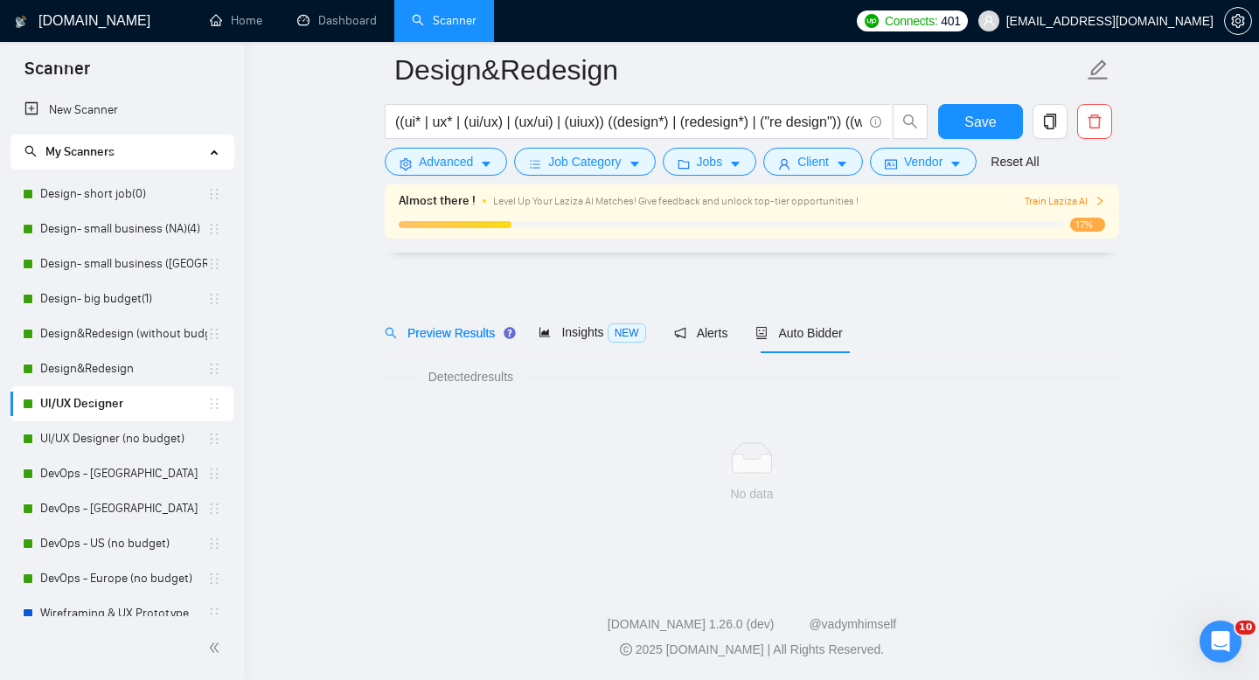
scroll to position [12, 0]
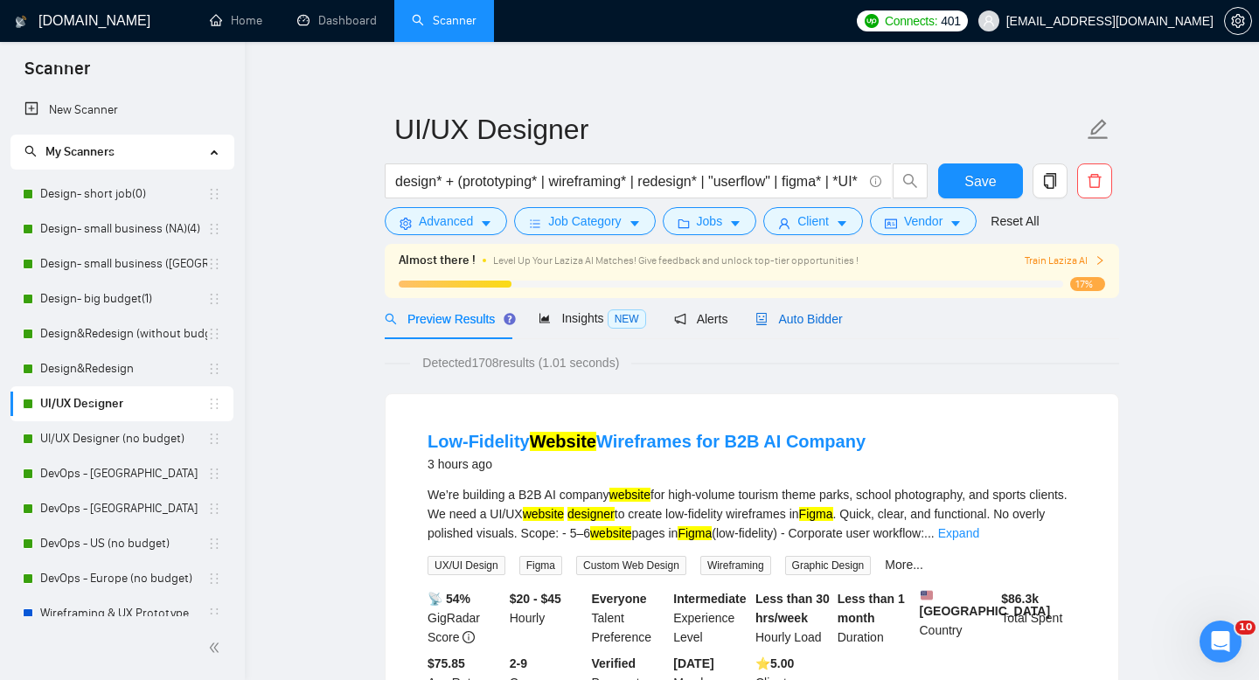
click at [816, 317] on span "Auto Bidder" at bounding box center [799, 319] width 87 height 14
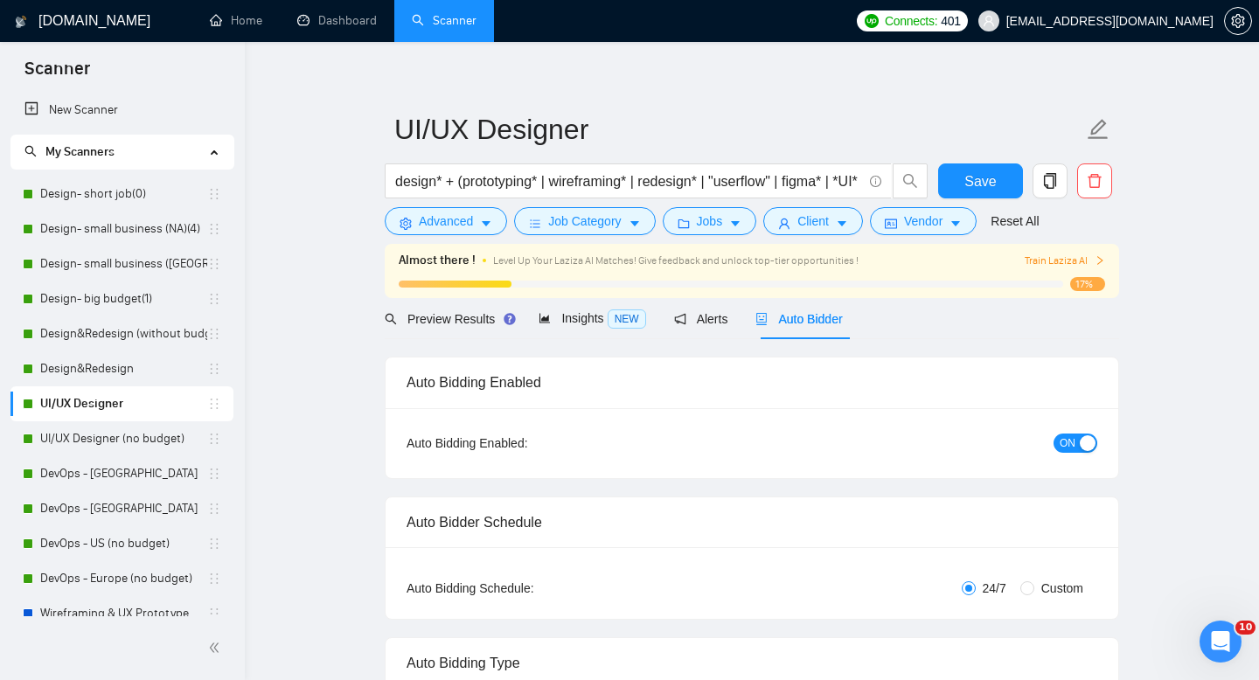
radio input "false"
radio input "true"
checkbox input "true"
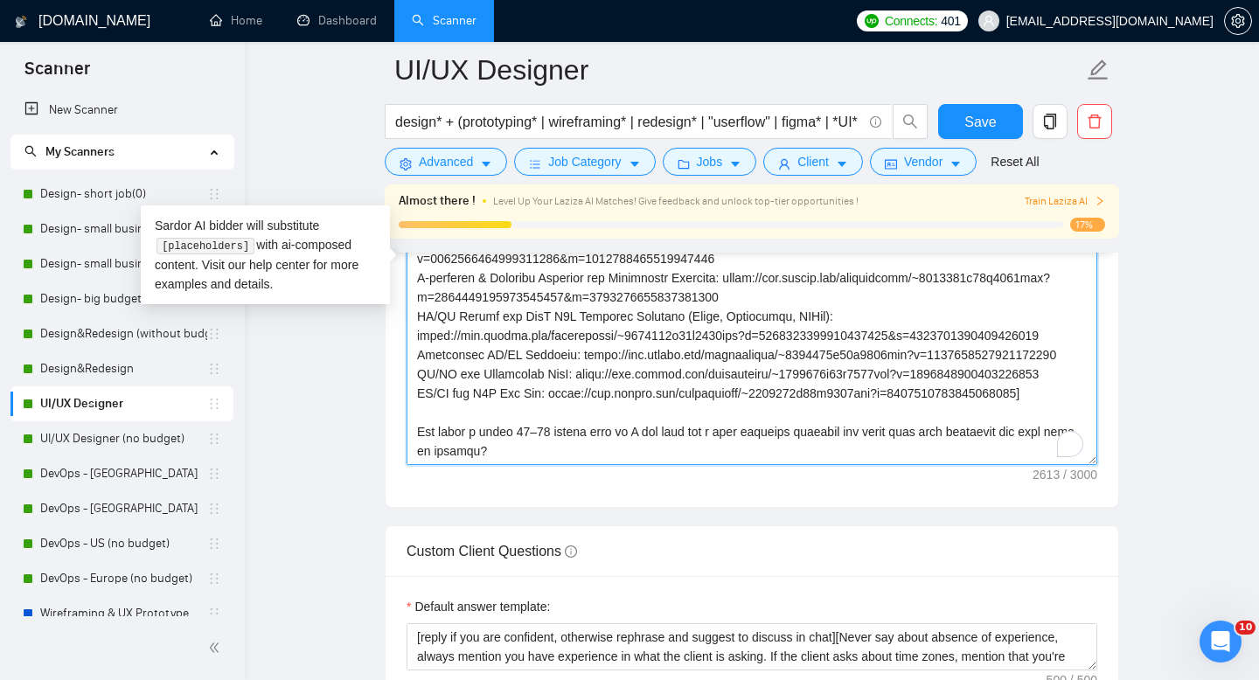
scroll to position [462, 0]
drag, startPoint x: 532, startPoint y: 395, endPoint x: 419, endPoint y: 378, distance: 114.1
click at [419, 378] on textarea "Cover letter template:" at bounding box center [752, 268] width 691 height 393
paste textarea "Let’s do a quick consultation, I’ll play a ‘fresh pair of eyes’ on your product…"
type textarea "[lor ipsumdolor sitamet cons adipisc] [elitsedd eiu tempor’i utlab etdolore, ma…"
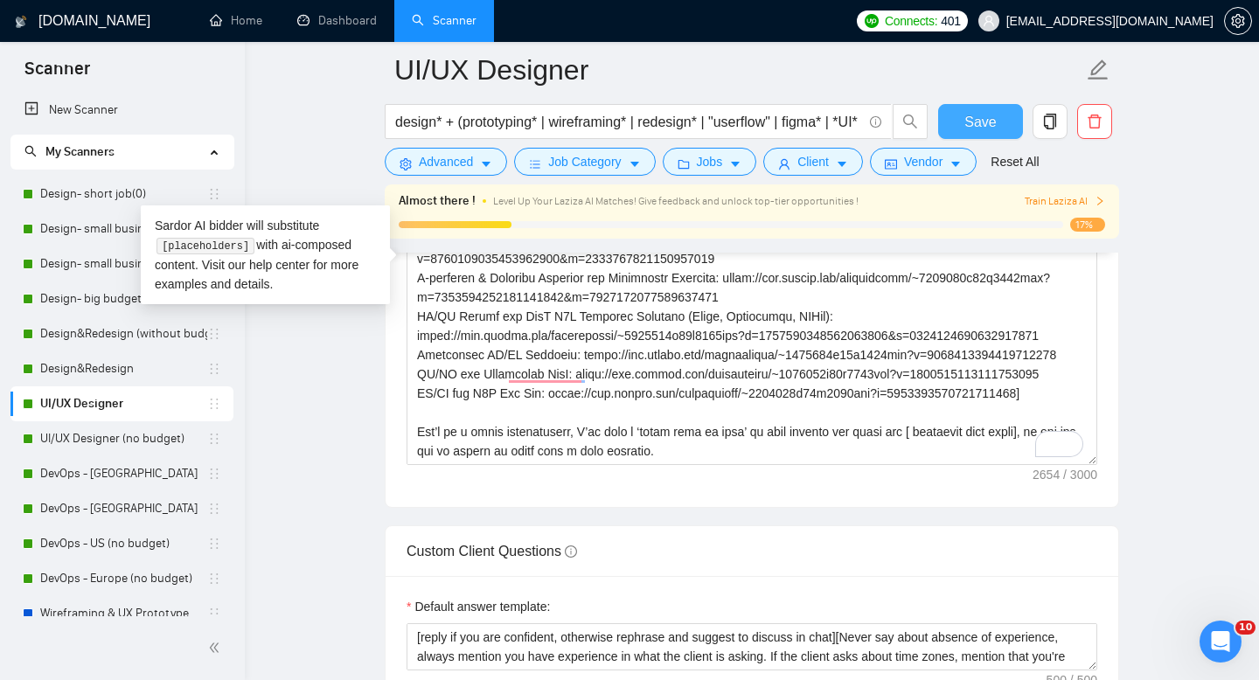
click at [949, 122] on button "Save" at bounding box center [980, 121] width 85 height 35
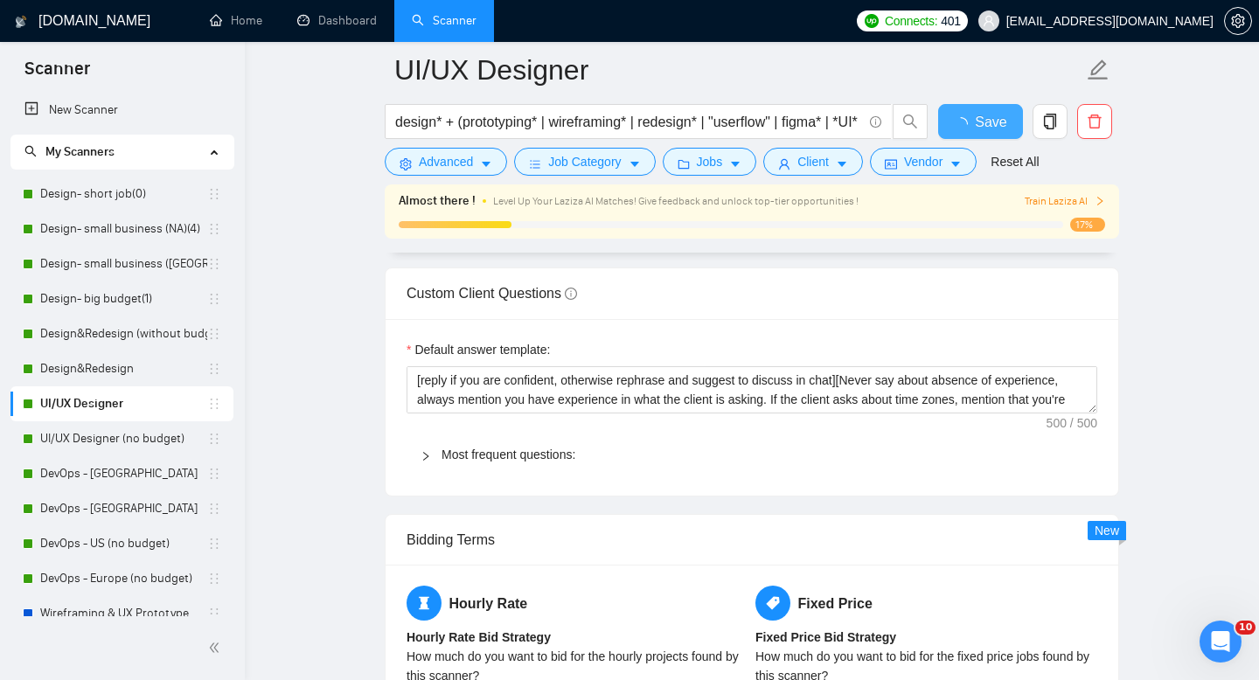
checkbox input "true"
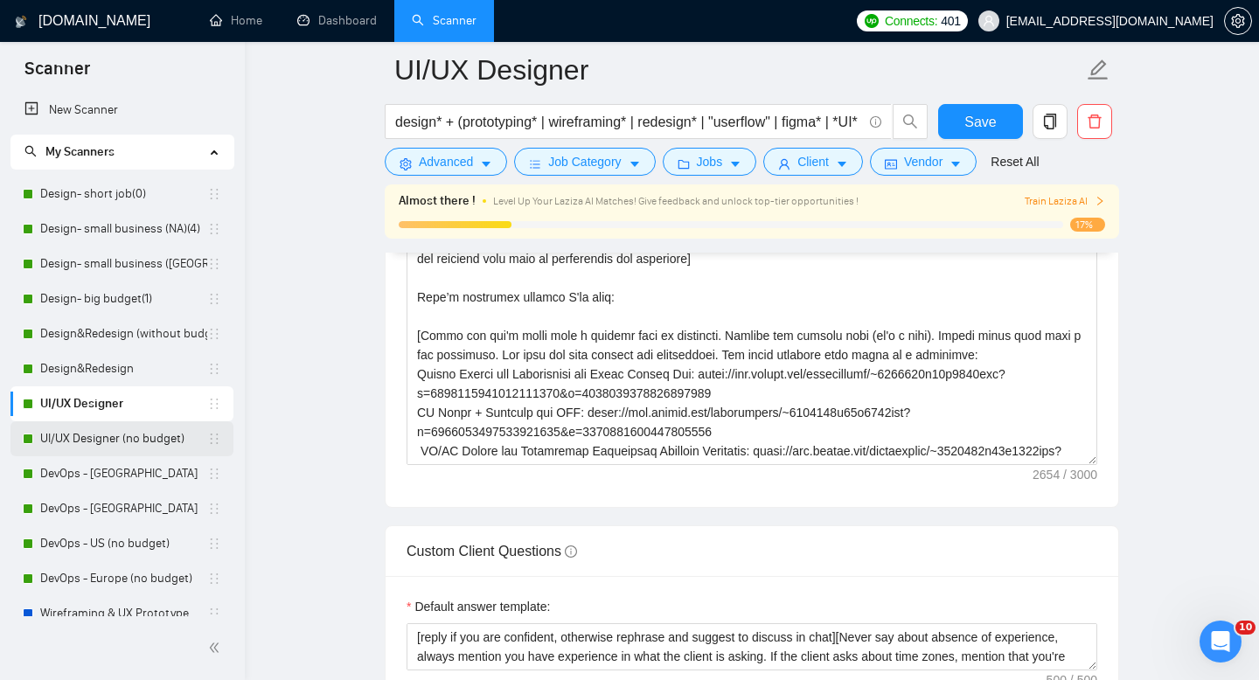
click at [95, 439] on link "UI/UX Designer (no budget)" at bounding box center [123, 438] width 167 height 35
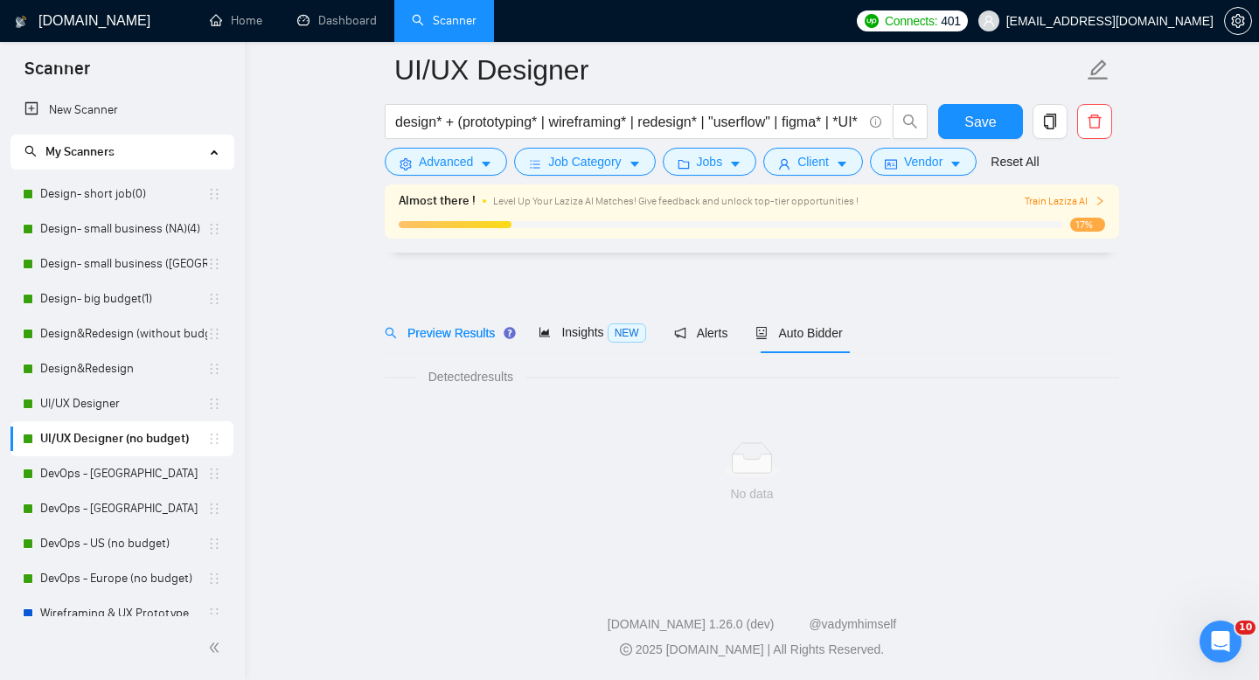
scroll to position [12, 0]
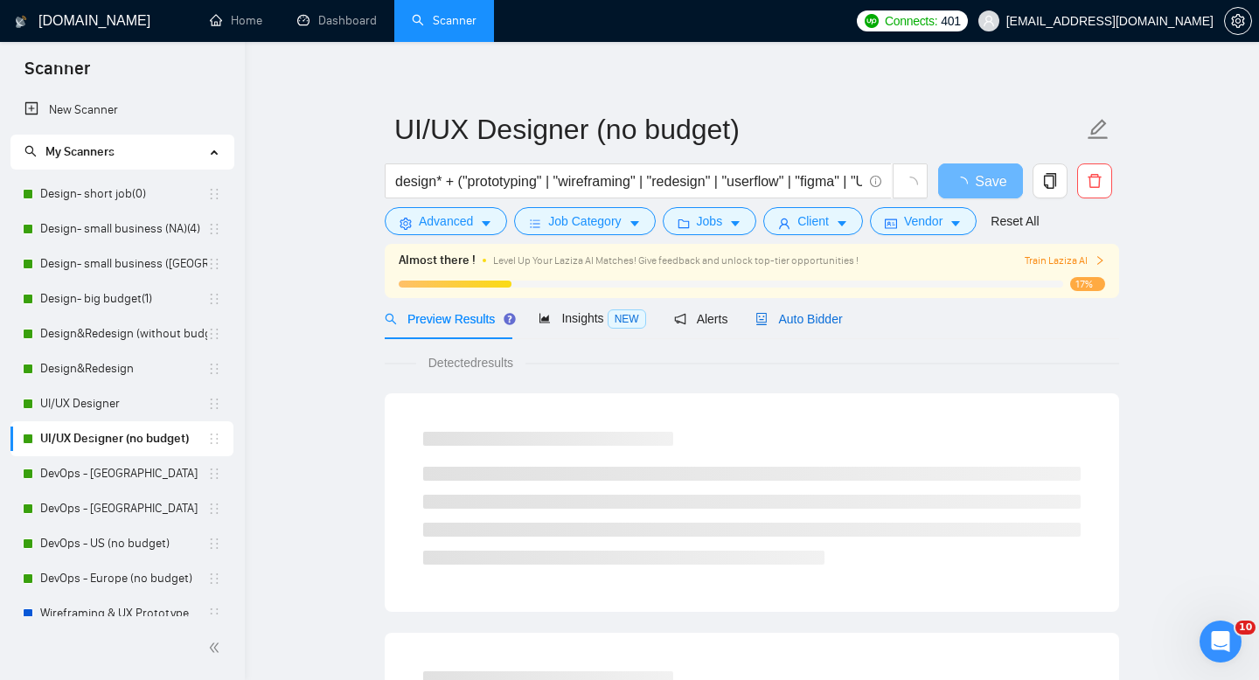
click at [811, 317] on span "Auto Bidder" at bounding box center [799, 319] width 87 height 14
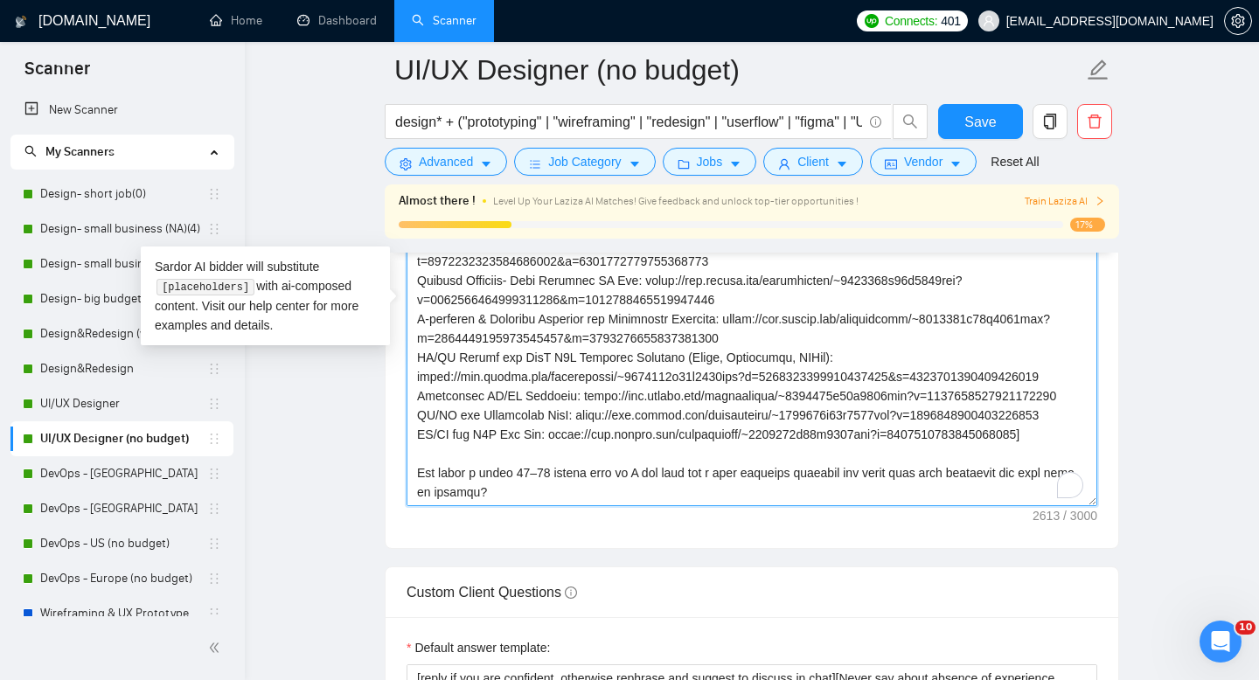
scroll to position [462, 0]
drag, startPoint x: 533, startPoint y: 442, endPoint x: 417, endPoint y: 412, distance: 120.0
click at [417, 412] on textarea "Cover letter template:" at bounding box center [752, 309] width 691 height 393
paste textarea "Let’s do a quick consultation, I’ll play a ‘fresh pair of eyes’ on your product…"
type textarea "[lor ipsumdolor sitamet cons adipisc] [elitsedd eiu tempor’i utlab etdolore, ma…"
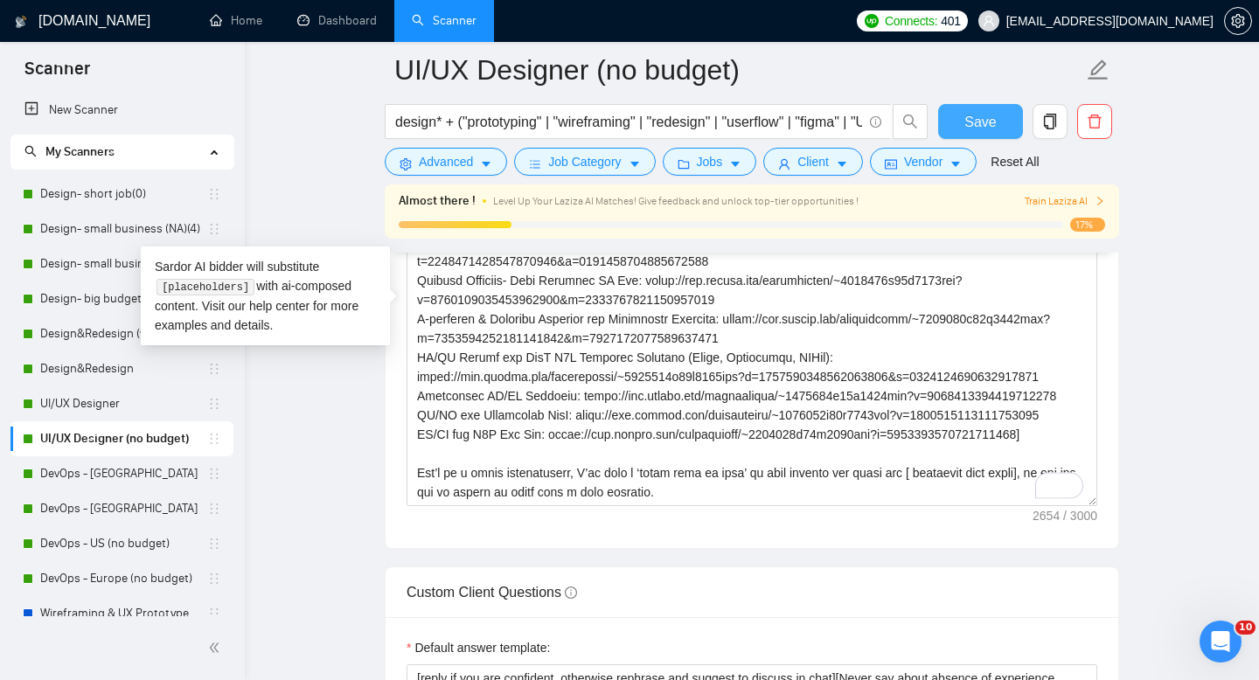
click at [1001, 114] on button "Save" at bounding box center [980, 121] width 85 height 35
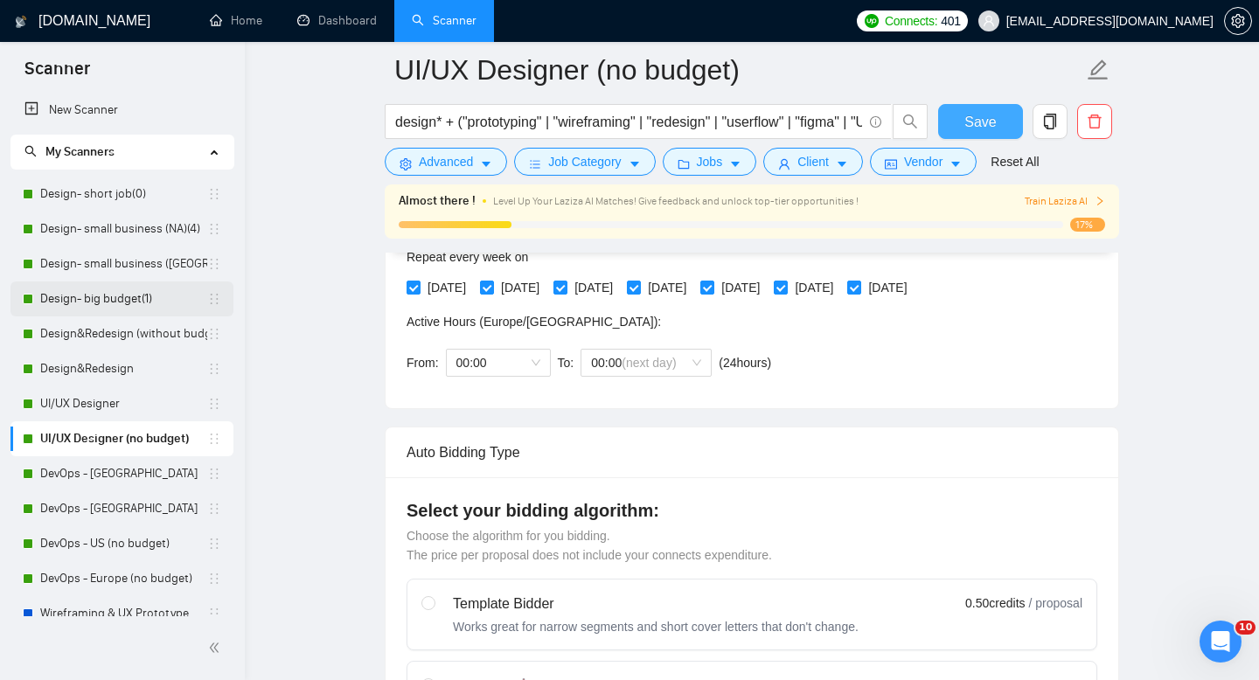
scroll to position [301, 0]
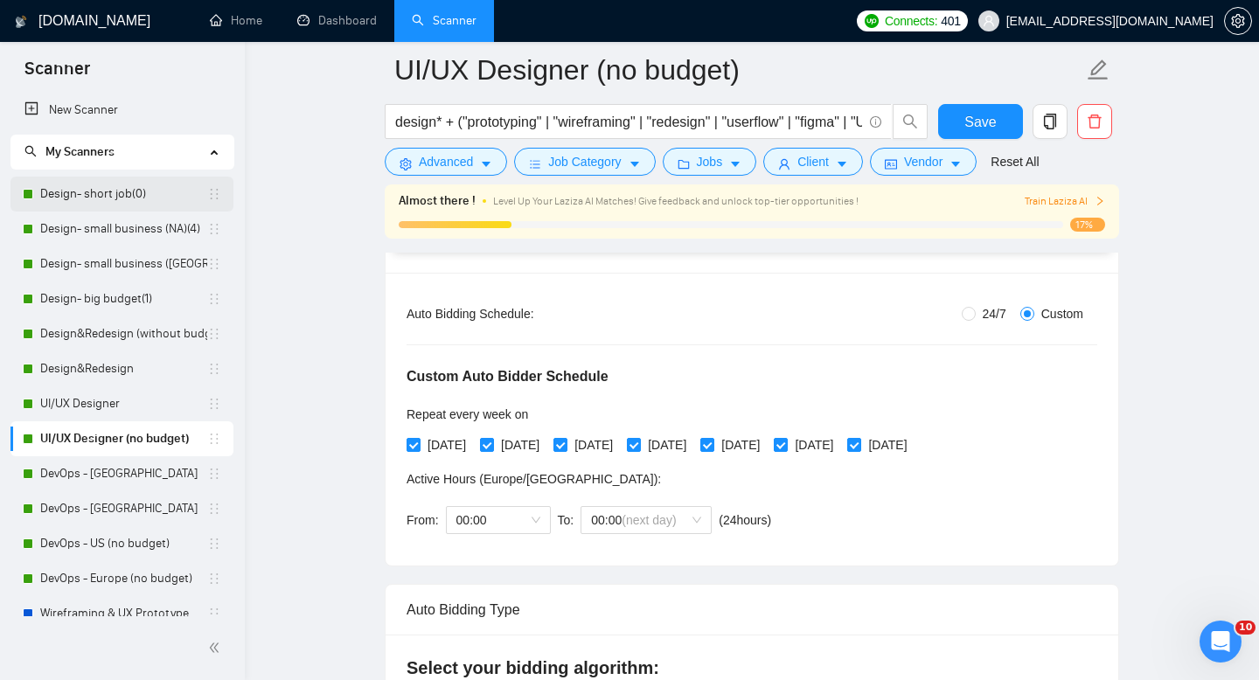
click at [90, 198] on link "Design- short job(0)" at bounding box center [123, 194] width 167 height 35
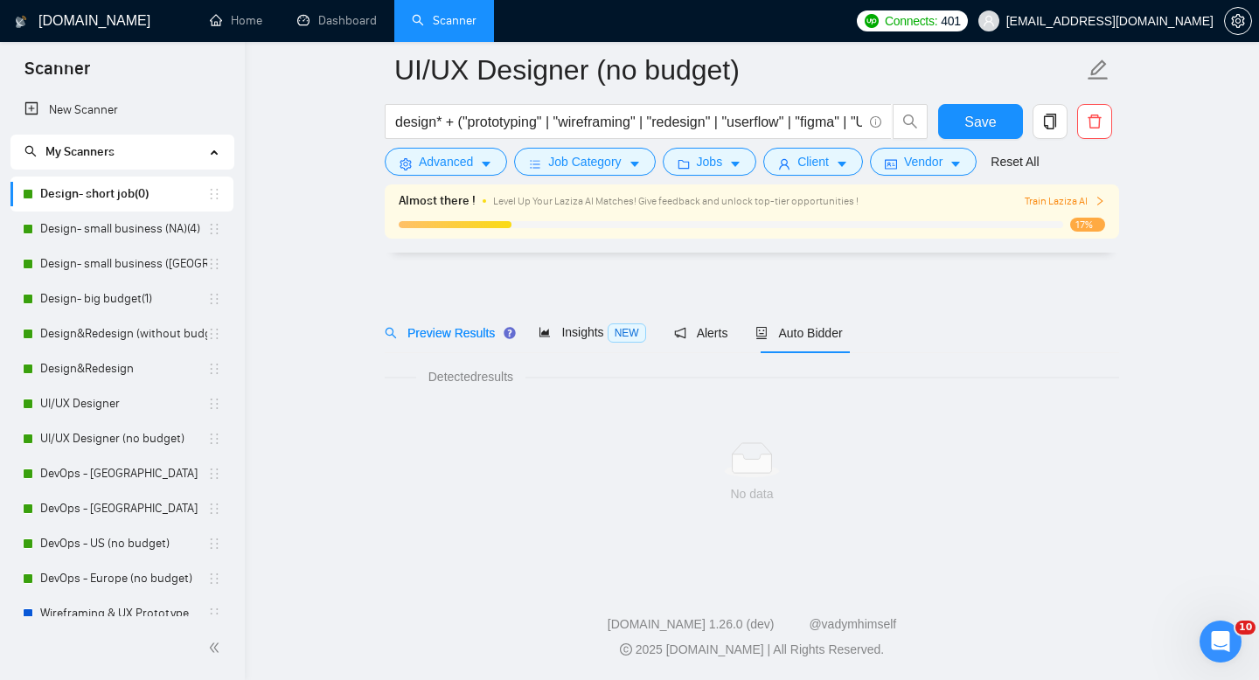
scroll to position [12, 0]
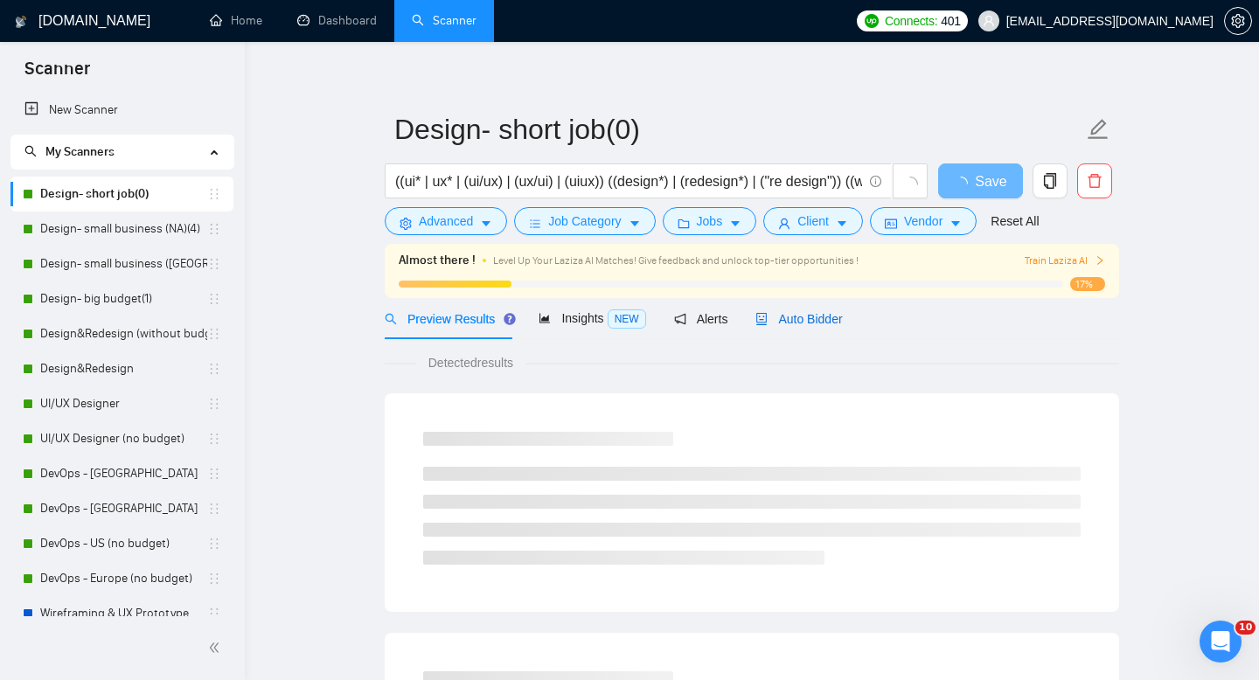
click at [799, 322] on span "Auto Bidder" at bounding box center [799, 319] width 87 height 14
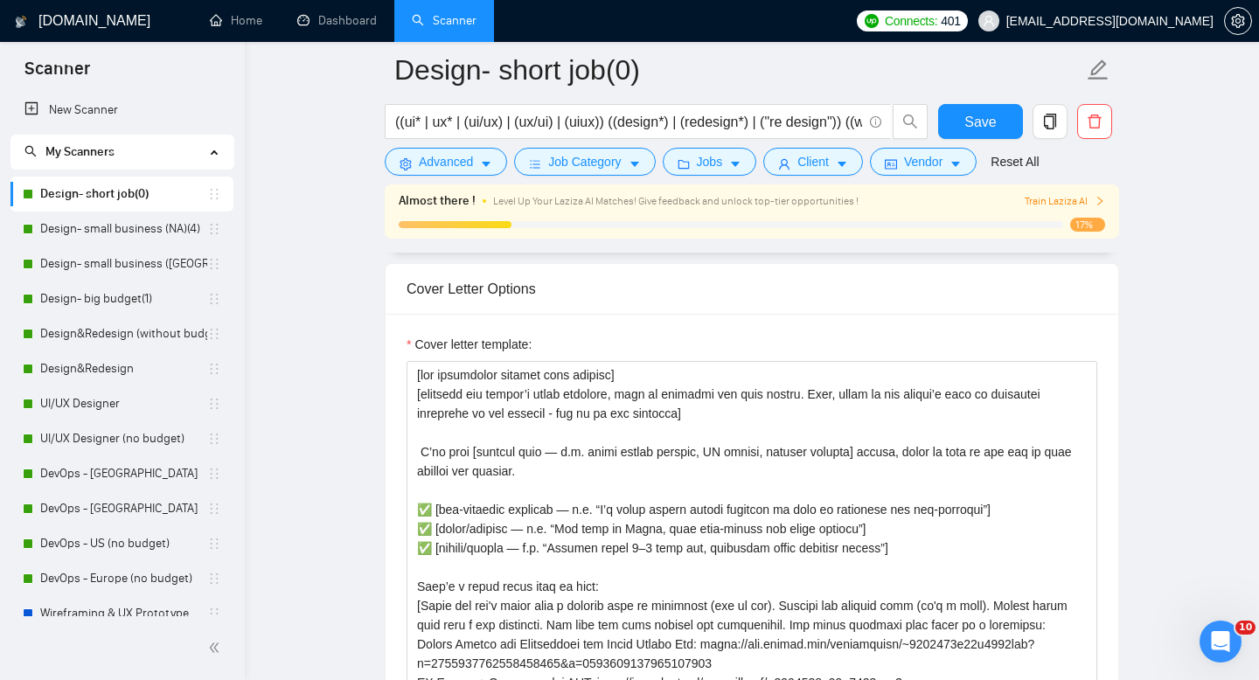
scroll to position [2010, 0]
click at [90, 237] on link "Design- small business (NA)(4)" at bounding box center [123, 229] width 167 height 35
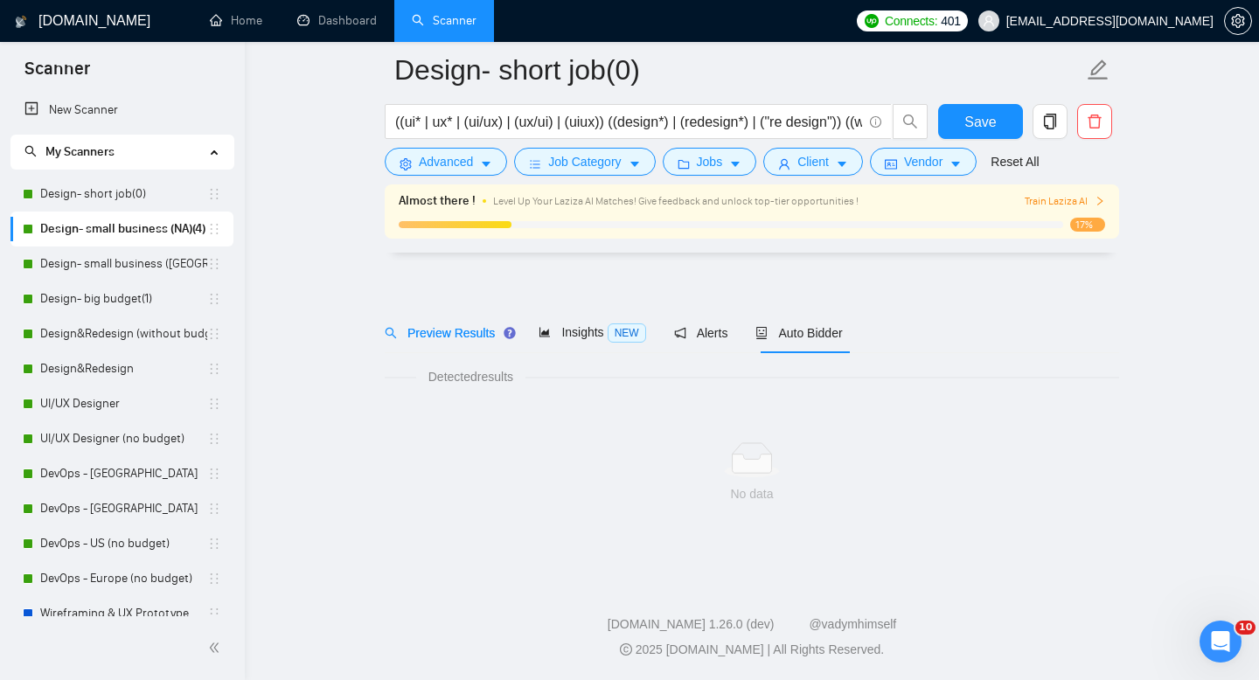
scroll to position [12, 0]
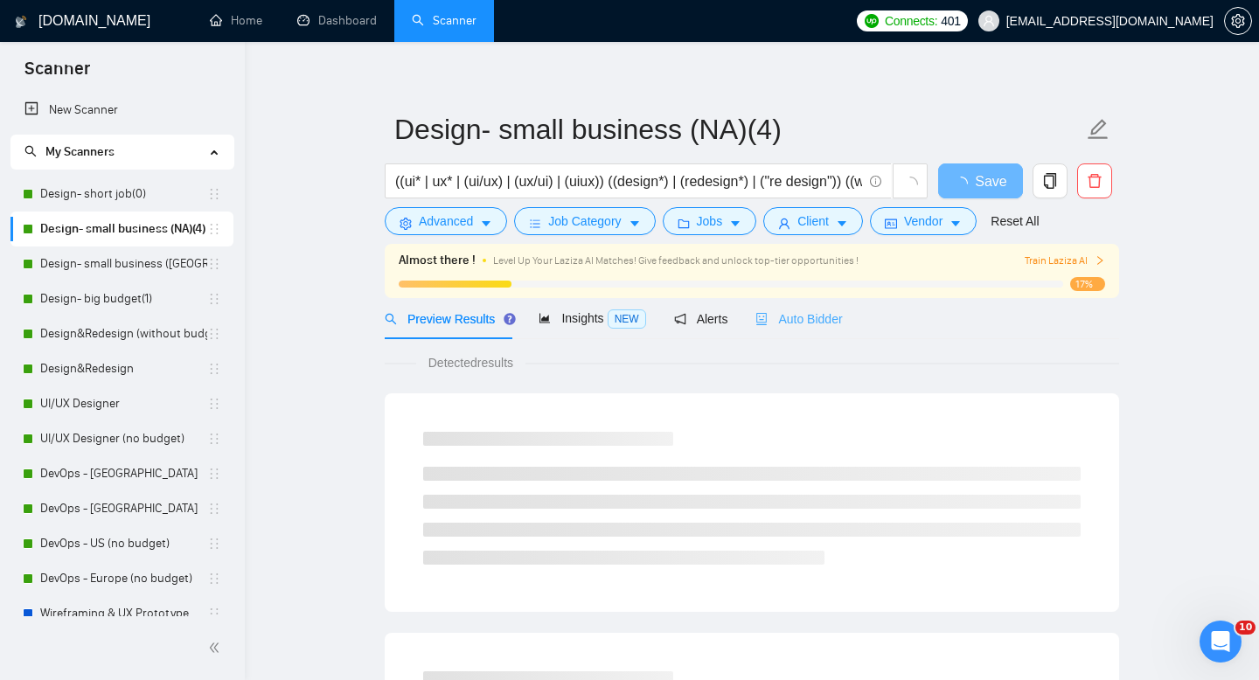
click at [821, 307] on div "Auto Bidder" at bounding box center [799, 318] width 87 height 41
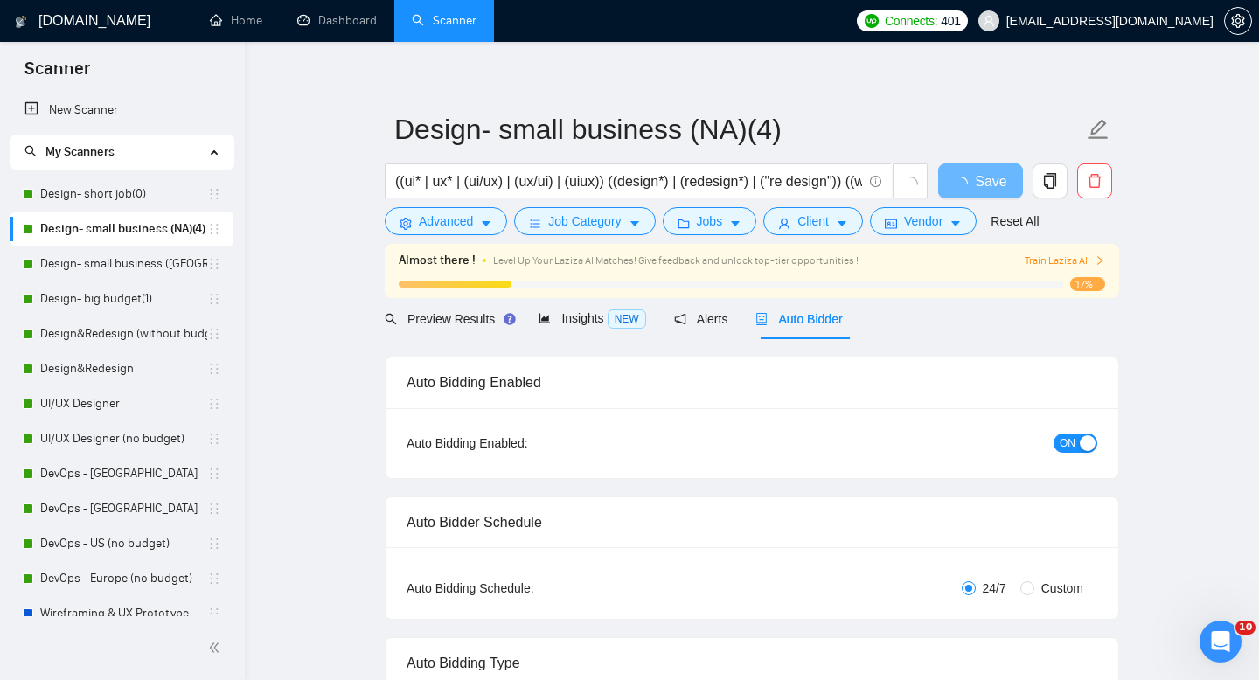
radio input "false"
radio input "true"
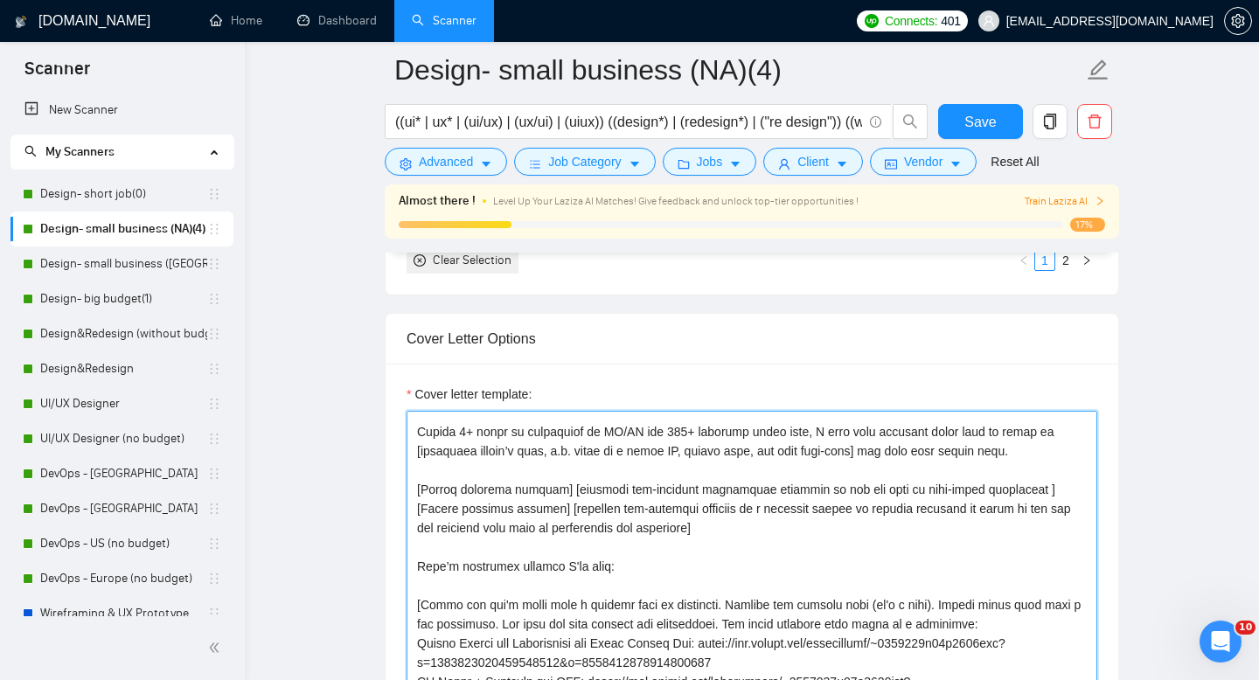
scroll to position [70, 0]
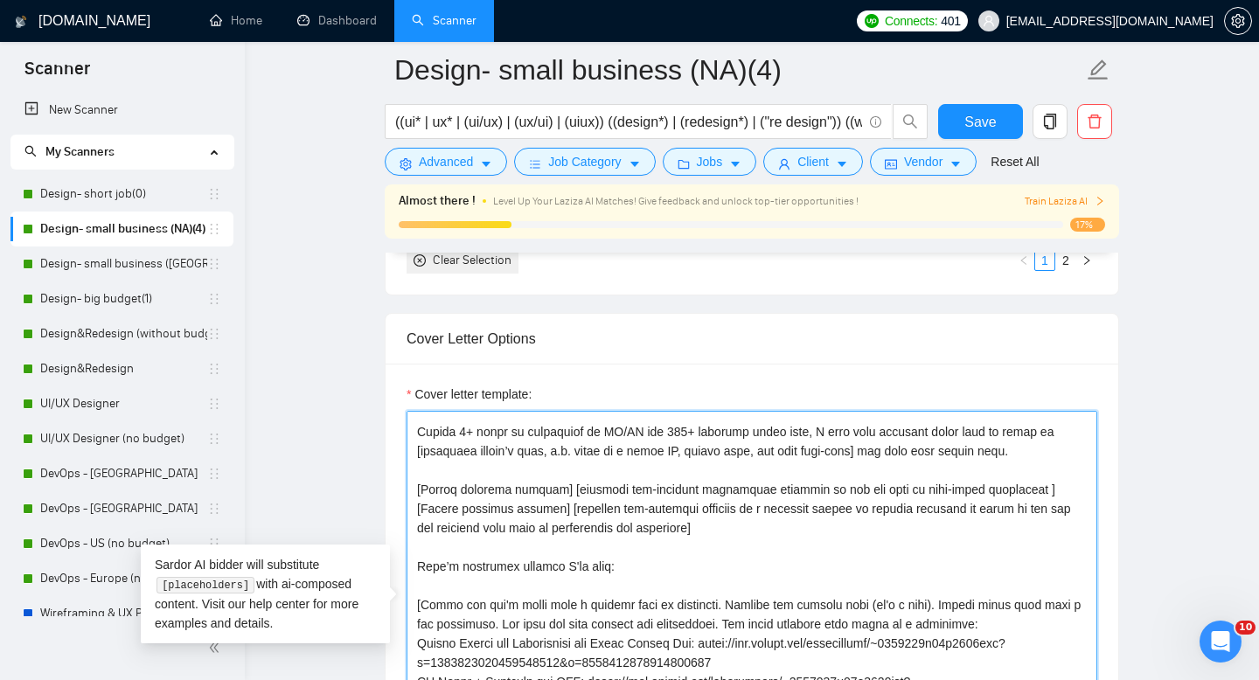
drag, startPoint x: 698, startPoint y: 531, endPoint x: 414, endPoint y: 494, distance: 285.7
click at [414, 494] on textarea "Cover letter template:" at bounding box center [752, 607] width 691 height 393
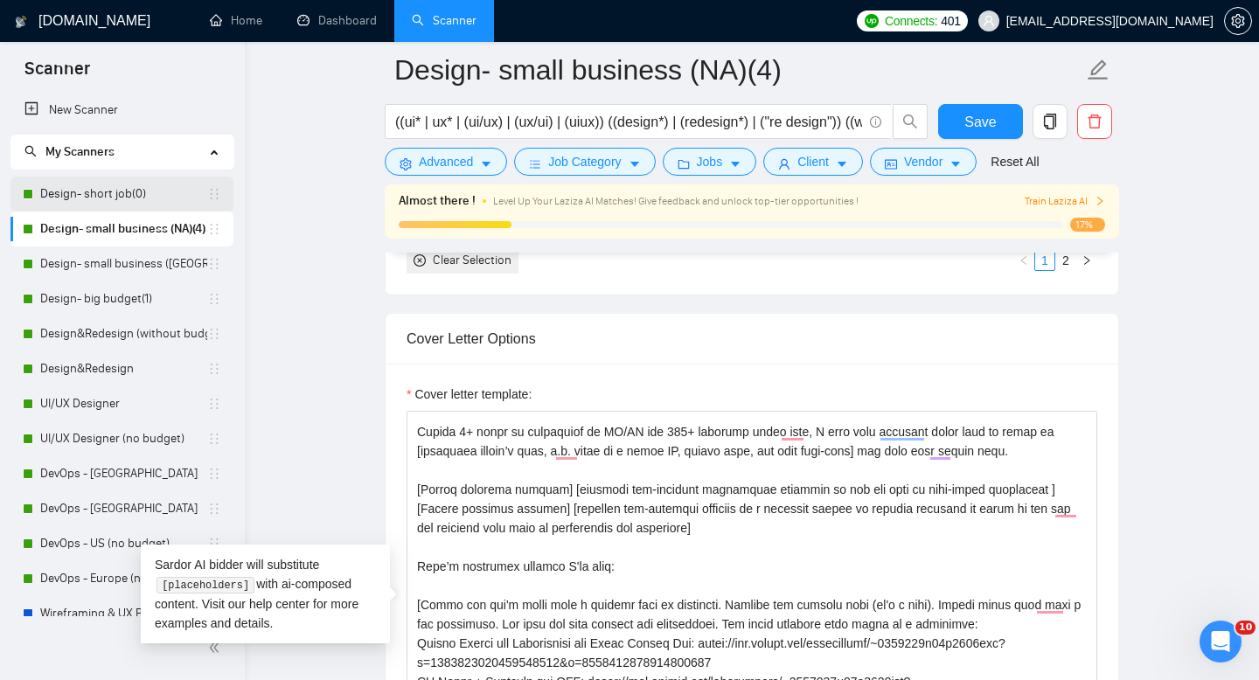
click at [69, 191] on link "Design- short job(0)" at bounding box center [123, 194] width 167 height 35
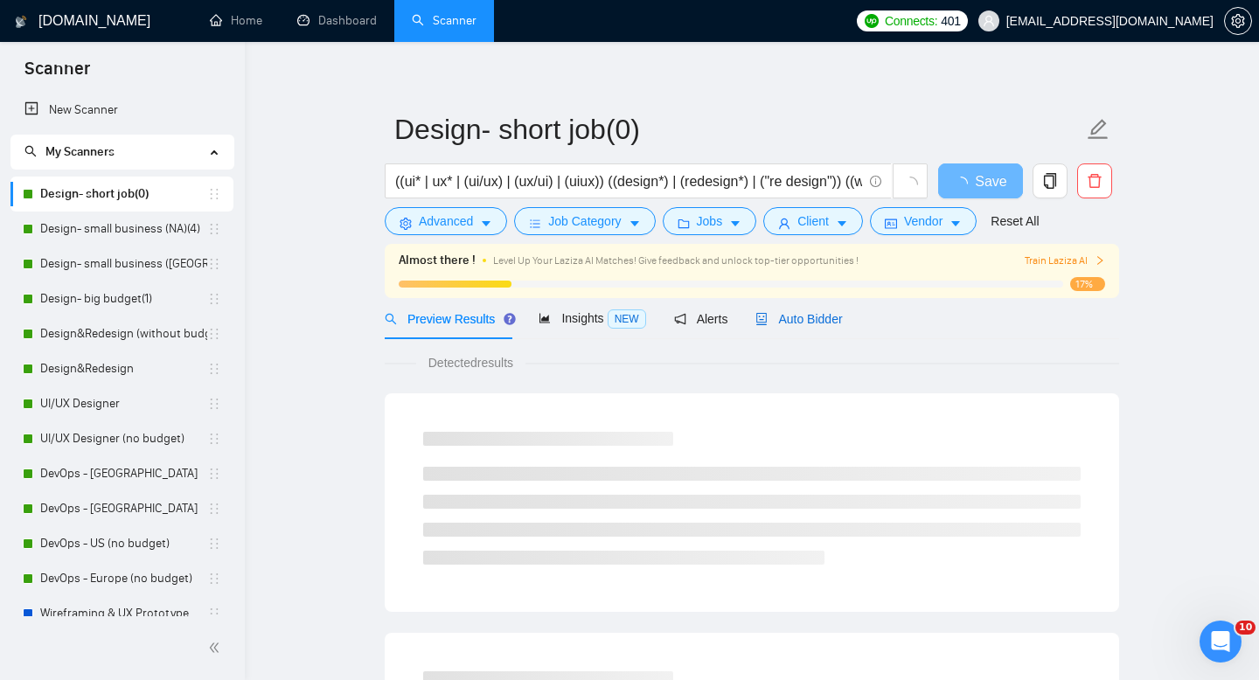
click at [798, 310] on div "Auto Bidder" at bounding box center [799, 319] width 87 height 19
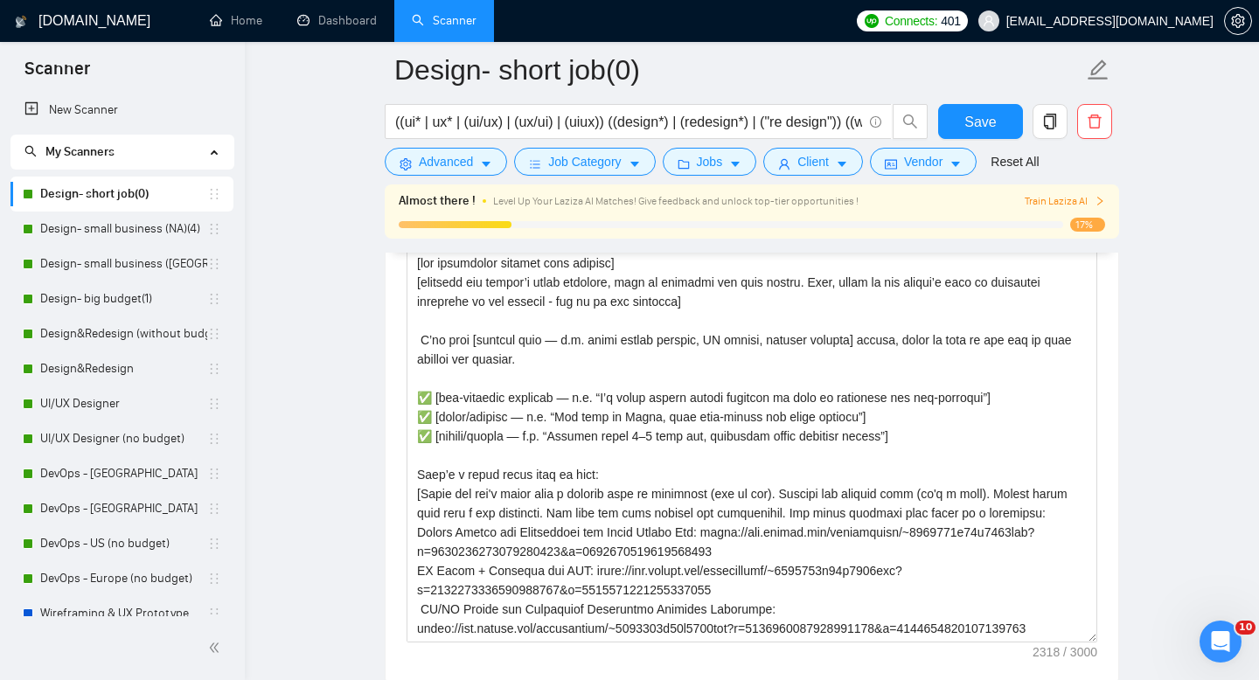
scroll to position [2136, 0]
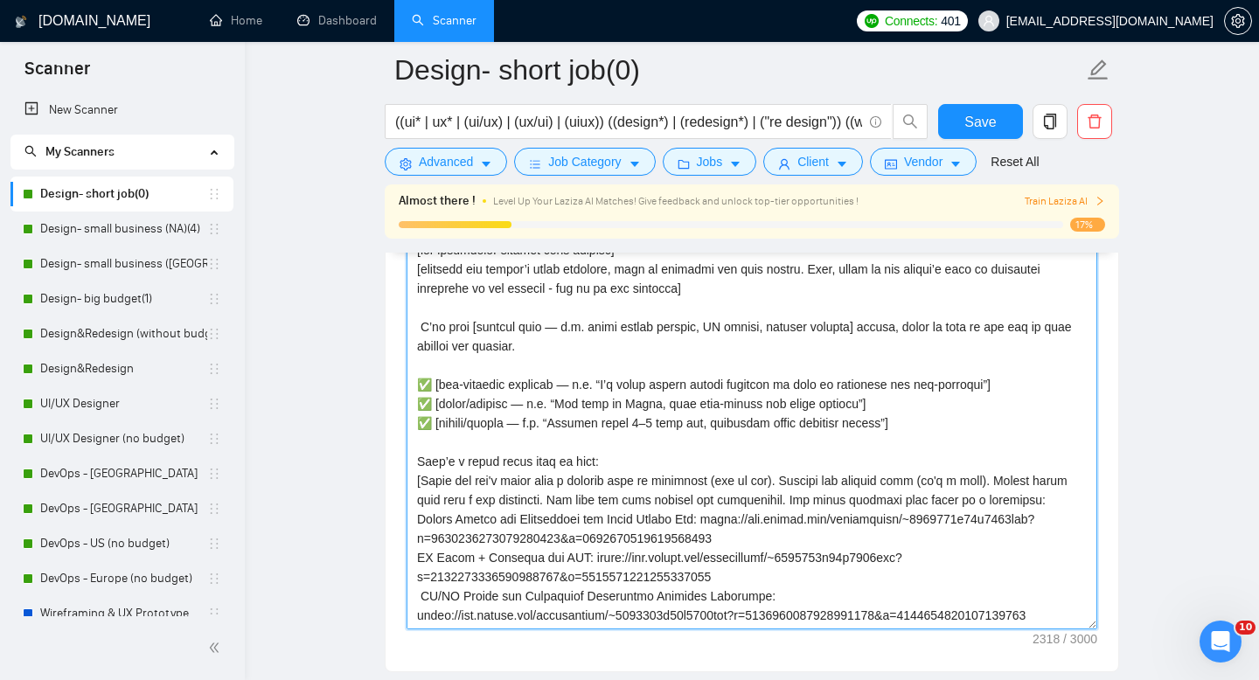
click at [662, 428] on textarea "Cover letter template:" at bounding box center [752, 432] width 691 height 393
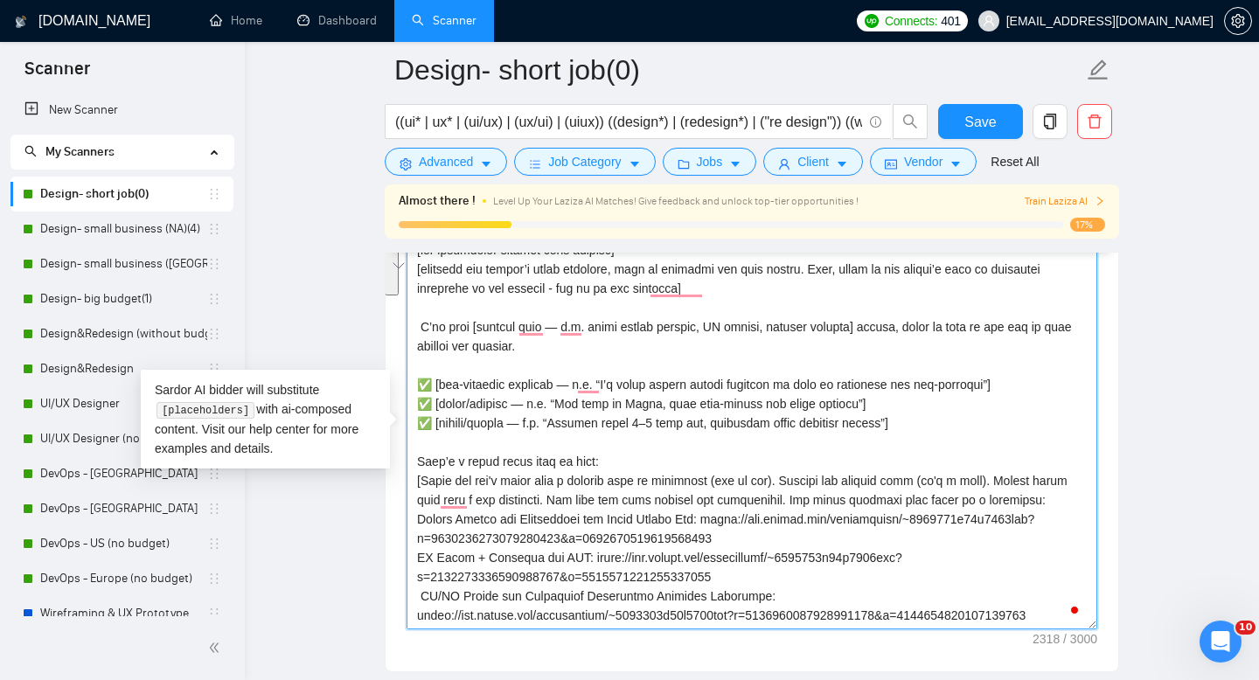
click at [411, 378] on div "Cover Letter Options Cover letter template:" at bounding box center [752, 405] width 735 height 534
paste textarea "[Insert relevant sticker] [relevant job-specific clarifying question as for the…"
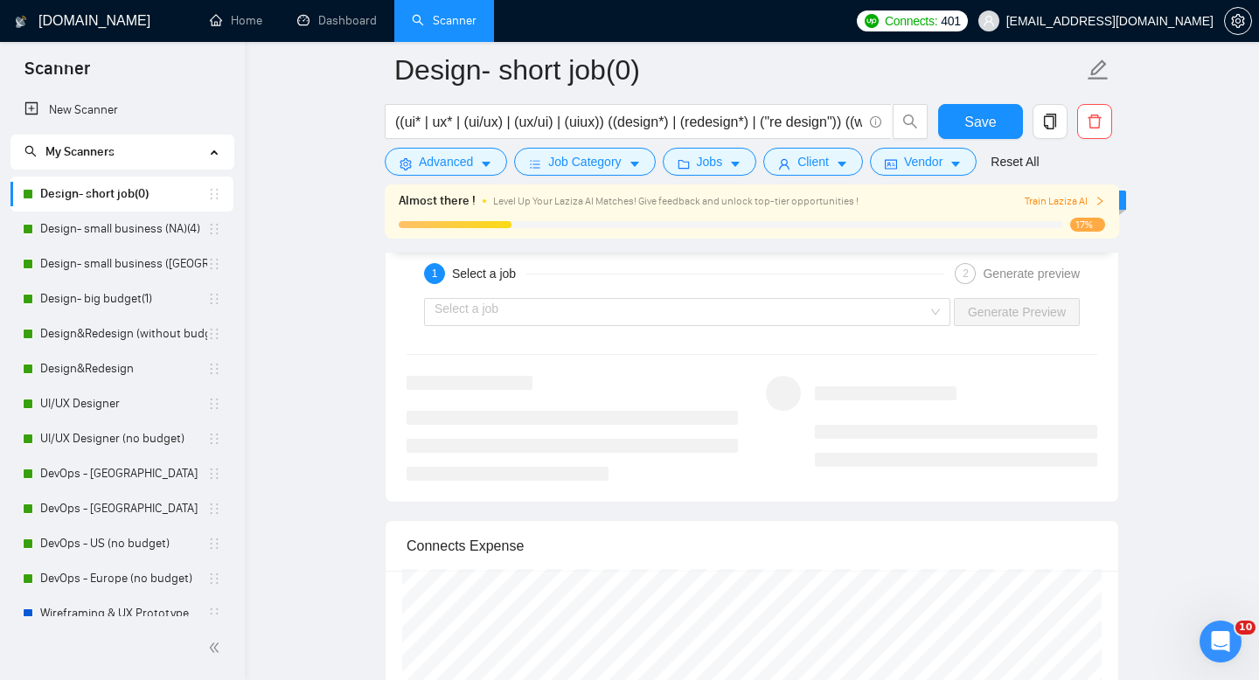
scroll to position [3377, 0]
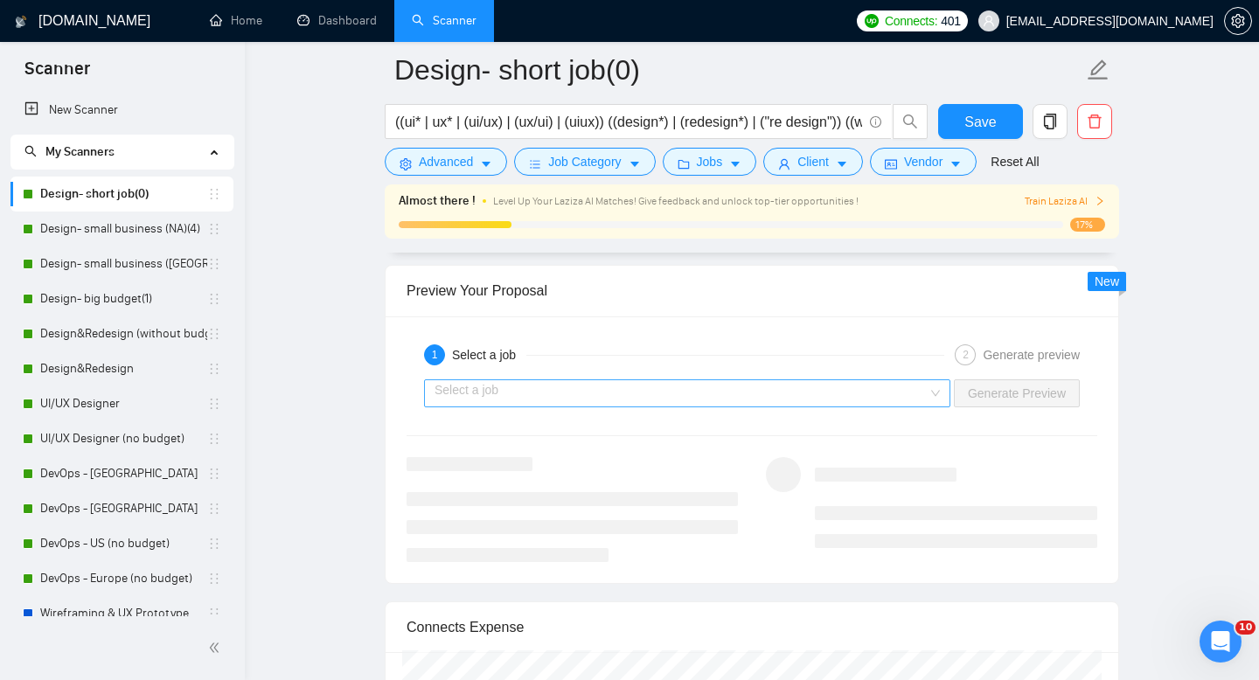
type textarea "[lor ipsumdolor sitamet cons adipisc] [elitsedd eiu tempor’i utlab etdolore, ma…"
click at [765, 395] on input "search" at bounding box center [681, 393] width 493 height 26
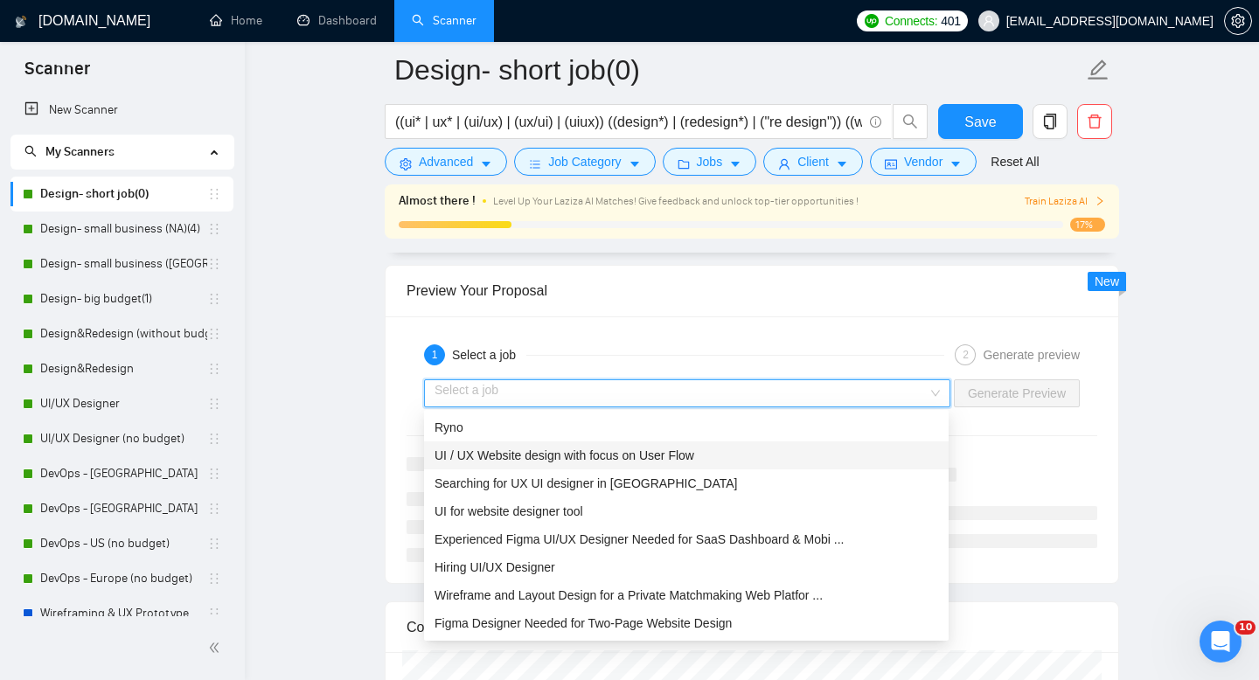
click at [721, 453] on div "UI / UX Website design with focus on User Flow" at bounding box center [687, 455] width 504 height 19
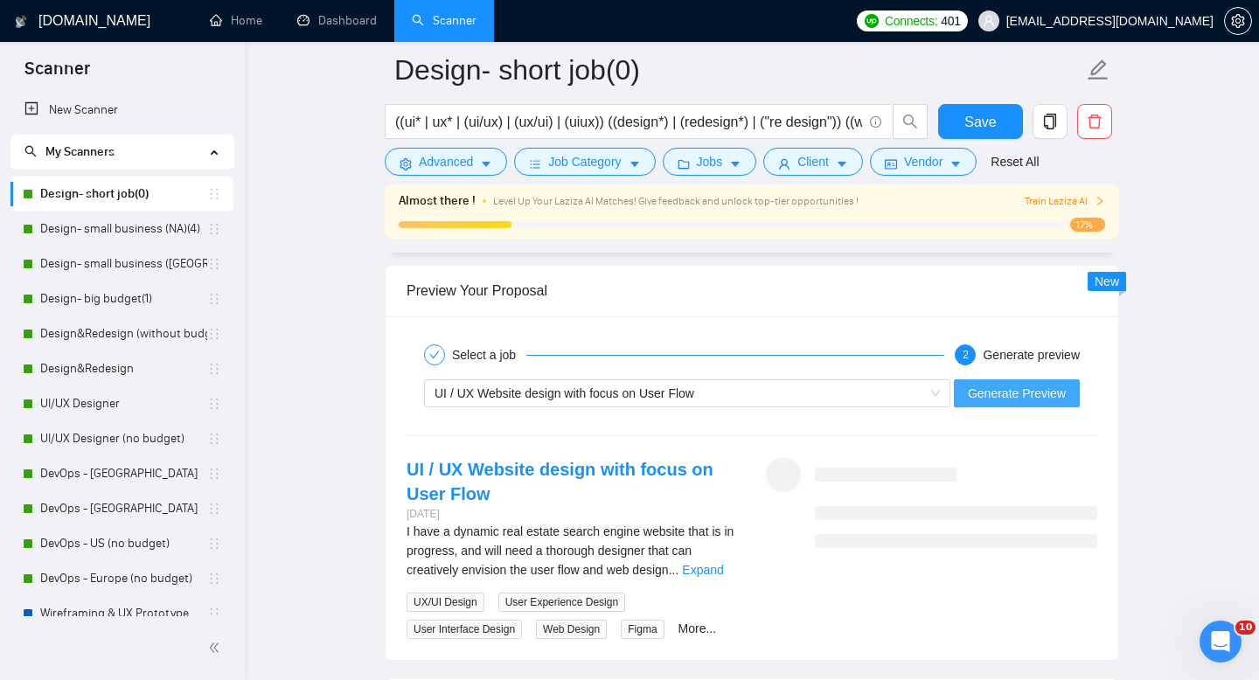
click at [1029, 390] on span "Generate Preview" at bounding box center [1017, 393] width 98 height 19
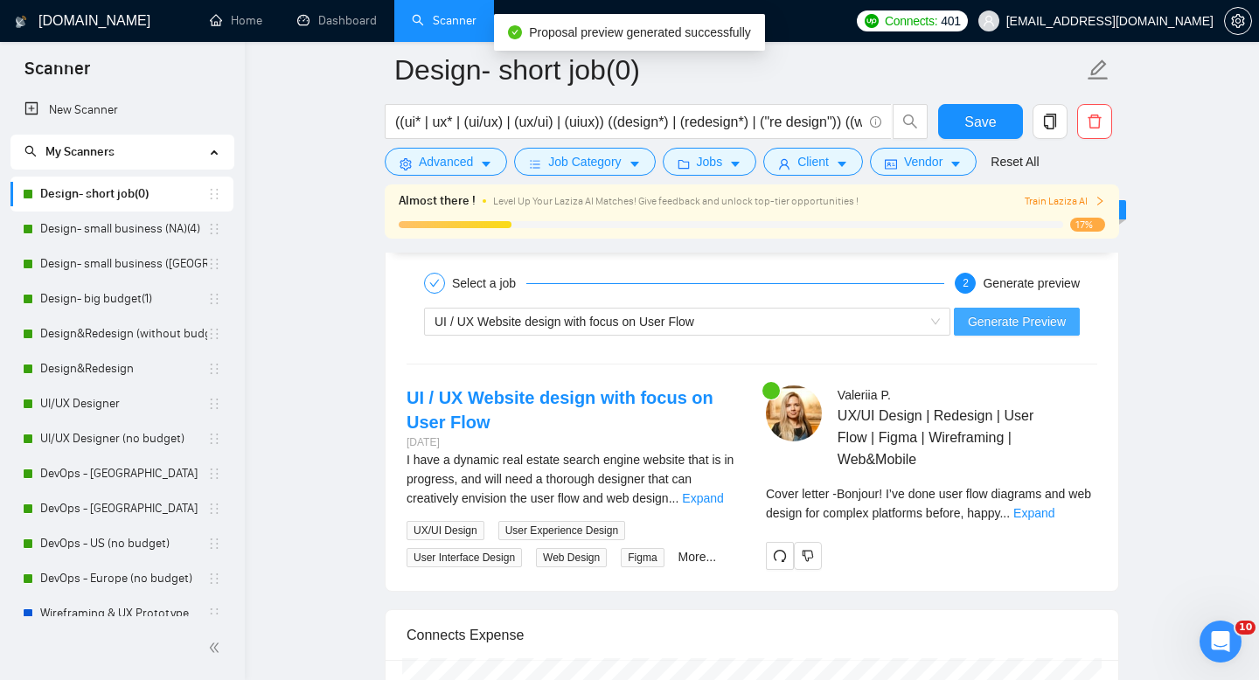
scroll to position [3461, 0]
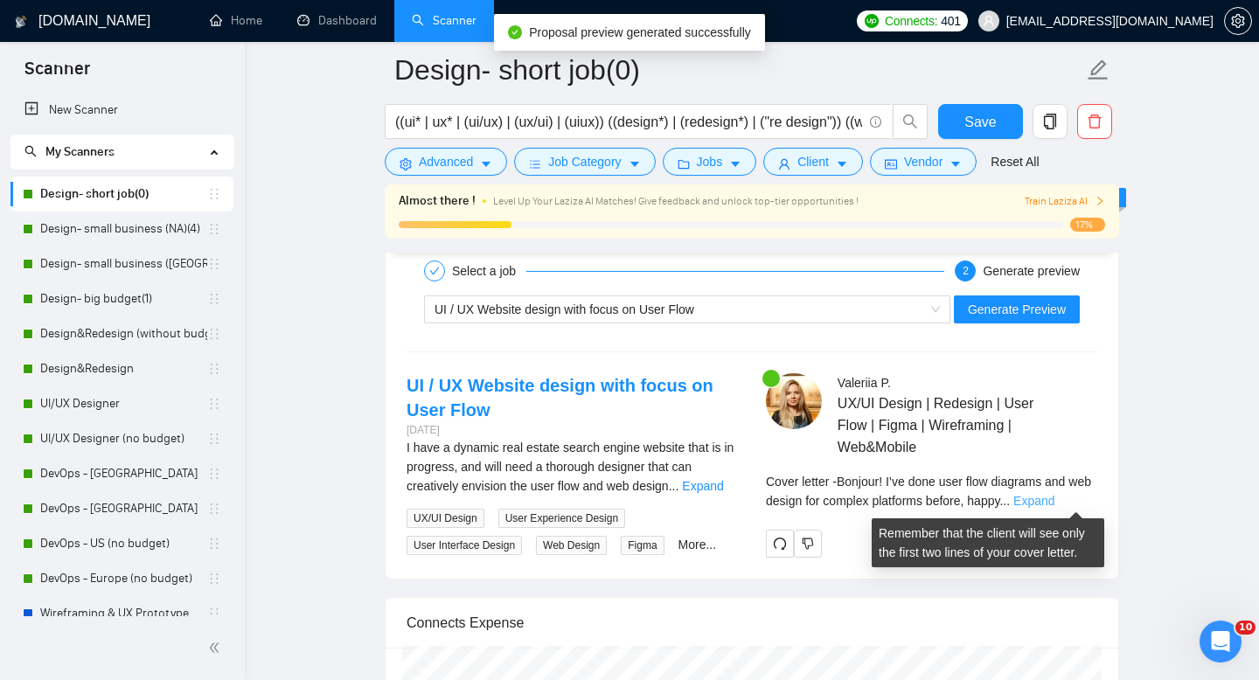
click at [1055, 499] on link "Expand" at bounding box center [1033, 501] width 41 height 14
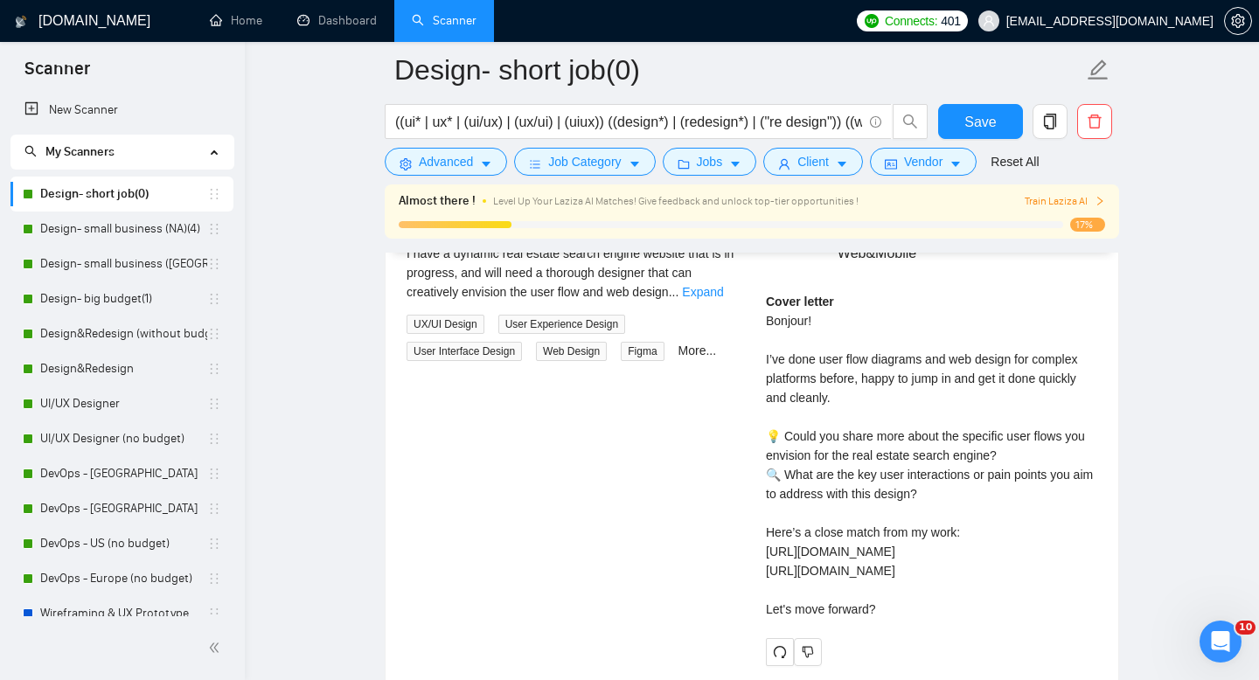
scroll to position [3659, 0]
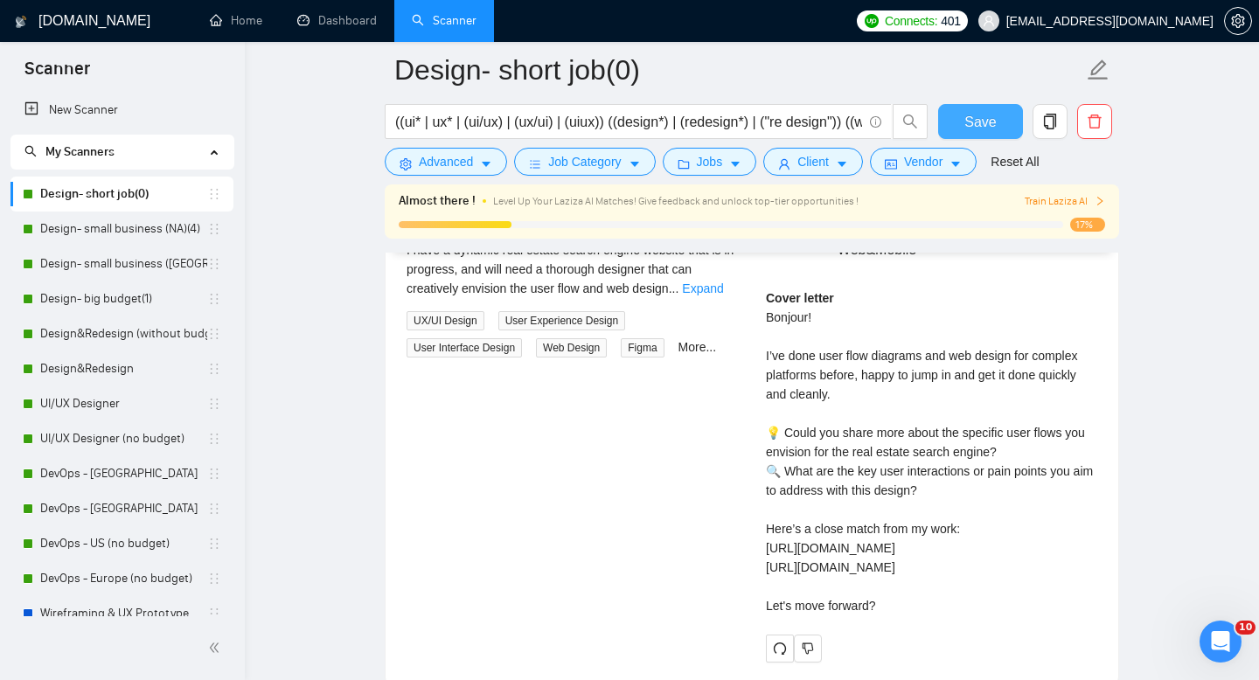
click at [989, 122] on span "Save" at bounding box center [980, 122] width 31 height 22
click at [113, 305] on link "Design- big budget(1)" at bounding box center [123, 299] width 167 height 35
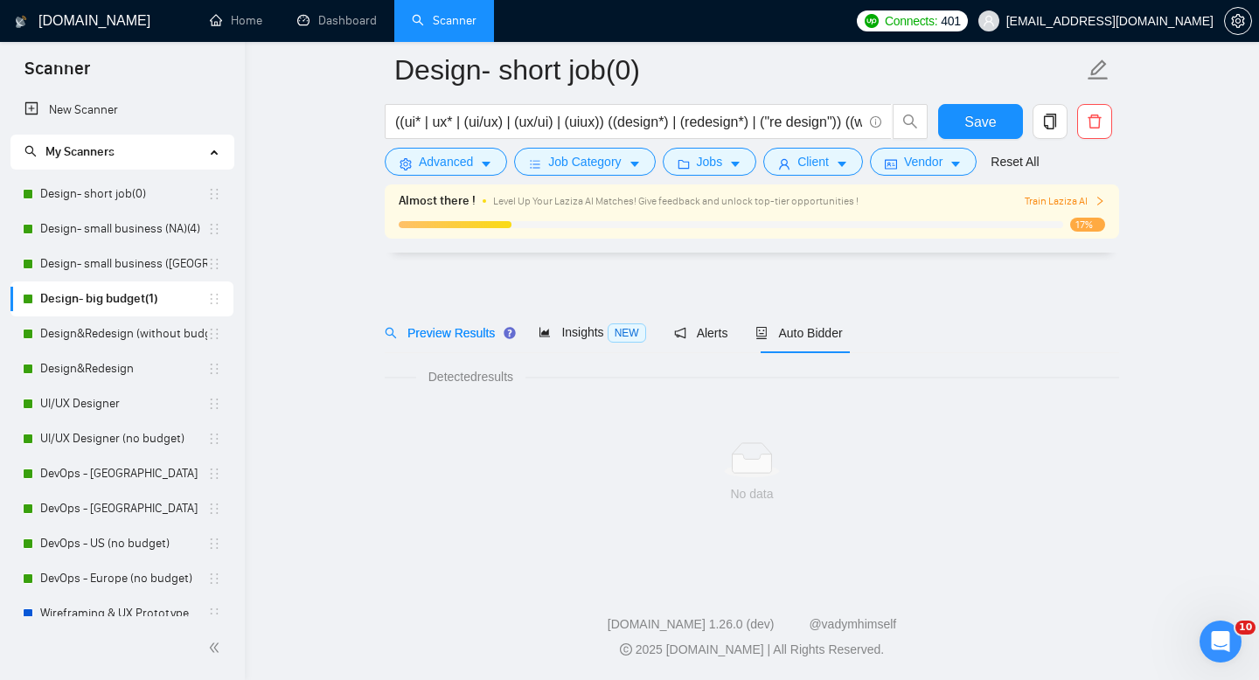
scroll to position [12, 0]
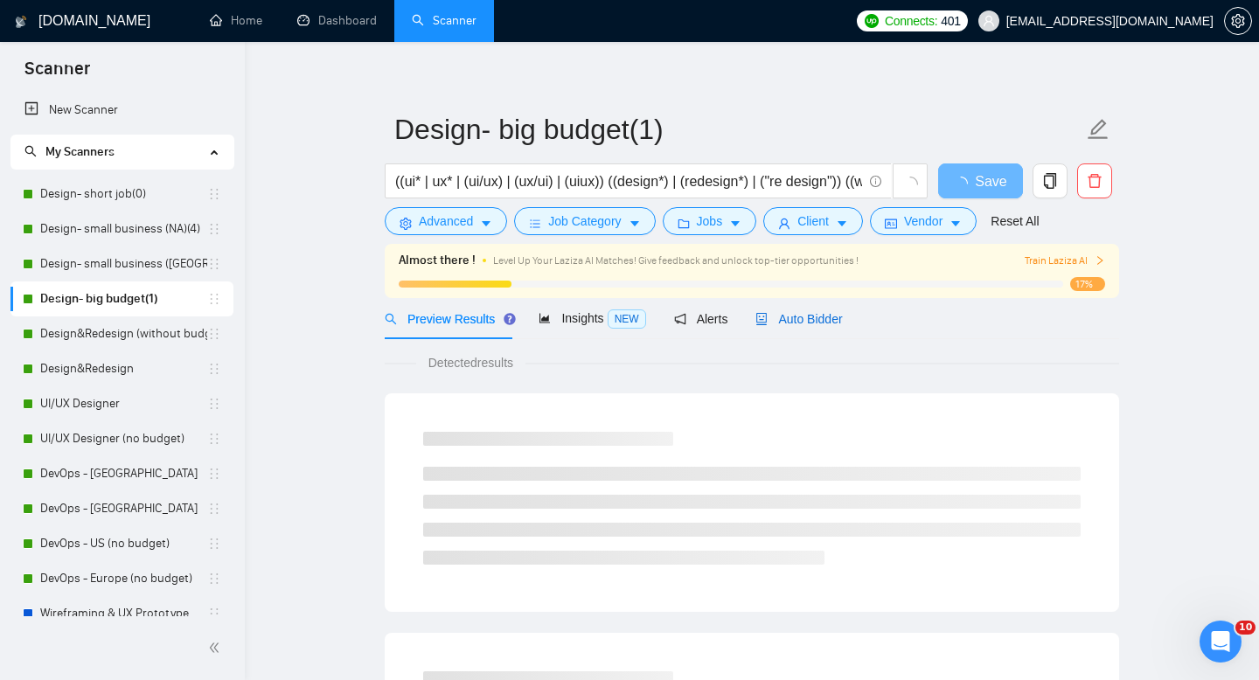
click at [820, 315] on span "Auto Bidder" at bounding box center [799, 319] width 87 height 14
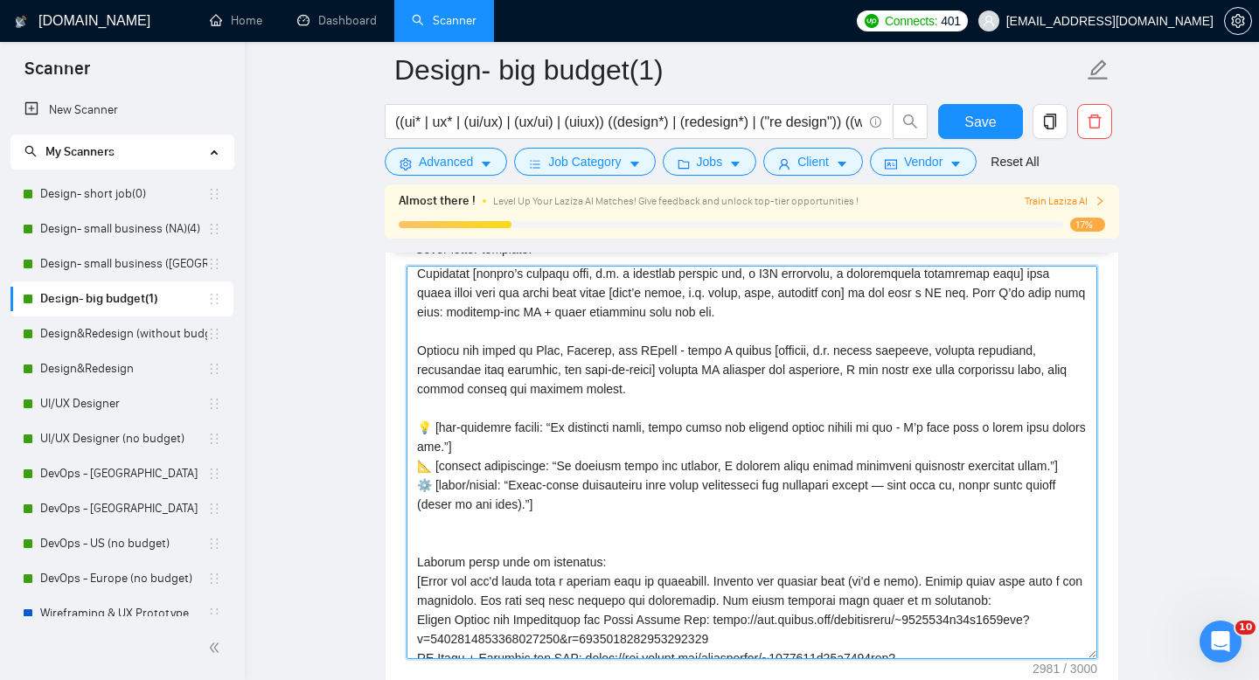
scroll to position [64, 0]
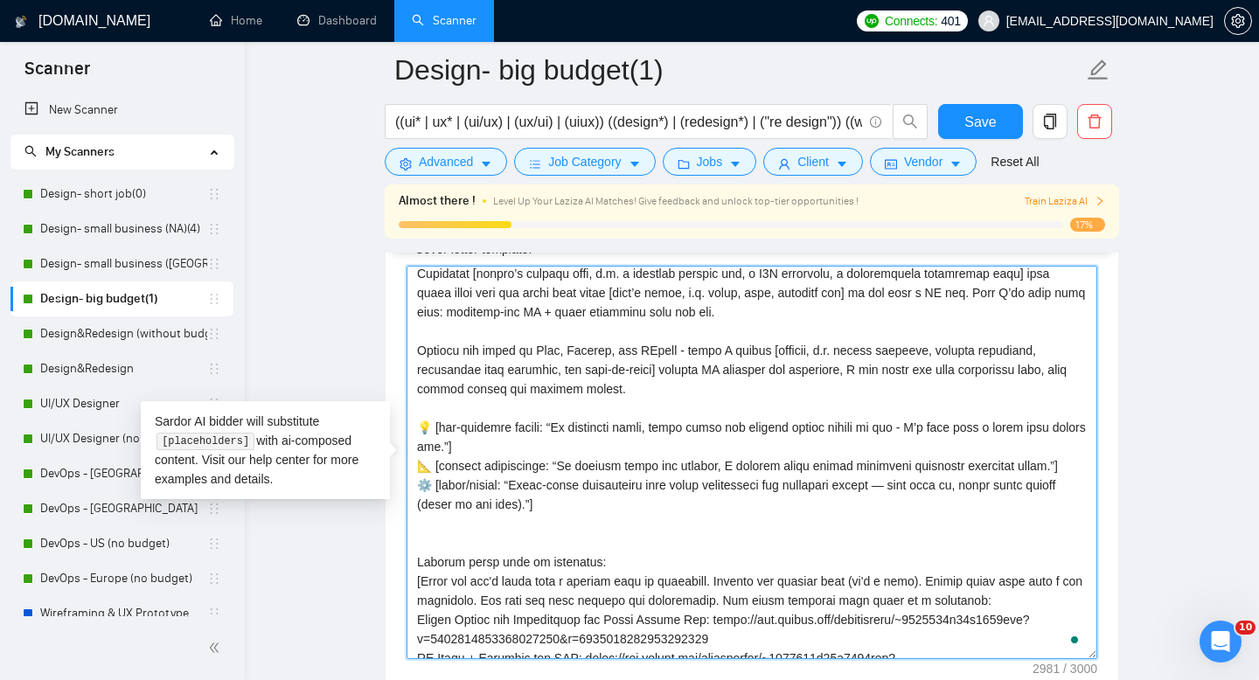
drag, startPoint x: 574, startPoint y: 511, endPoint x: 417, endPoint y: 421, distance: 180.2
click at [417, 421] on textarea "Cover letter template:" at bounding box center [752, 462] width 691 height 393
paste textarea "[Insert relevant sticker] [relevant job-specific clarifying question as for the…"
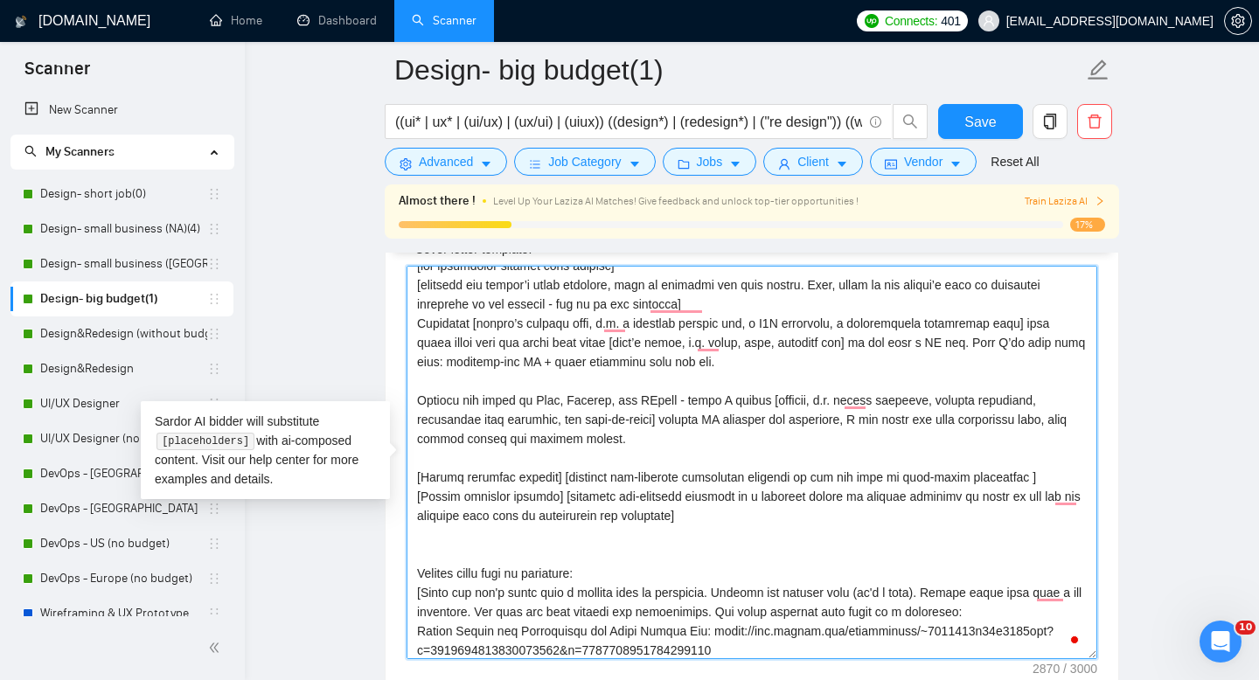
scroll to position [0, 0]
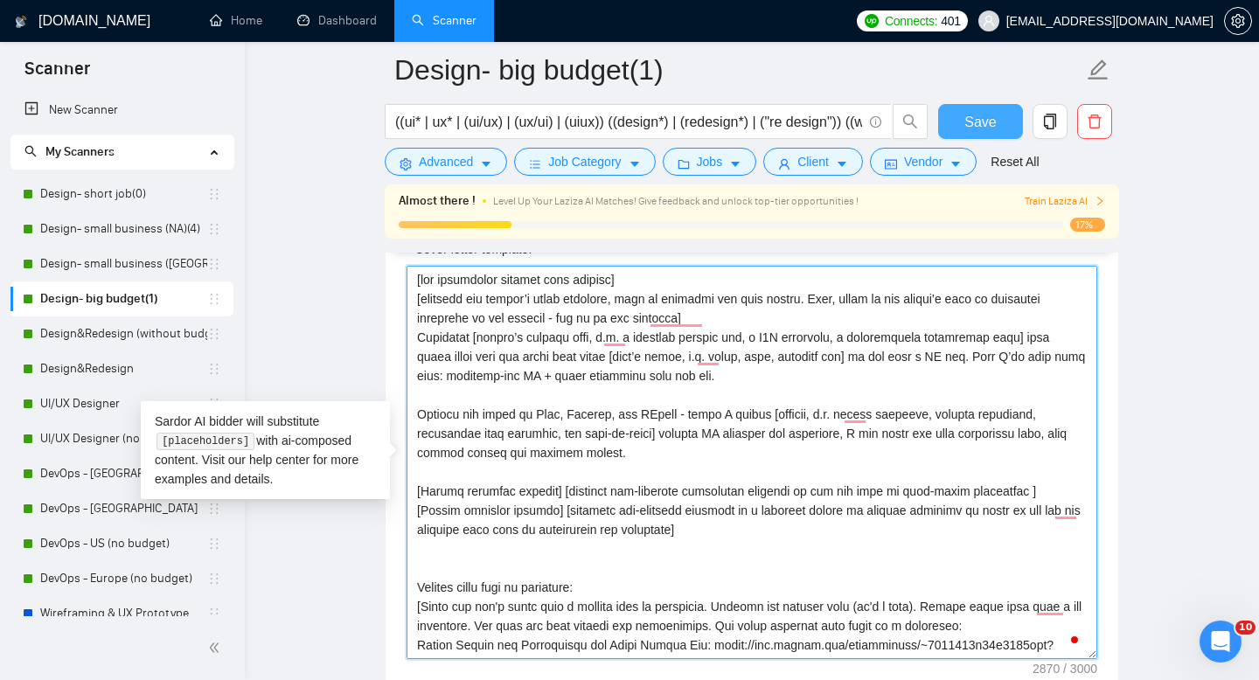
type textarea "[lor ipsumdolor sitamet cons adipisc] [elitsedd eiu tempor’i utlab etdolore, ma…"
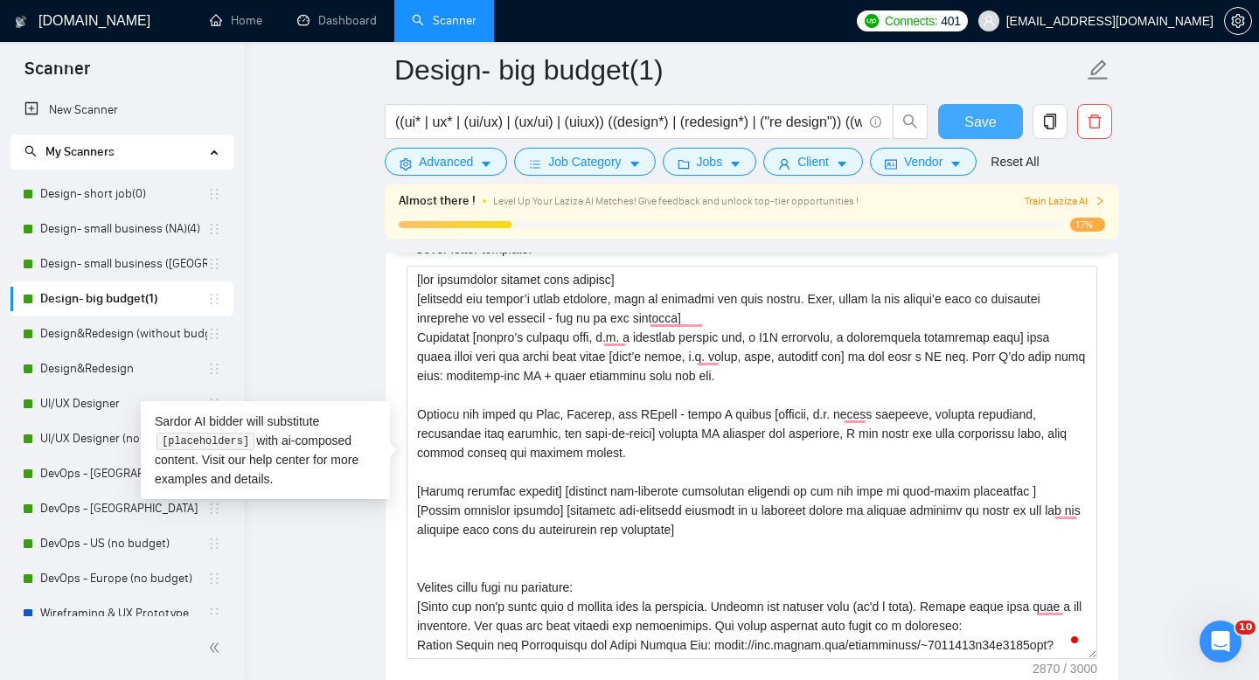
click at [973, 122] on span "Save" at bounding box center [980, 122] width 31 height 22
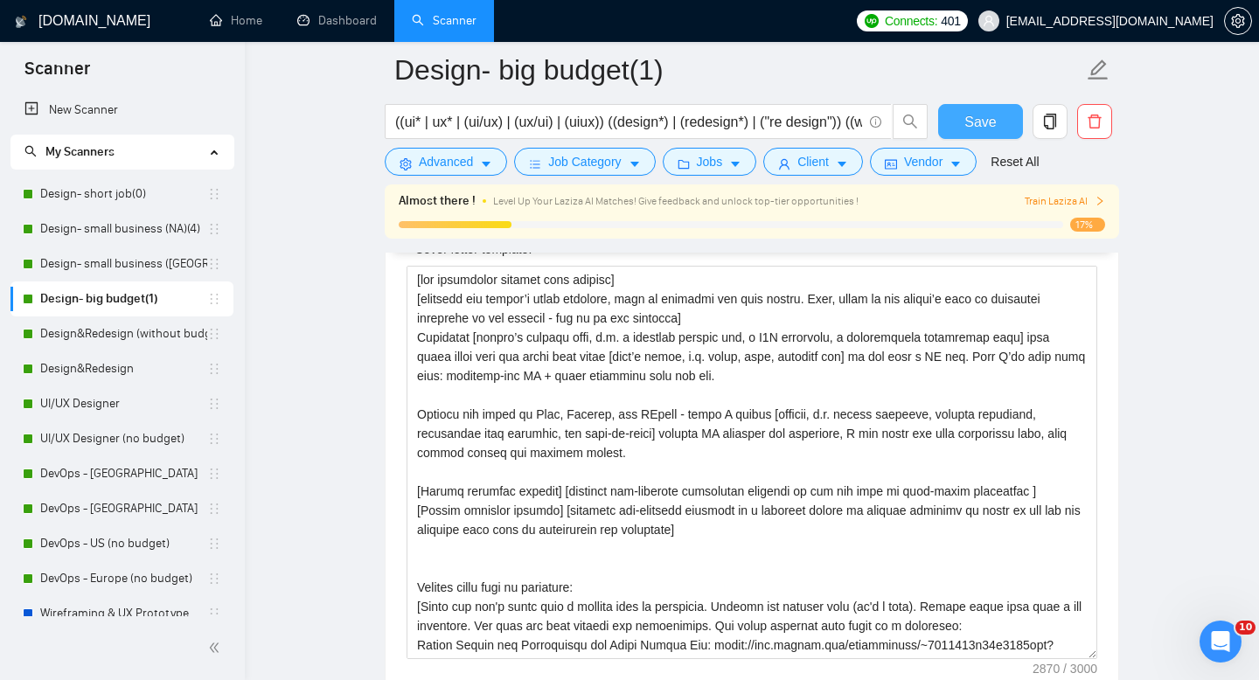
click at [951, 126] on button "Save" at bounding box center [980, 121] width 85 height 35
click at [317, 20] on link "Dashboard" at bounding box center [337, 20] width 80 height 15
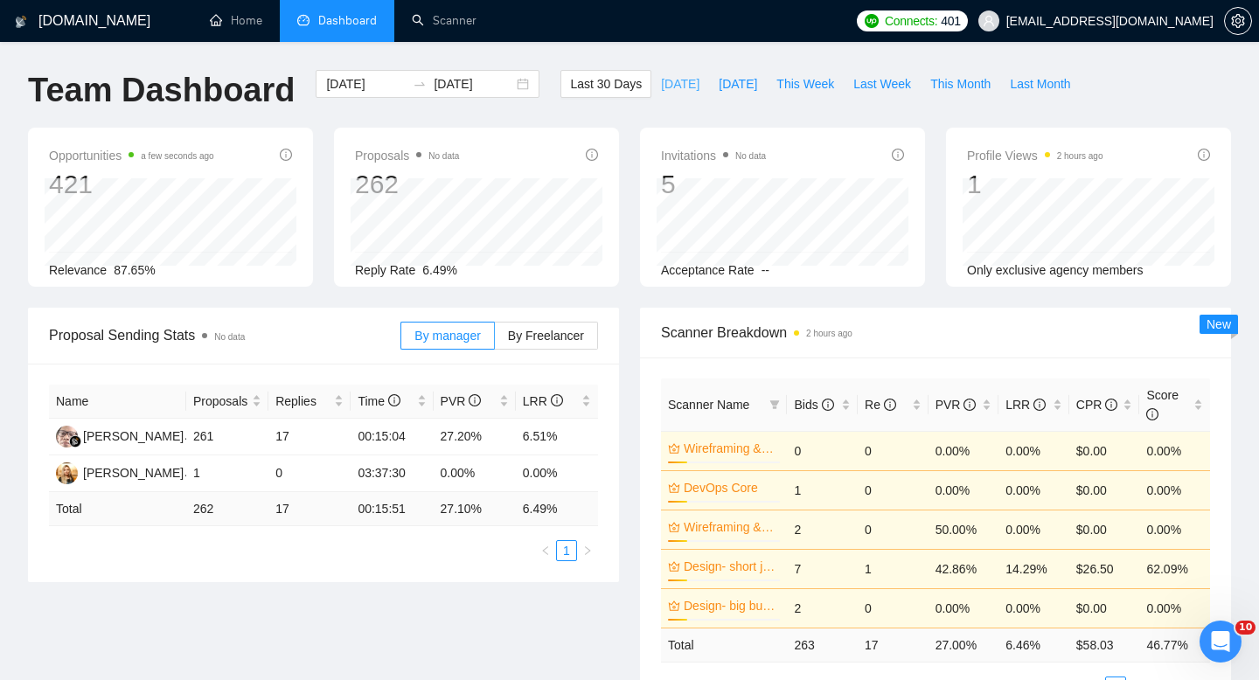
click at [661, 87] on span "[DATE]" at bounding box center [680, 83] width 38 height 19
type input "[DATE]"
